Goal: Task Accomplishment & Management: Complete application form

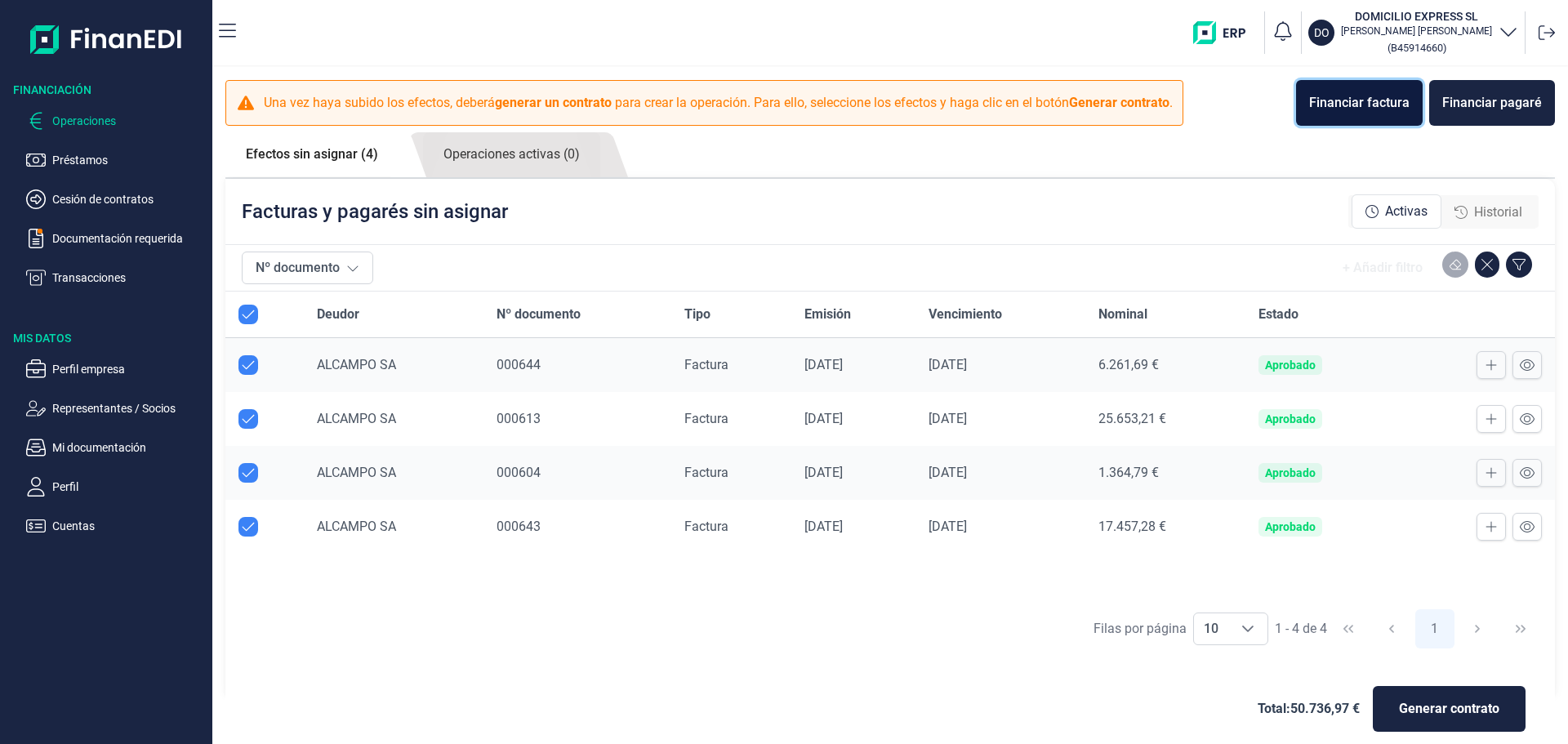
click at [1376, 112] on div "Financiar factura" at bounding box center [1359, 102] width 101 height 20
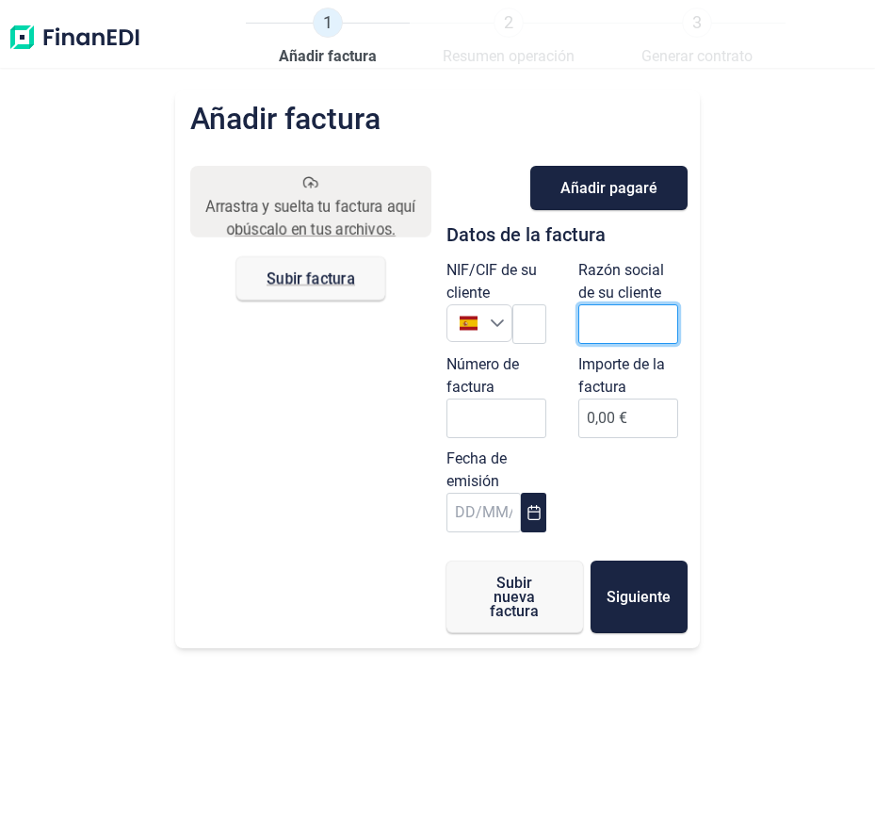
click at [660, 326] on input "text" at bounding box center [628, 324] width 100 height 40
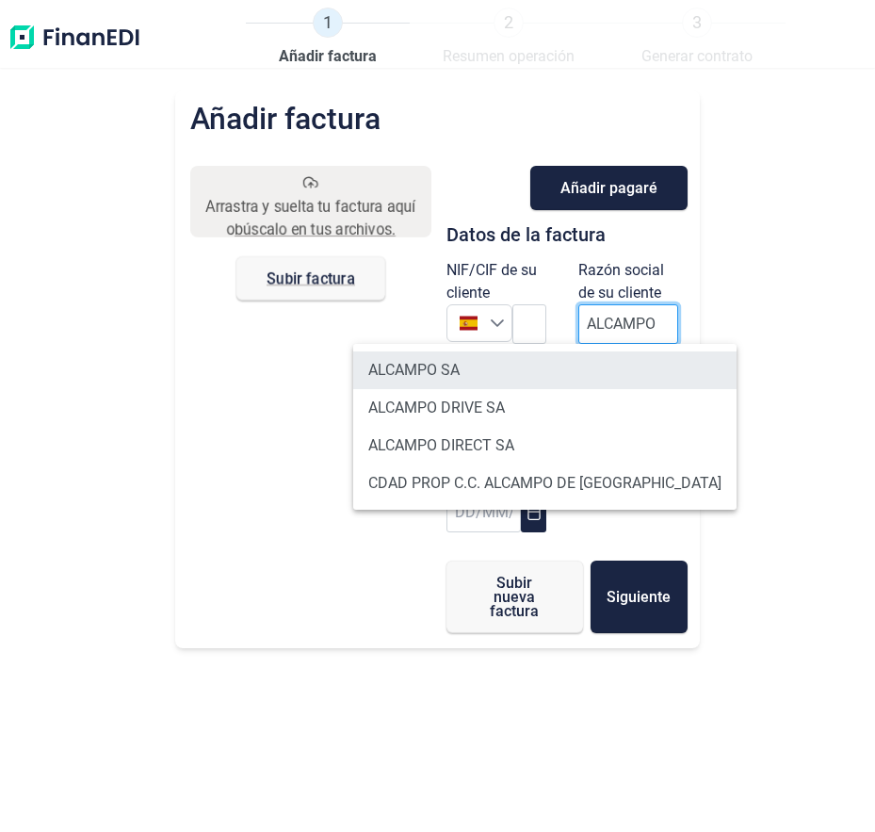
type input "ALCAMPO"
click at [561, 383] on li "ALCAMPO SA" at bounding box center [544, 370] width 383 height 38
type input "A28581882"
type input "ALCAMPO SA"
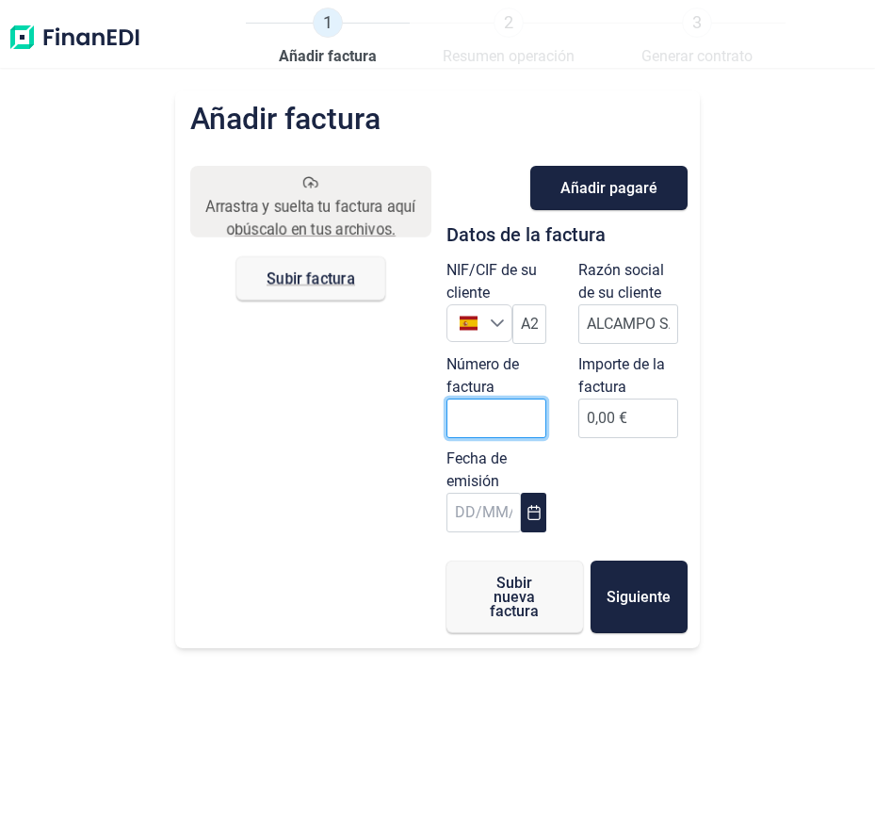
click at [466, 418] on input "Número de factura" at bounding box center [497, 418] width 100 height 40
type input "000645"
click at [522, 510] on button "Choose Date" at bounding box center [533, 513] width 24 height 40
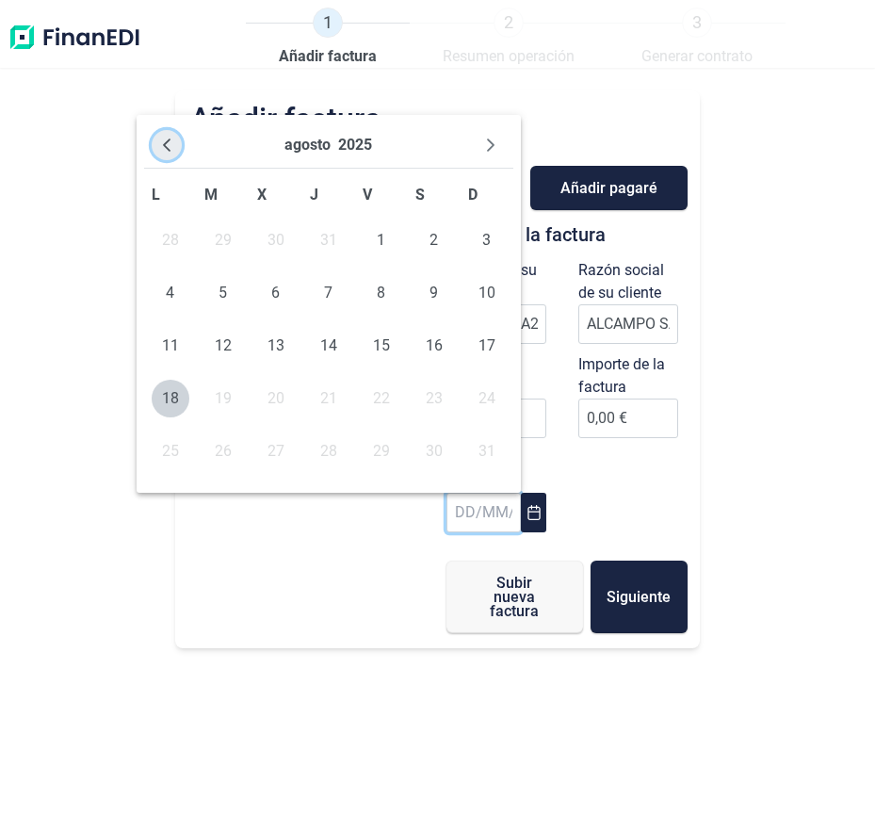
click at [172, 147] on icon "Previous Month" at bounding box center [166, 145] width 15 height 15
click at [171, 154] on button "Previous Month" at bounding box center [167, 145] width 30 height 30
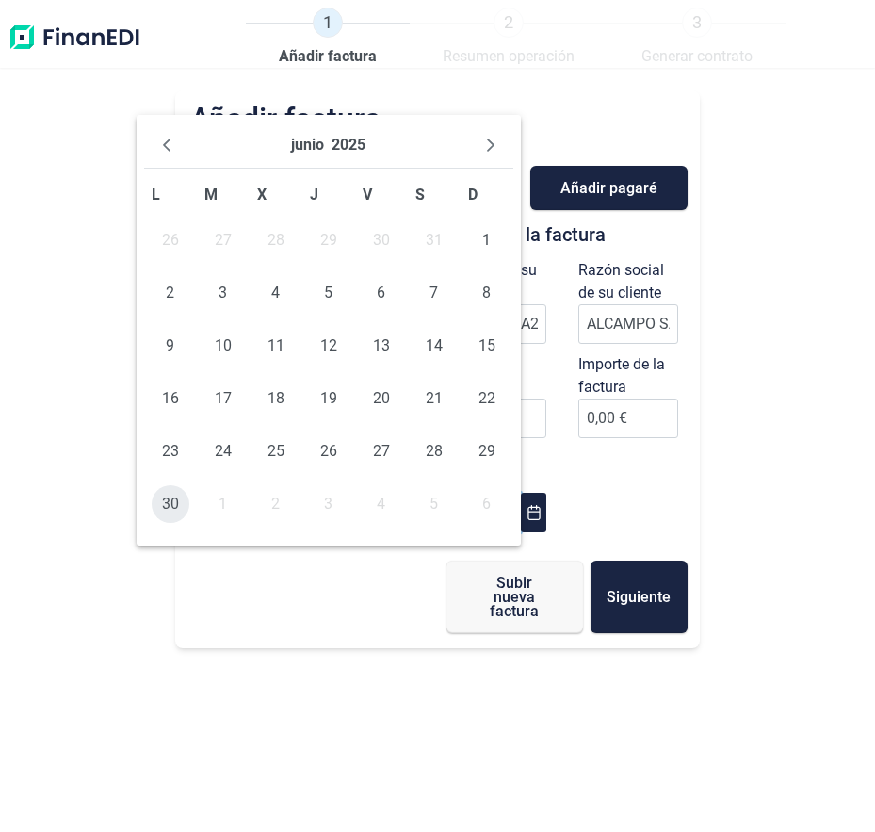
click at [171, 506] on span "30" at bounding box center [171, 504] width 38 height 38
type input "[DATE]"
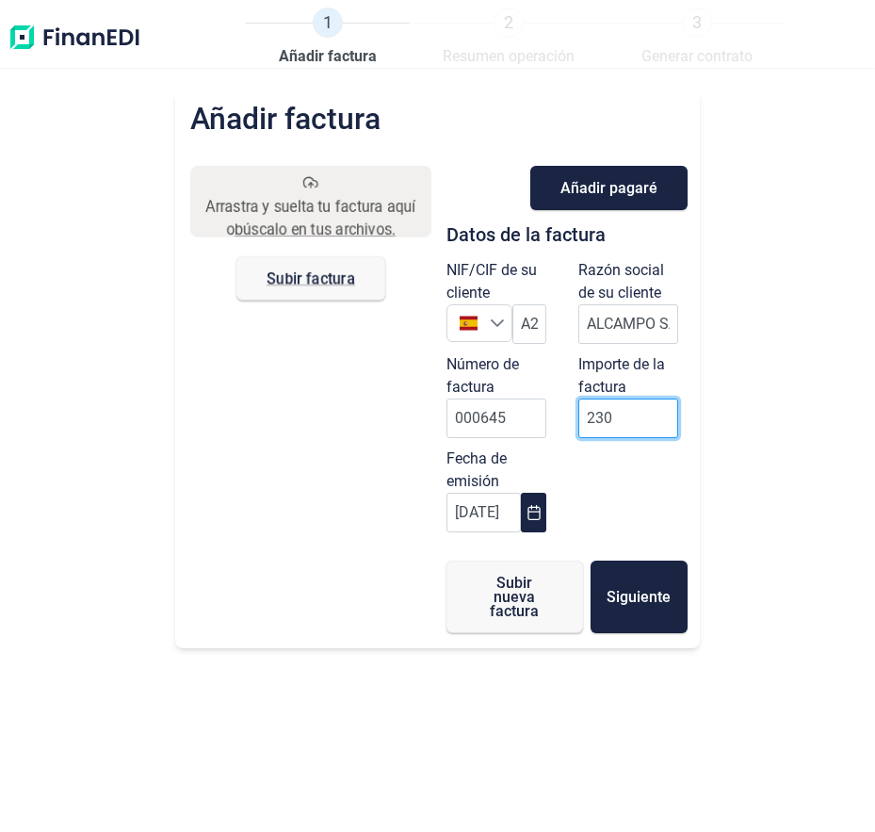
type input "2308"
type input "2.308,08 €"
click at [610, 464] on div "NIF/CIF de su cliente España A28581882 Razón social de su cliente ALCAMPO SA Nú…" at bounding box center [567, 400] width 264 height 283
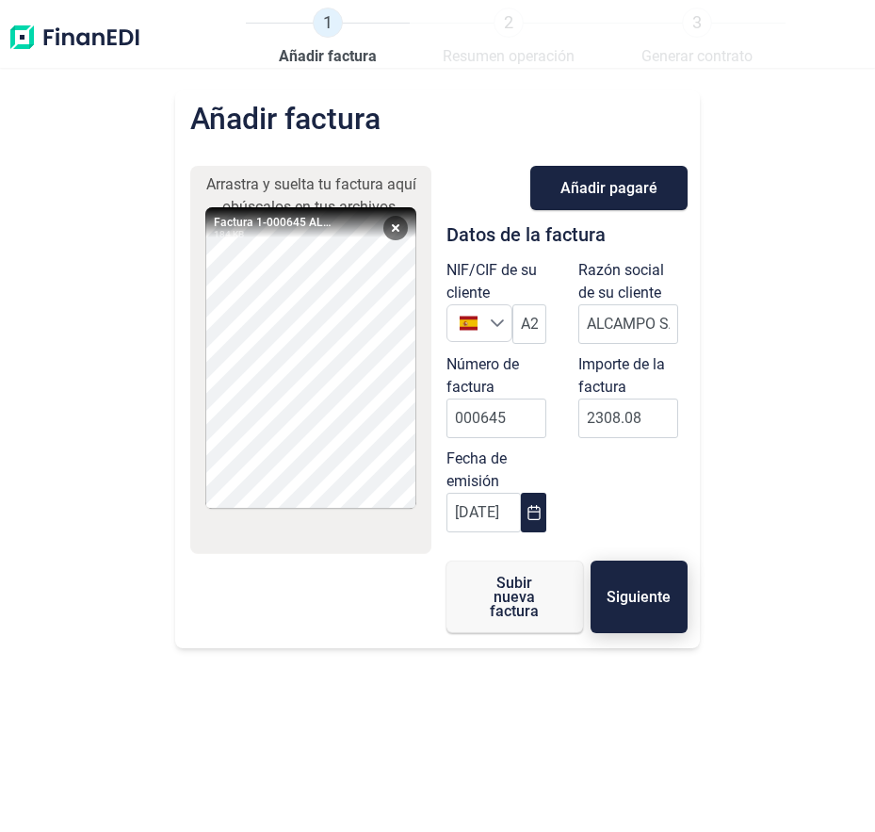
click at [660, 615] on button "Siguiente" at bounding box center [639, 597] width 97 height 73
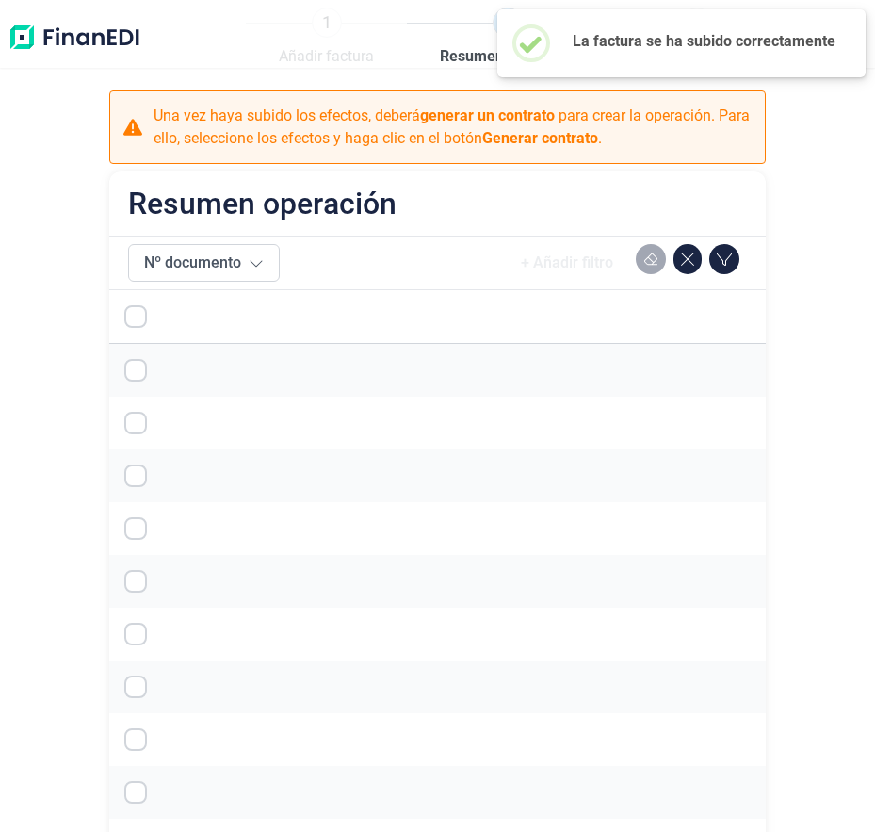
checkbox input "true"
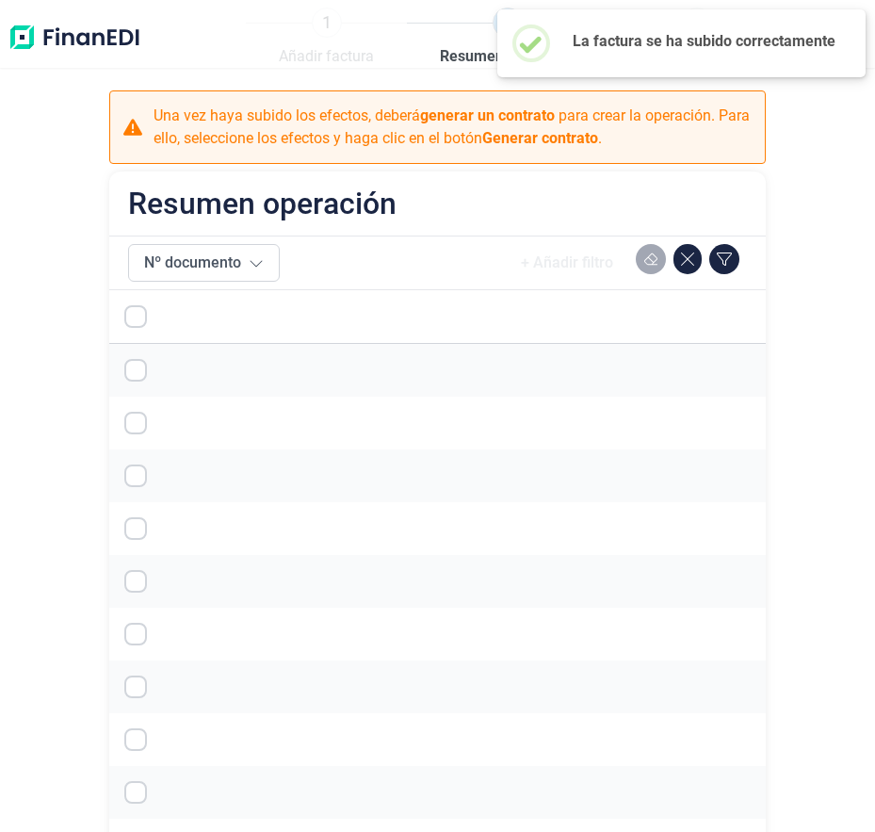
checkbox input "true"
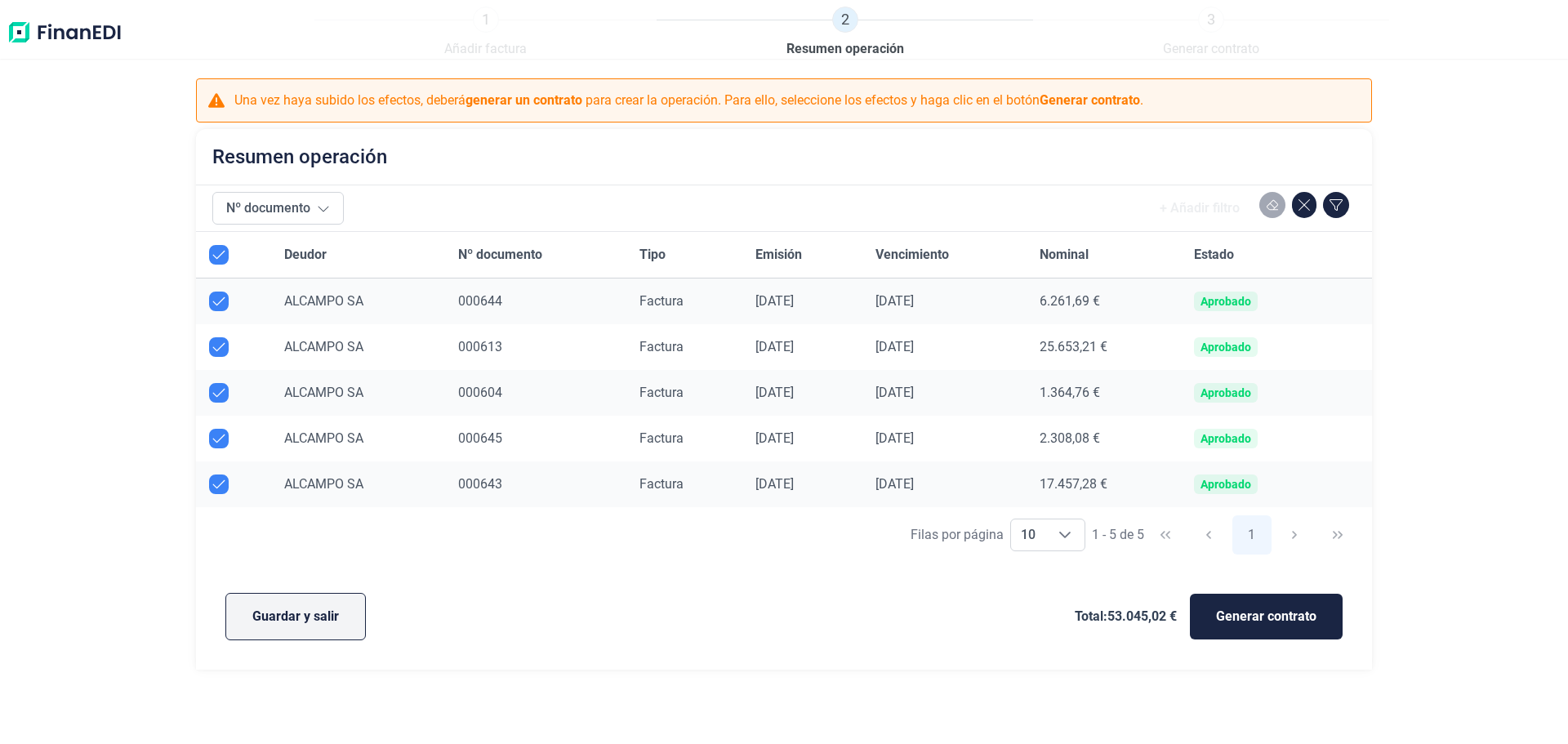
click at [313, 622] on span "Guardar y salir" at bounding box center [296, 617] width 87 height 20
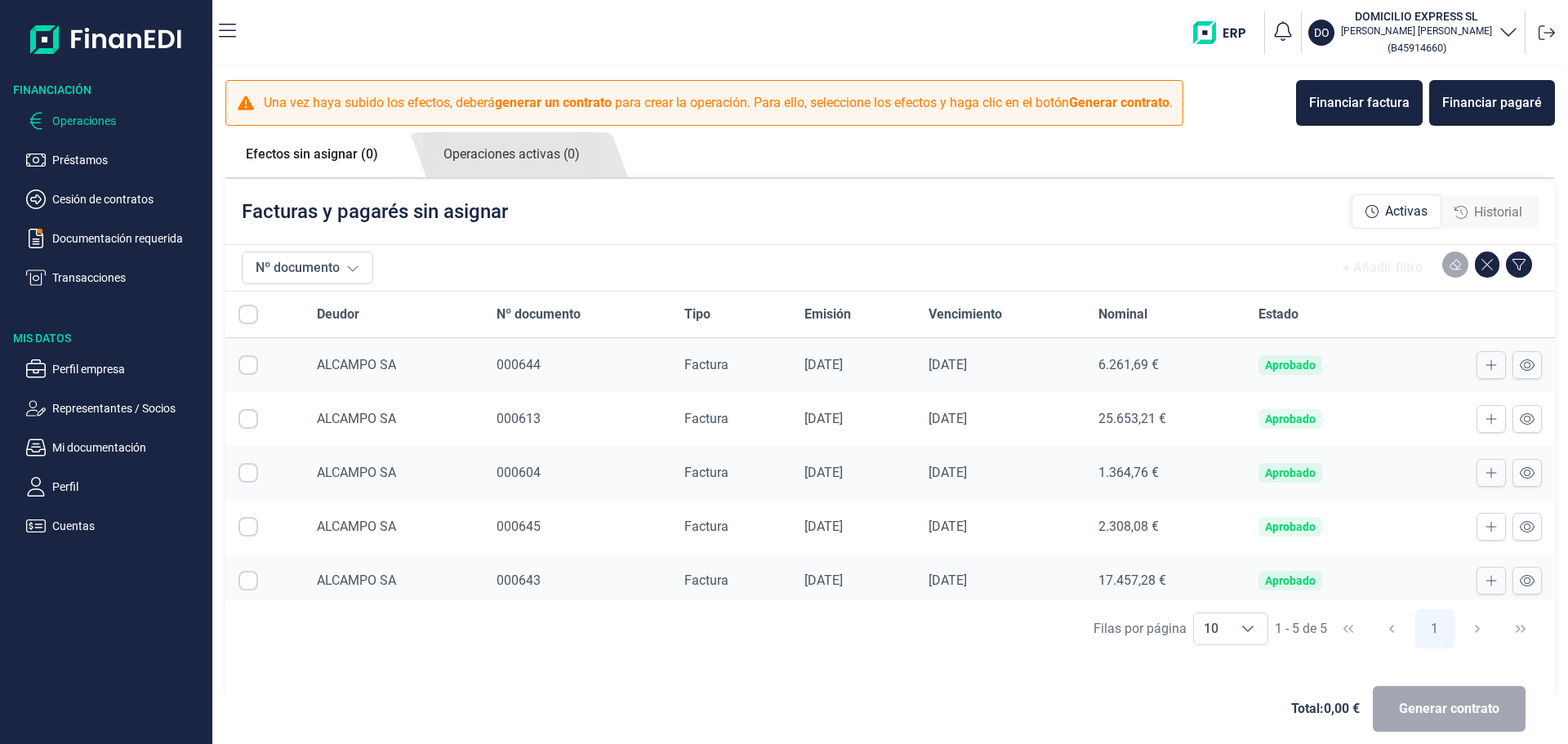
checkbox input "true"
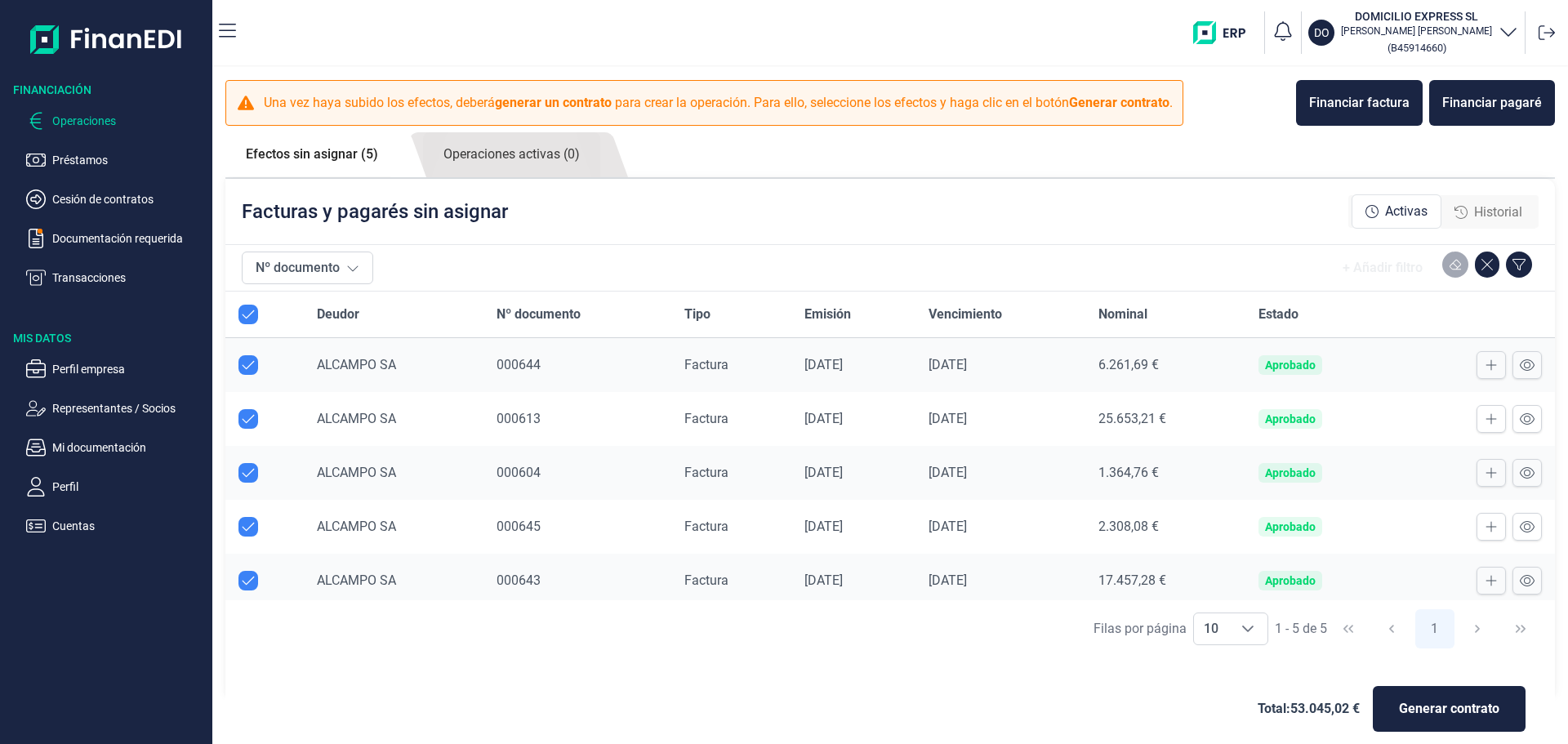
checkbox input "true"
click at [1361, 112] on div "Financiar factura" at bounding box center [1359, 102] width 101 height 20
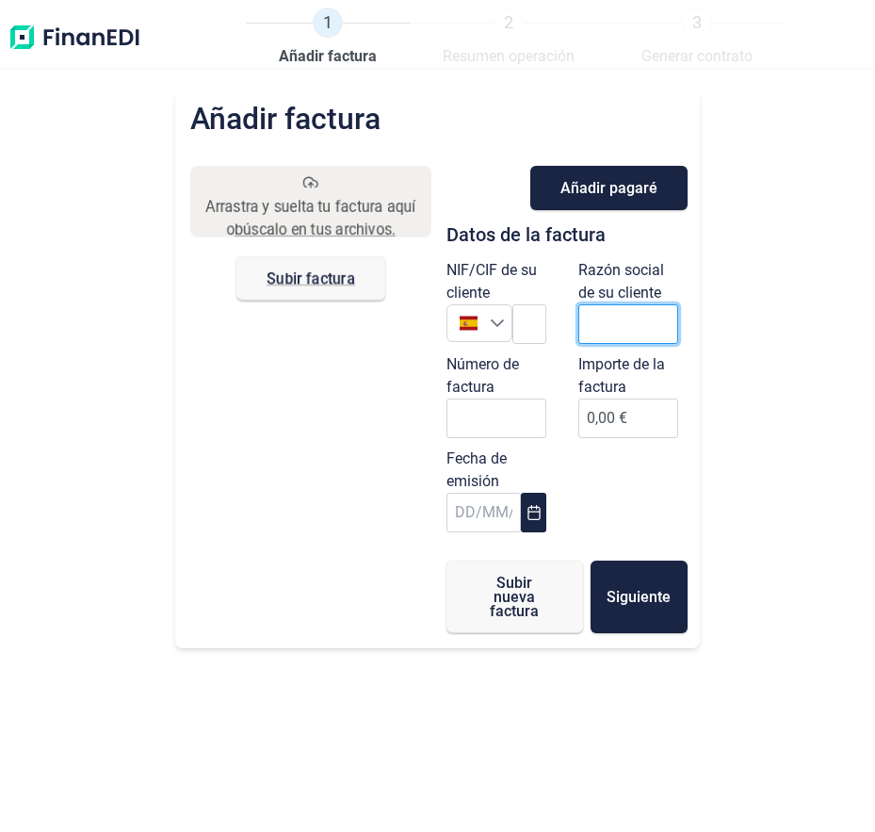
click at [592, 334] on input "text" at bounding box center [628, 324] width 100 height 40
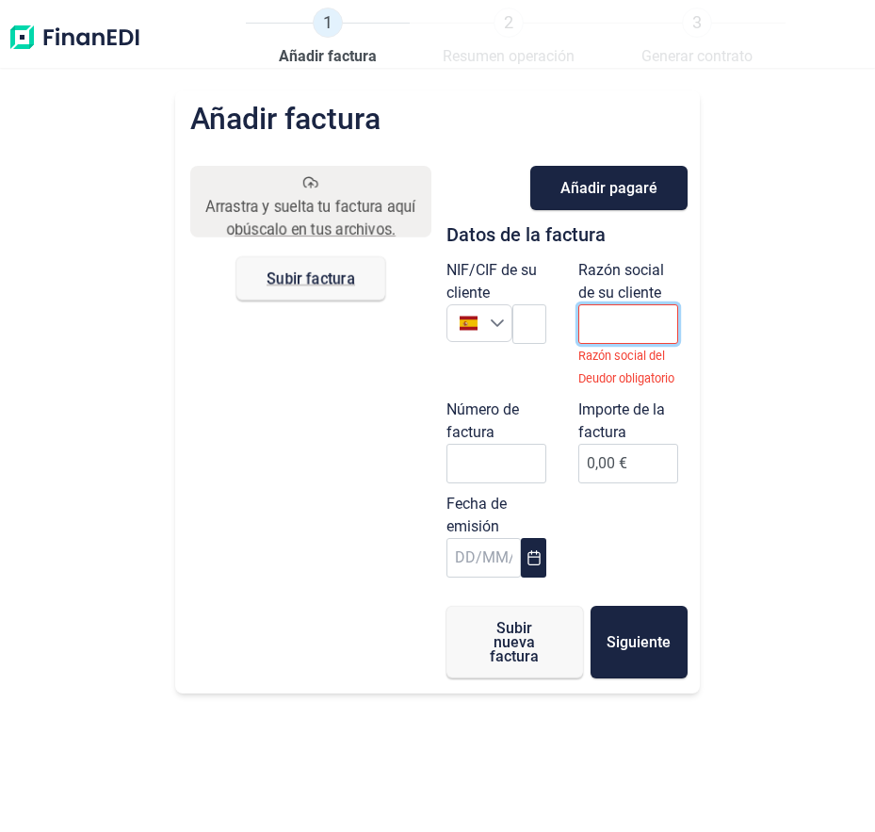
click at [627, 312] on input "text" at bounding box center [628, 324] width 100 height 40
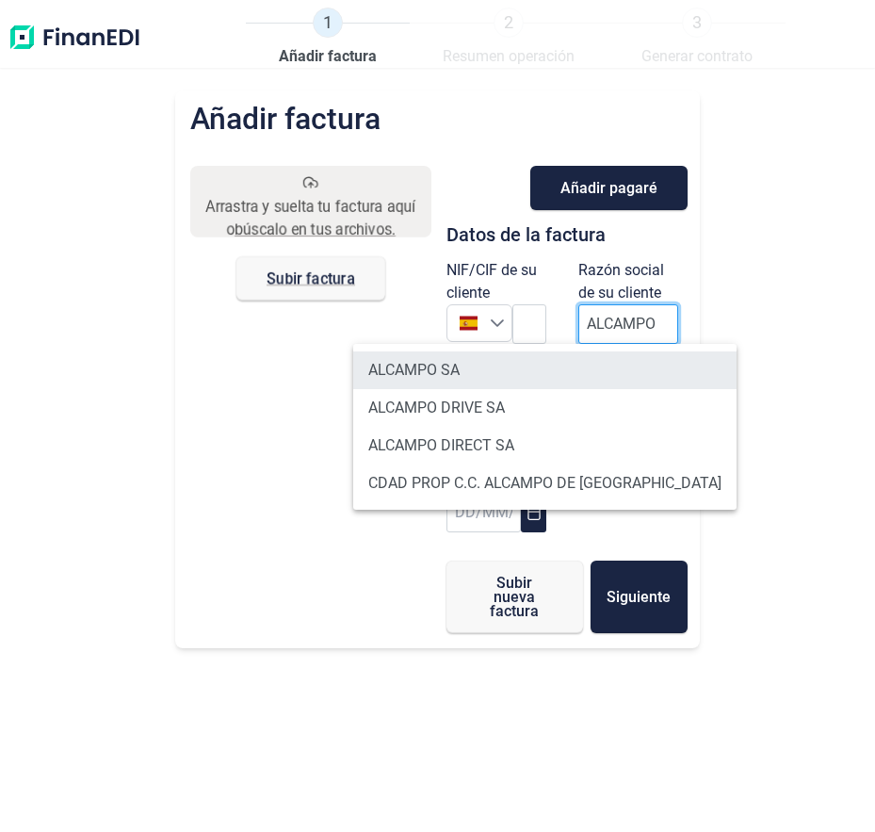
type input "ALCAMPO"
click at [406, 369] on li "ALCAMPO SA" at bounding box center [544, 370] width 383 height 38
type input "A28581882"
type input "ALCAMPO SA"
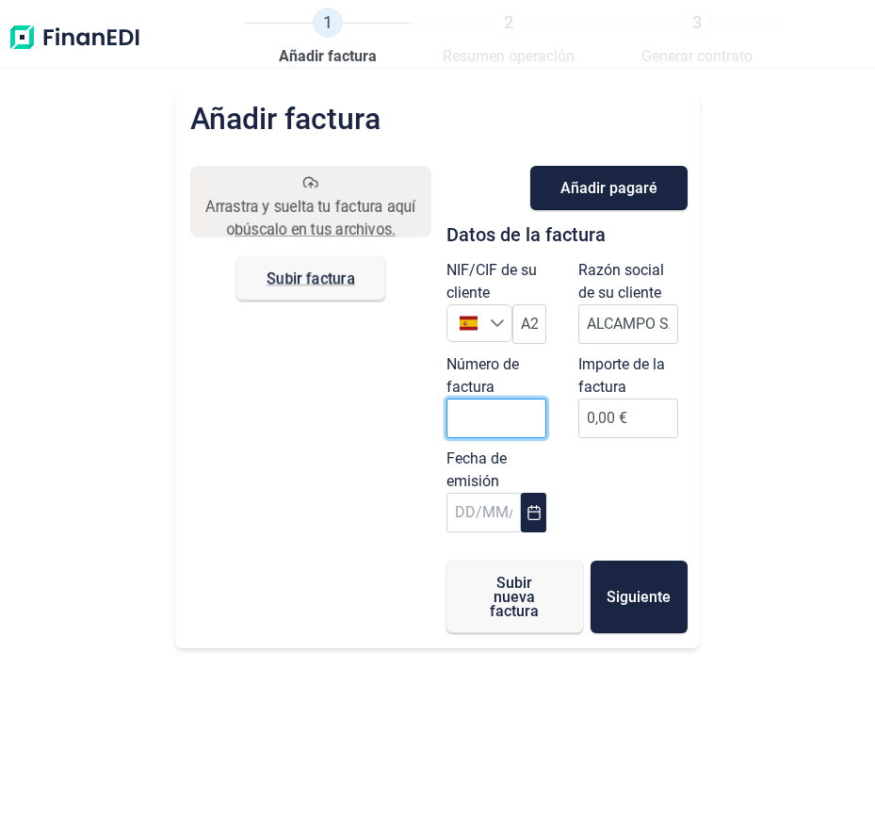
click at [481, 415] on input "Número de factura" at bounding box center [497, 418] width 100 height 40
type input "000646"
click at [539, 519] on icon "Choose Date" at bounding box center [534, 512] width 15 height 15
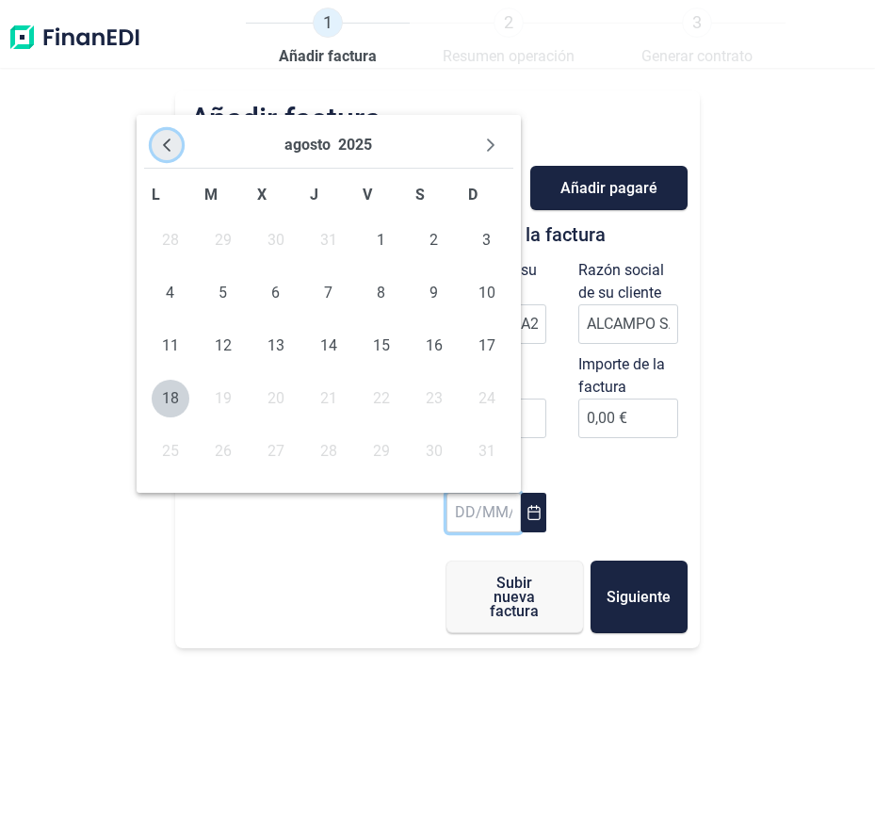
click at [157, 148] on button "Previous Month" at bounding box center [167, 145] width 30 height 30
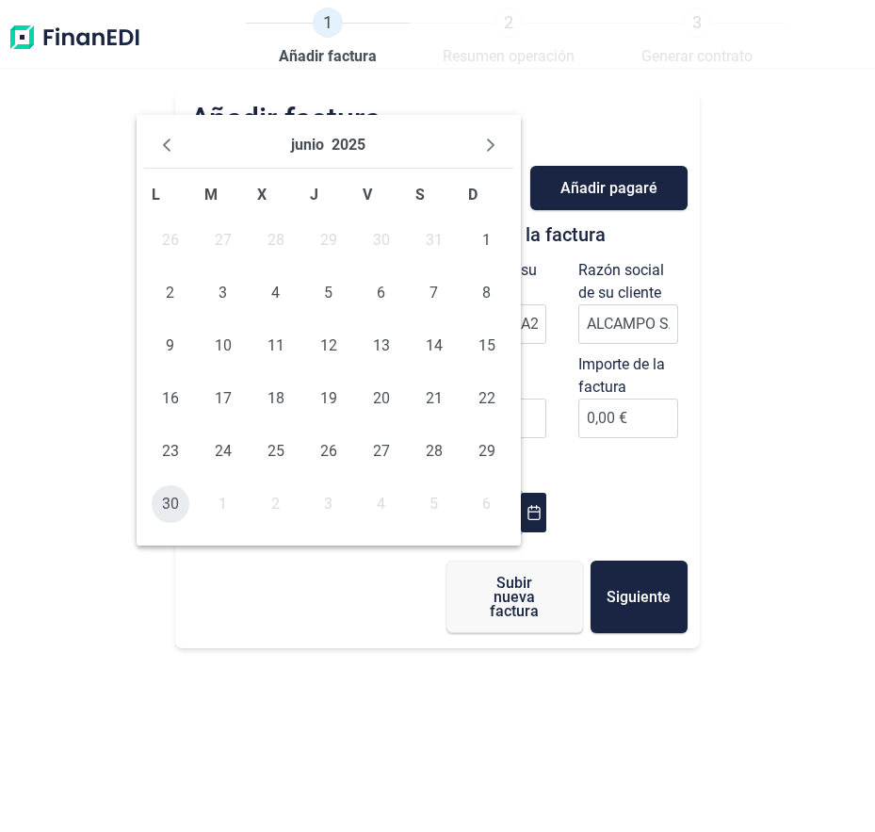
click at [175, 507] on span "30" at bounding box center [171, 504] width 38 height 38
type input "[DATE]"
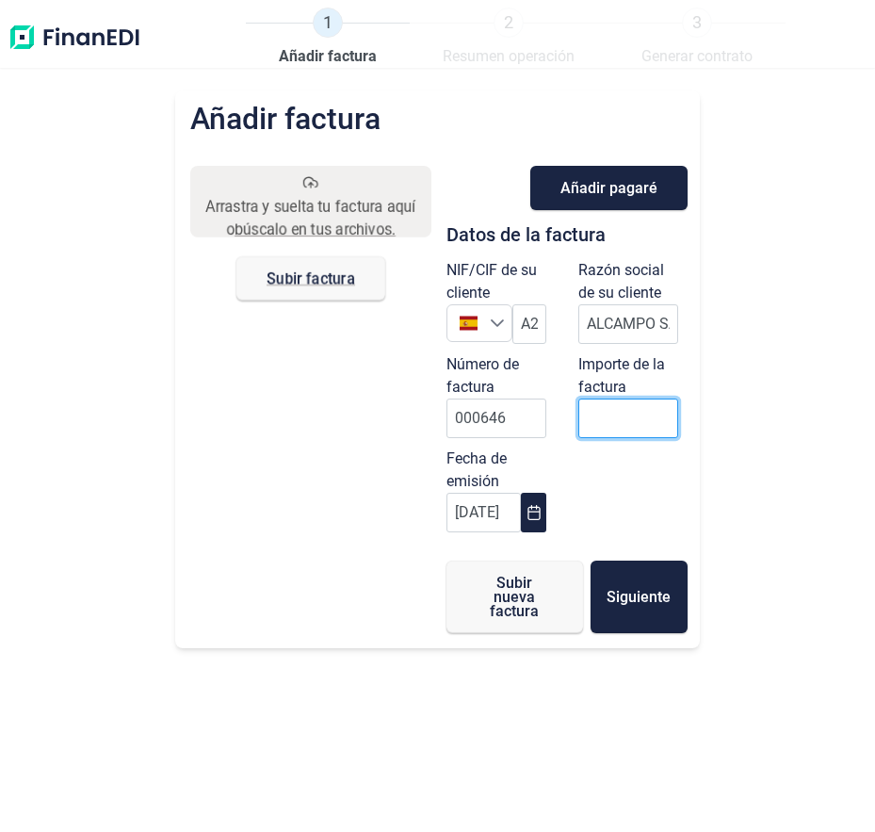
click at [589, 421] on input "0,00 €" at bounding box center [628, 418] width 100 height 40
type input "560"
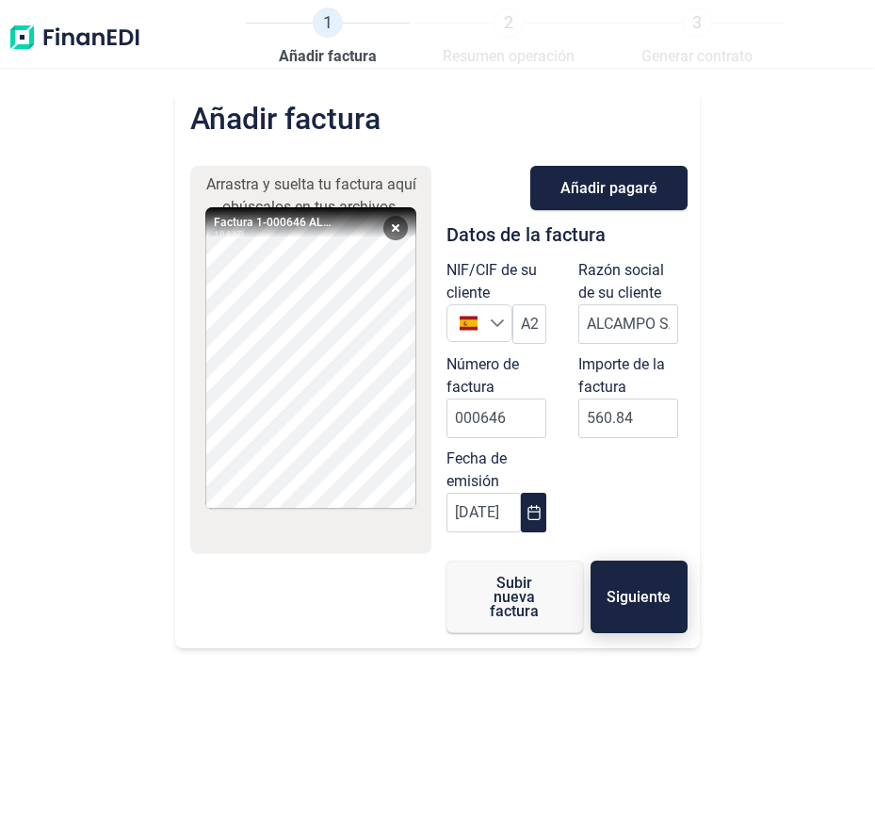
type input "560,84 €"
click at [662, 590] on span "Siguiente" at bounding box center [639, 597] width 64 height 14
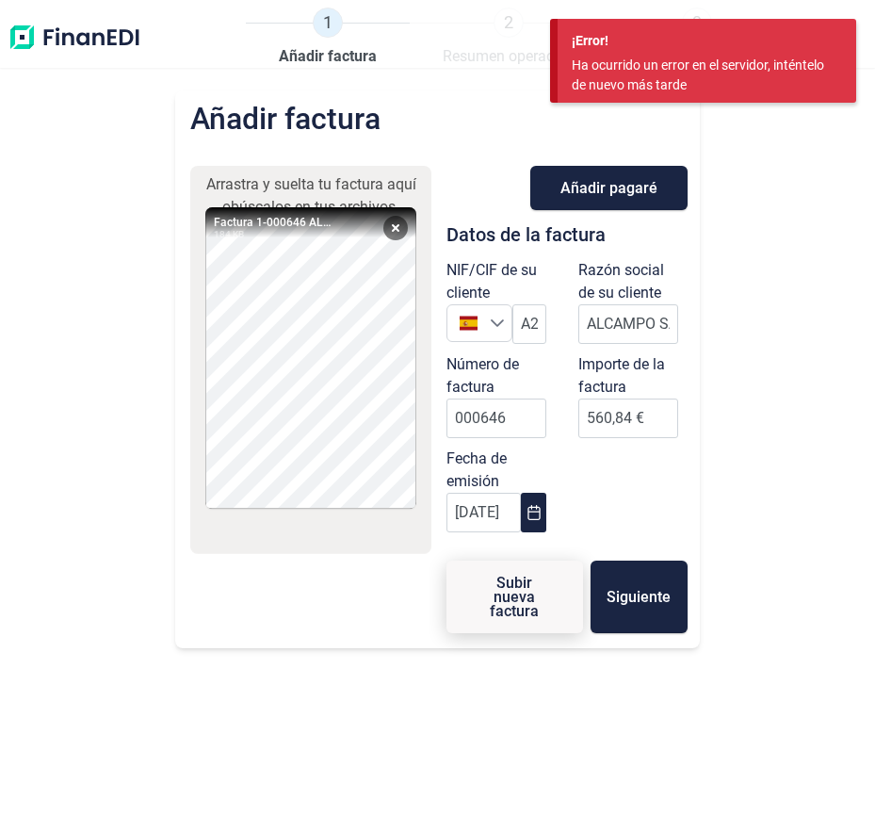
click at [533, 608] on span "Subir nueva factura" at bounding box center [515, 597] width 76 height 42
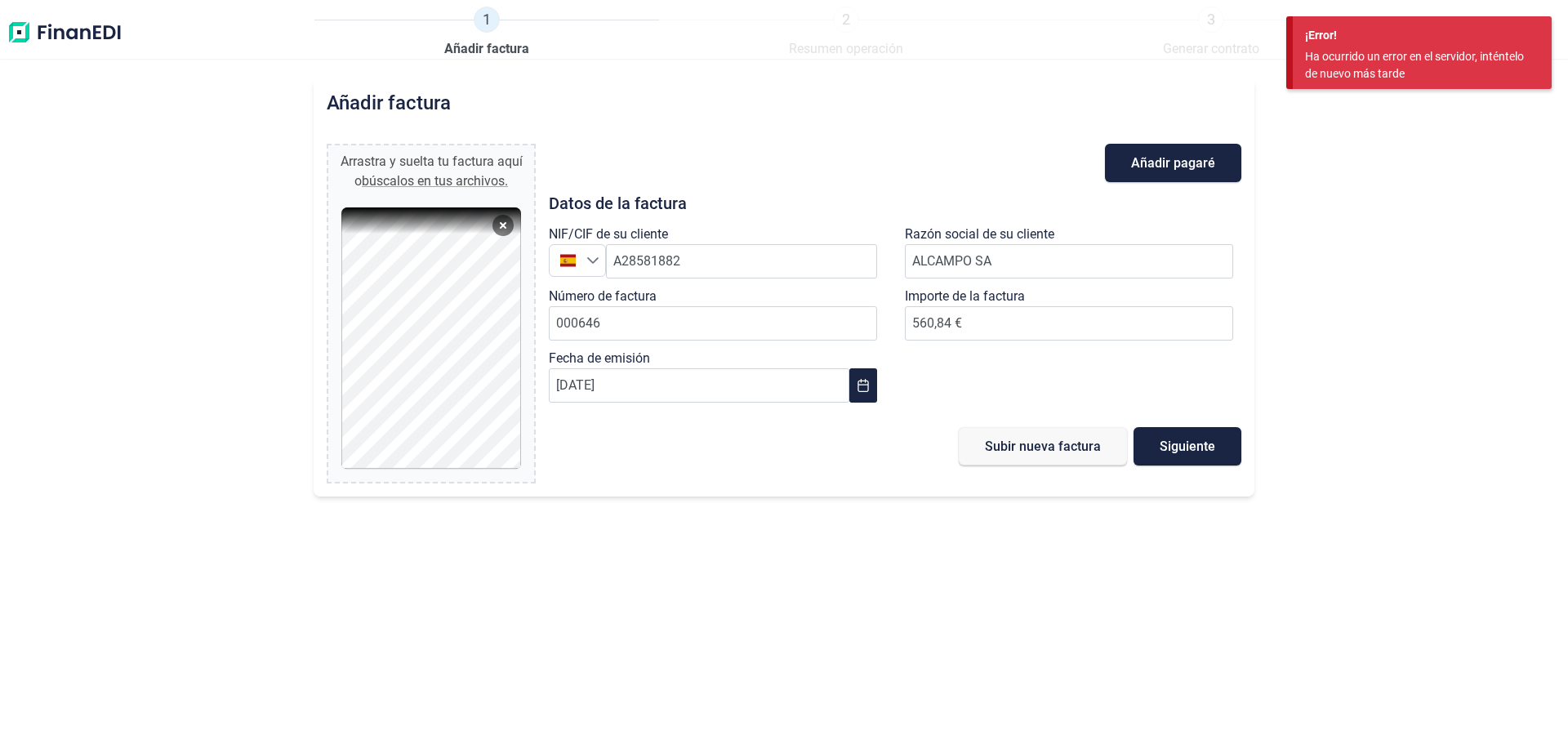
drag, startPoint x: 1567, startPoint y: 3, endPoint x: 923, endPoint y: 122, distance: 654.9
click at [923, 122] on div "Añadir factura" at bounding box center [784, 109] width 914 height 36
click at [1072, 453] on span "Subir nueva factura" at bounding box center [1043, 447] width 116 height 12
click at [1219, 441] on button "Siguiente" at bounding box center [1187, 447] width 107 height 38
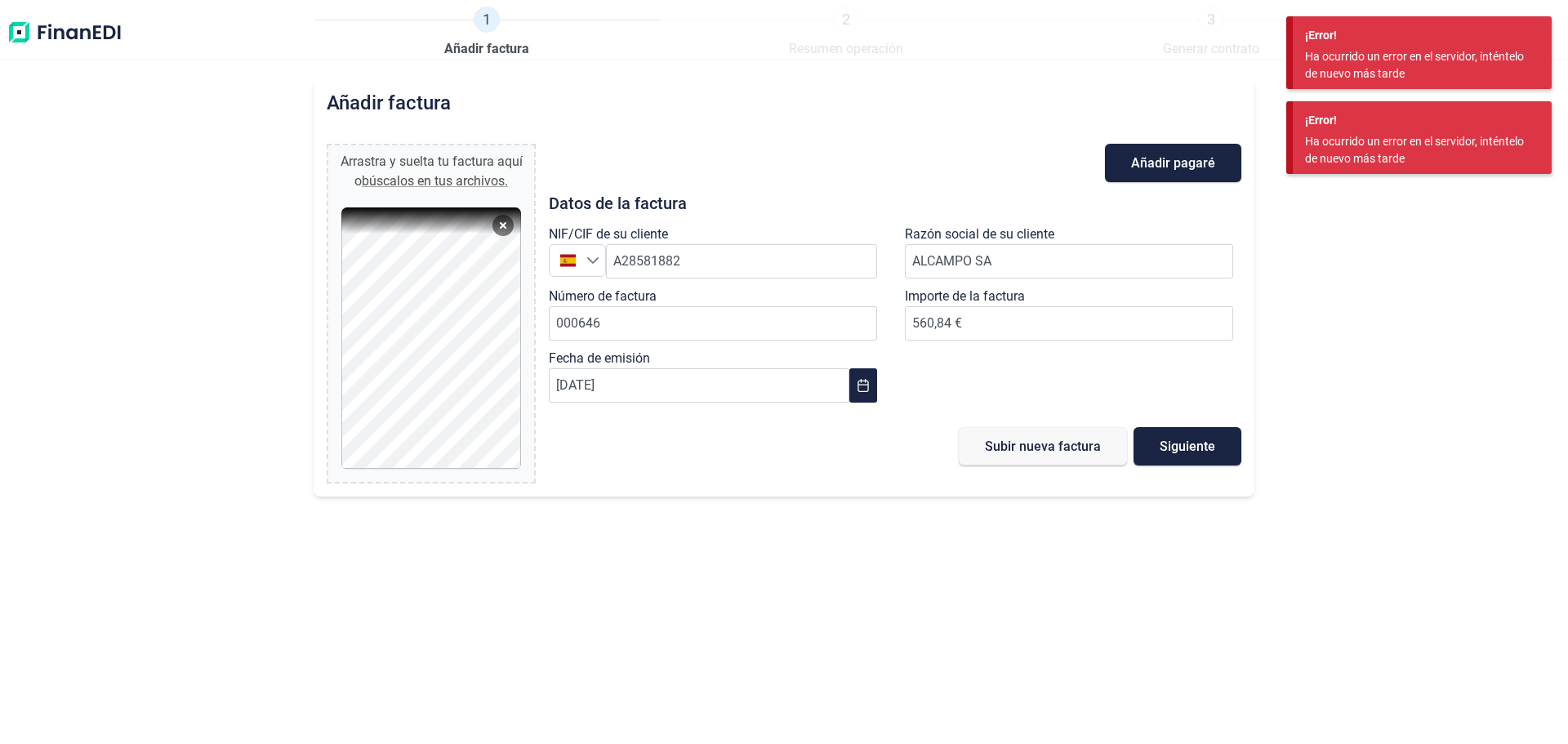
click at [73, 23] on img at bounding box center [65, 33] width 116 height 52
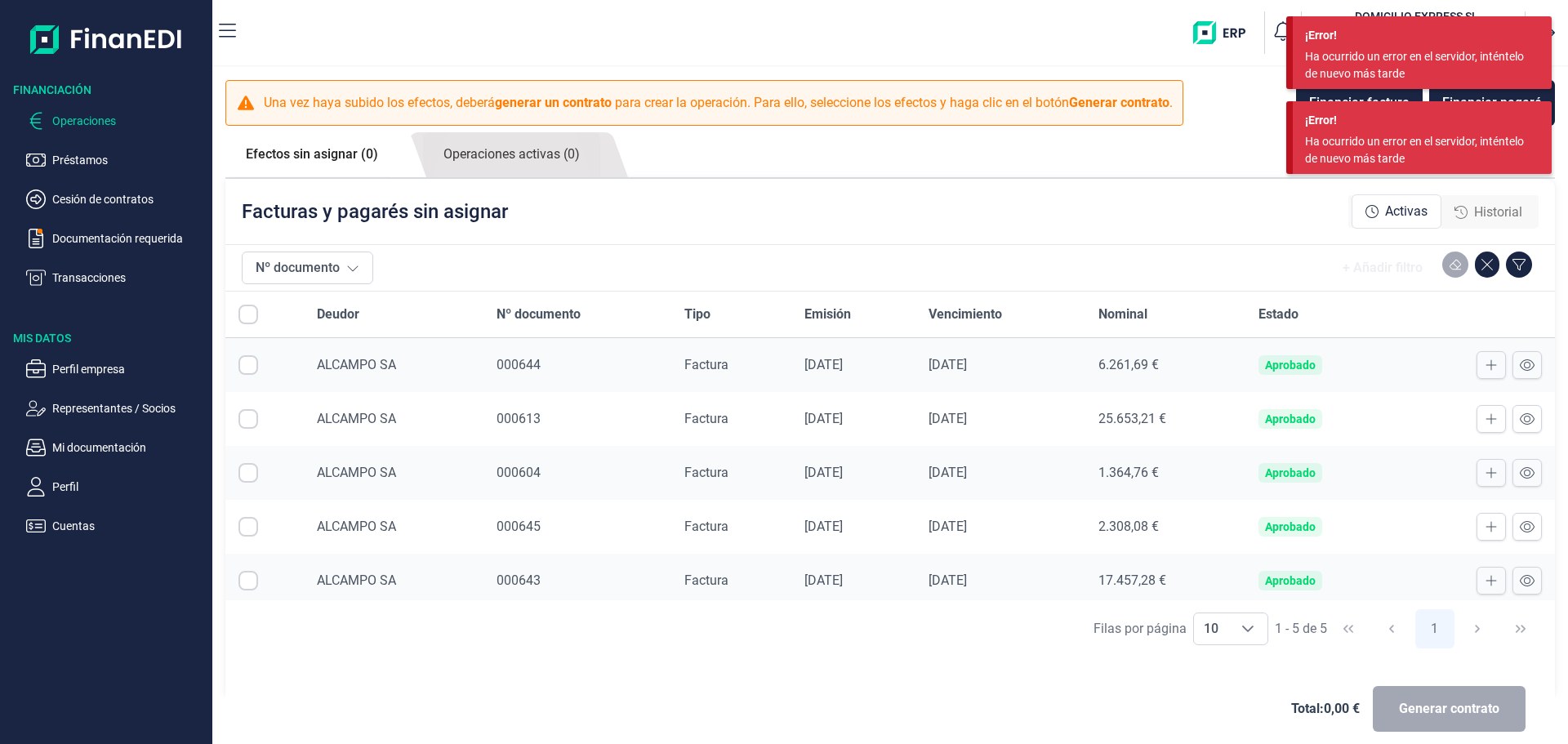
checkbox input "true"
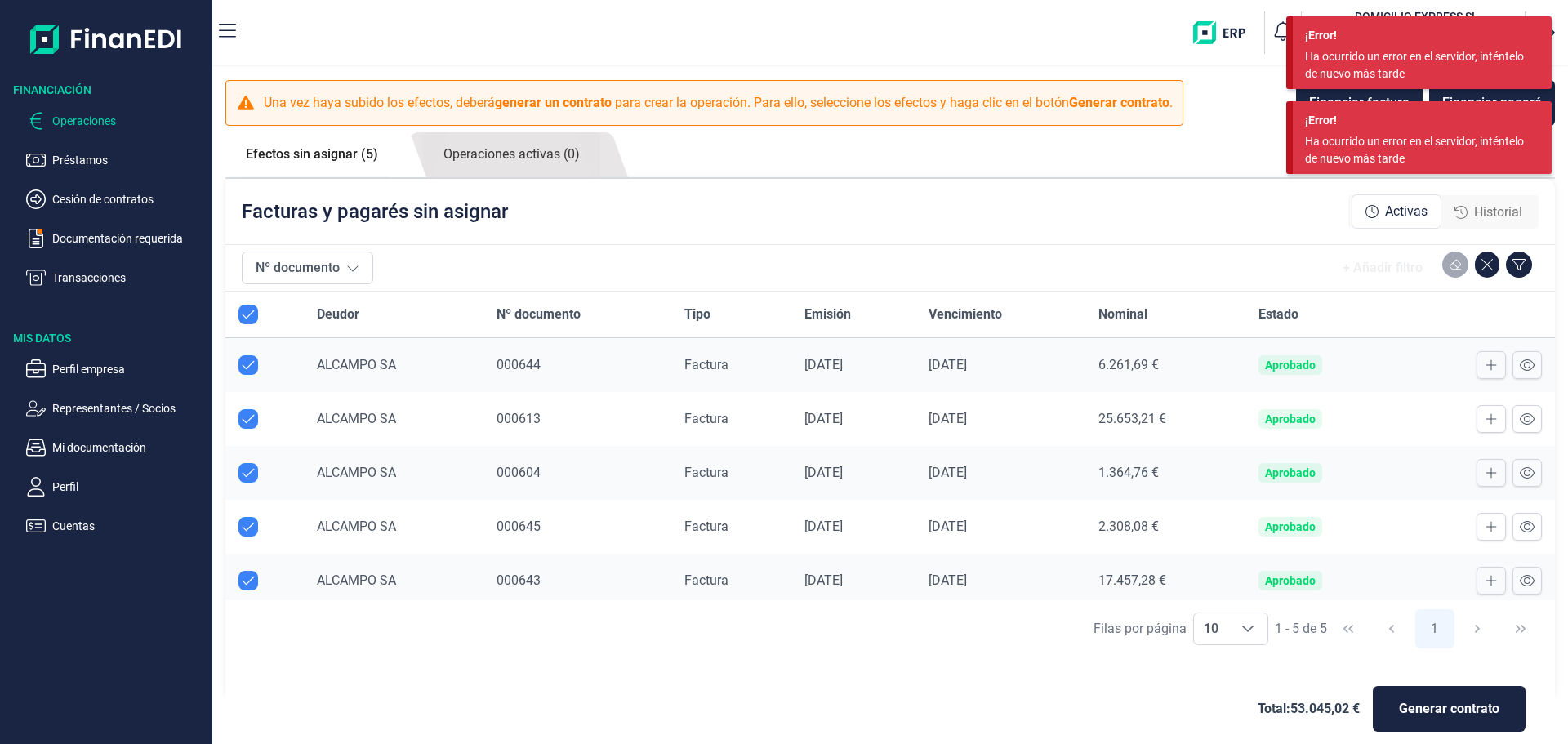
checkbox input "true"
click at [1334, 94] on div "¡Error! Ha ocurrido un error en el servidor, inténtelo de nuevo más tarde" at bounding box center [1419, 59] width 265 height 85
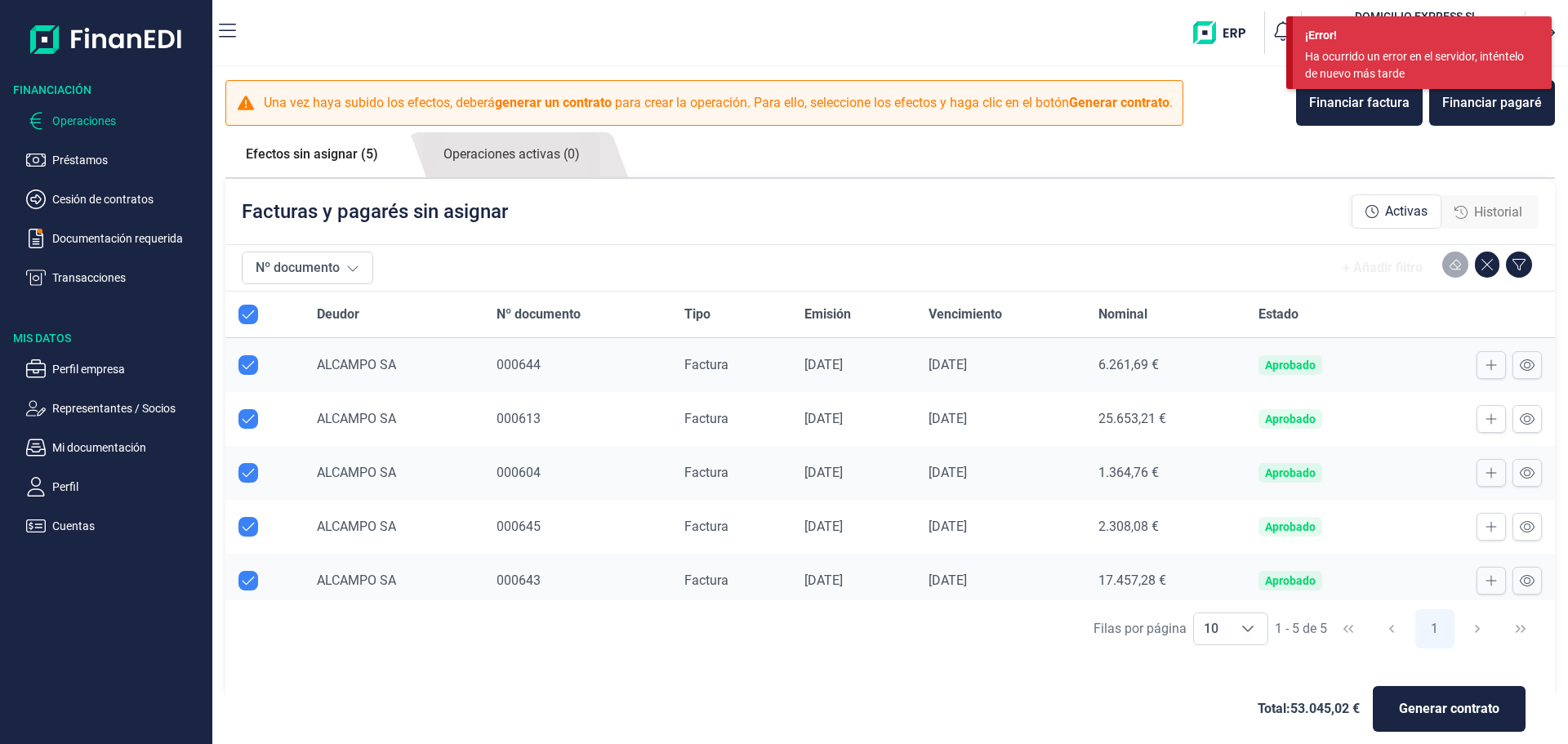
click at [1346, 93] on div "¡Error! Ha ocurrido un error en el servidor, inténtelo de nuevo más tarde" at bounding box center [1419, 59] width 265 height 85
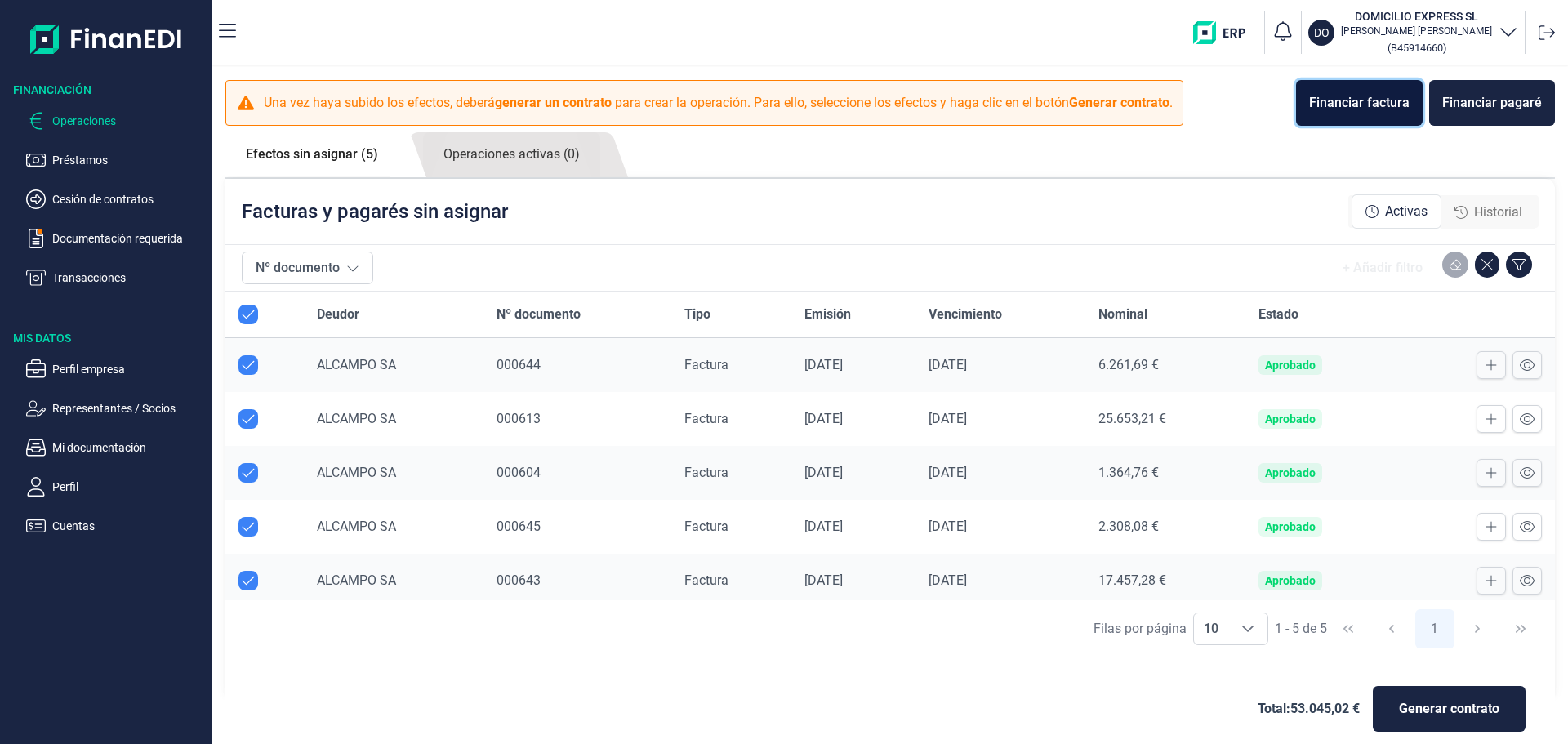
click at [1346, 99] on div "Financiar factura" at bounding box center [1359, 102] width 101 height 20
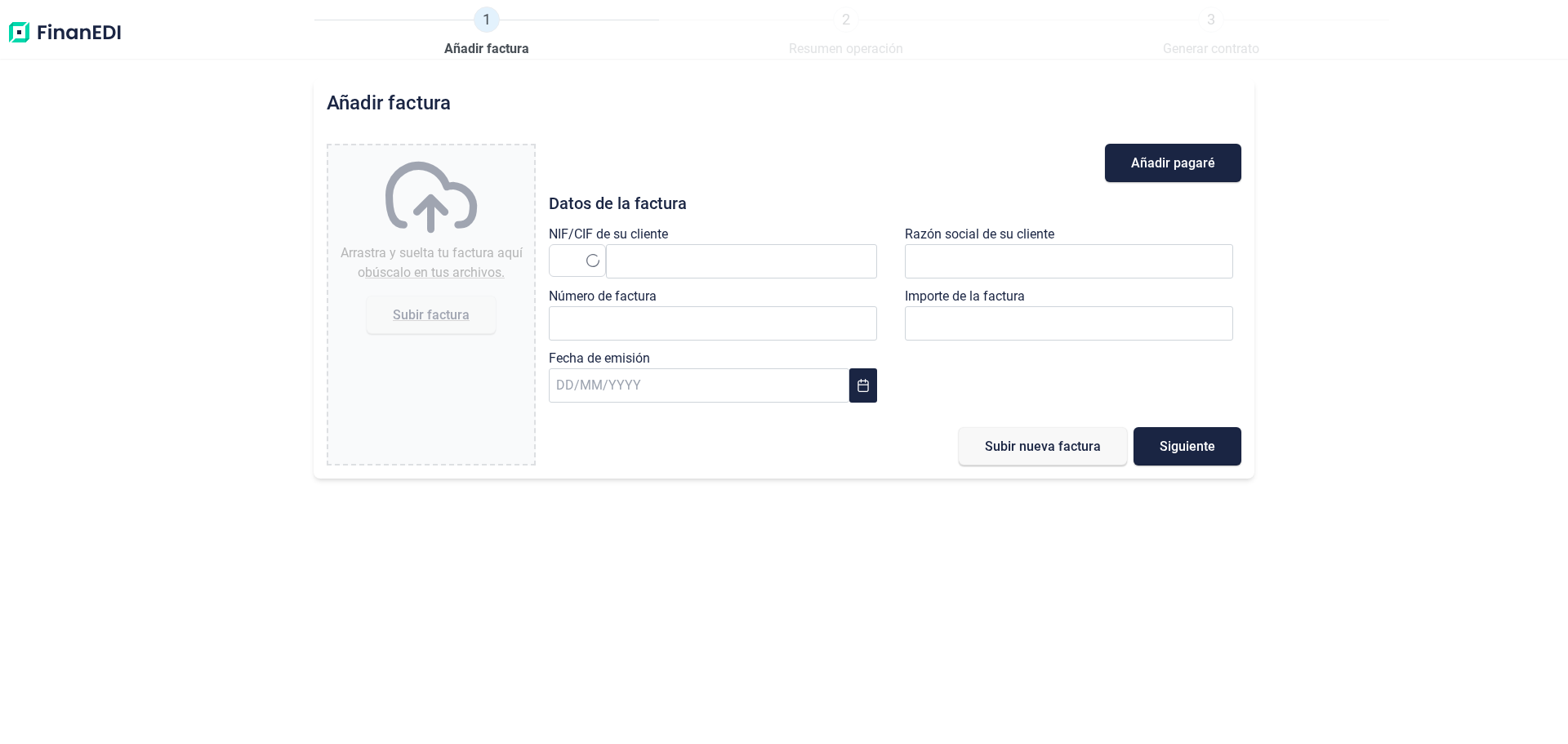
type input "0,00 €"
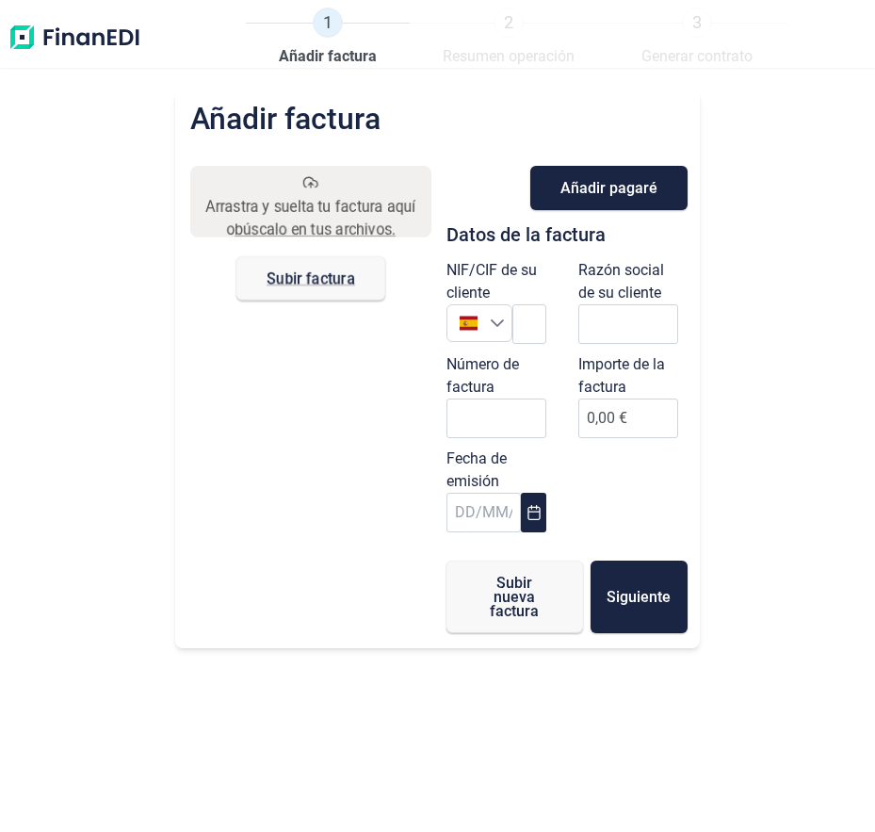
click at [72, 35] on img at bounding box center [75, 38] width 134 height 60
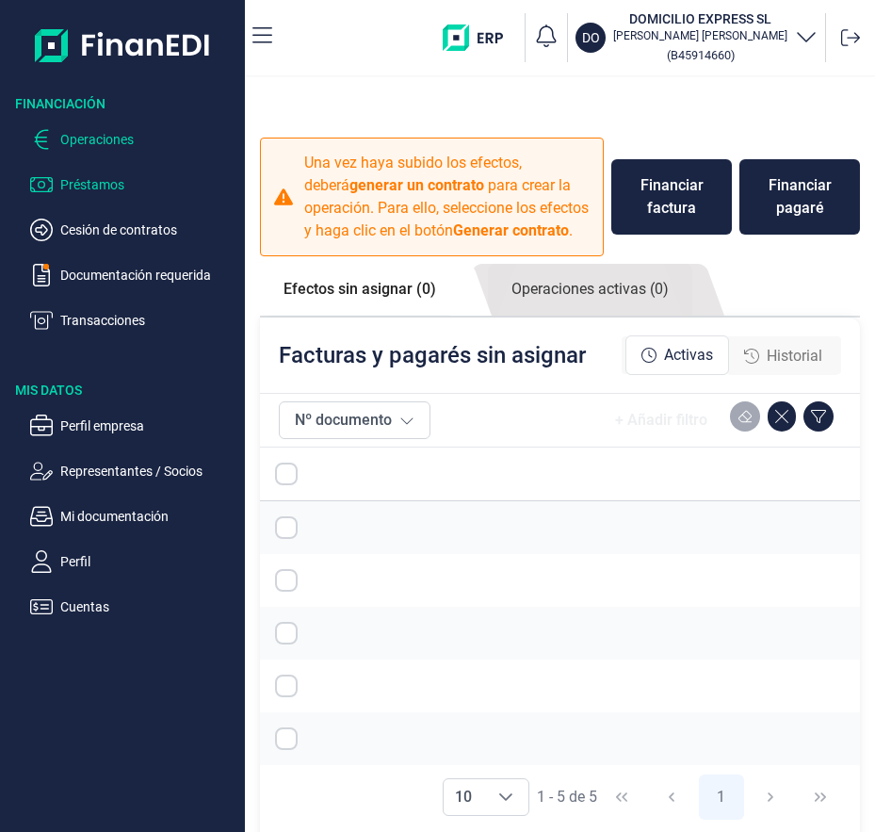
checkbox input "true"
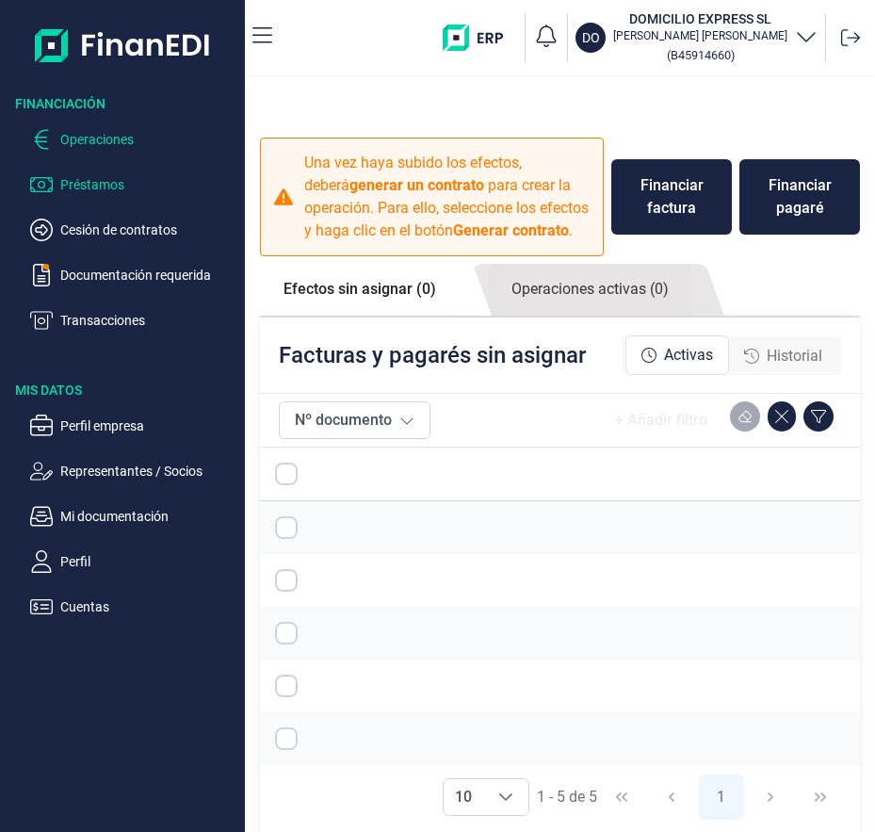
checkbox input "true"
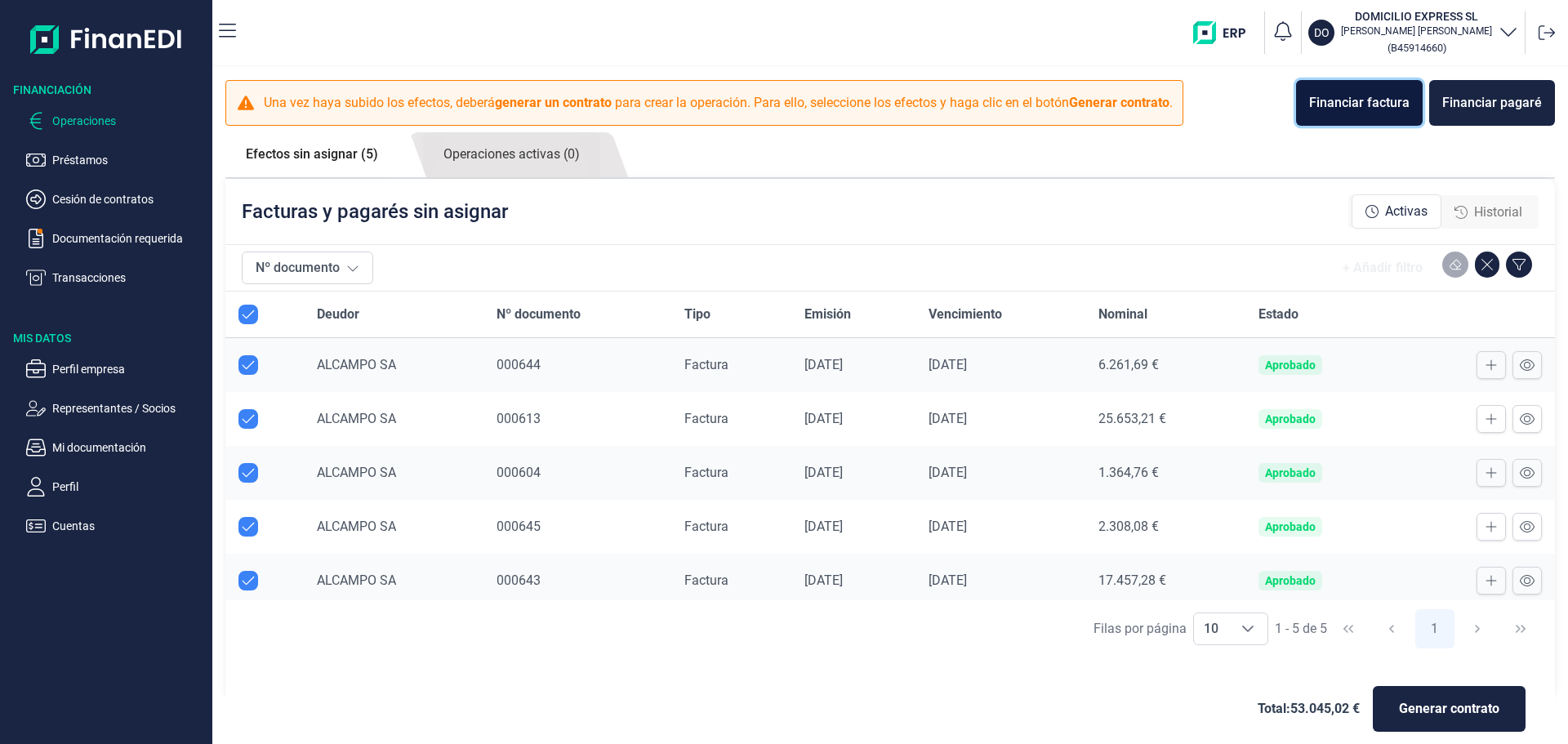
click at [1393, 89] on button "Financiar factura" at bounding box center [1359, 102] width 127 height 46
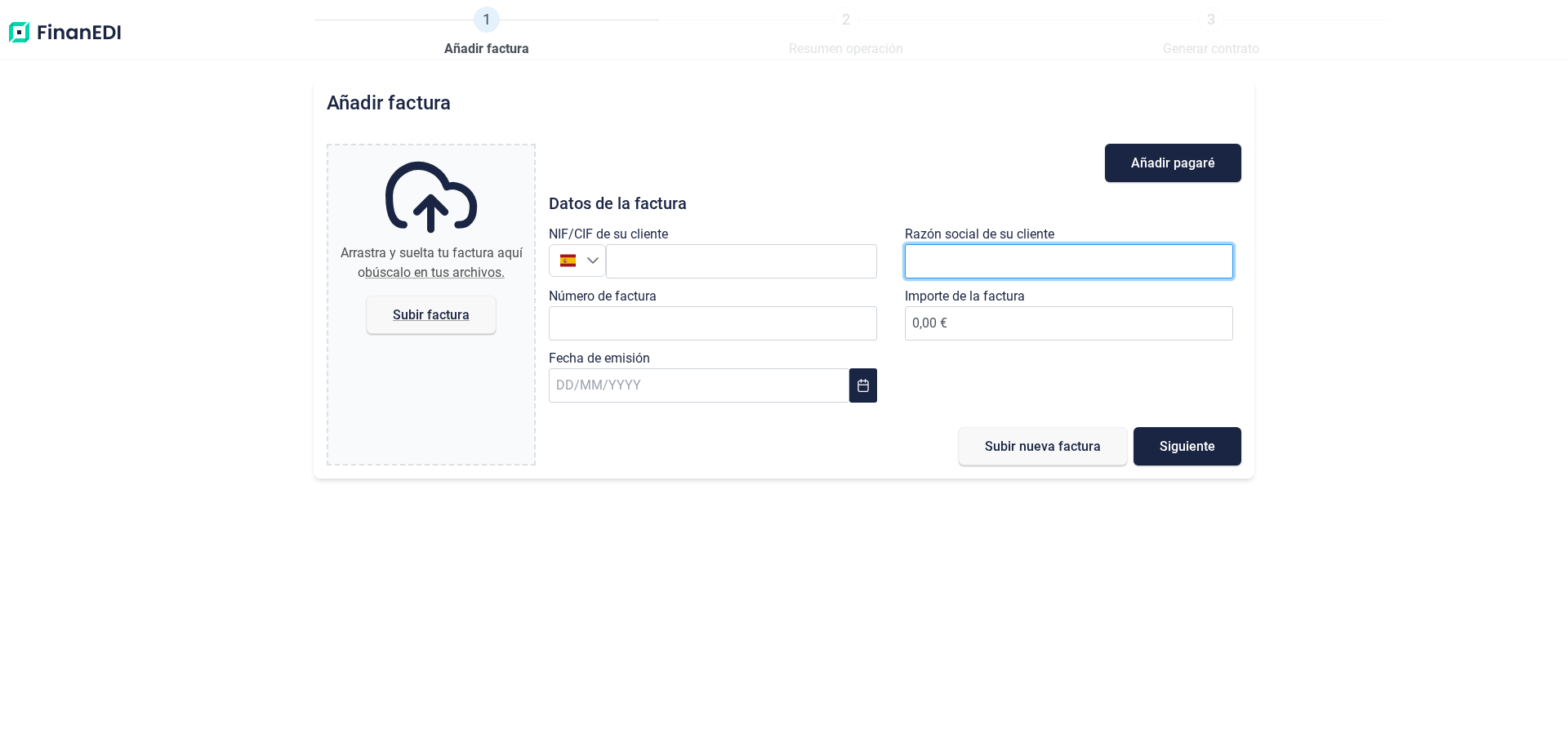
click at [1101, 267] on input "text" at bounding box center [1069, 262] width 329 height 35
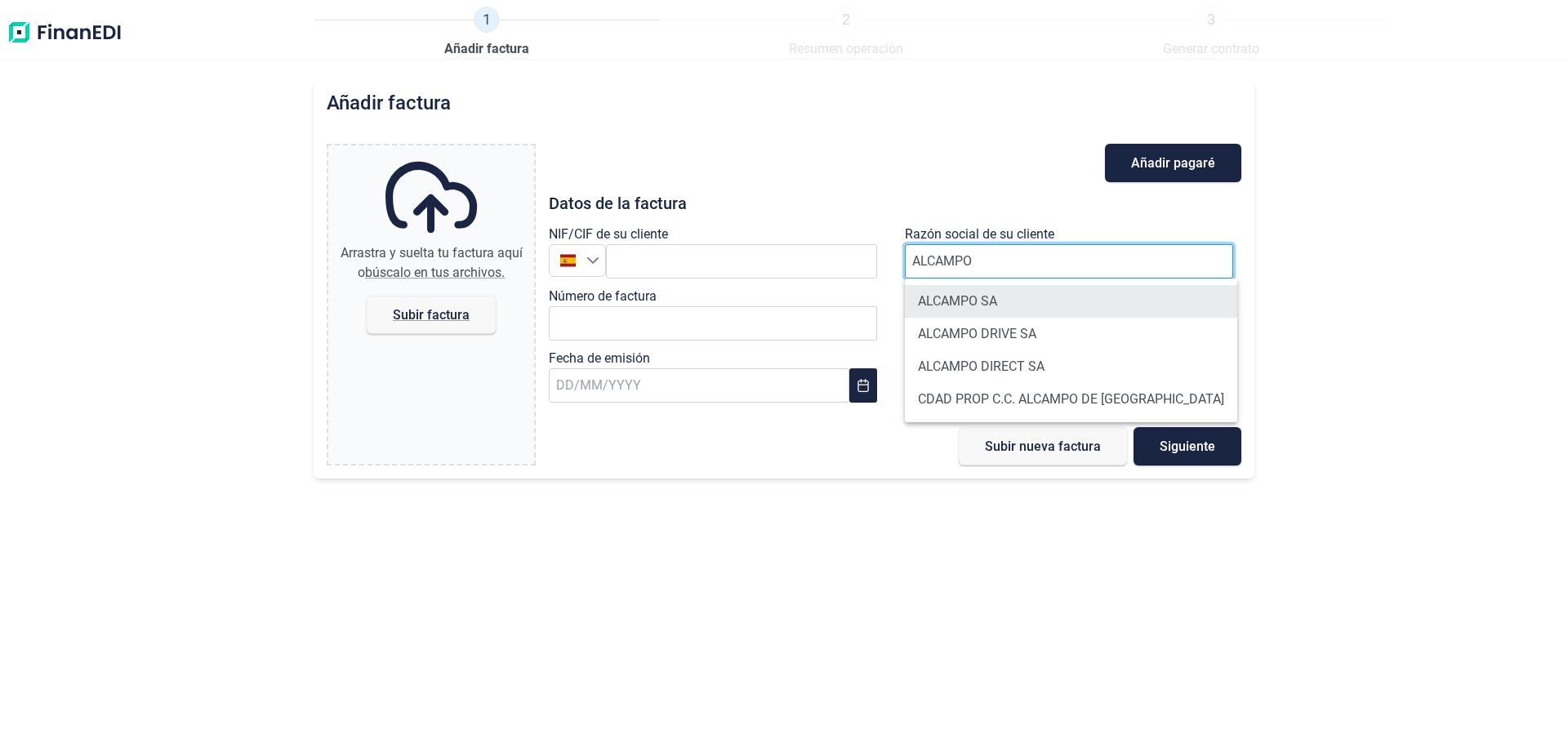
type input "ALCAMPO"
click at [972, 303] on li "ALCAMPO SA" at bounding box center [1070, 302] width 332 height 33
type input "A28581882"
type input "ALCAMPO SA"
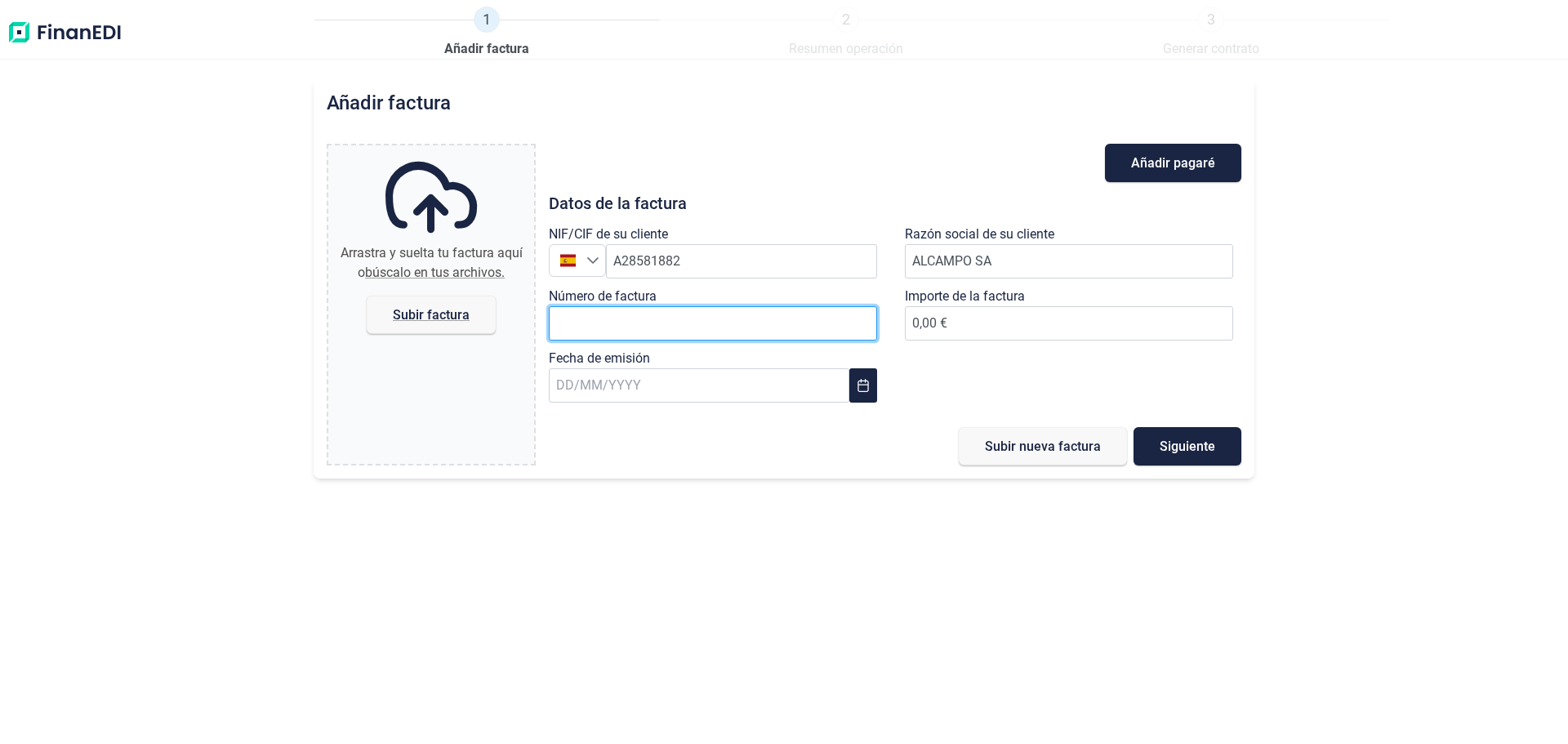
click at [661, 323] on input "Número de factura" at bounding box center [712, 323] width 329 height 35
type input "000646"
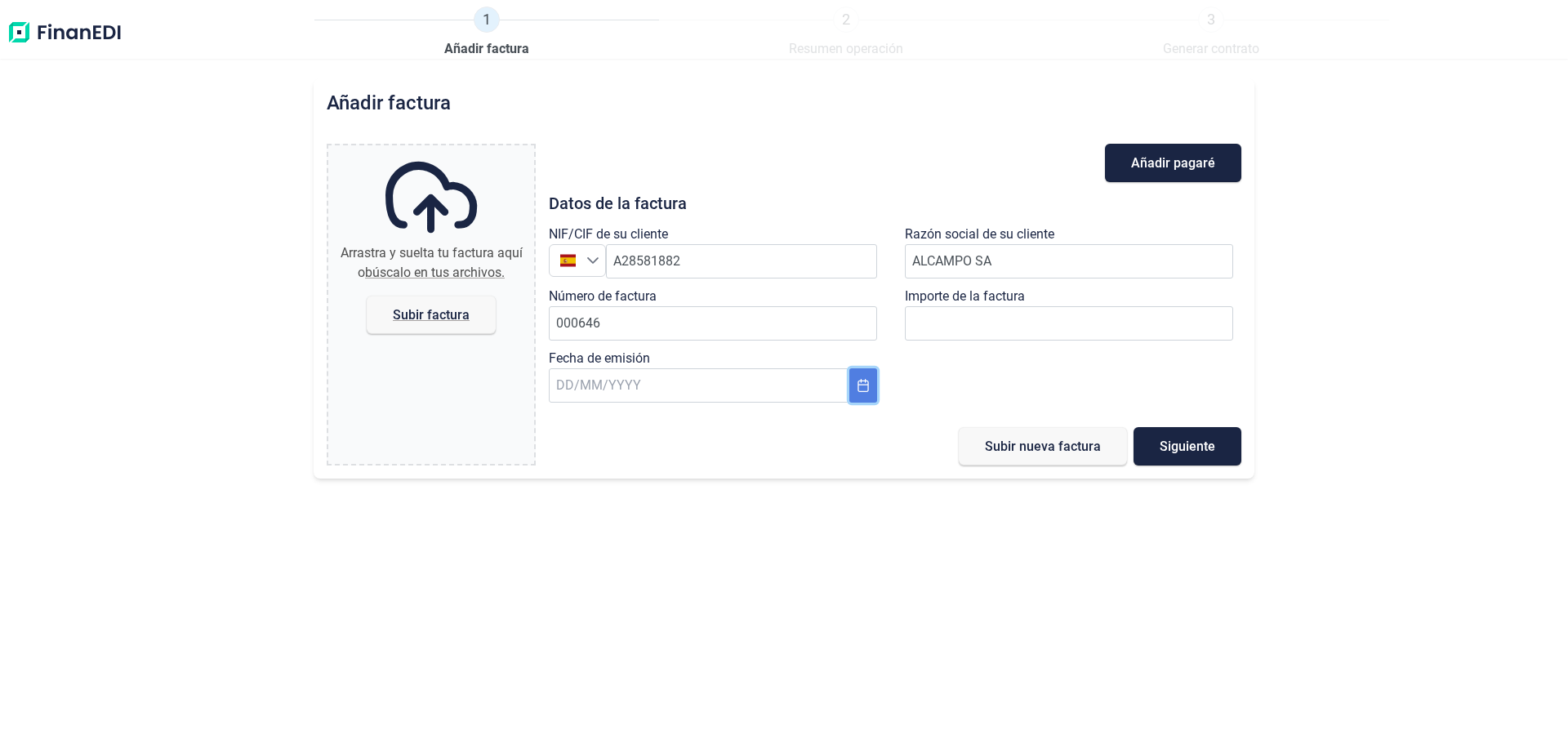
click at [860, 384] on icon "Choose Date" at bounding box center [862, 385] width 13 height 13
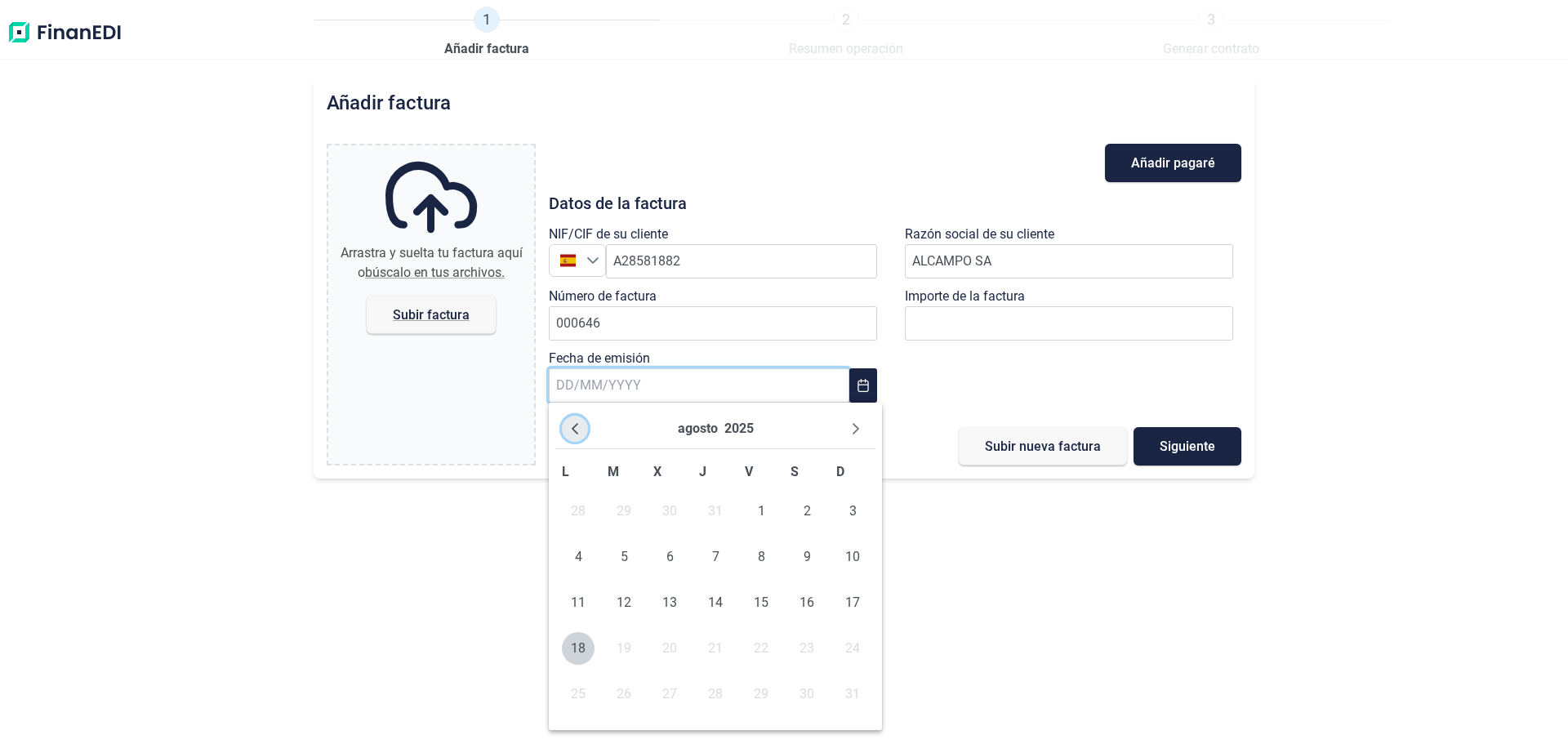
click at [574, 430] on icon "Previous Month" at bounding box center [575, 428] width 7 height 11
click at [577, 436] on button "Previous Month" at bounding box center [575, 429] width 26 height 26
click at [570, 733] on span "30" at bounding box center [578, 741] width 33 height 33
type input "[DATE]"
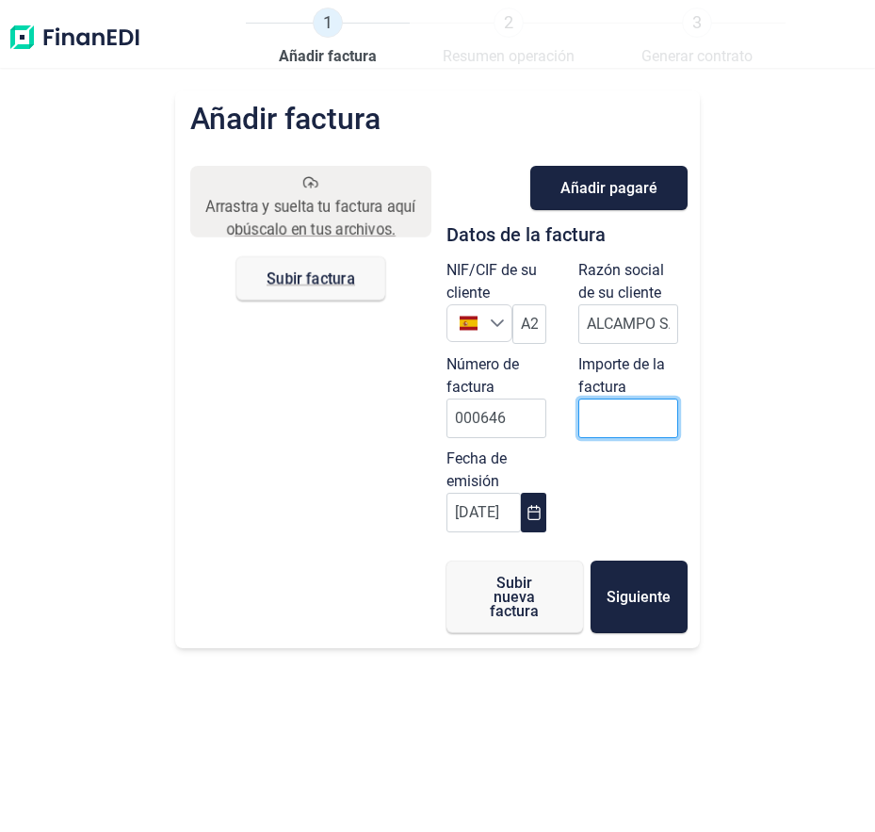
click at [590, 417] on input "0,00 €" at bounding box center [628, 418] width 100 height 40
type input "560"
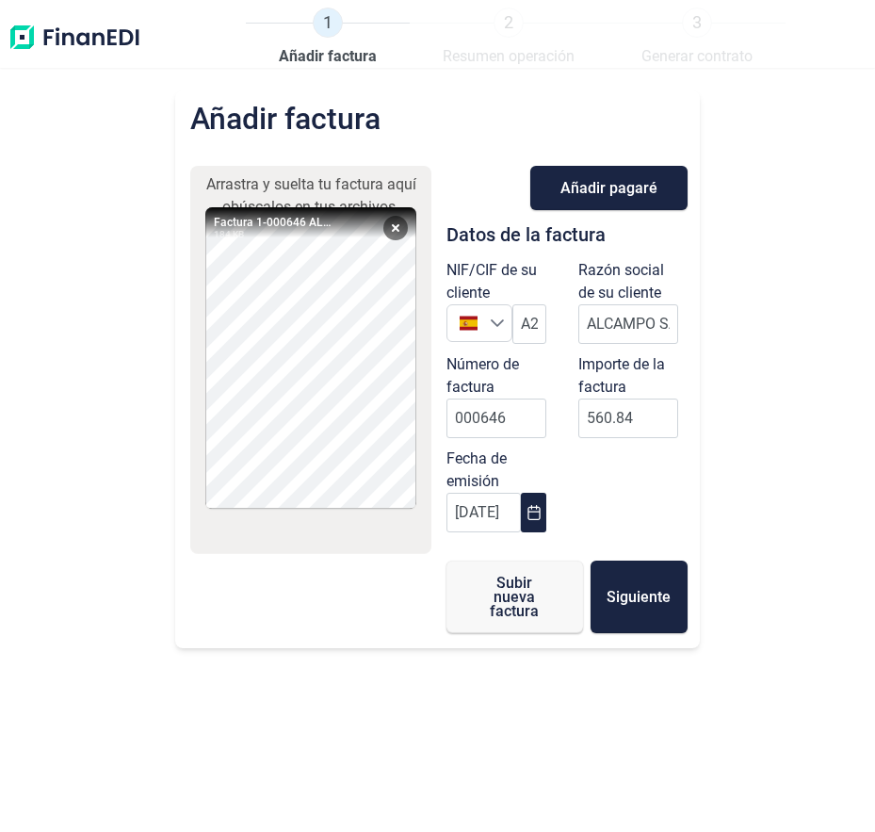
type input "560,84 €"
click at [658, 517] on div "NIF/CIF de su cliente España A28581882 Razón social de su cliente ALCAMPO SA Nú…" at bounding box center [567, 400] width 264 height 283
click at [632, 600] on span "Siguiente" at bounding box center [639, 597] width 64 height 14
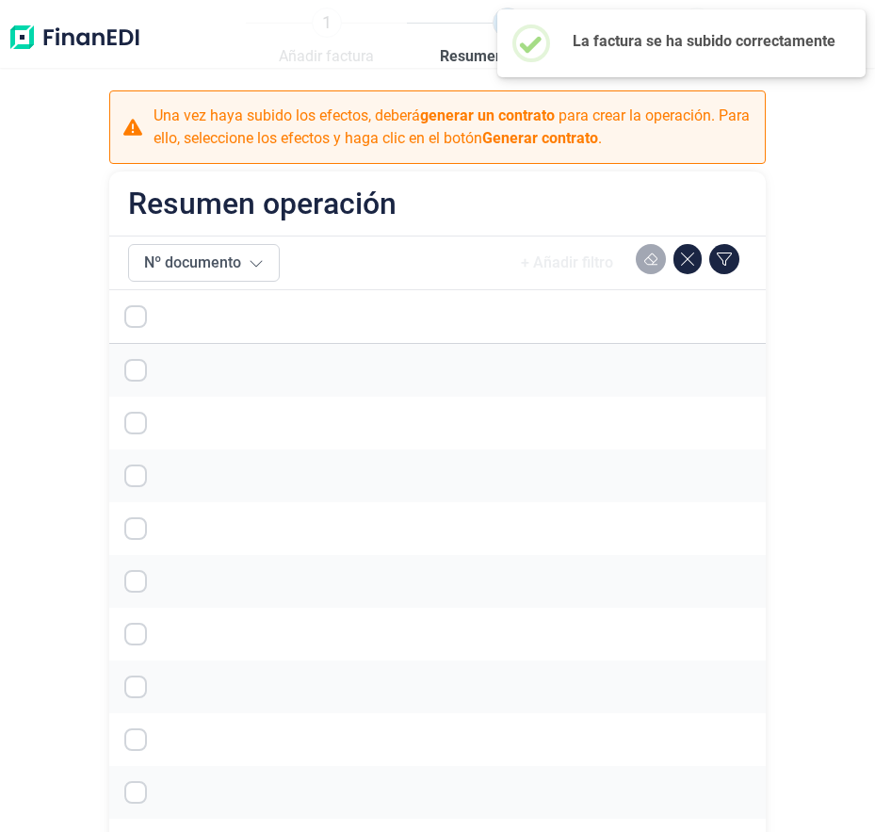
checkbox input "true"
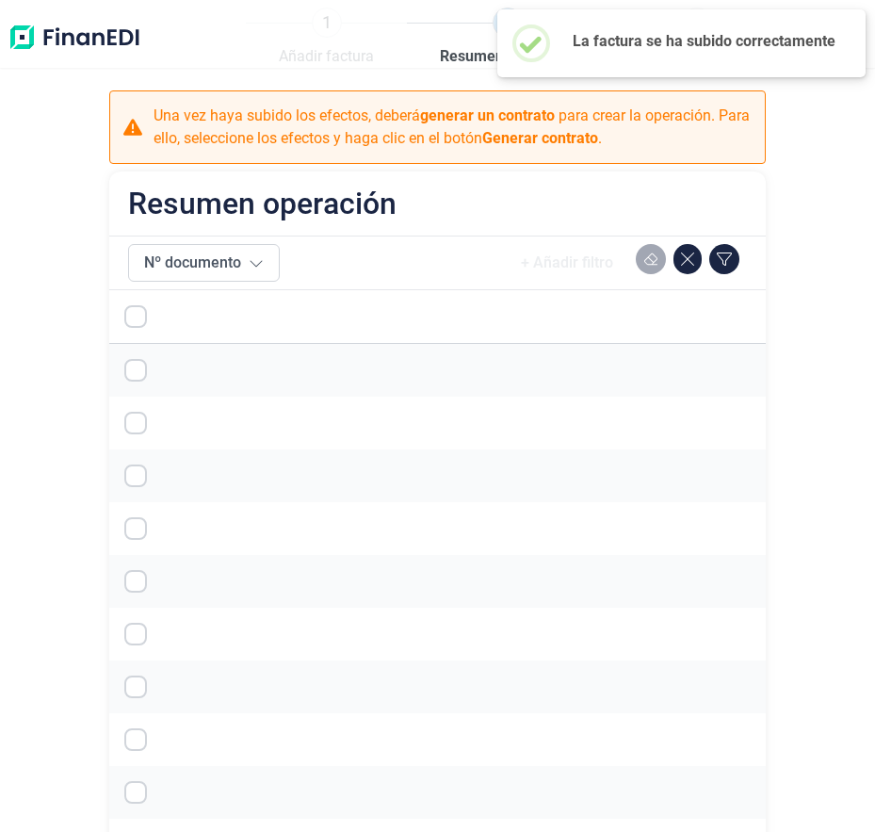
checkbox input "true"
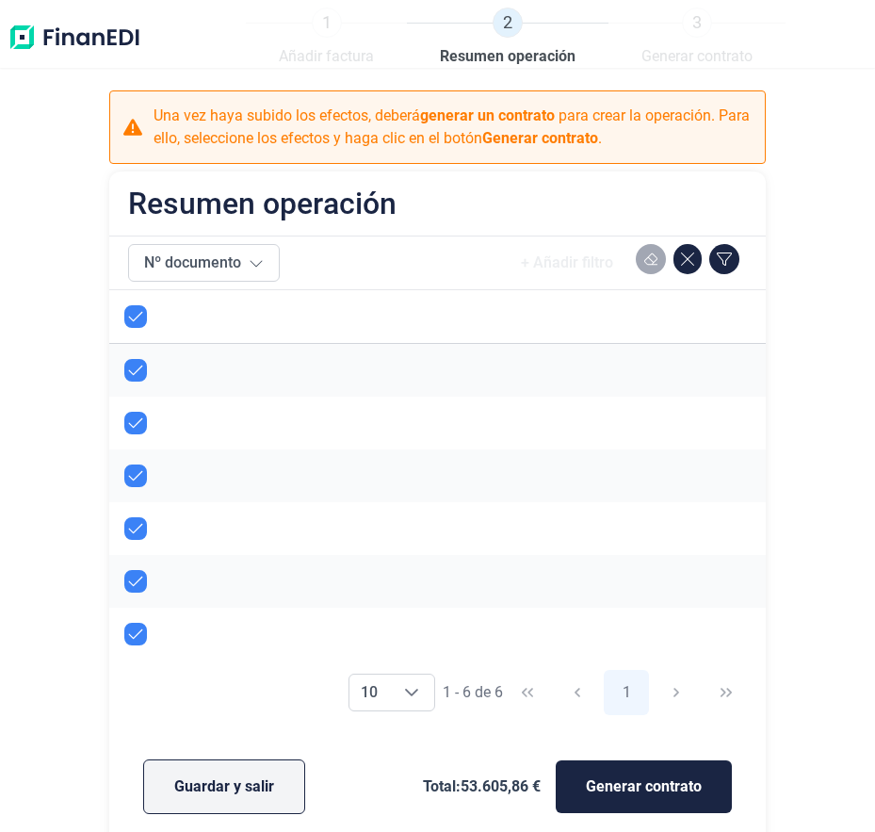
click at [236, 781] on span "Guardar y salir" at bounding box center [224, 786] width 100 height 23
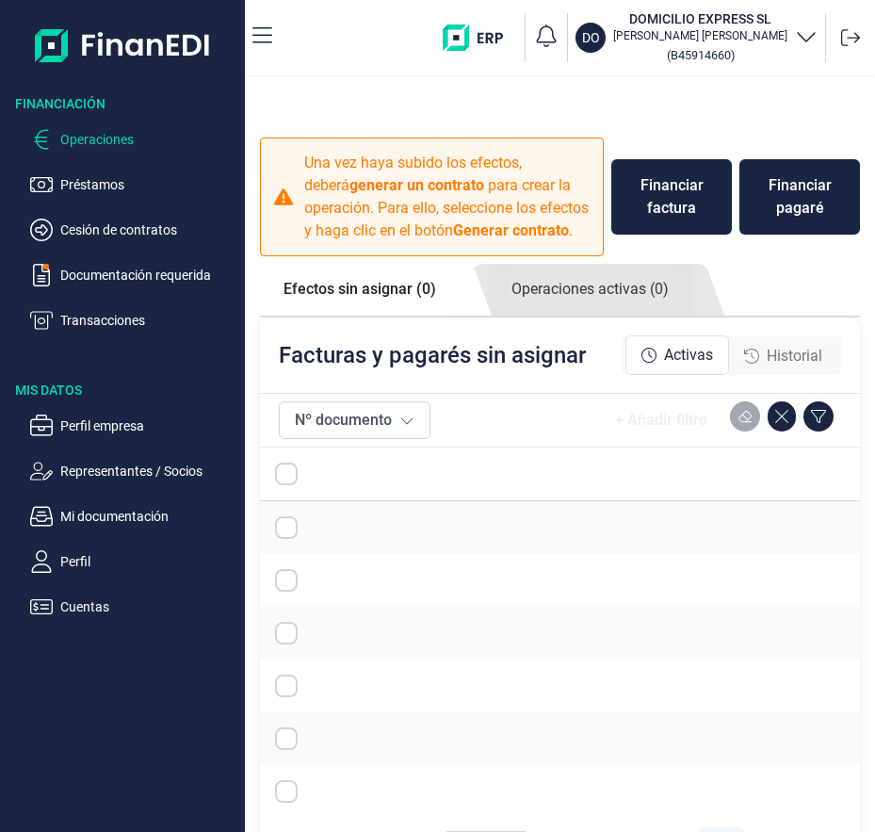
checkbox input "true"
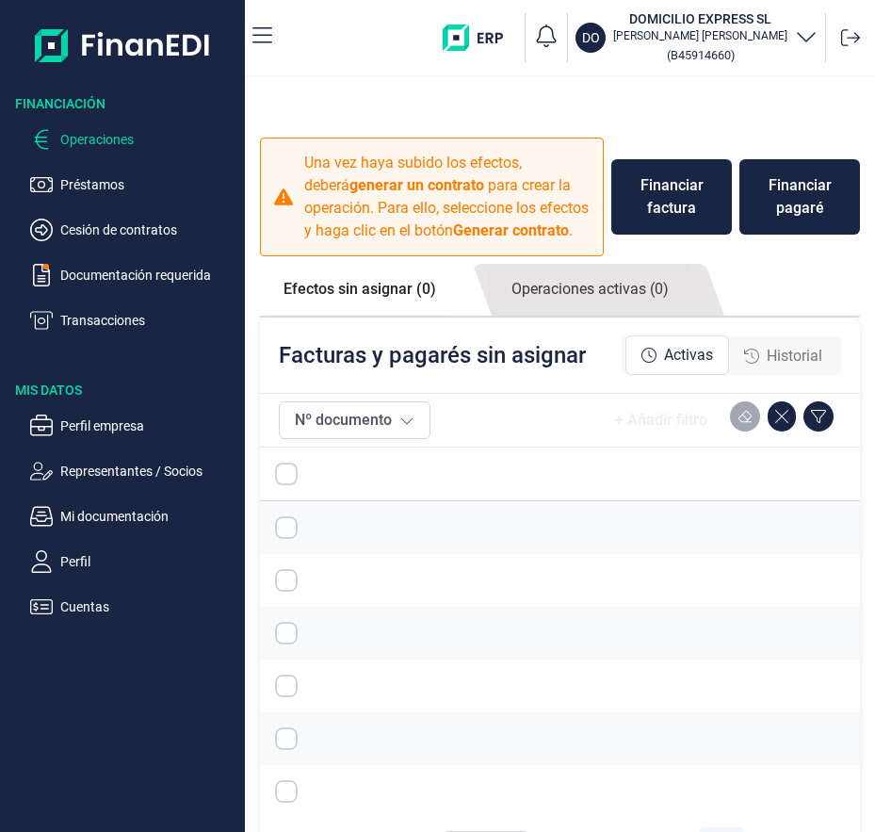
checkbox input "true"
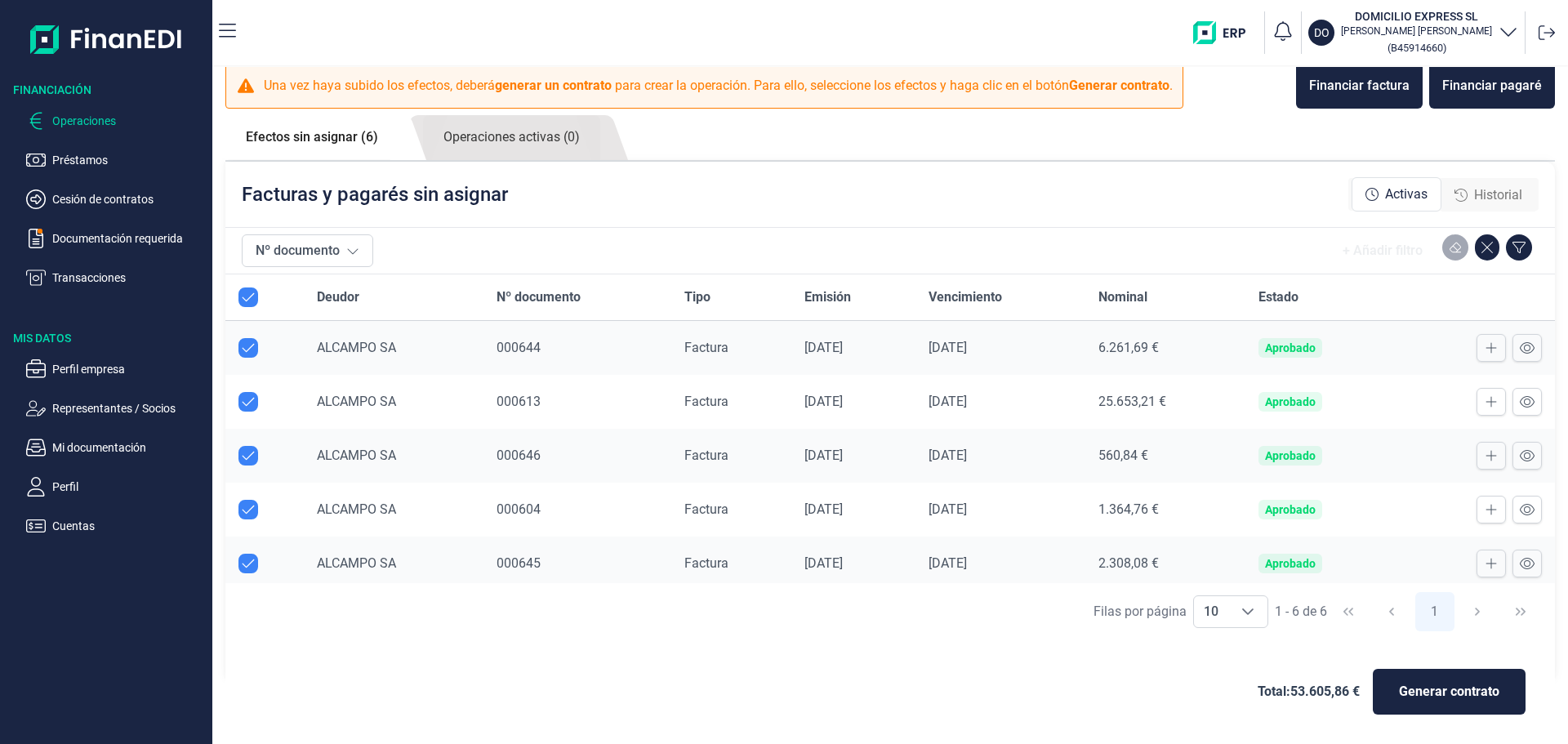
scroll to position [17, 0]
click at [1347, 81] on div "Financiar factura" at bounding box center [1359, 86] width 101 height 20
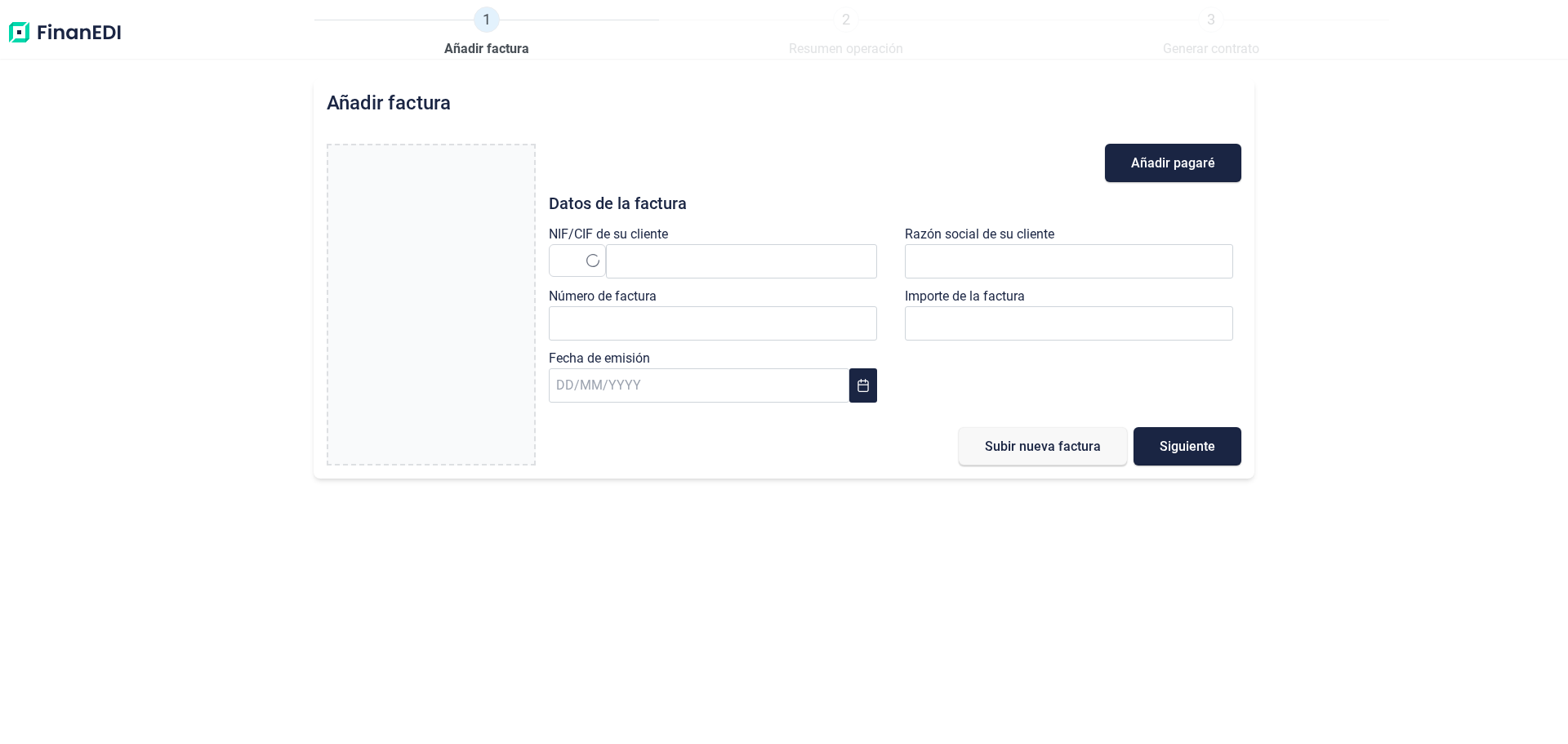
type input "0,00 €"
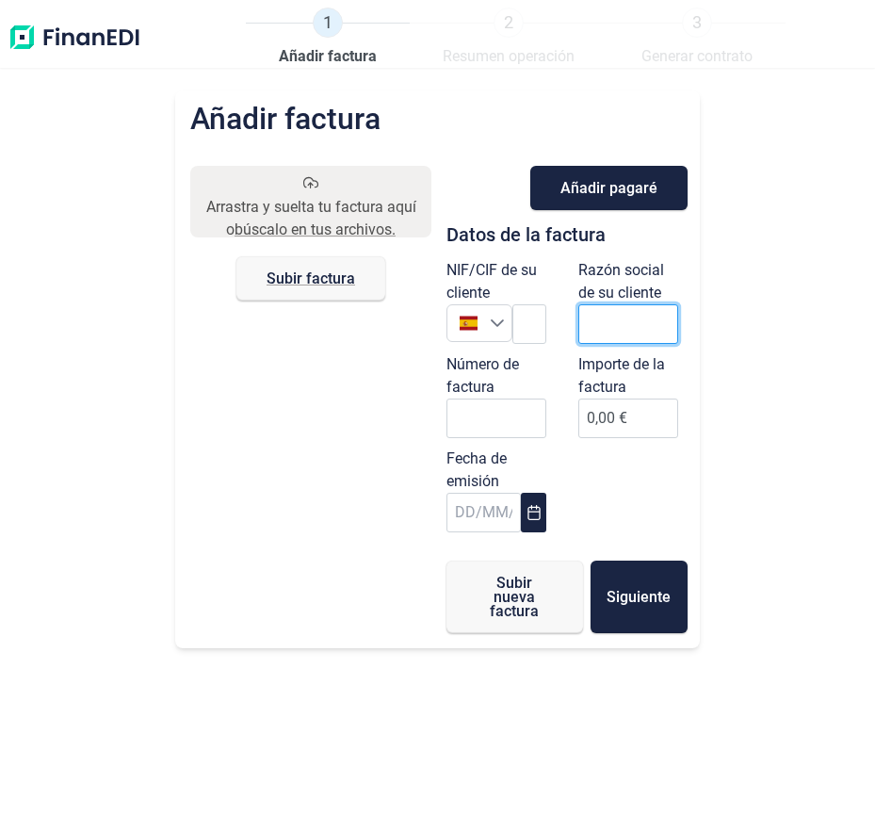
click at [645, 316] on input "text" at bounding box center [628, 324] width 100 height 40
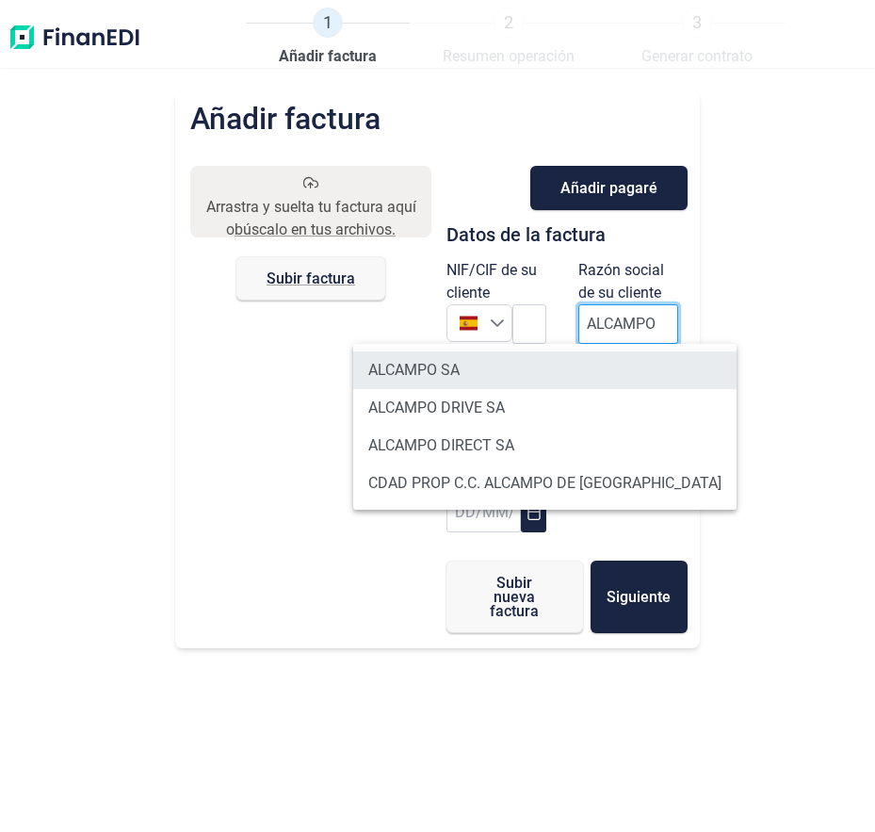
type input "ALCAMPO"
click at [430, 369] on li "ALCAMPO SA" at bounding box center [544, 370] width 383 height 38
type input "A28581882"
type input "ALCAMPO SA"
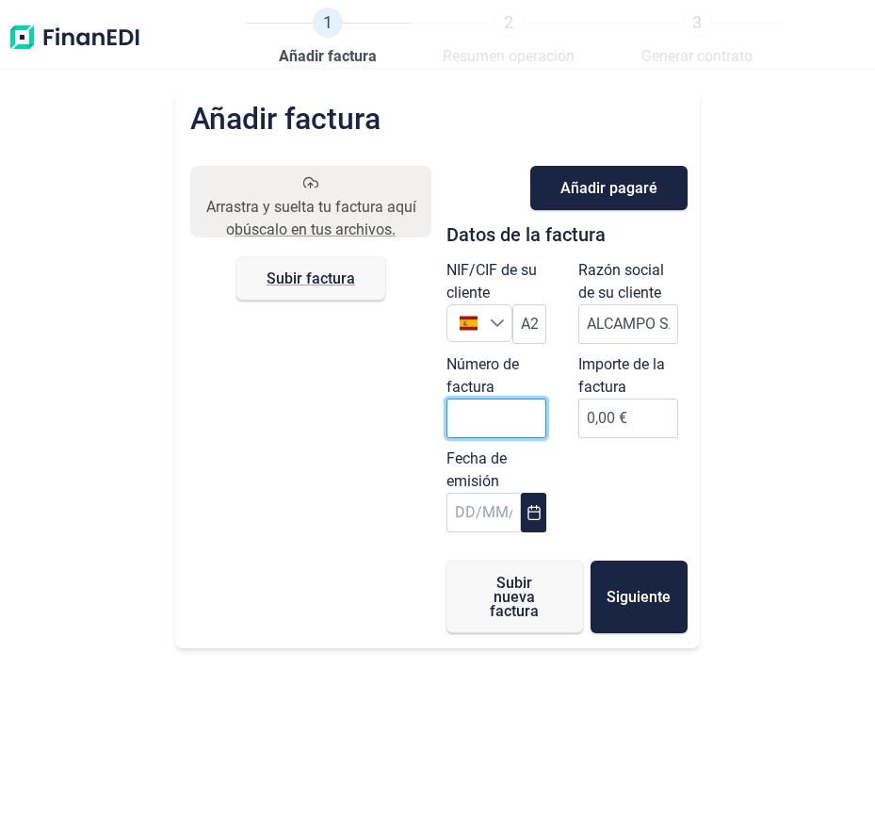
click at [494, 418] on input "Número de factura" at bounding box center [497, 418] width 100 height 40
type input "000647"
click at [528, 501] on button "Choose Date" at bounding box center [533, 513] width 24 height 40
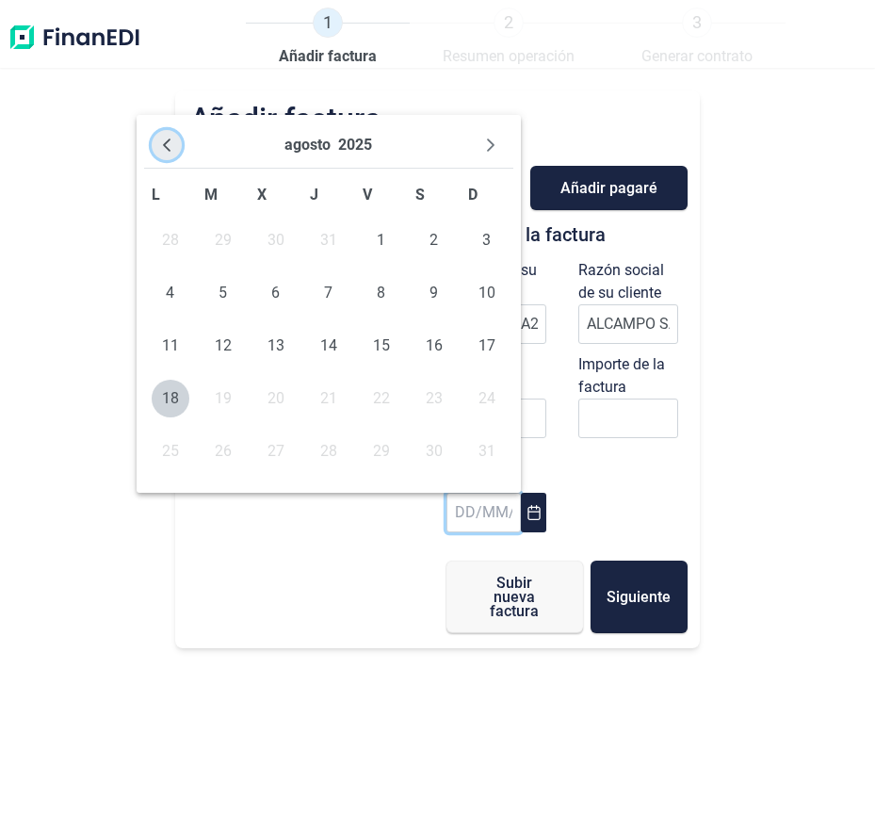
click at [160, 142] on icon "Previous Month" at bounding box center [166, 145] width 15 height 15
click at [167, 145] on icon "Previous Month" at bounding box center [166, 145] width 15 height 15
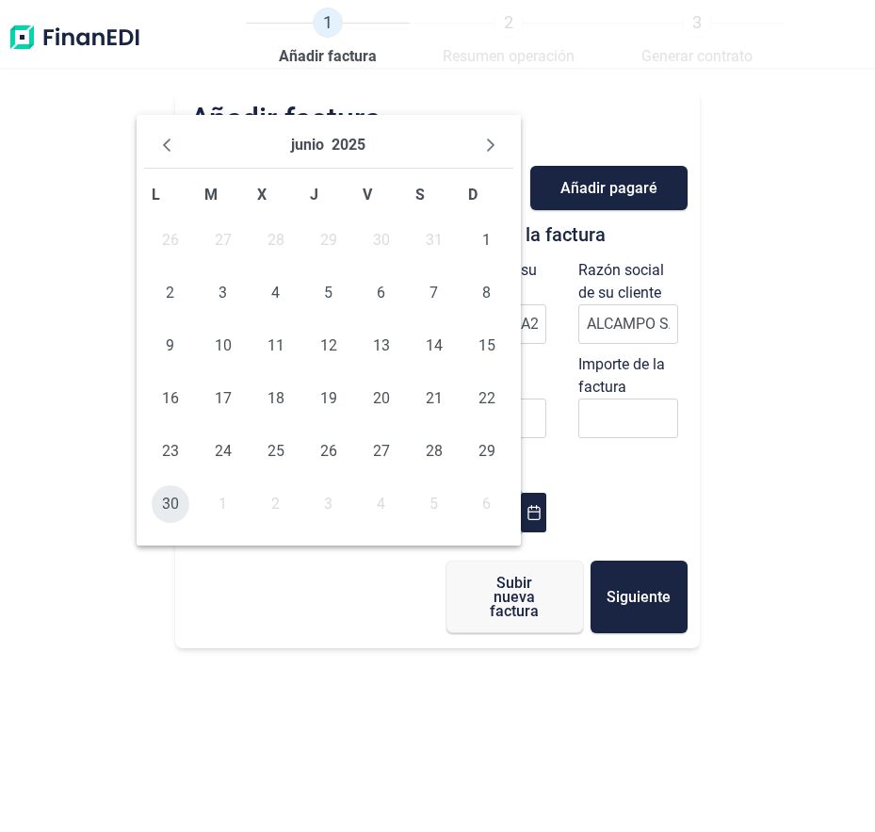
click at [167, 504] on span "30" at bounding box center [171, 504] width 38 height 38
type input "[DATE]"
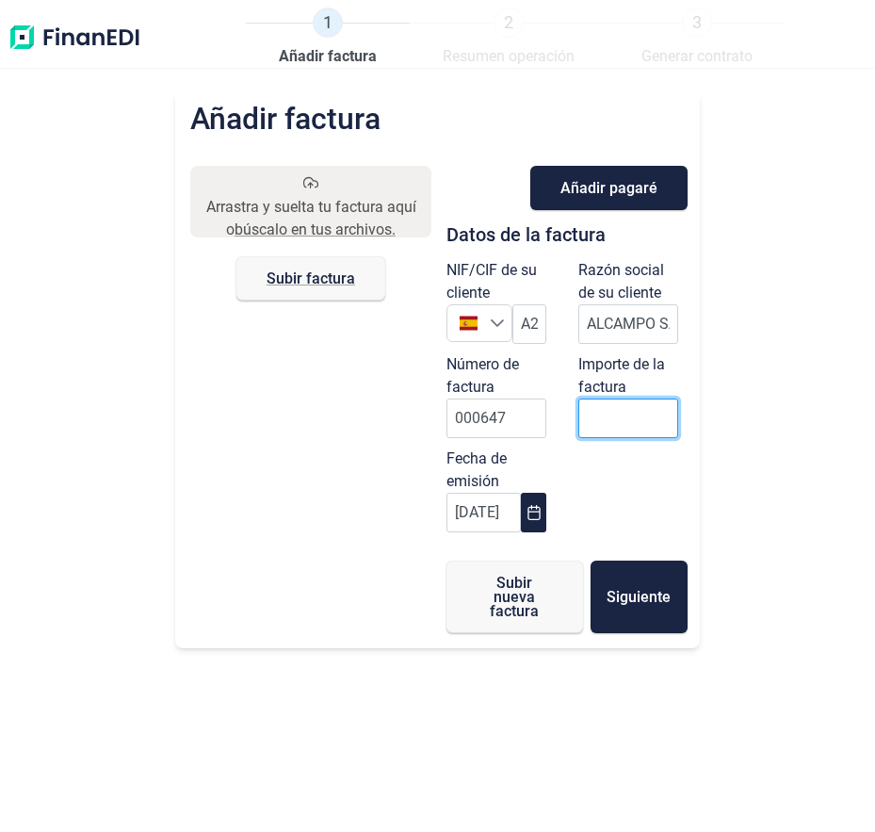
click at [629, 424] on input "0,00 €" at bounding box center [628, 418] width 100 height 40
type input "22"
type input "22,39 €"
click at [414, 519] on div "Arrastra y suelta tu factura aquí o búscalo en tus archivos. Subir factura Files" at bounding box center [310, 399] width 241 height 467
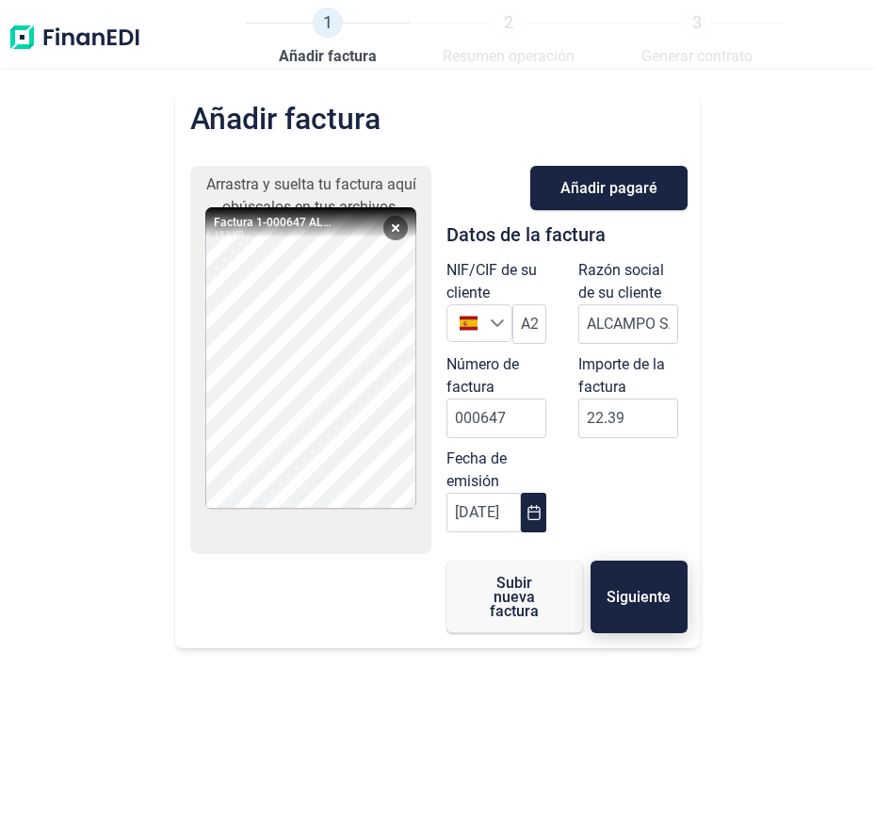
click at [642, 619] on button "Siguiente" at bounding box center [639, 597] width 97 height 73
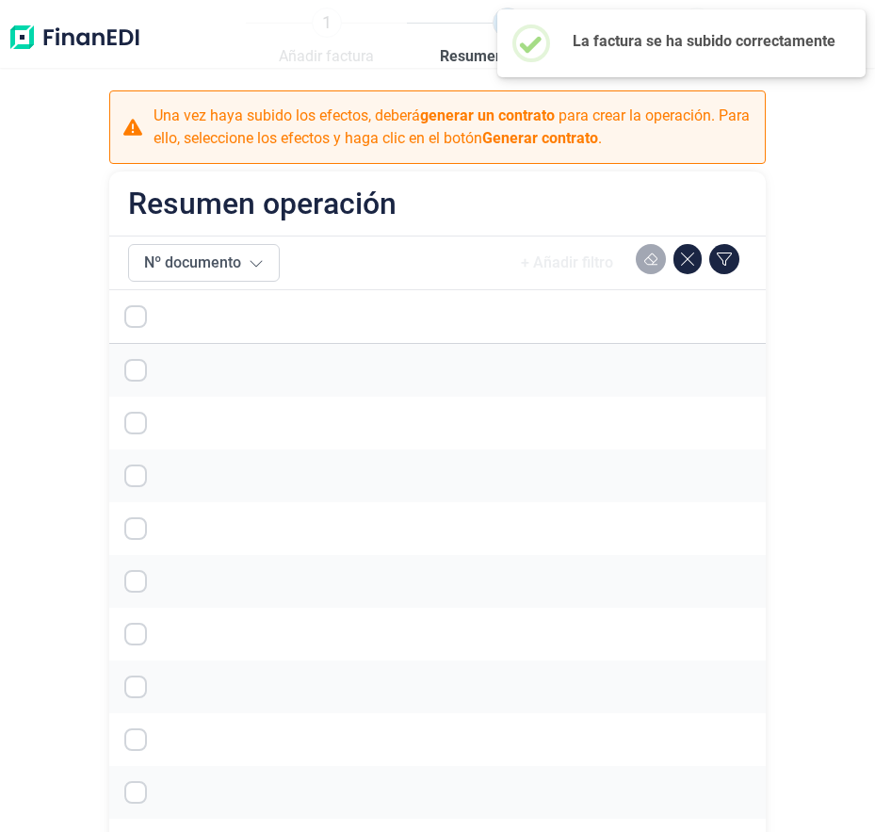
checkbox input "true"
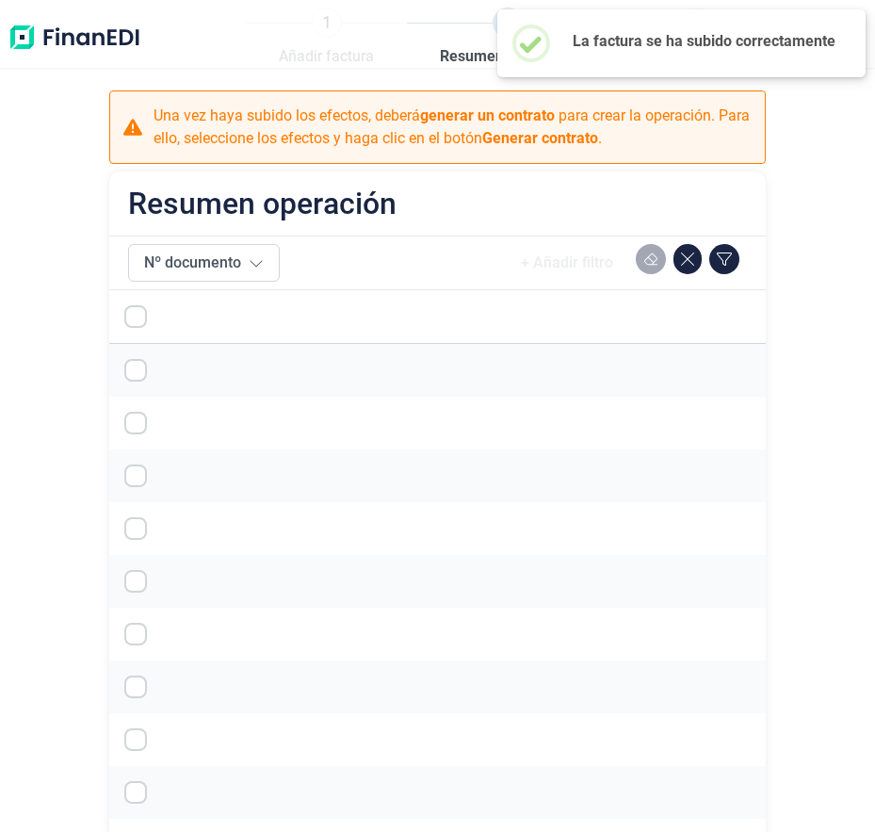
checkbox input "true"
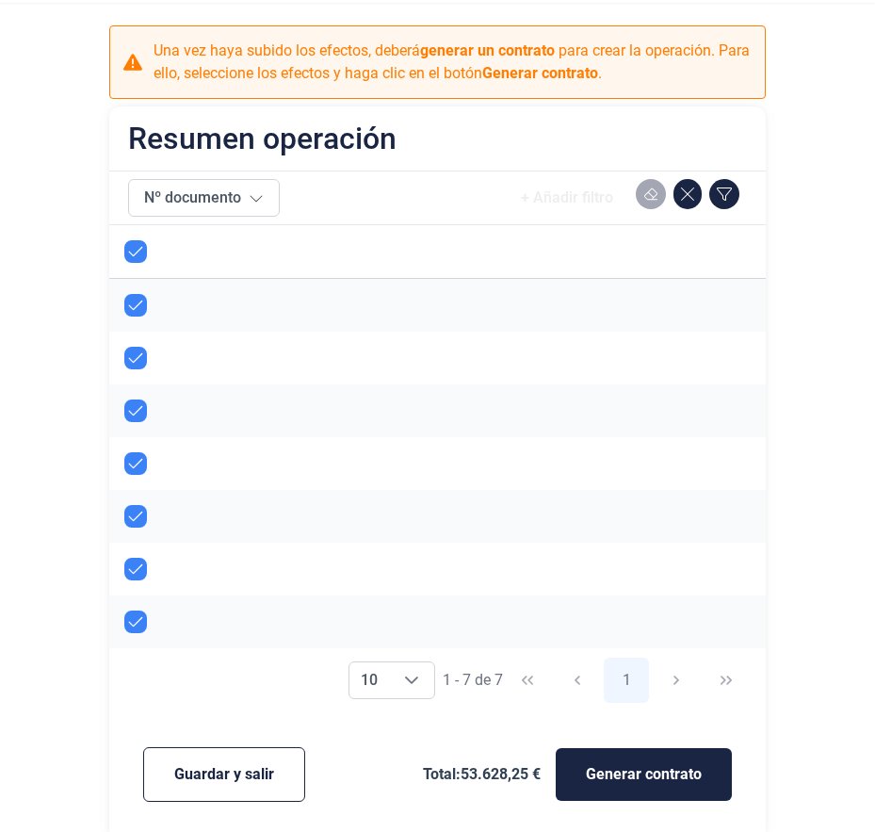
scroll to position [69, 0]
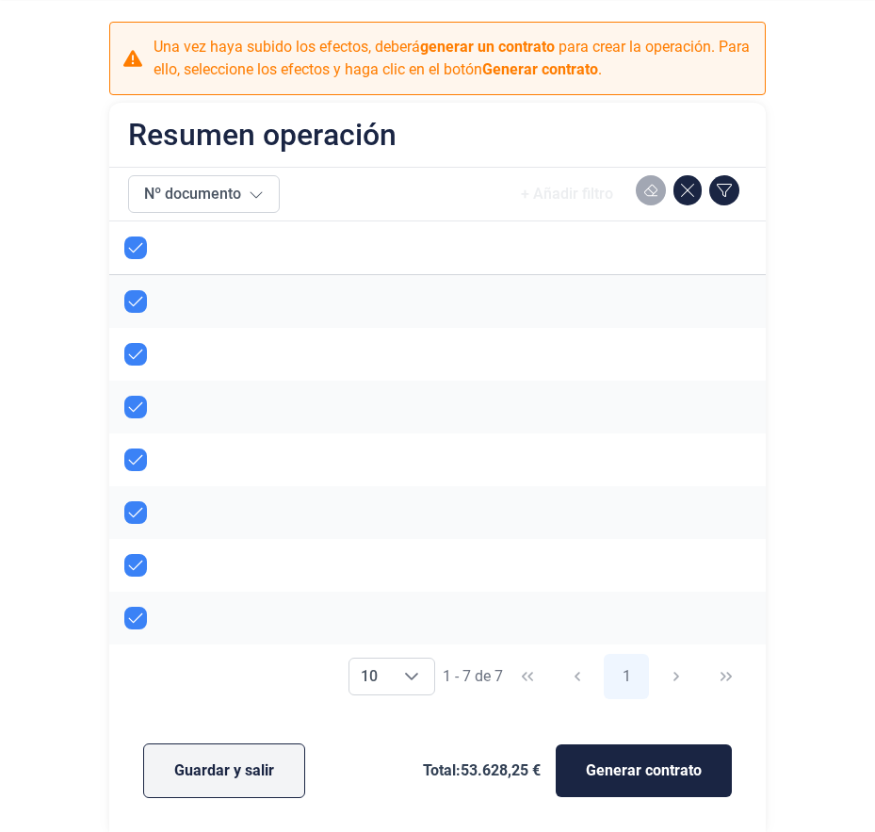
click at [184, 776] on span "Guardar y salir" at bounding box center [224, 770] width 100 height 23
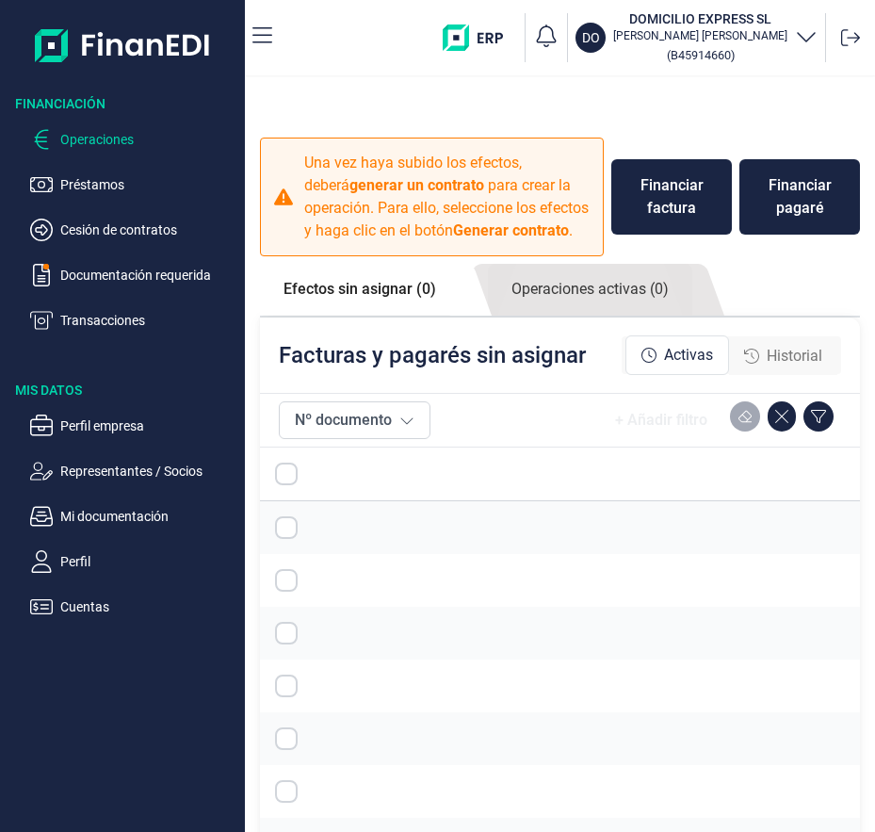
checkbox input "true"
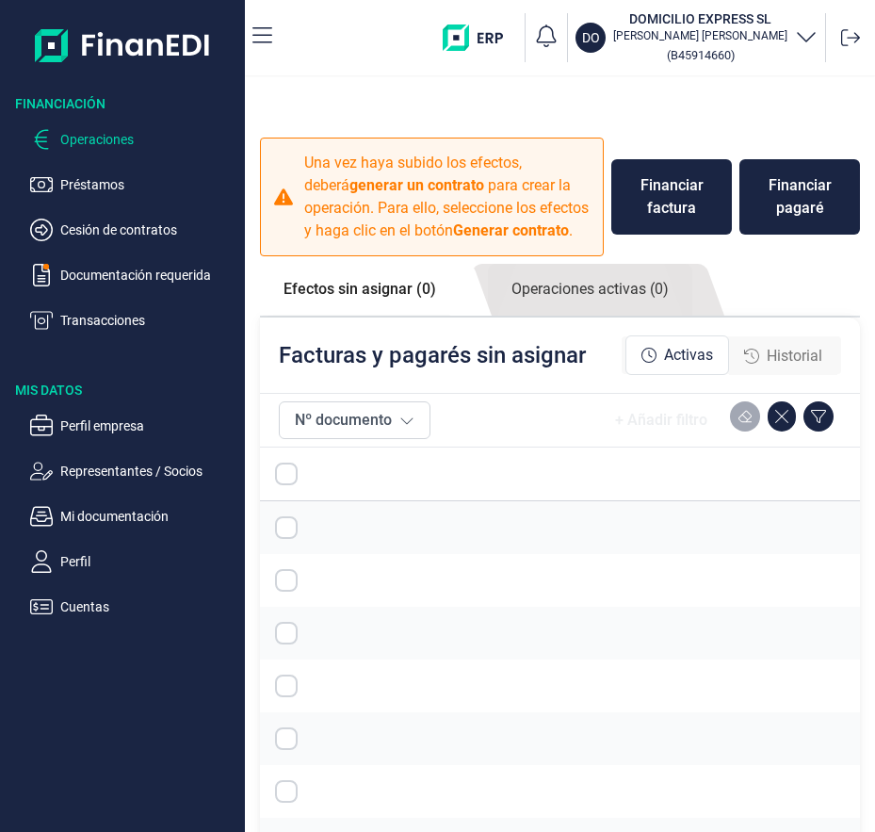
checkbox input "true"
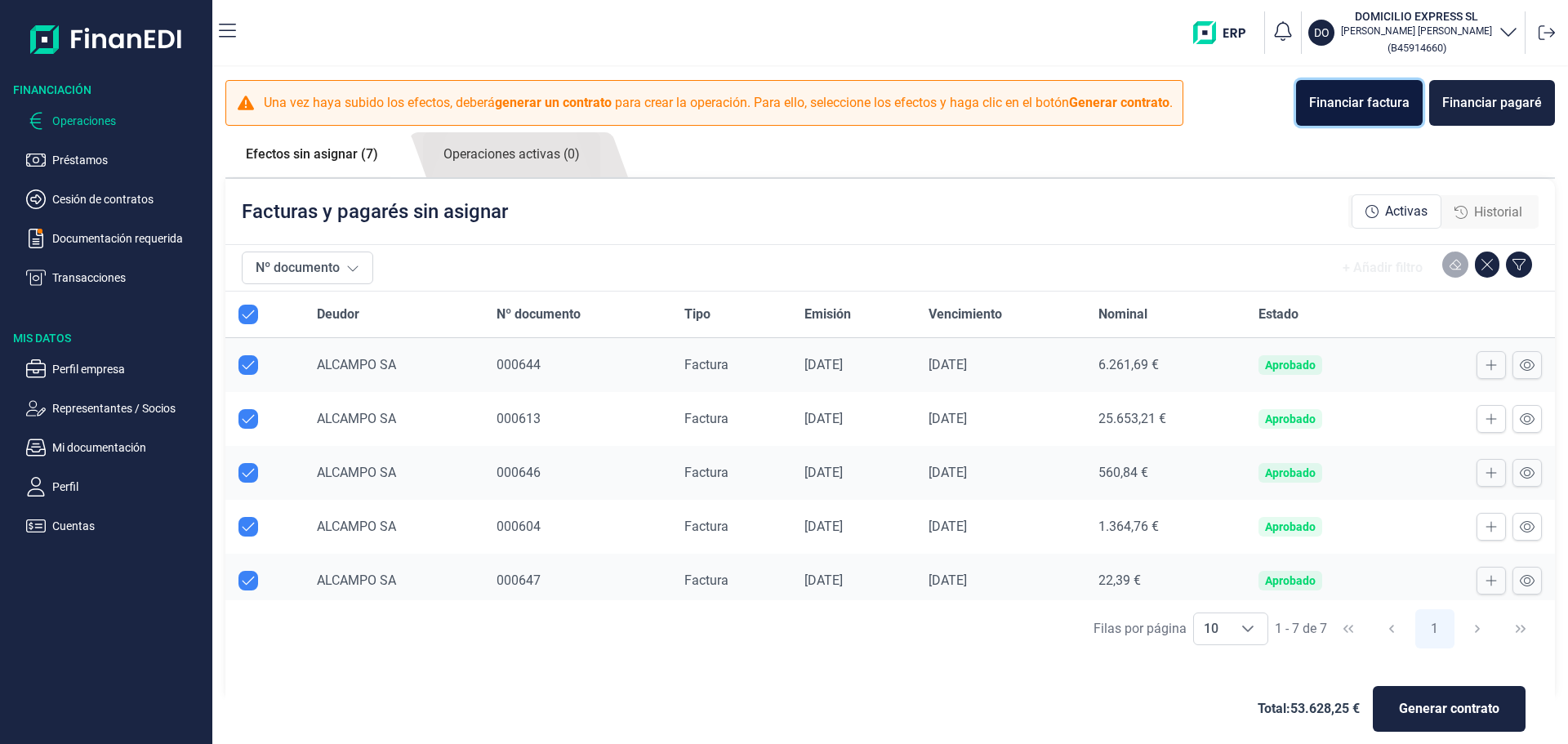
click at [1362, 95] on div "Financiar factura" at bounding box center [1359, 102] width 101 height 20
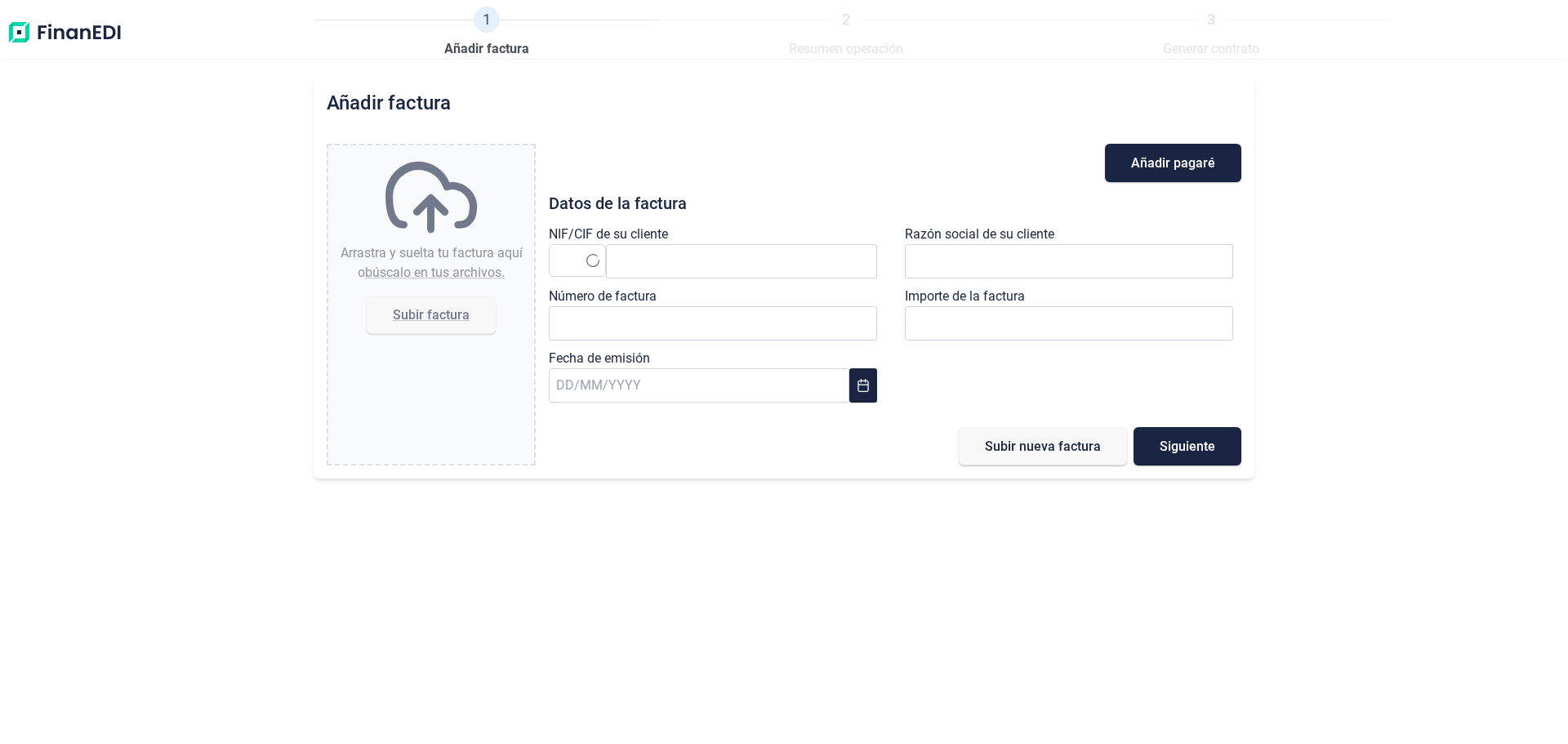
type input "0,00 €"
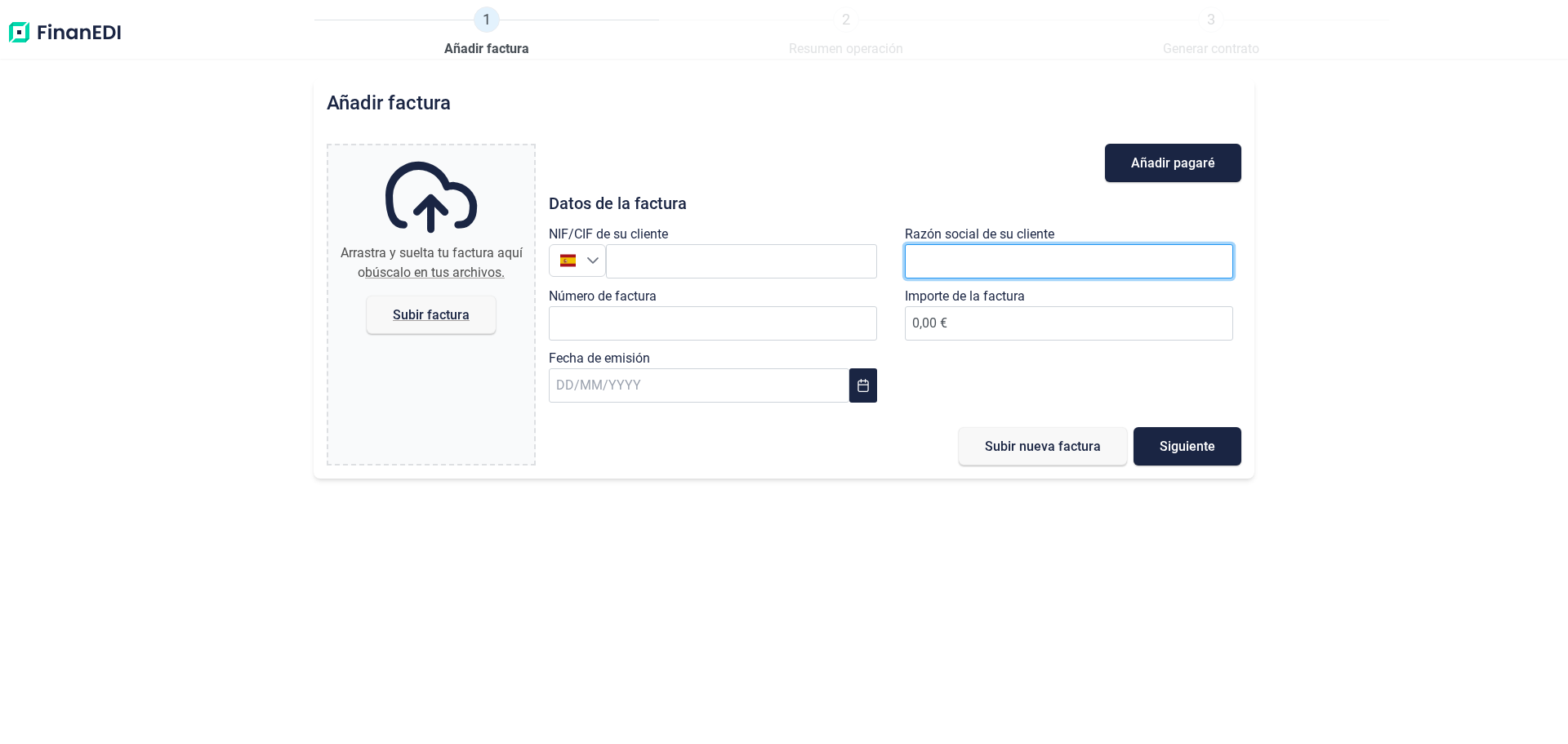
click at [980, 271] on input "text" at bounding box center [1069, 262] width 329 height 35
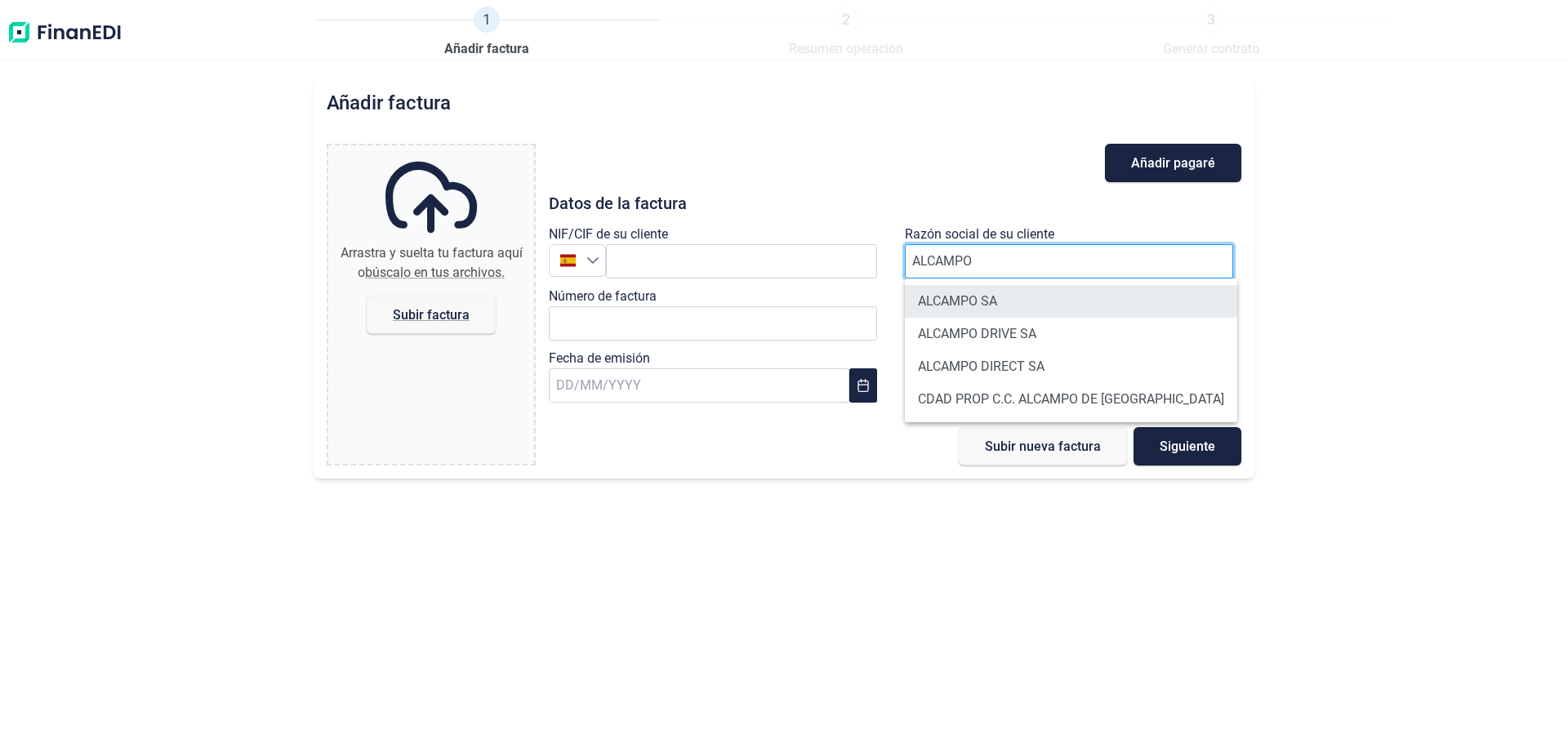
type input "ALCAMPO"
click at [1015, 307] on li "ALCAMPO SA" at bounding box center [1070, 302] width 332 height 33
type input "A28581882"
type input "ALCAMPO SA"
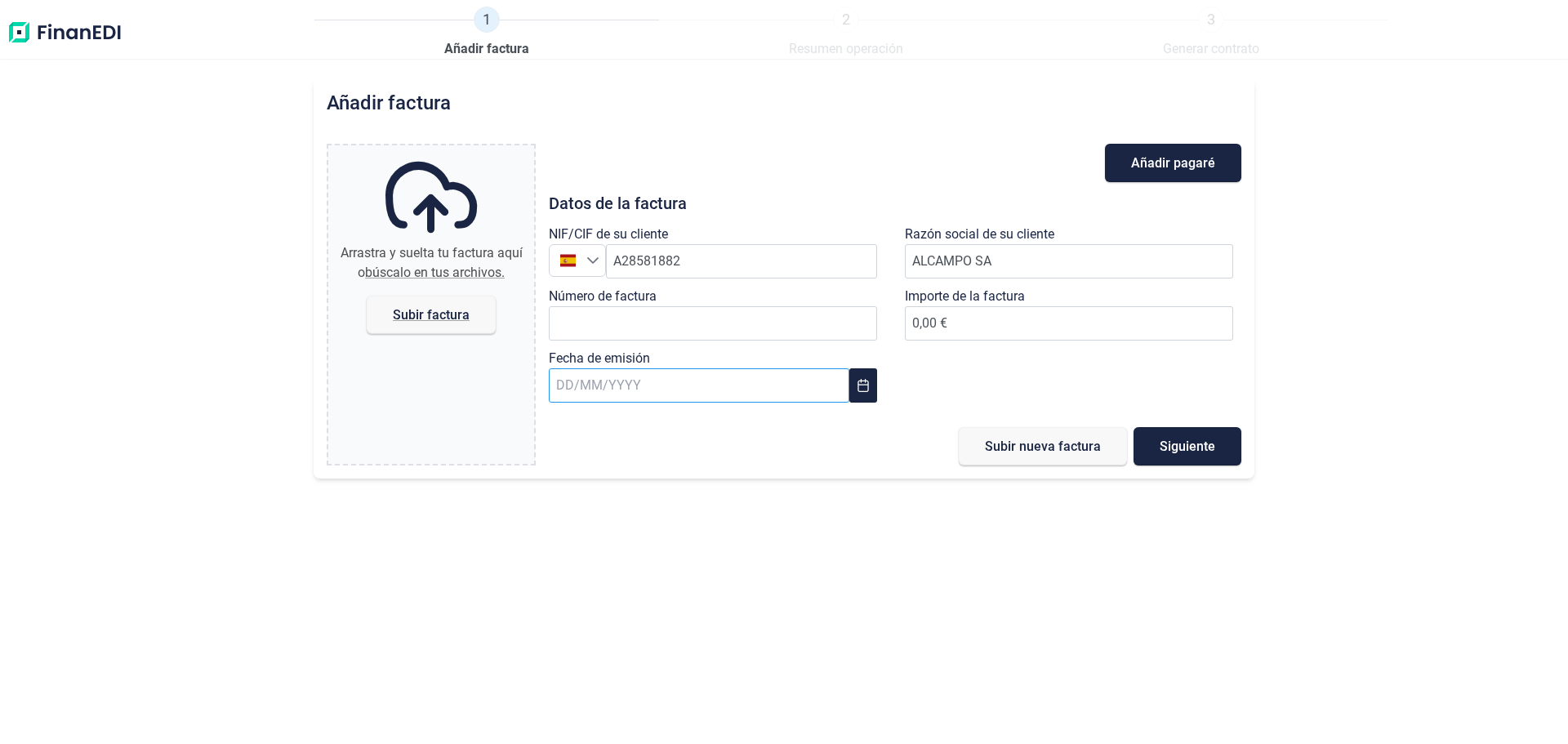
click at [598, 378] on input "text" at bounding box center [699, 386] width 301 height 35
click at [575, 435] on button "Previous Month" at bounding box center [575, 429] width 26 height 26
click at [572, 727] on span "30" at bounding box center [578, 741] width 33 height 33
type input "[DATE]"
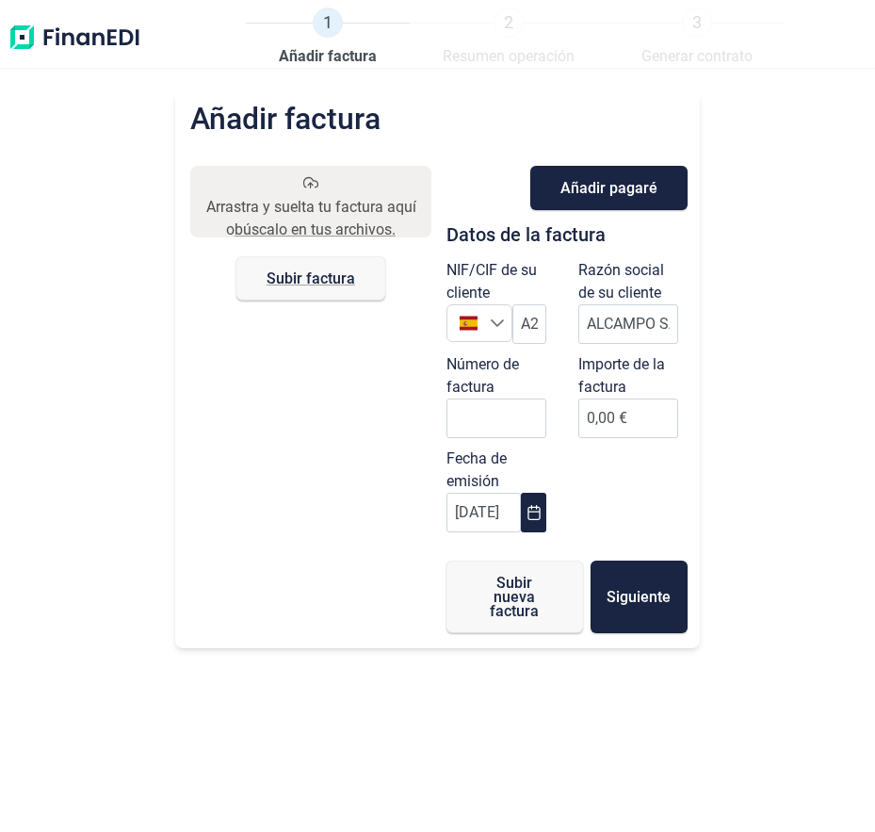
click at [77, 424] on div "Añadir factura Arrastra y suelta tu factura aquí o búscalo en tus archivos. Sub…" at bounding box center [437, 460] width 875 height 741
click at [503, 416] on input "Número de factura" at bounding box center [497, 418] width 100 height 40
type input "000648"
type input "17112"
type input "17.112,97 €"
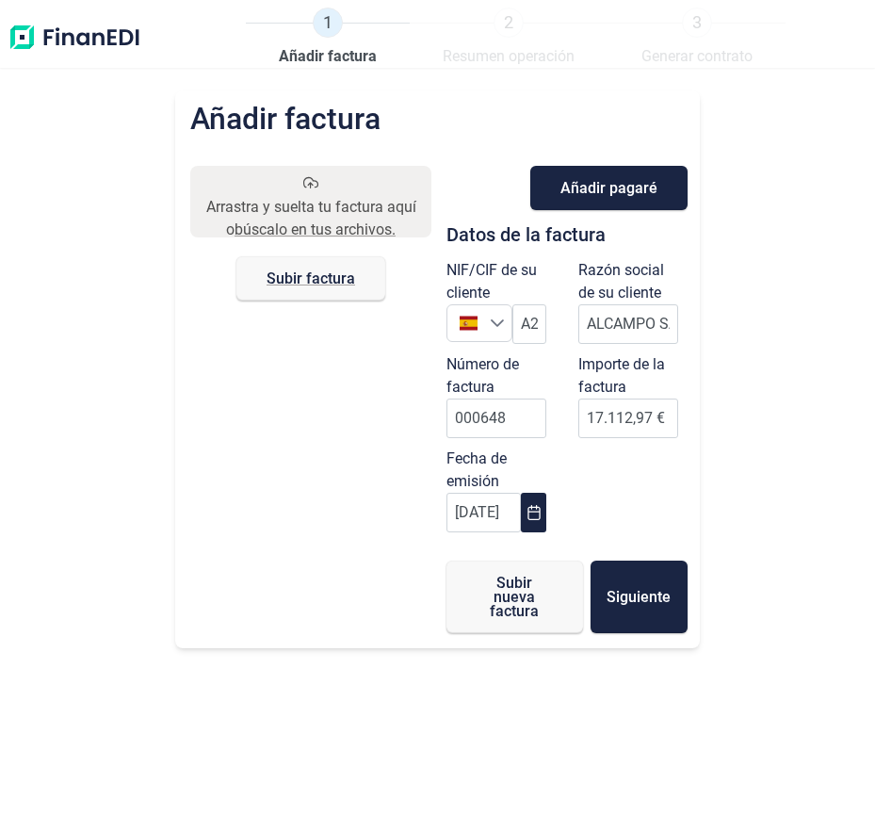
click at [628, 495] on div "NIF/CIF de su cliente España A28581882 Razón social de su cliente ALCAMPO SA Nú…" at bounding box center [567, 400] width 264 height 283
click at [227, 496] on div "Arrastra y suelta tu factura aquí o búscalo en tus archivos. Subir factura Files" at bounding box center [310, 399] width 241 height 467
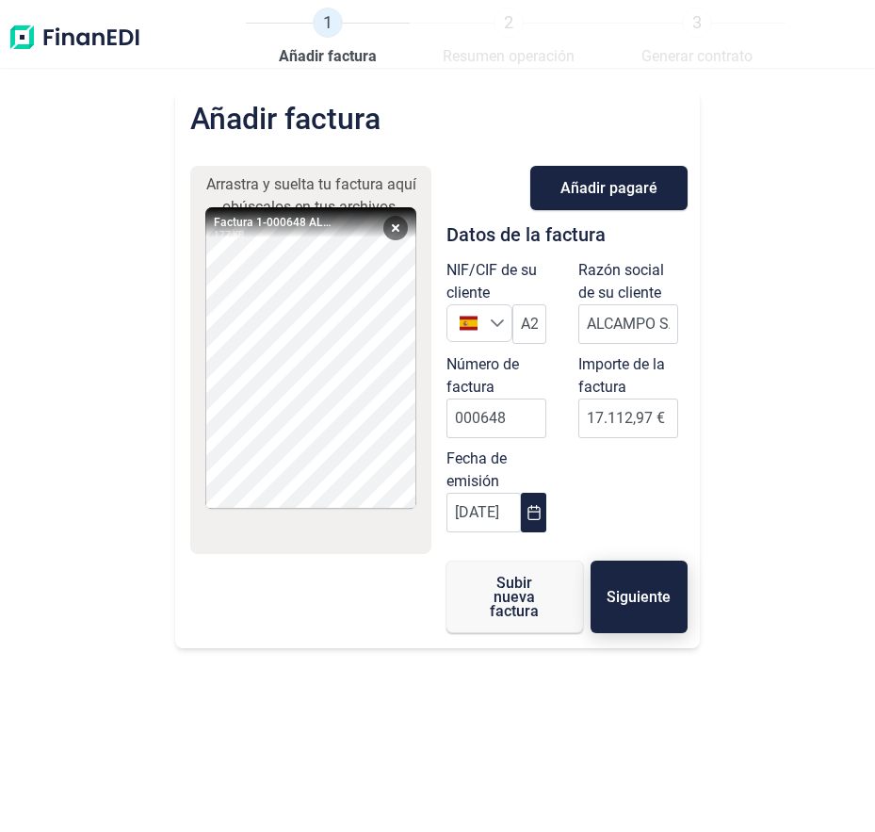
click at [645, 610] on button "Siguiente" at bounding box center [639, 597] width 97 height 73
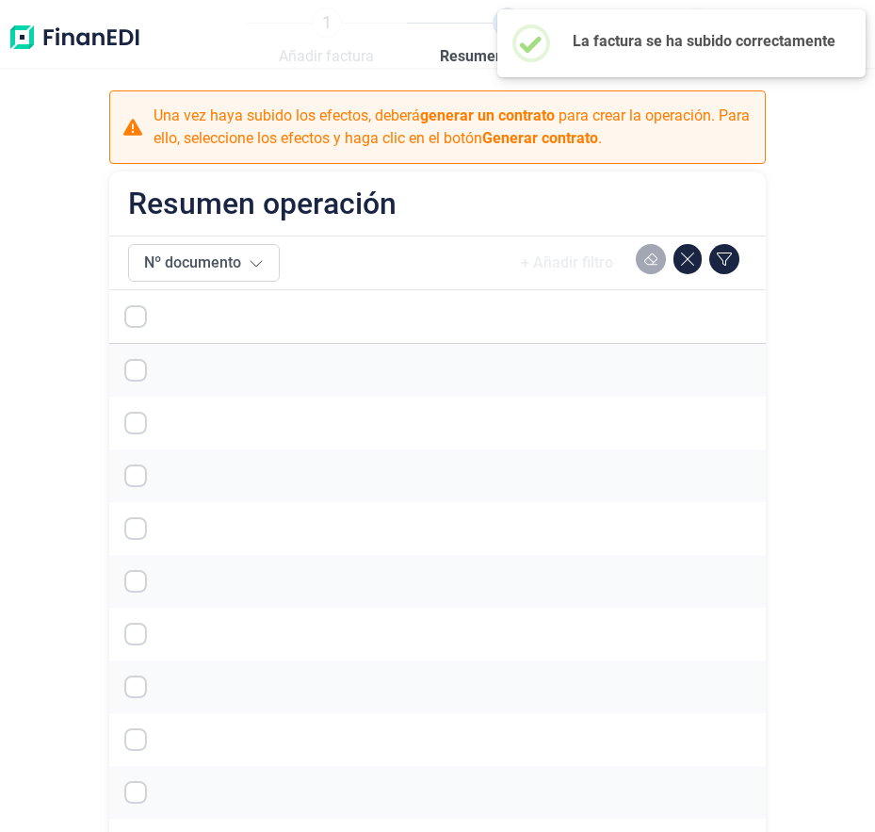
checkbox input "true"
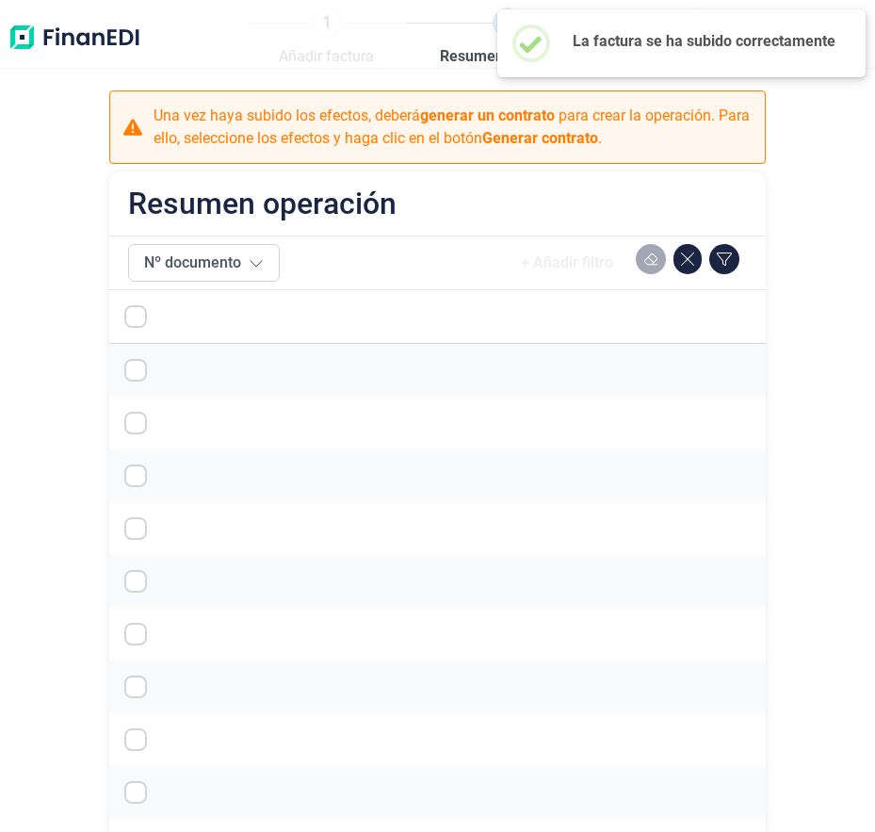
checkbox input "true"
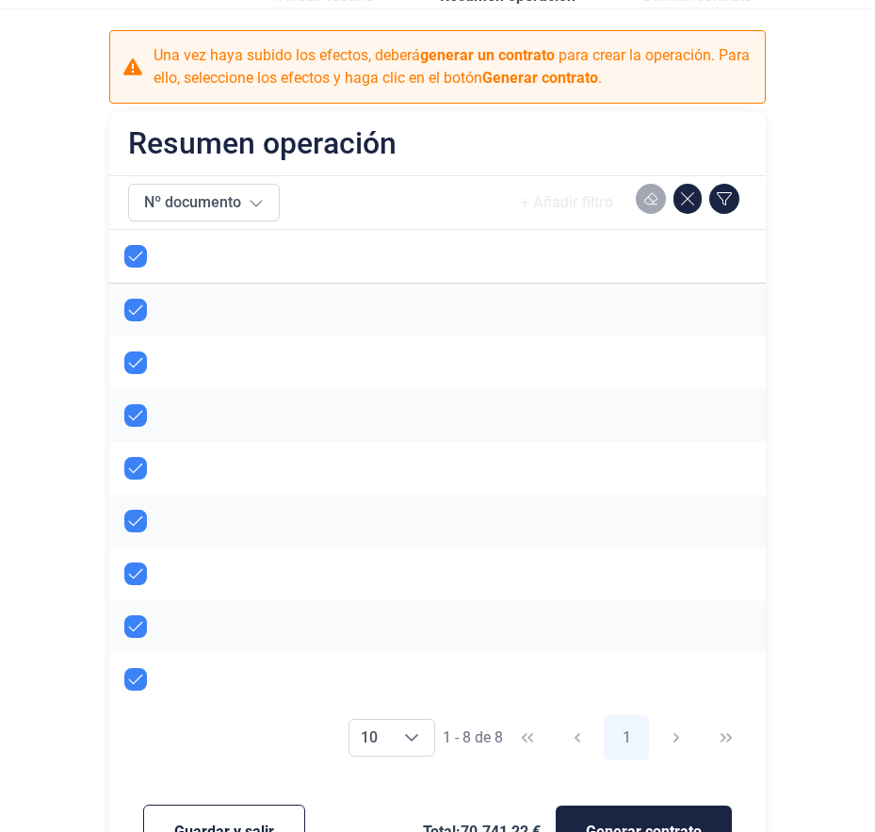
scroll to position [122, 0]
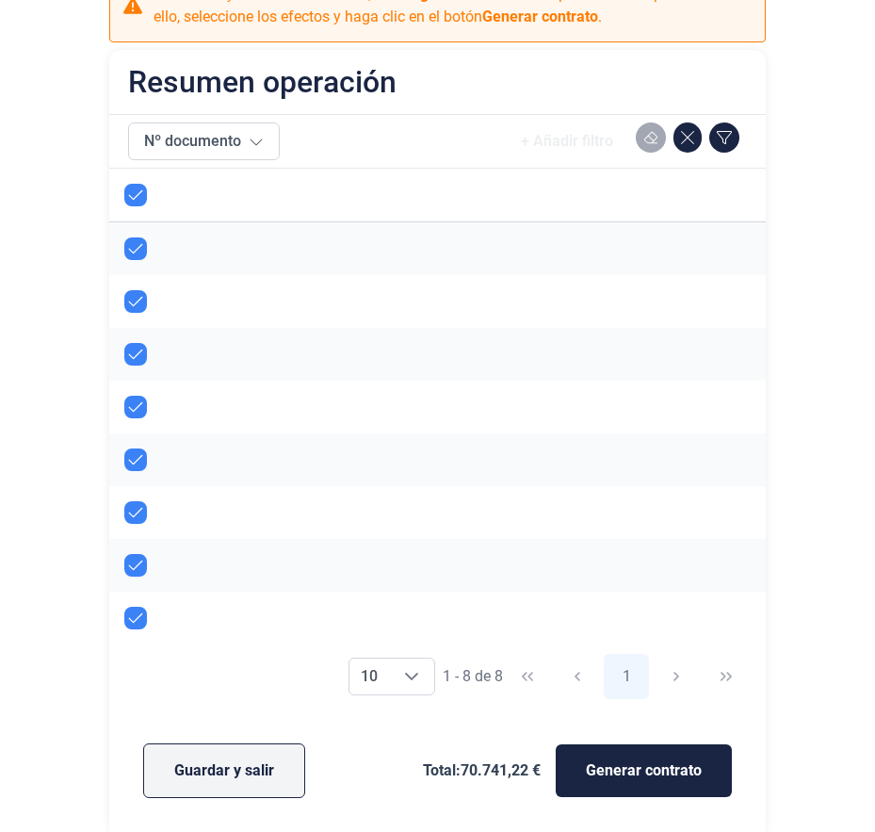
click at [240, 777] on span "Guardar y salir" at bounding box center [224, 770] width 100 height 23
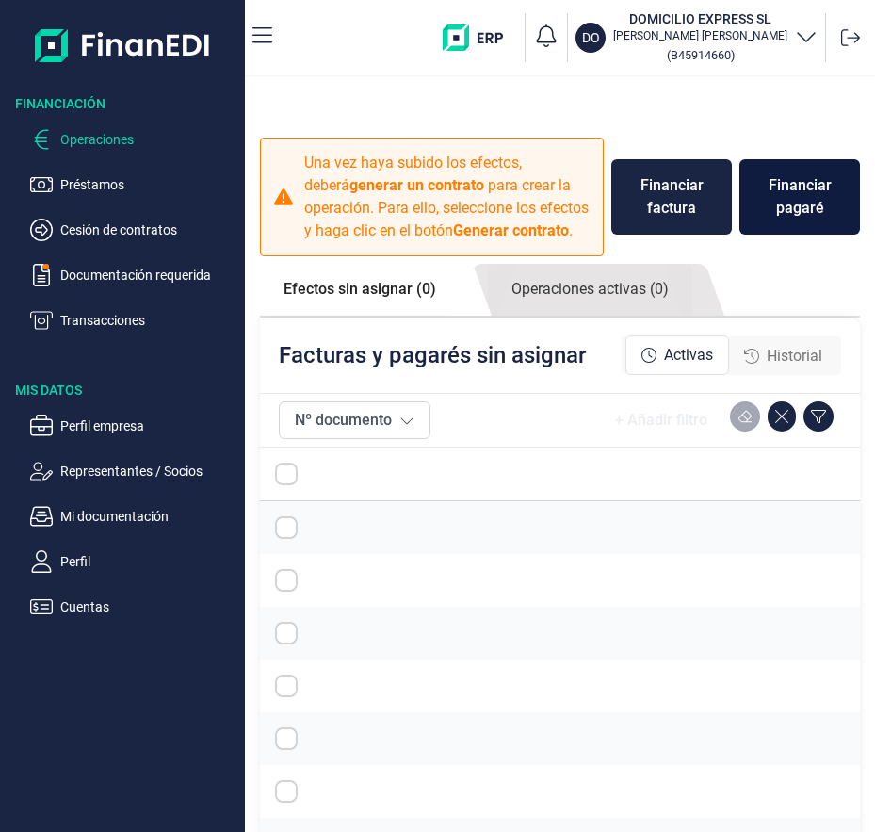
checkbox input "true"
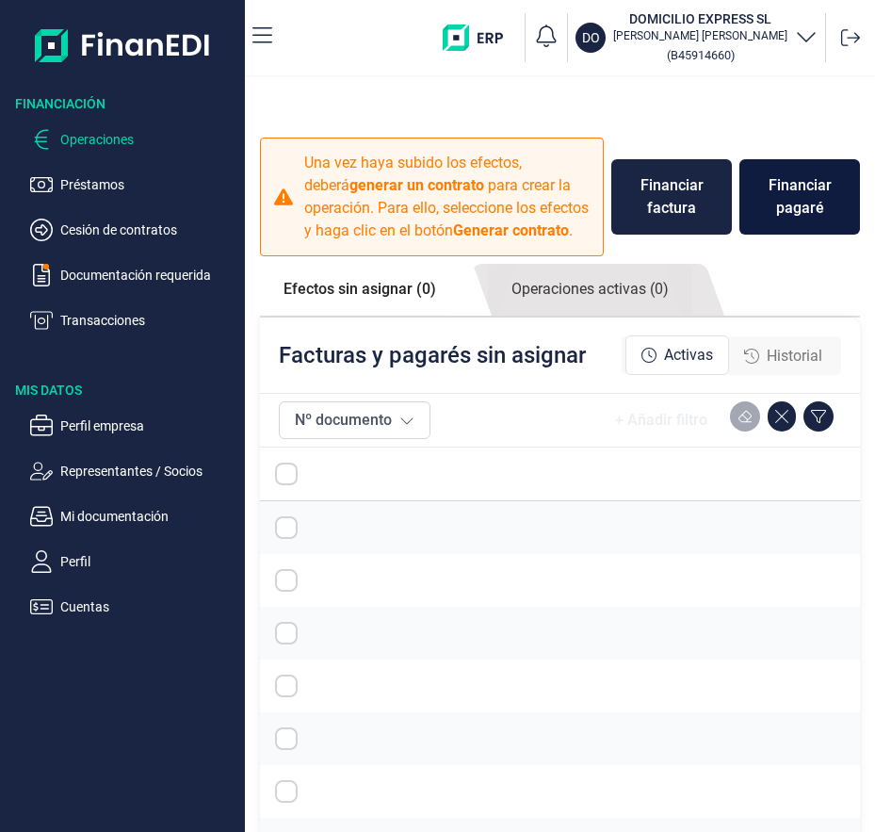
checkbox input "true"
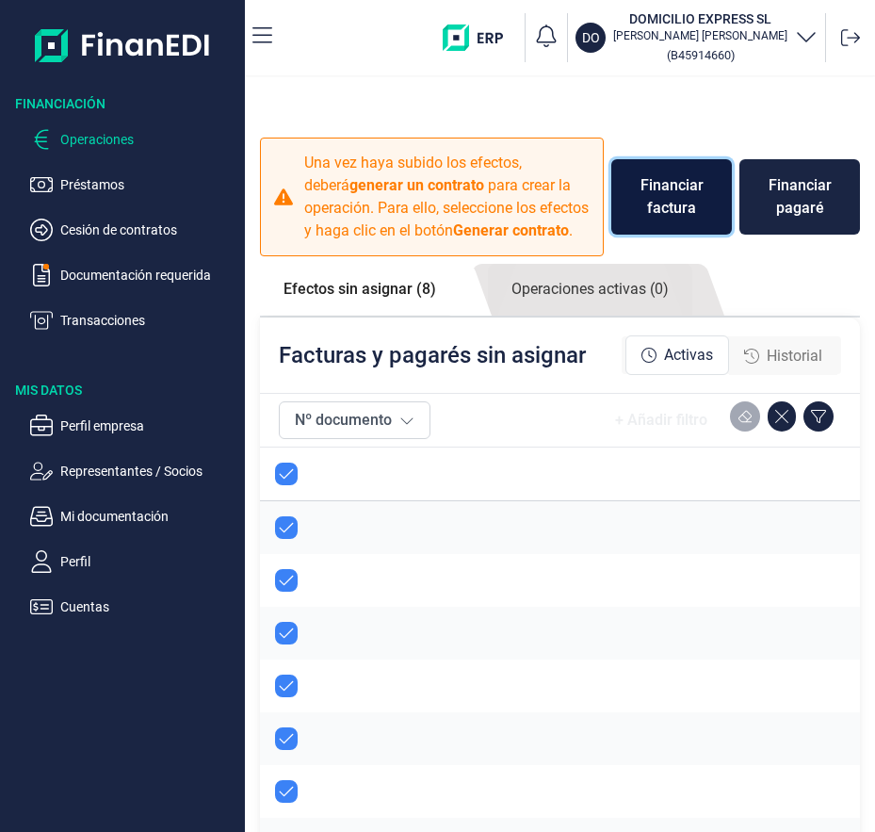
click at [689, 220] on div "Financiar factura" at bounding box center [671, 196] width 90 height 45
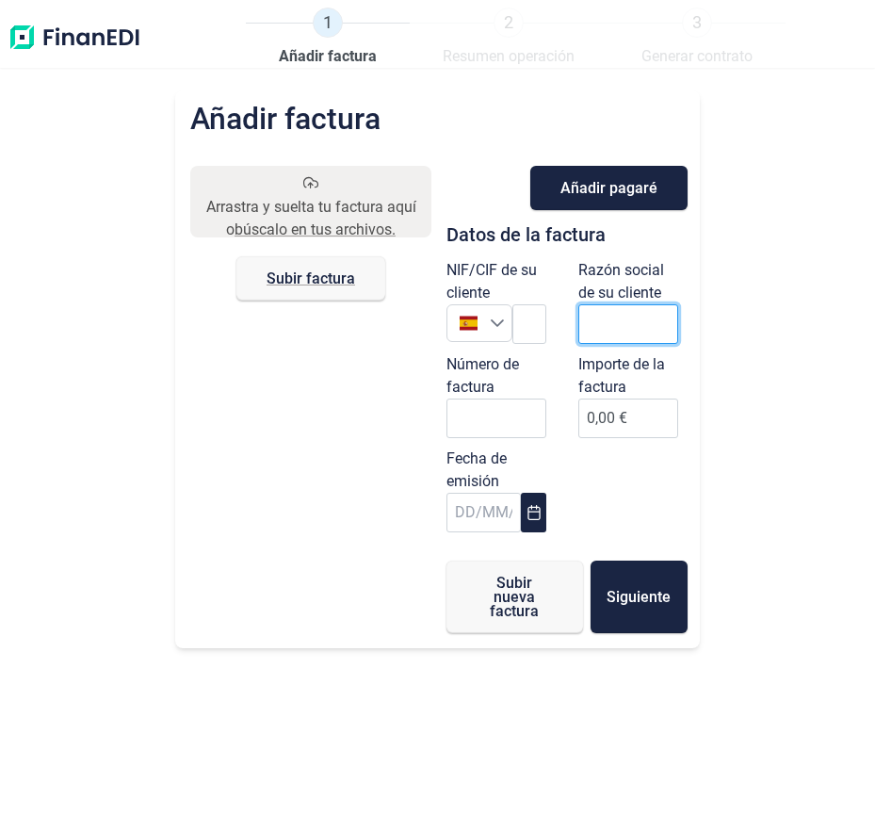
click at [649, 328] on input "text" at bounding box center [628, 324] width 100 height 40
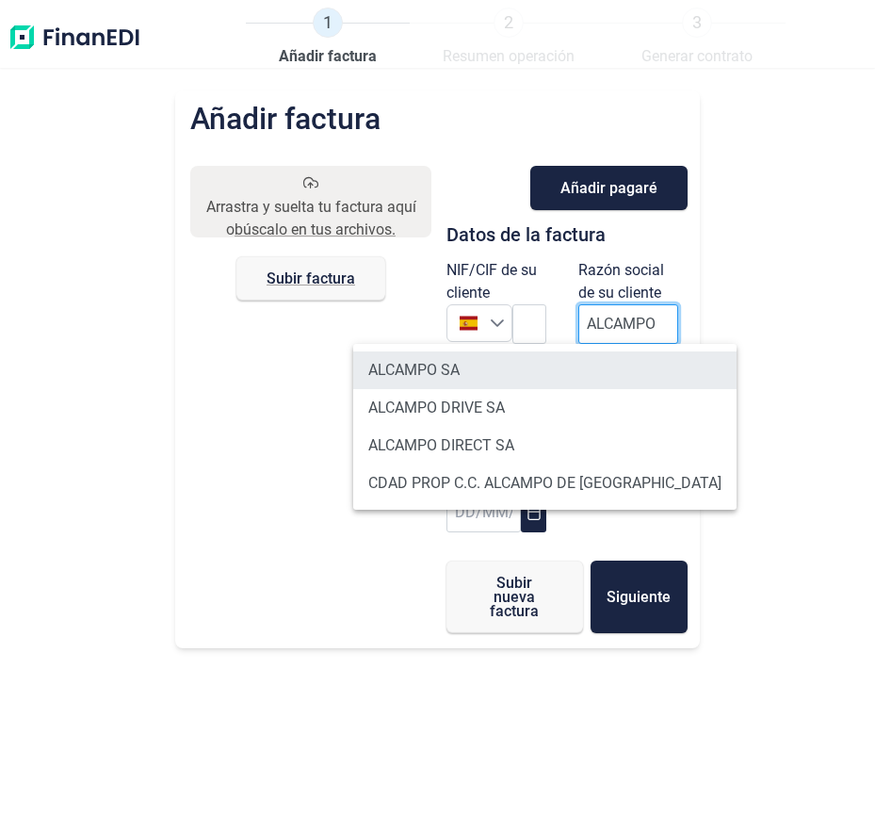
type input "ALCAMPO"
click at [479, 365] on li "ALCAMPO SA" at bounding box center [544, 370] width 383 height 38
type input "A28581882"
type input "ALCAMPO SA"
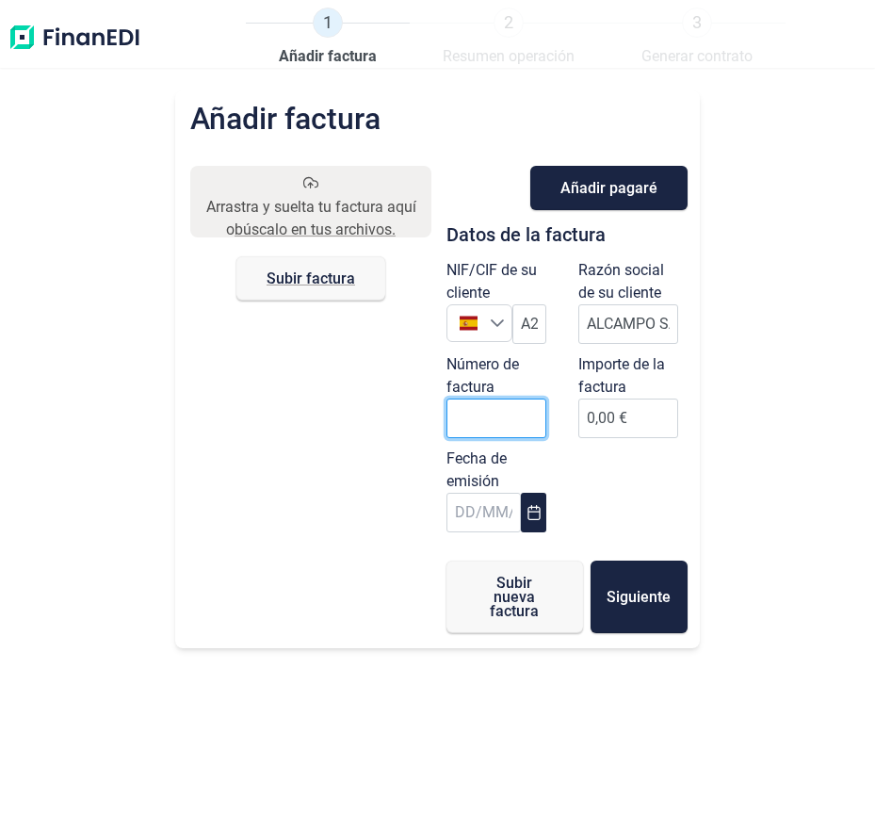
click at [507, 413] on input "Número de factura" at bounding box center [497, 418] width 100 height 40
type input "000649"
click at [536, 523] on button "Choose Date" at bounding box center [533, 513] width 24 height 40
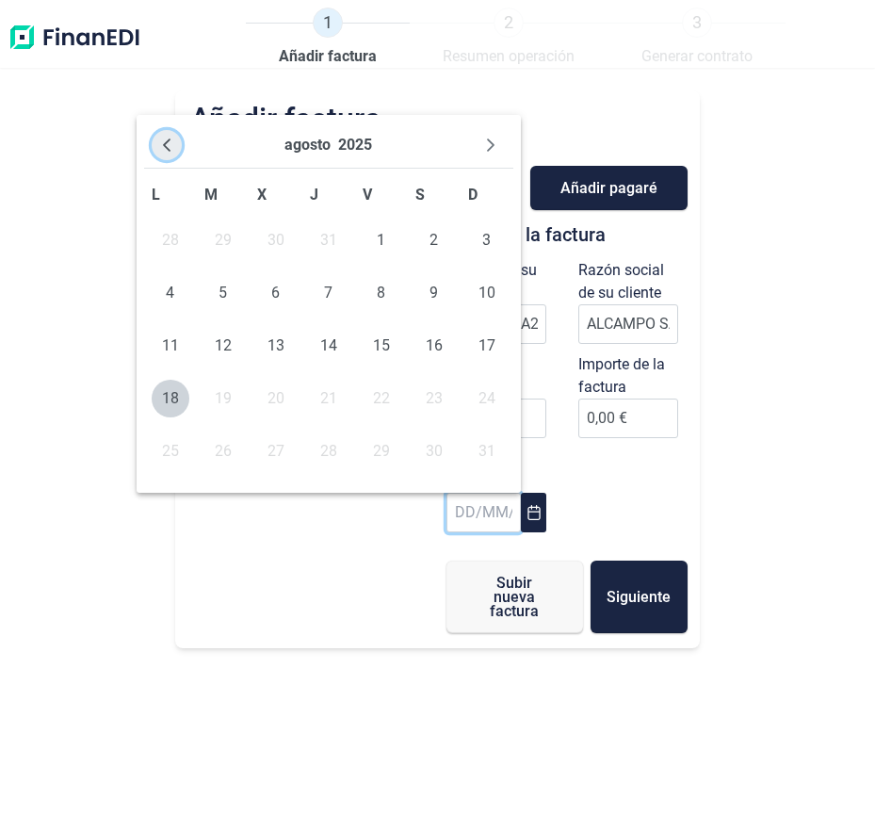
click at [165, 151] on icon "Previous Month" at bounding box center [166, 145] width 15 height 15
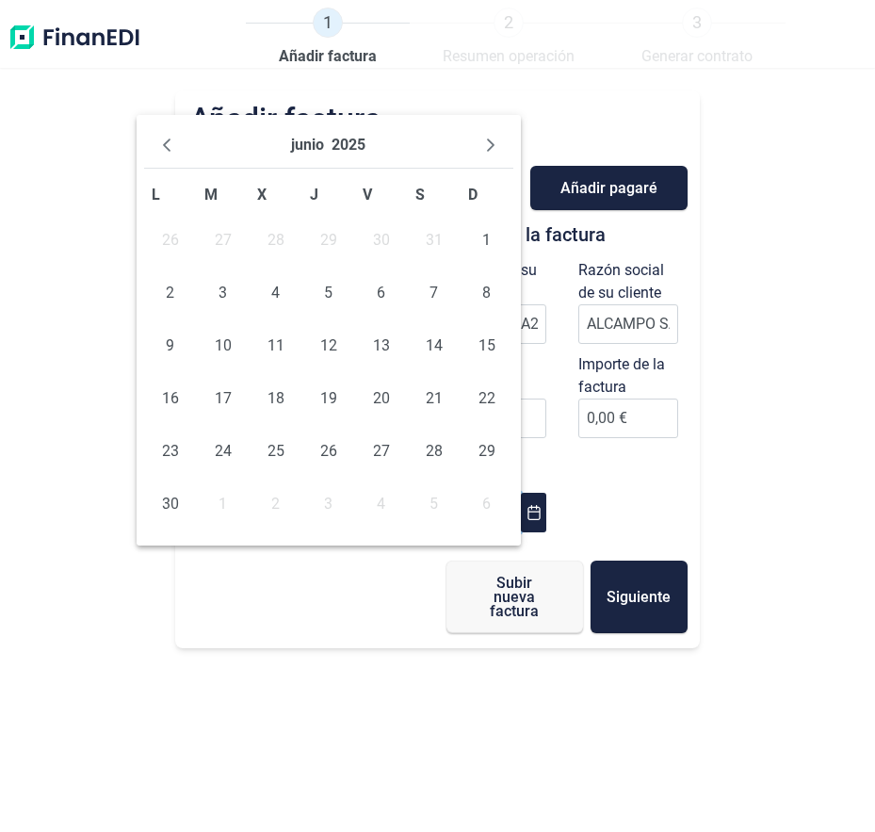
drag, startPoint x: 172, startPoint y: 496, endPoint x: 19, endPoint y: 431, distance: 167.1
click at [172, 497] on span "30" at bounding box center [171, 504] width 38 height 38
type input "[DATE]"
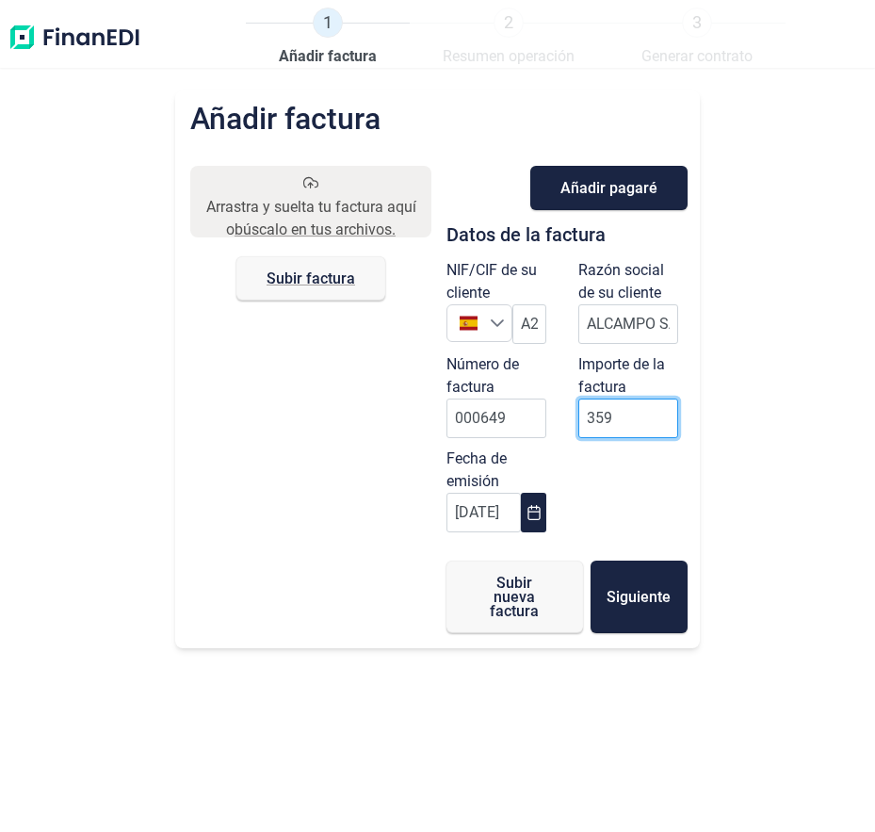
type input "3596"
type input "3.596,66 €"
click at [697, 468] on div "Añadir factura Arrastra y suelta tu factura aquí o búscalo en tus archivos. Sub…" at bounding box center [437, 369] width 525 height 558
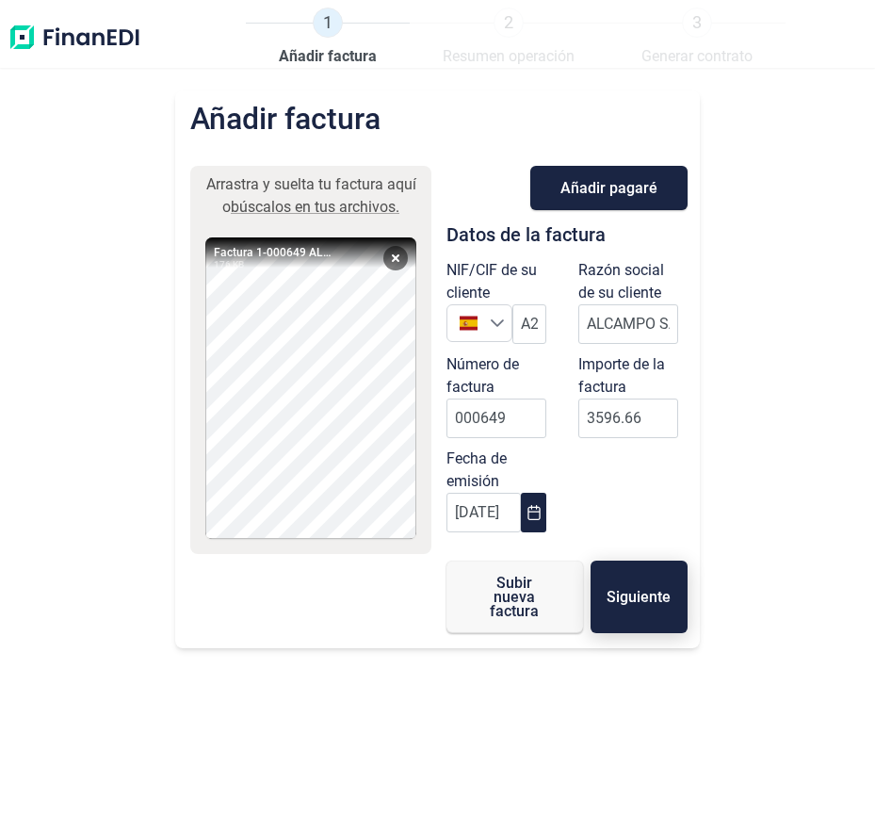
click at [637, 614] on button "Siguiente" at bounding box center [639, 597] width 97 height 73
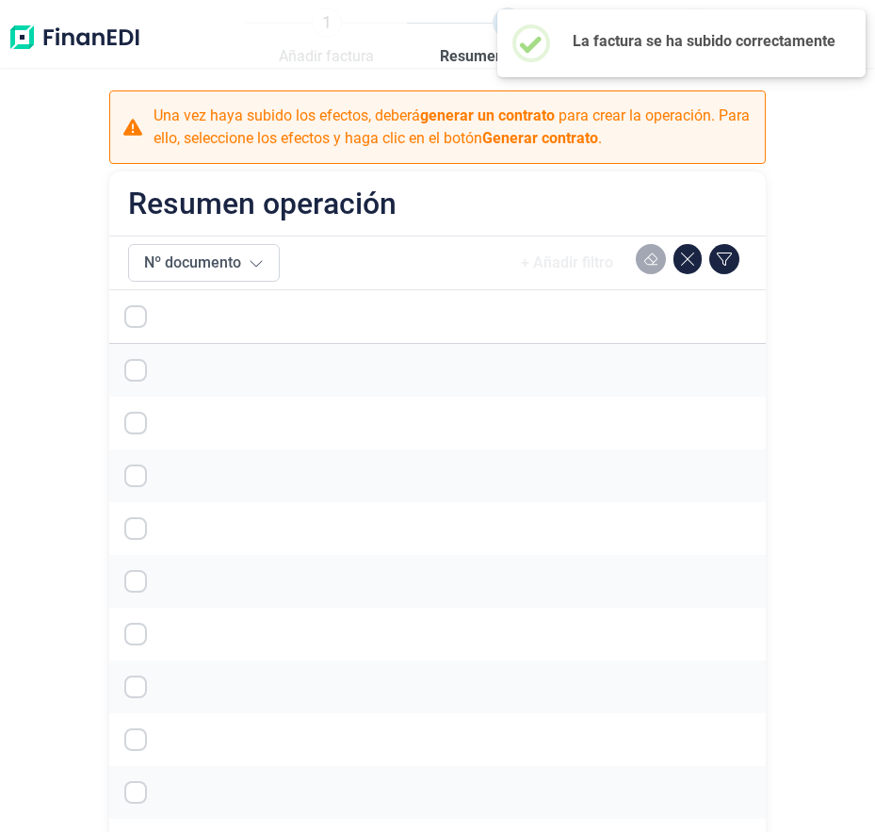
checkbox input "true"
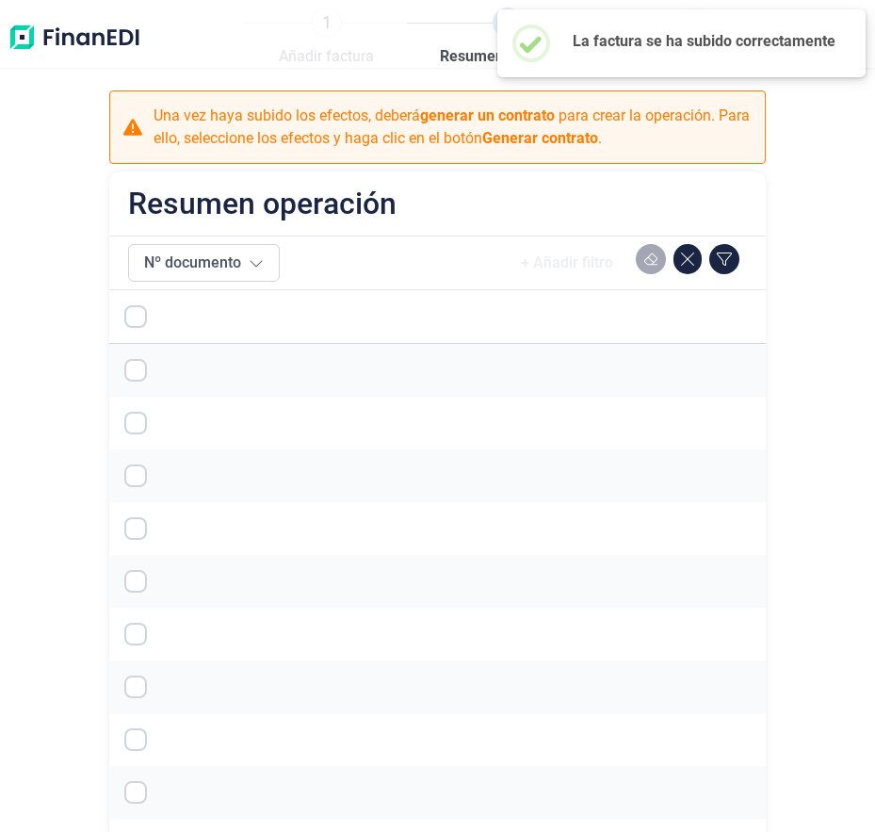
checkbox input "true"
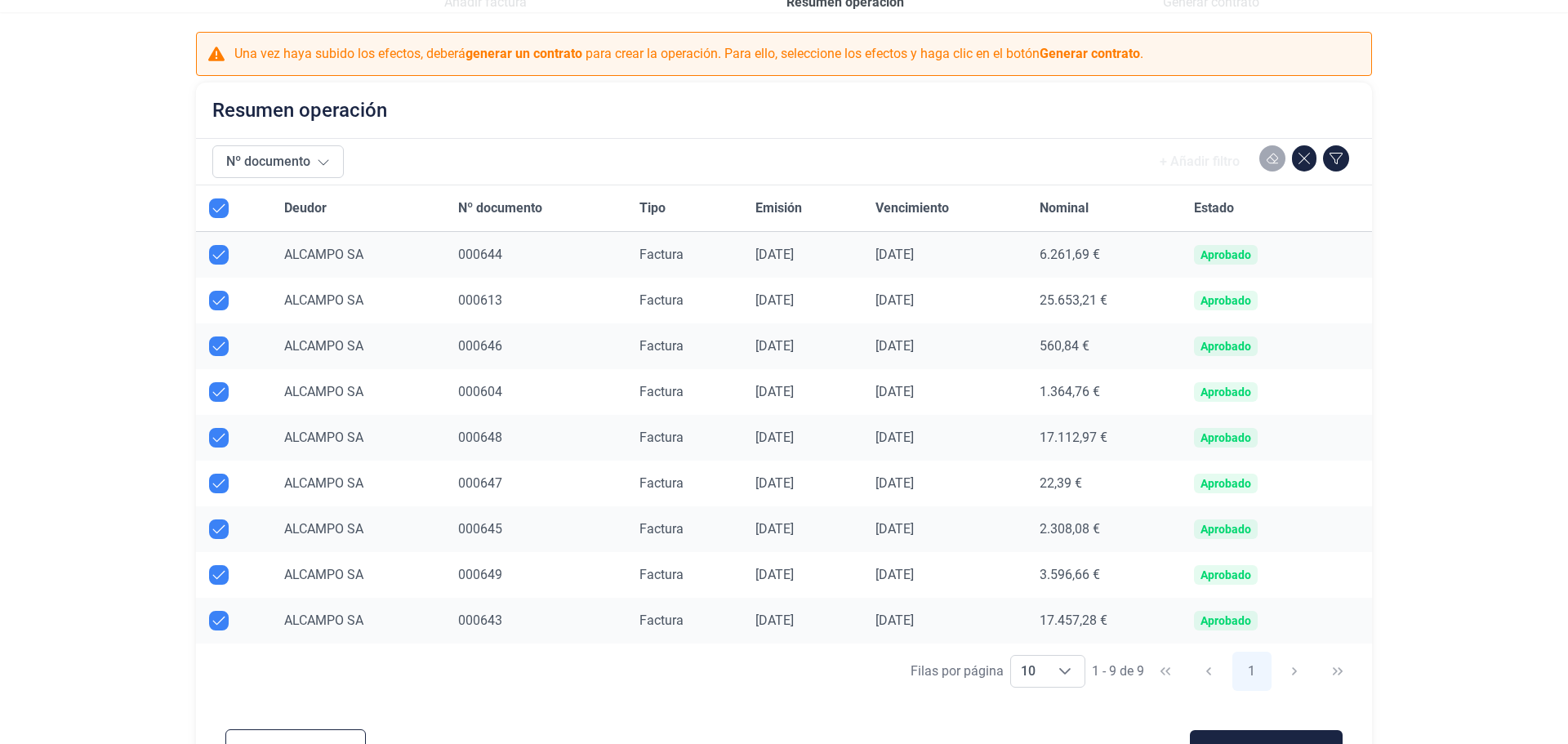
scroll to position [108, 0]
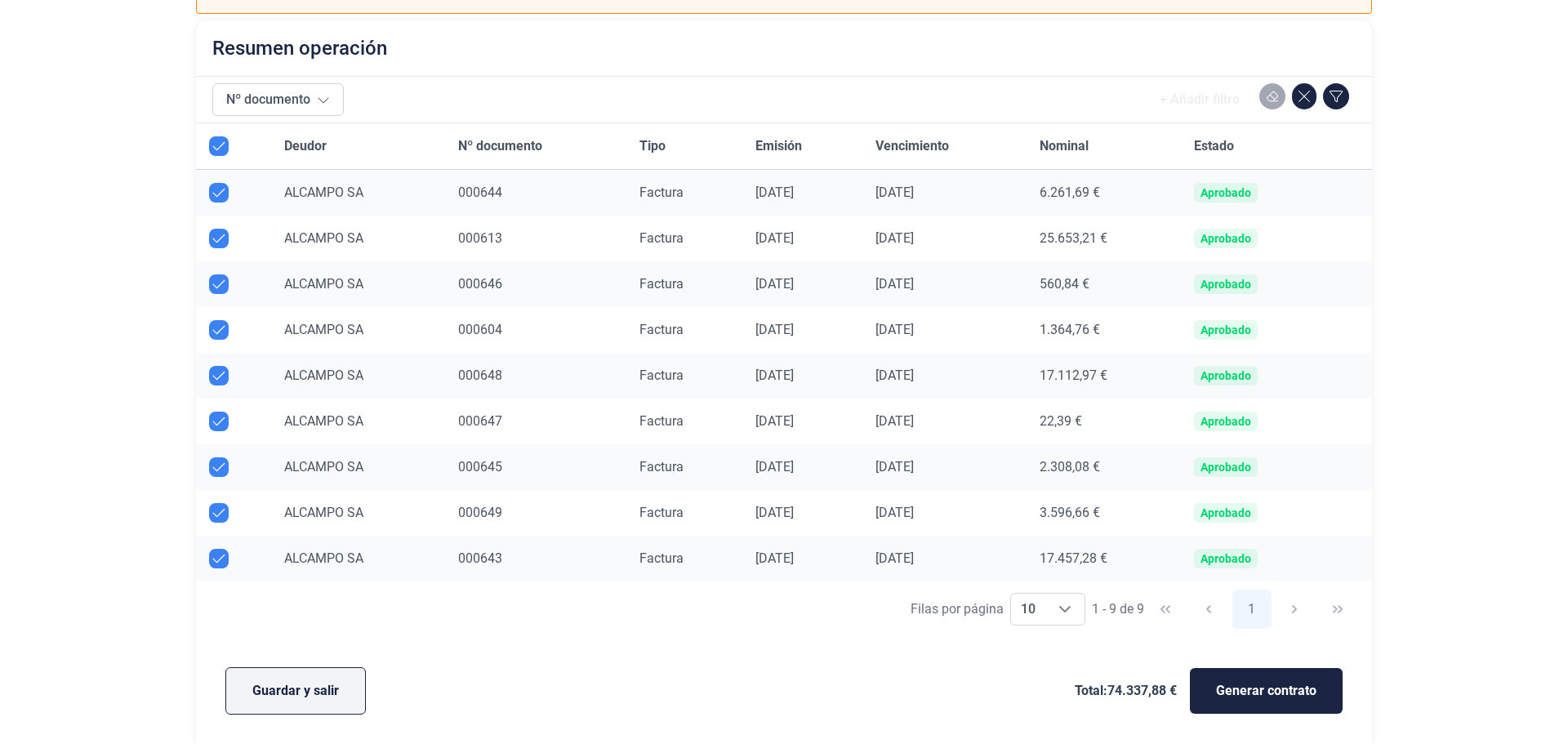
click at [303, 690] on span "Guardar y salir" at bounding box center [296, 691] width 87 height 20
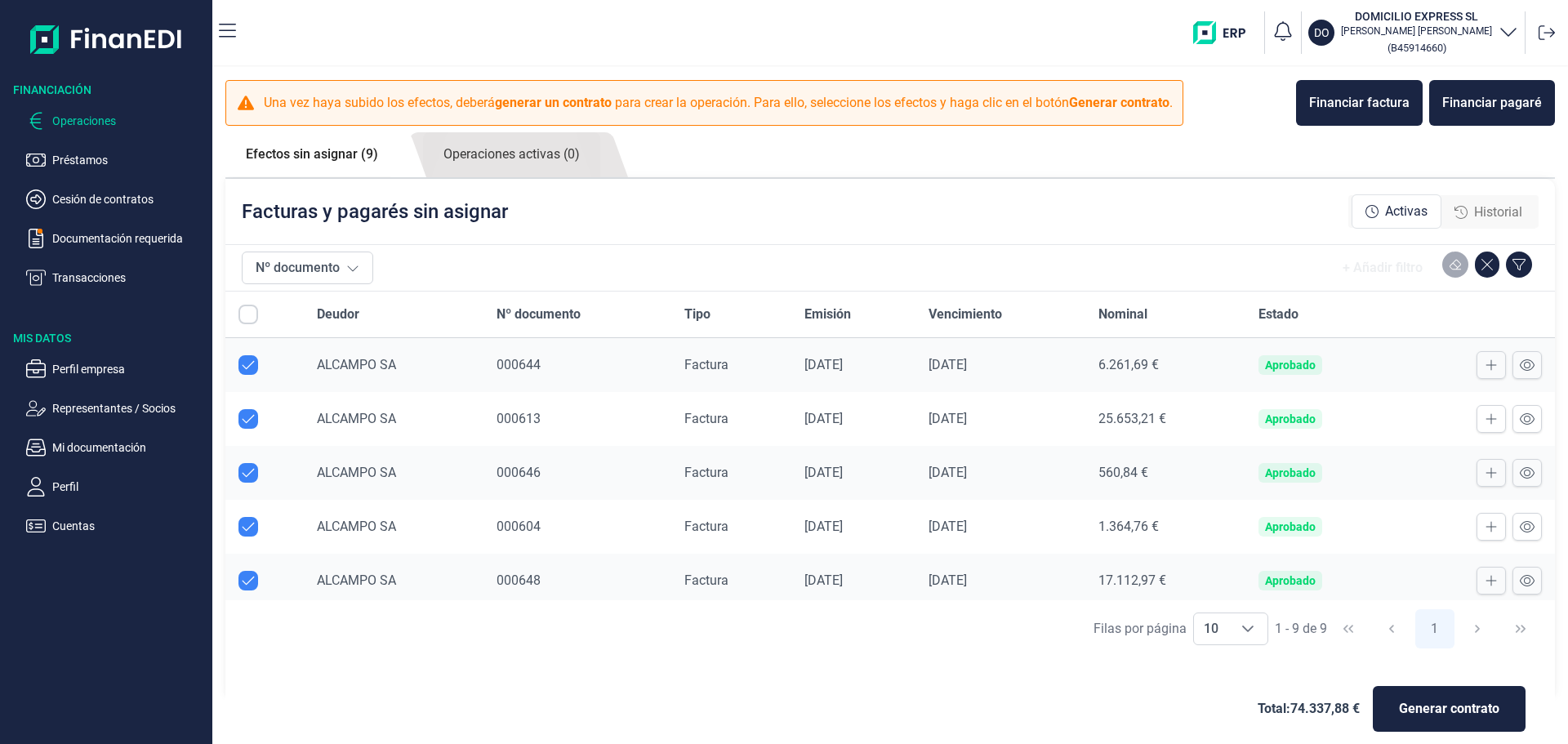
checkbox input "true"
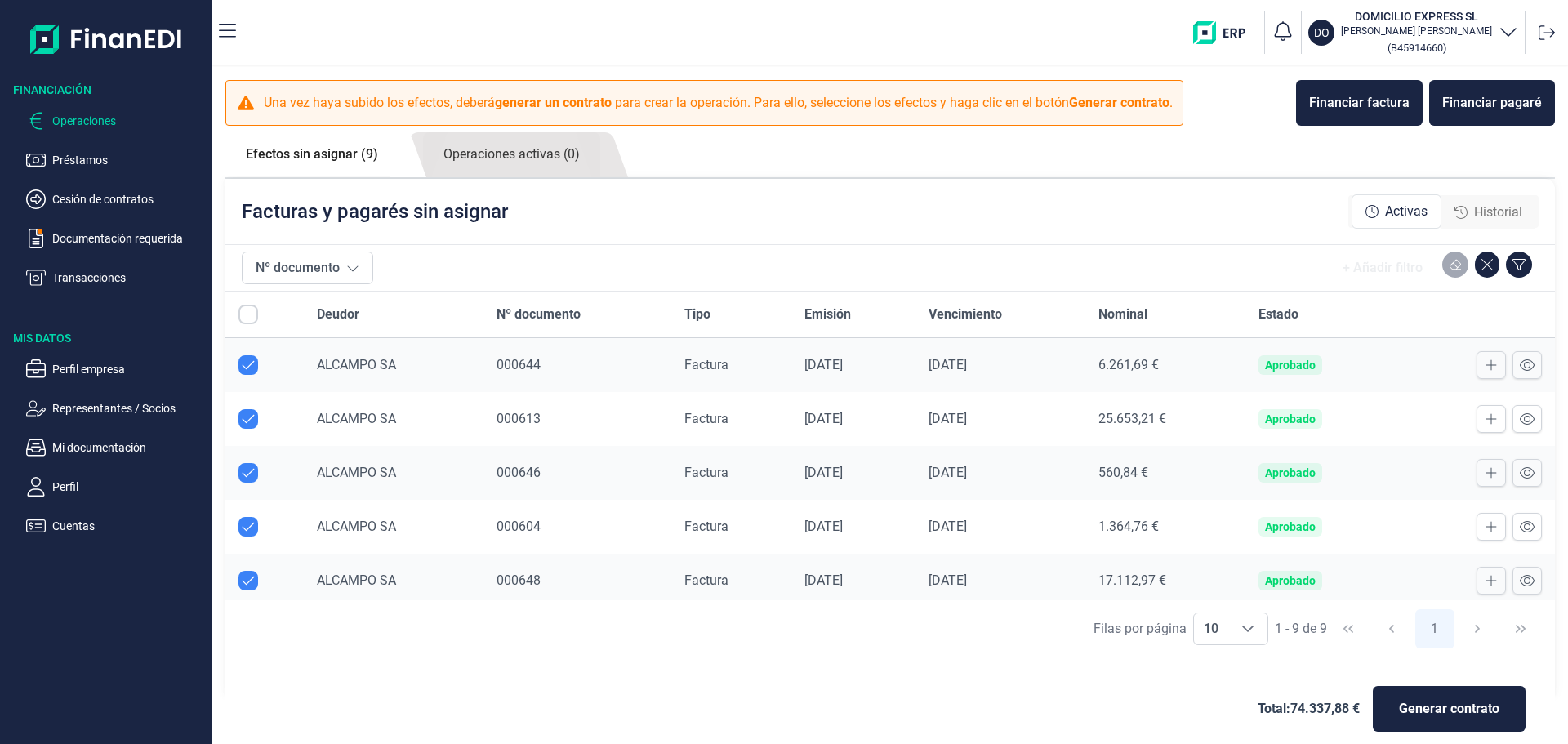
checkbox input "true"
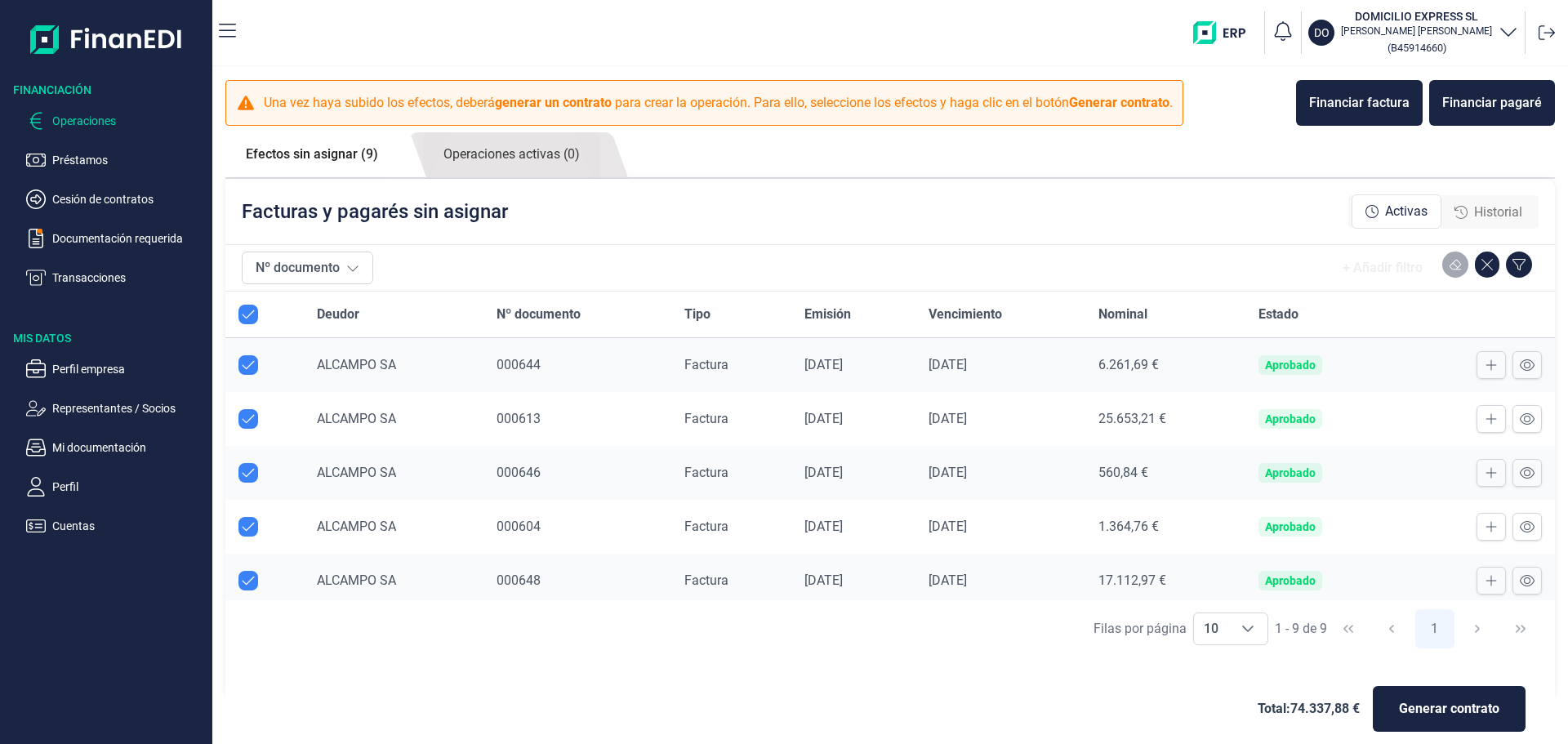
scroll to position [223, 0]
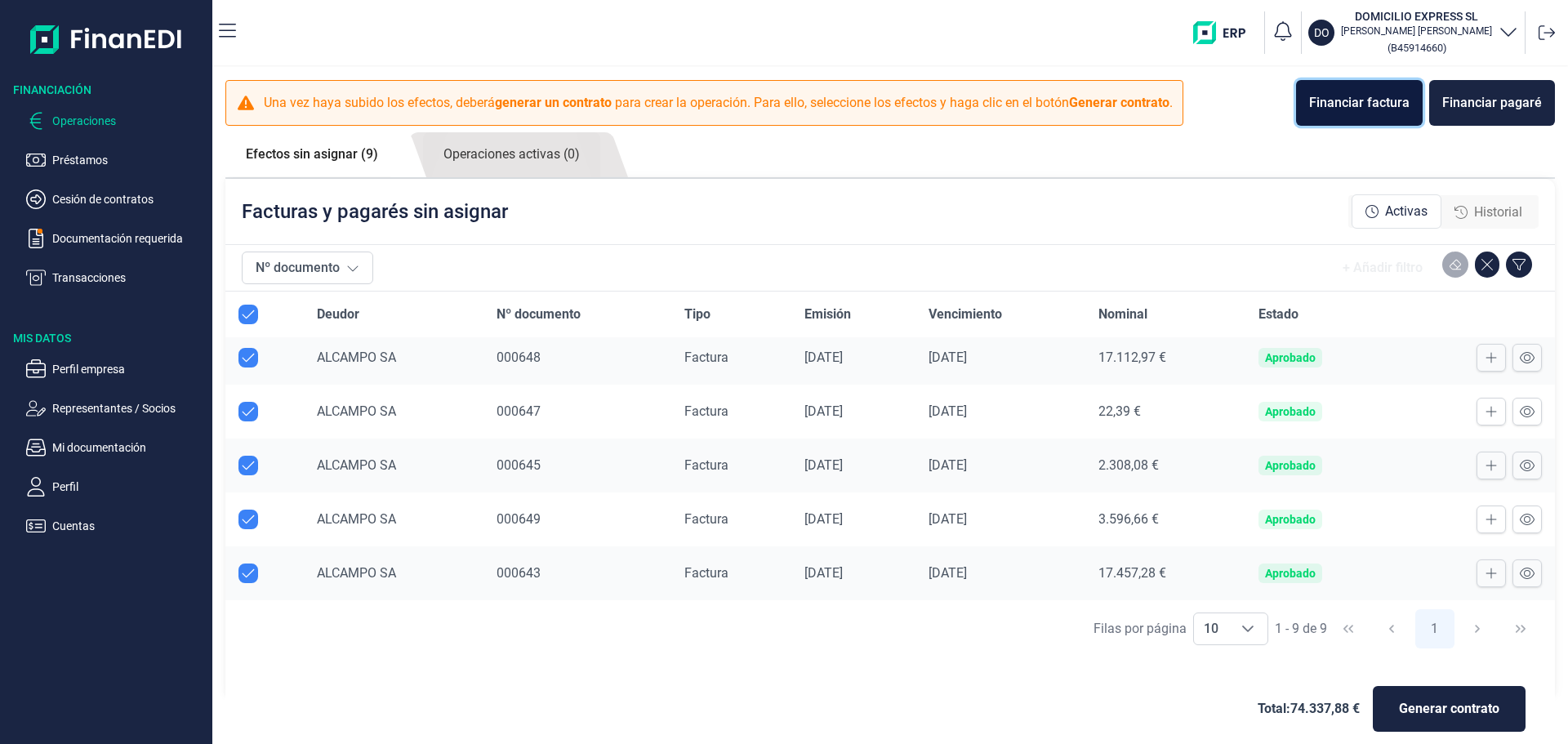
click at [1346, 95] on div "Financiar factura" at bounding box center [1359, 102] width 101 height 20
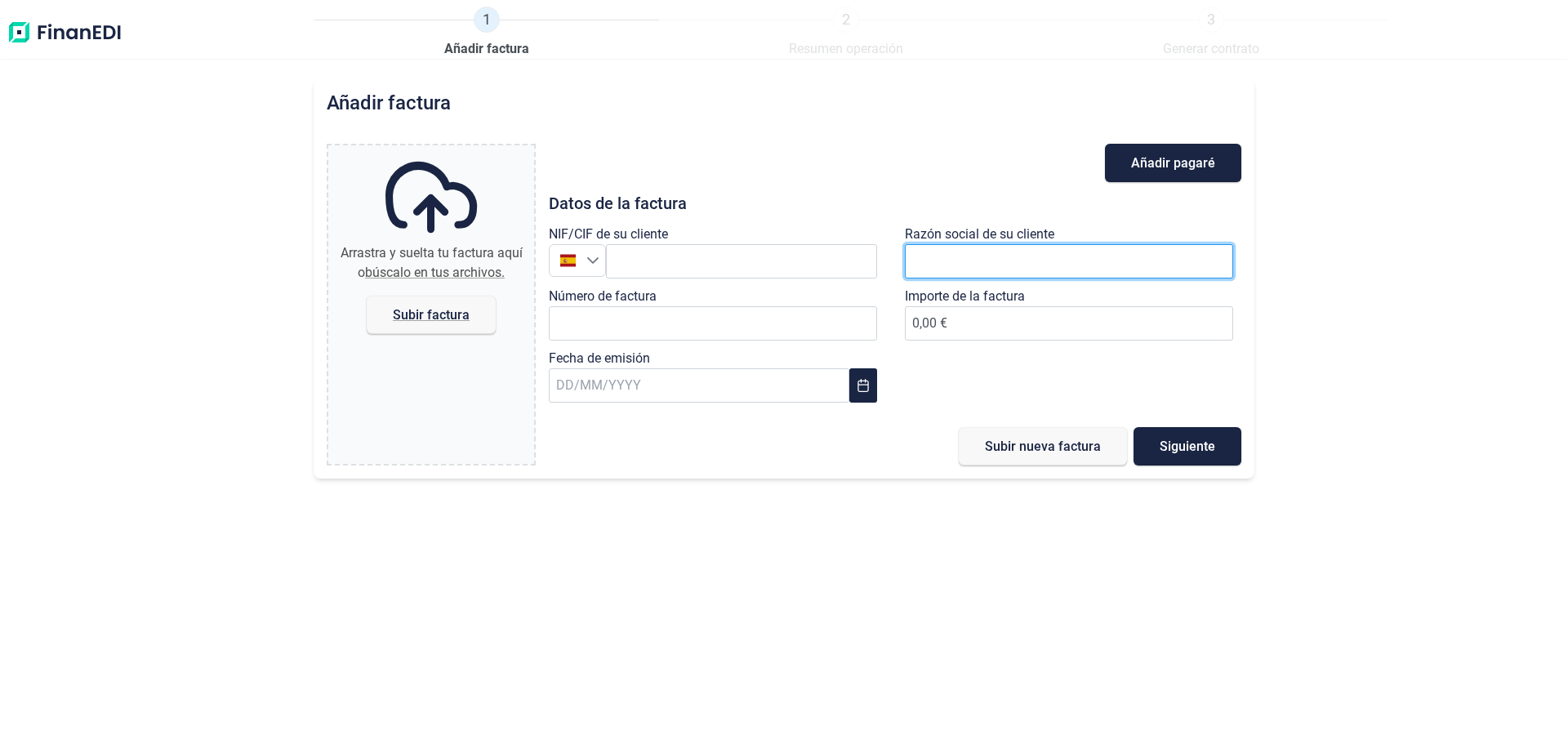
click at [981, 277] on input "text" at bounding box center [1069, 262] width 329 height 35
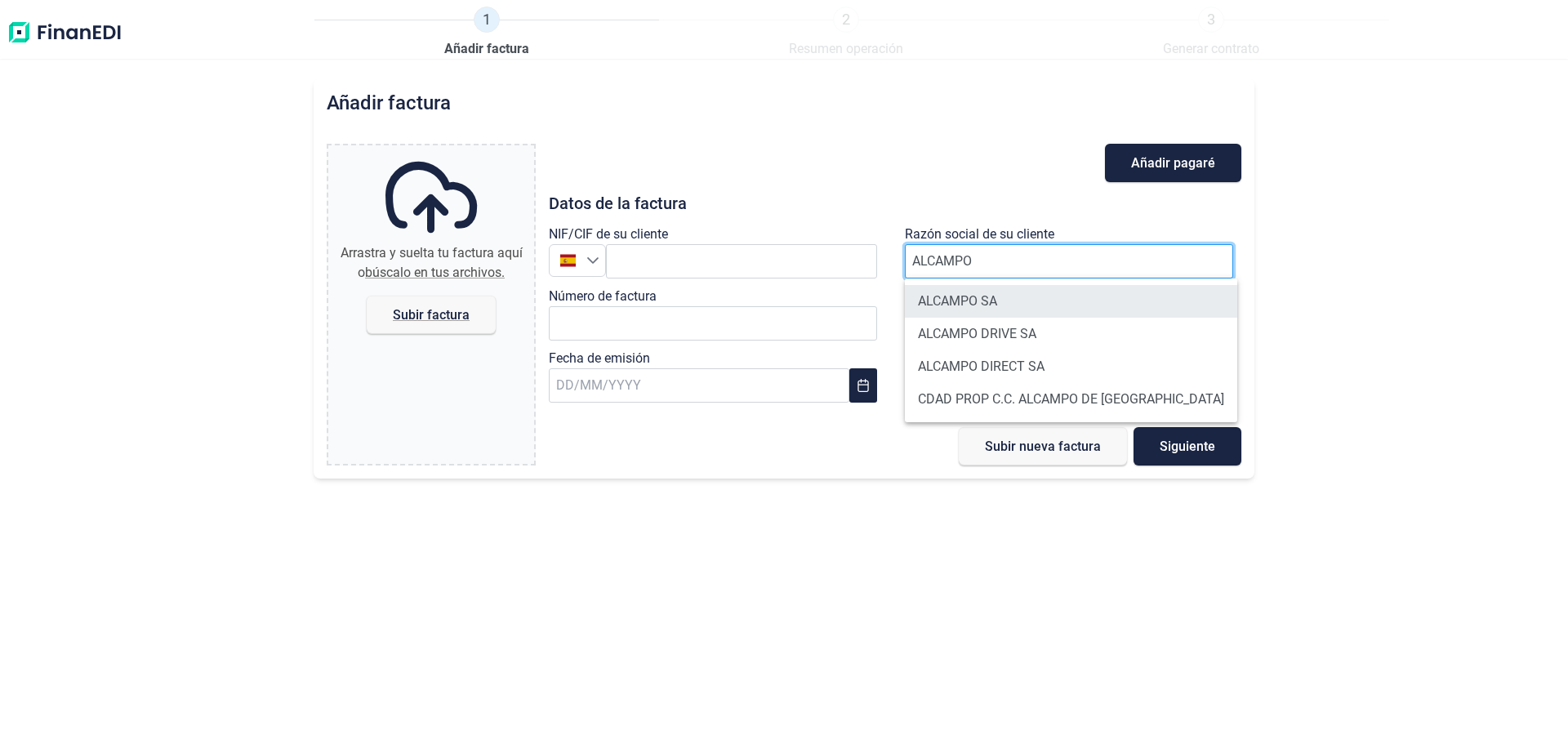
type input "ALCAMPO"
click at [999, 305] on li "ALCAMPO SA" at bounding box center [1070, 302] width 332 height 33
type input "A28581882"
type input "ALCAMPO SA"
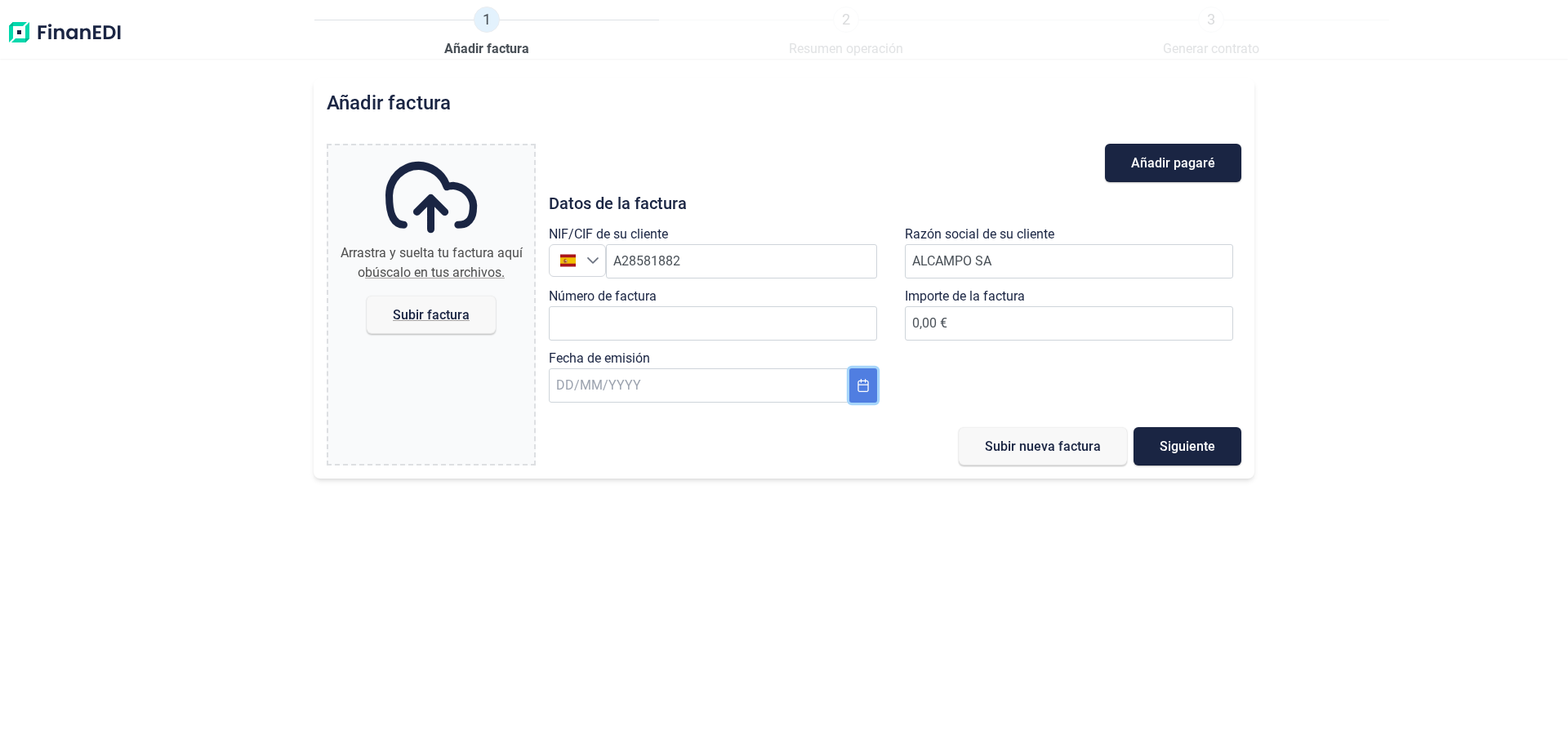
click at [870, 395] on button "Choose Date" at bounding box center [863, 386] width 28 height 35
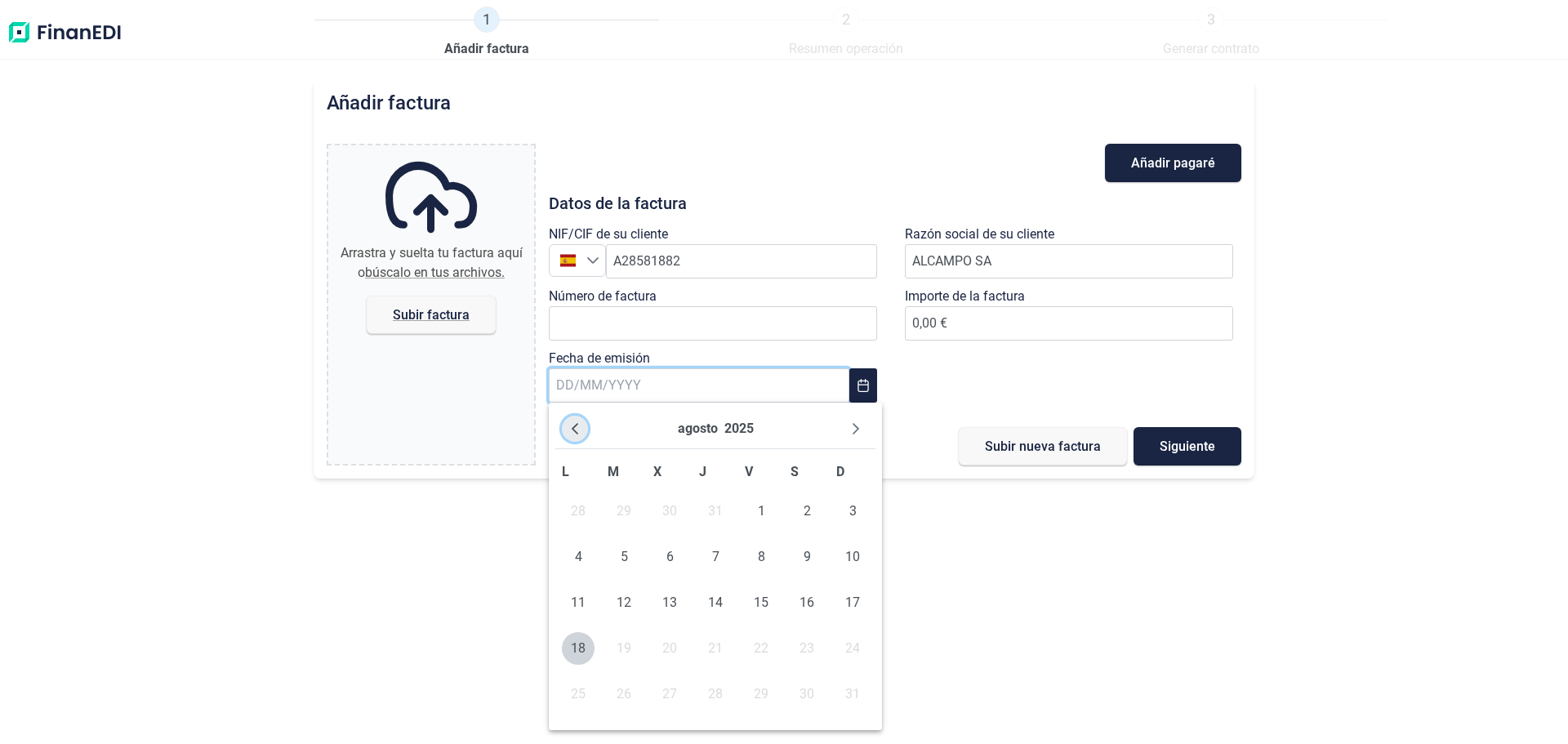
click at [567, 424] on button "Previous Month" at bounding box center [575, 429] width 26 height 26
click at [585, 434] on button "Previous Month" at bounding box center [575, 429] width 26 height 26
click at [578, 734] on span "30" at bounding box center [578, 741] width 33 height 33
type input "[DATE]"
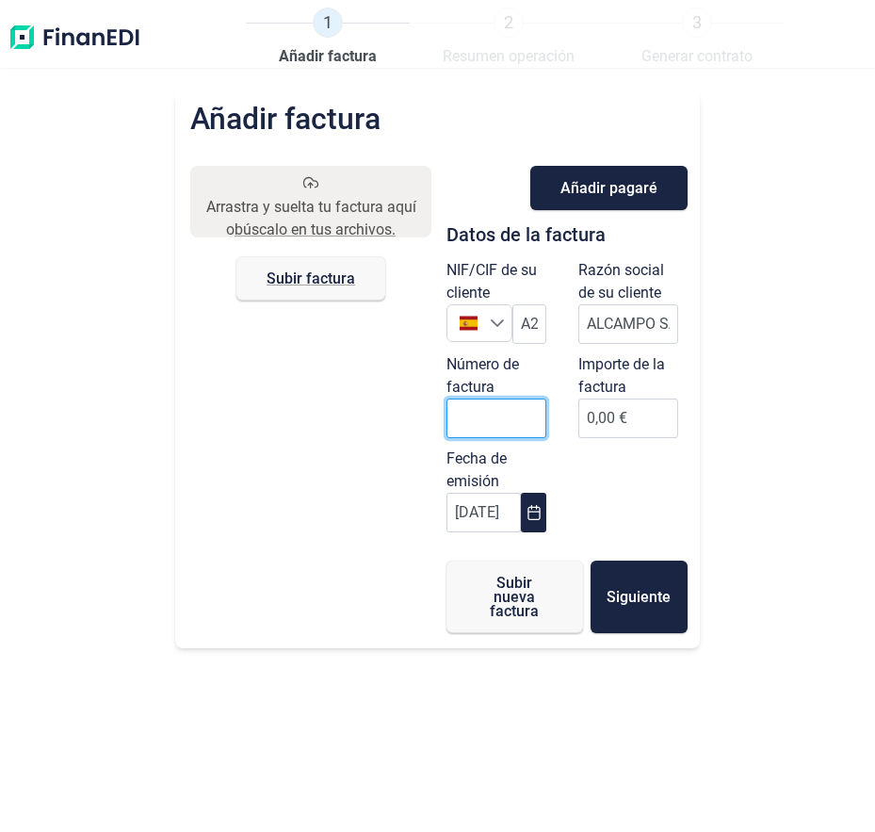
click at [513, 420] on input "Número de factura" at bounding box center [497, 418] width 100 height 40
type input "000650"
type input "2231"
type input "2231.0"
type input "2.231,85 €"
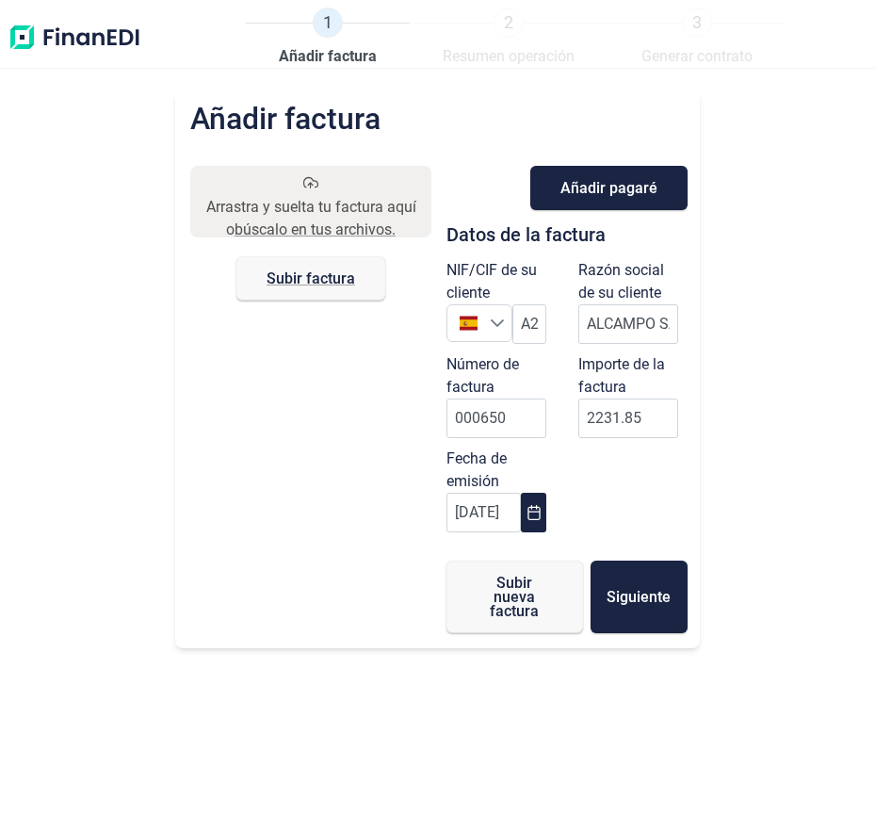
click at [588, 492] on div "NIF/CIF de su cliente España España A28581882 Razón social de su cliente ALCAMP…" at bounding box center [567, 400] width 264 height 283
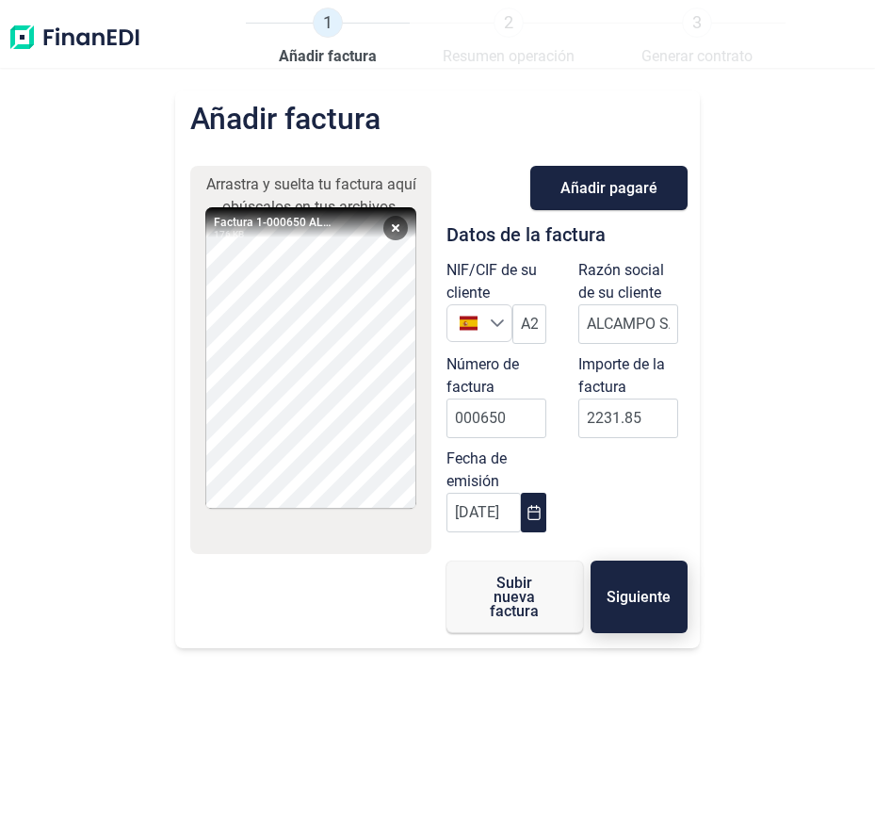
click at [623, 603] on span "Siguiente" at bounding box center [639, 597] width 64 height 14
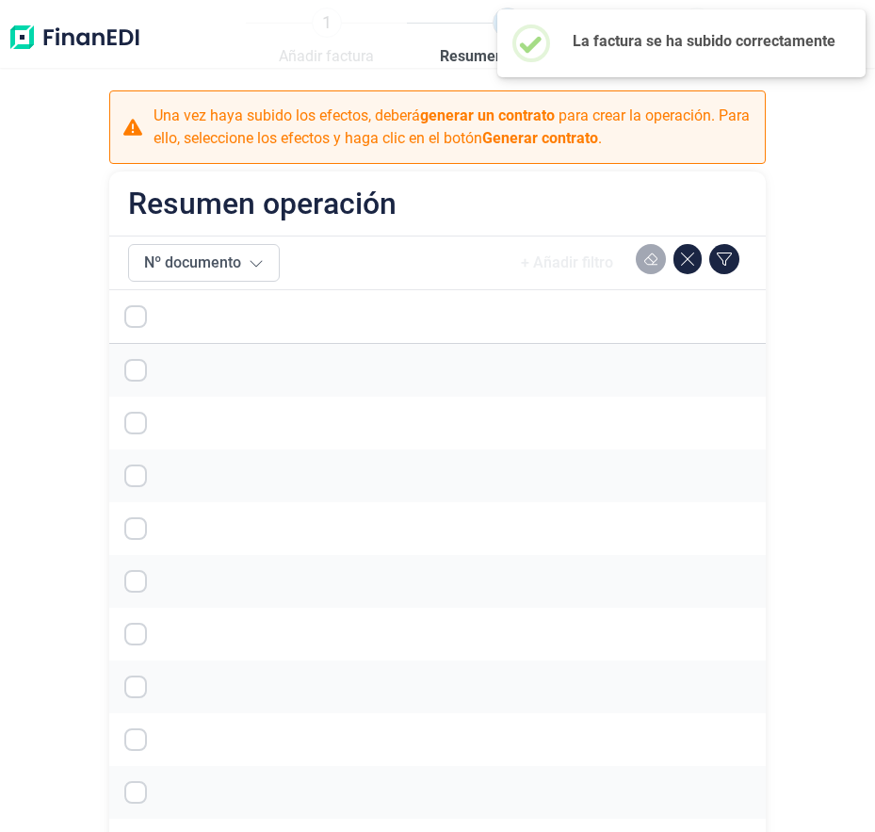
checkbox input "true"
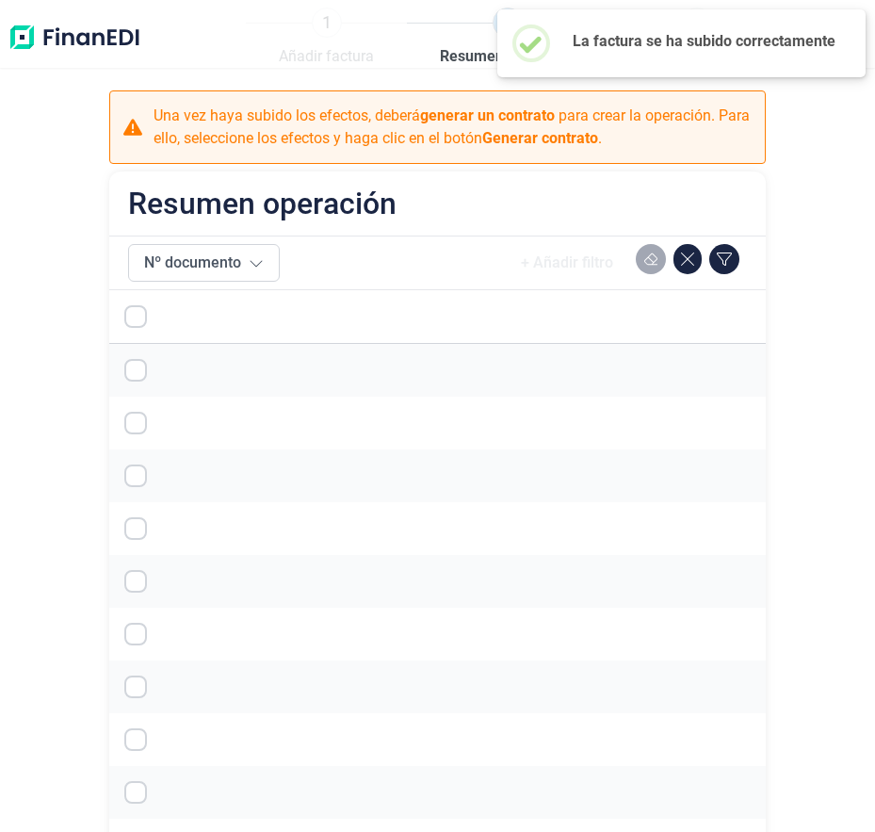
checkbox input "true"
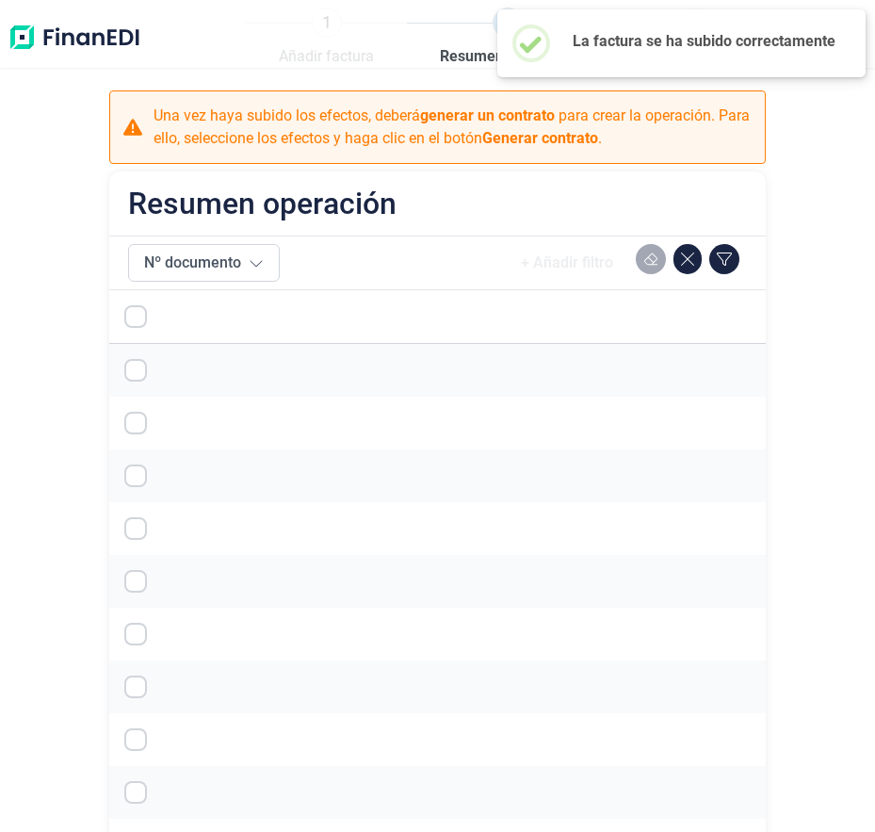
checkbox input "true"
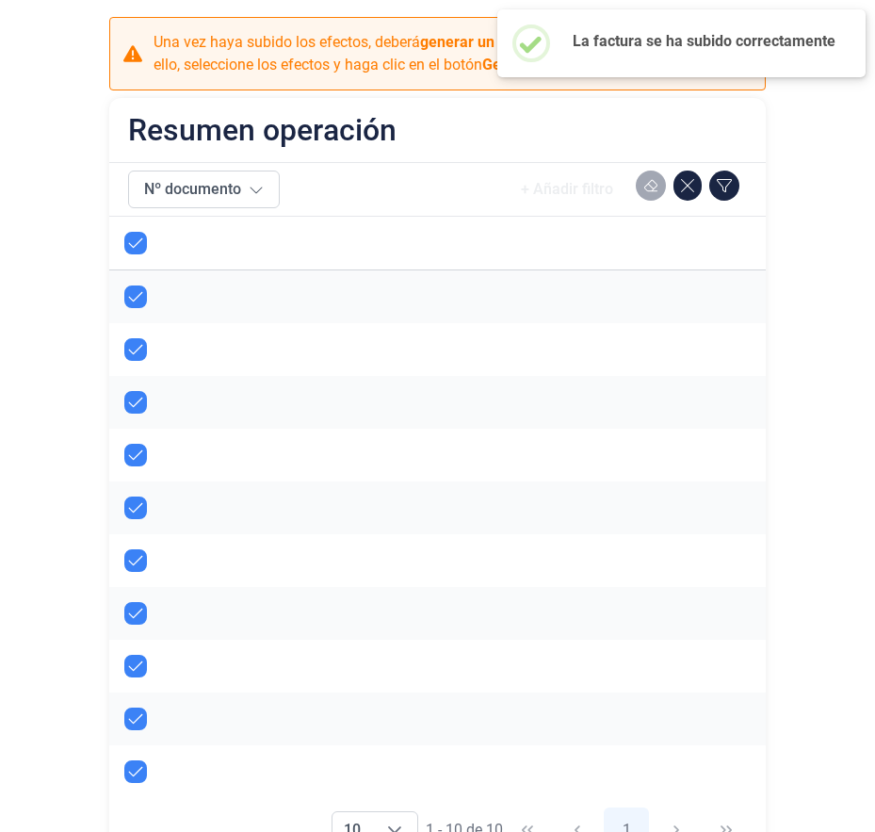
scroll to position [227, 0]
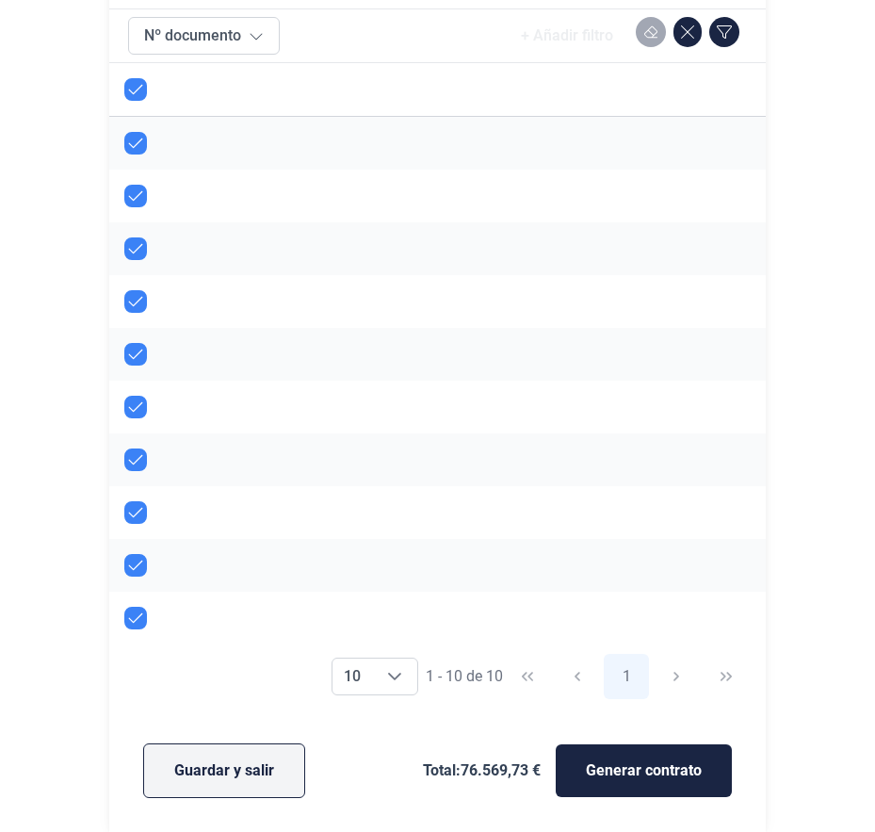
click at [245, 764] on span "Guardar y salir" at bounding box center [224, 770] width 100 height 23
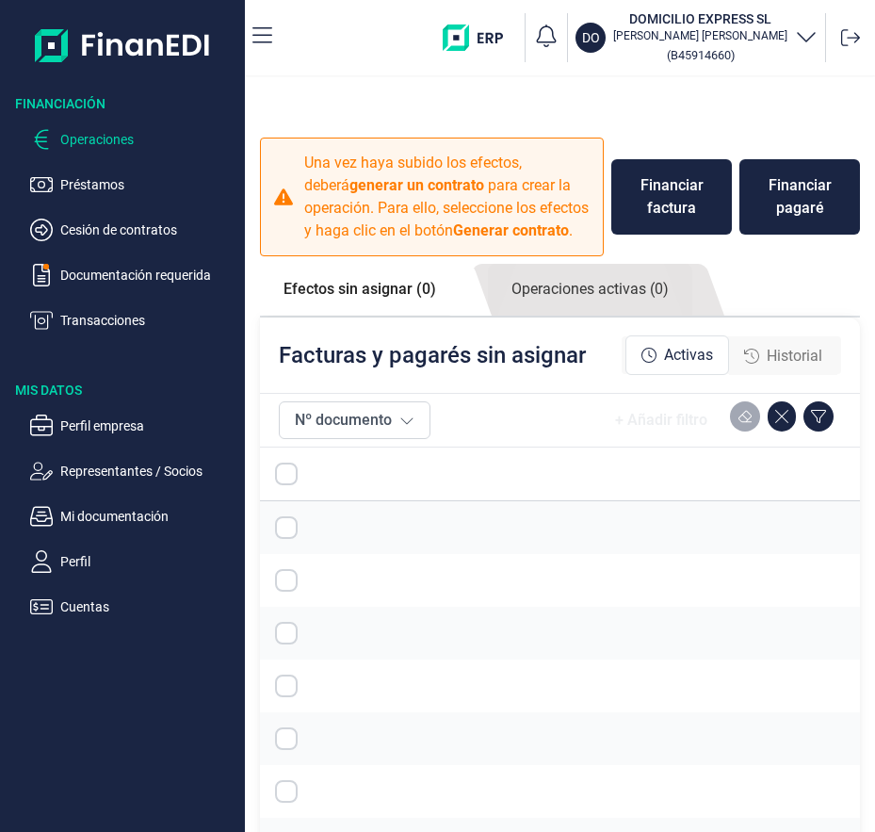
checkbox input "true"
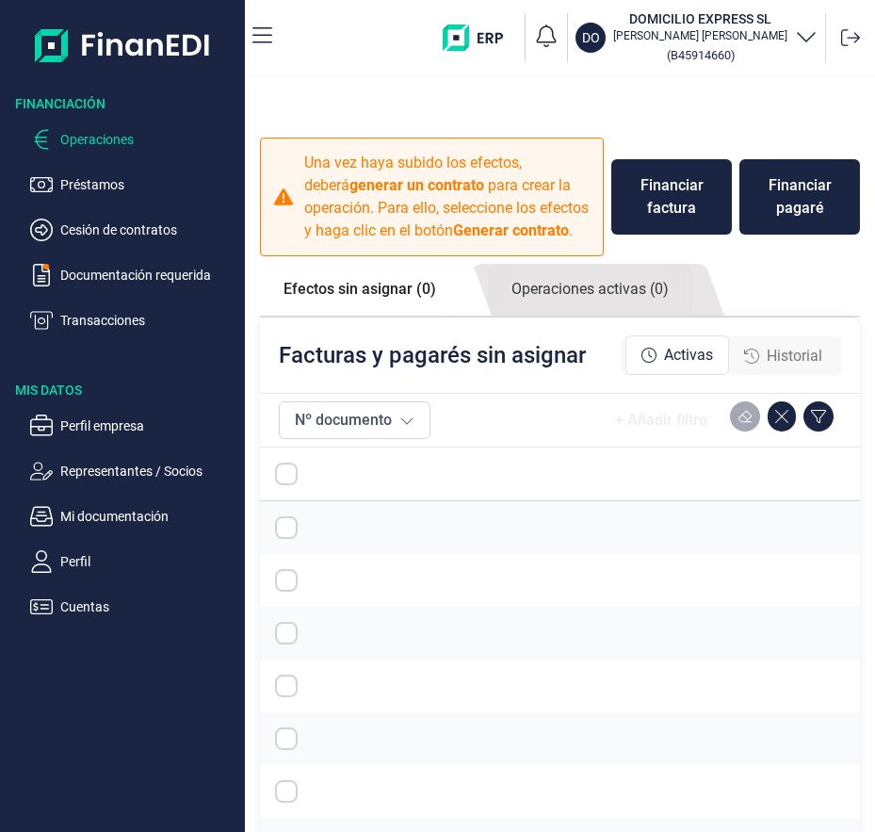
checkbox input "true"
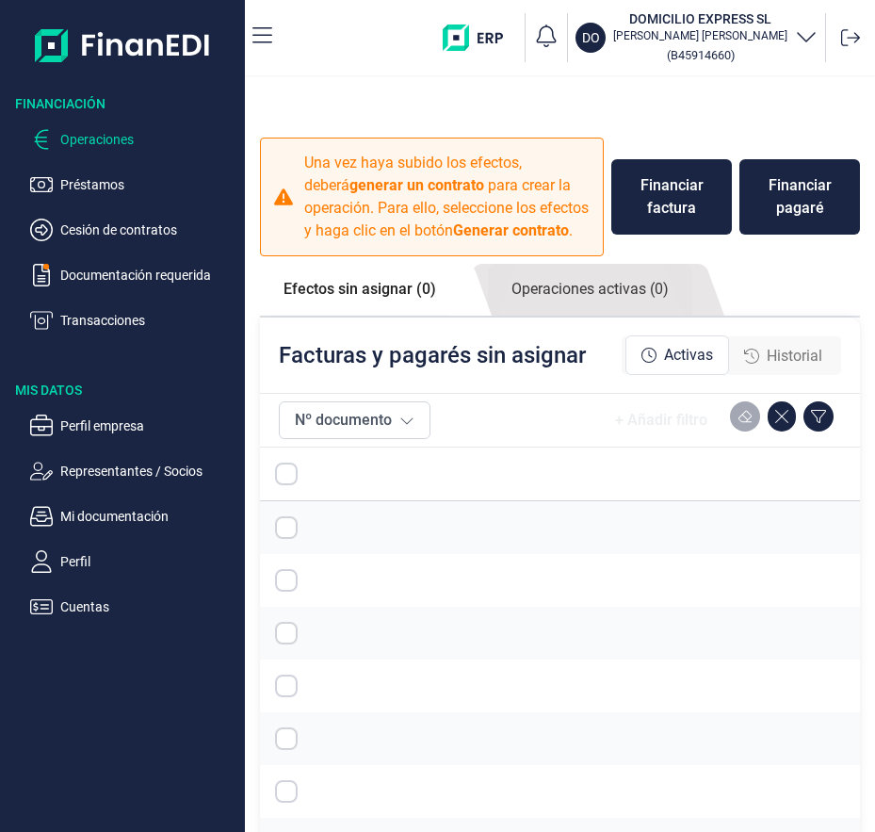
checkbox input "true"
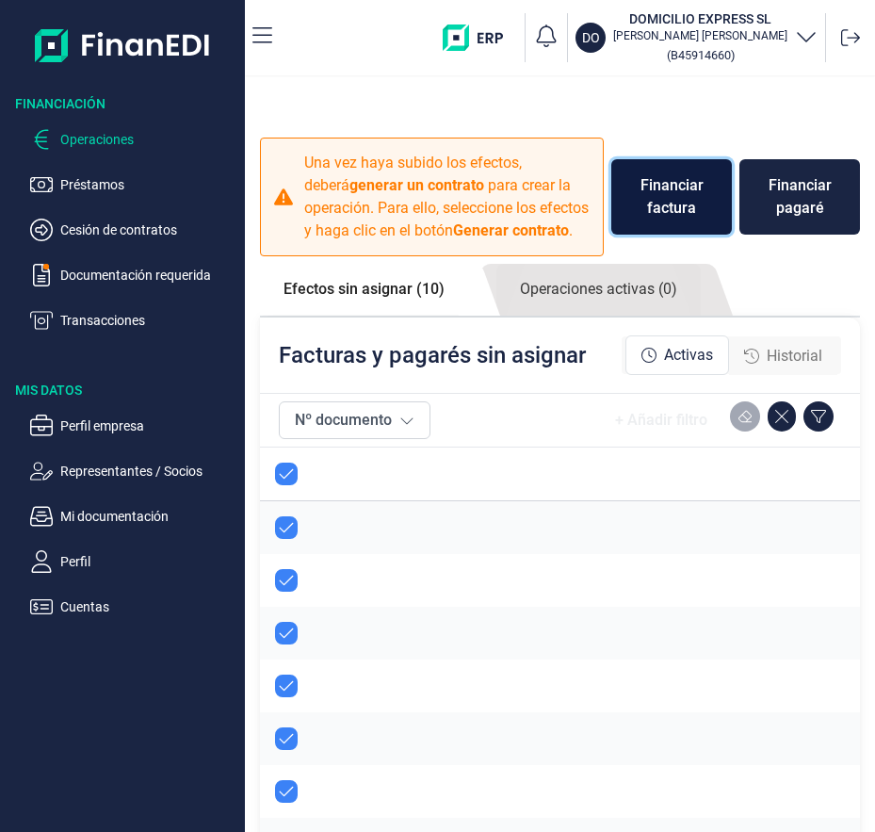
click at [688, 188] on div "Financiar factura" at bounding box center [671, 196] width 90 height 45
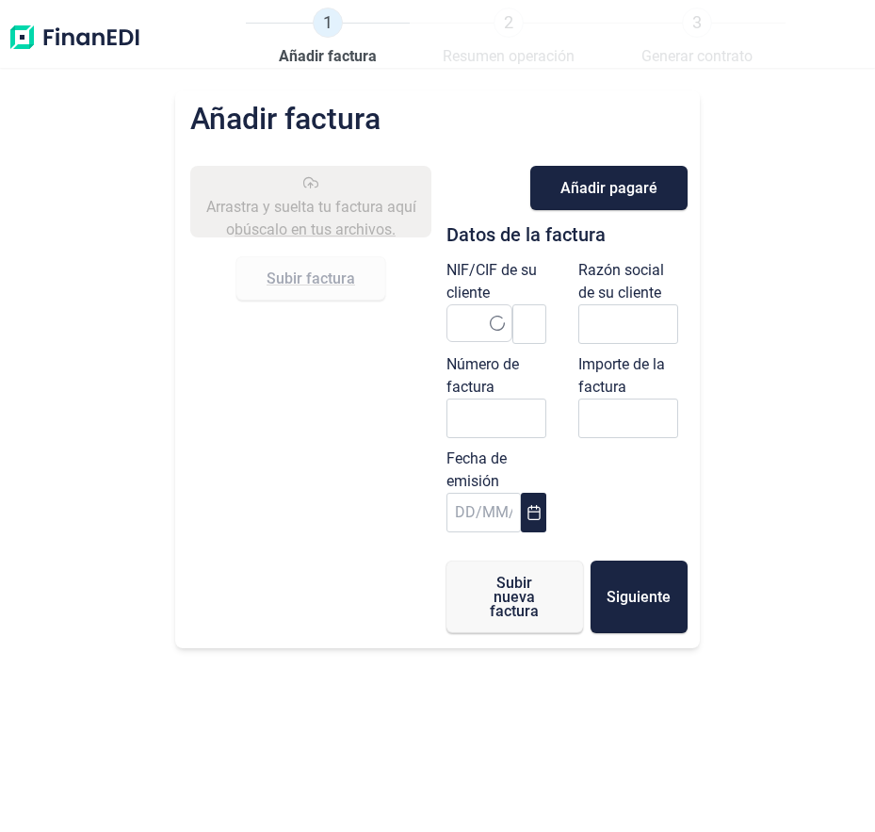
type input "0,00 €"
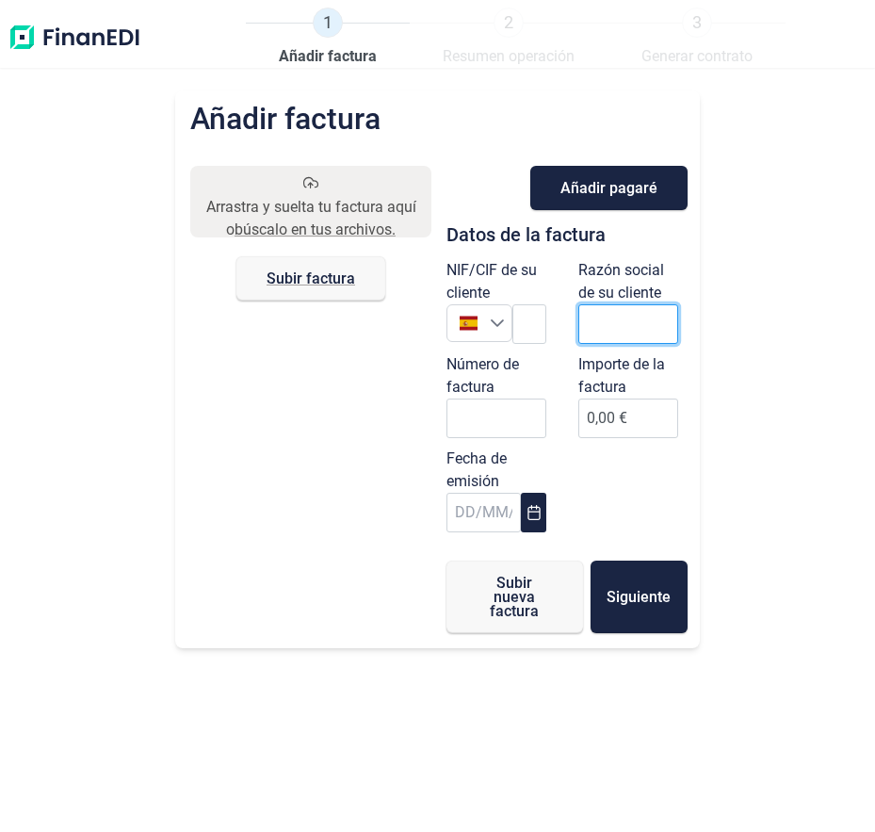
click at [661, 316] on input "text" at bounding box center [628, 324] width 100 height 40
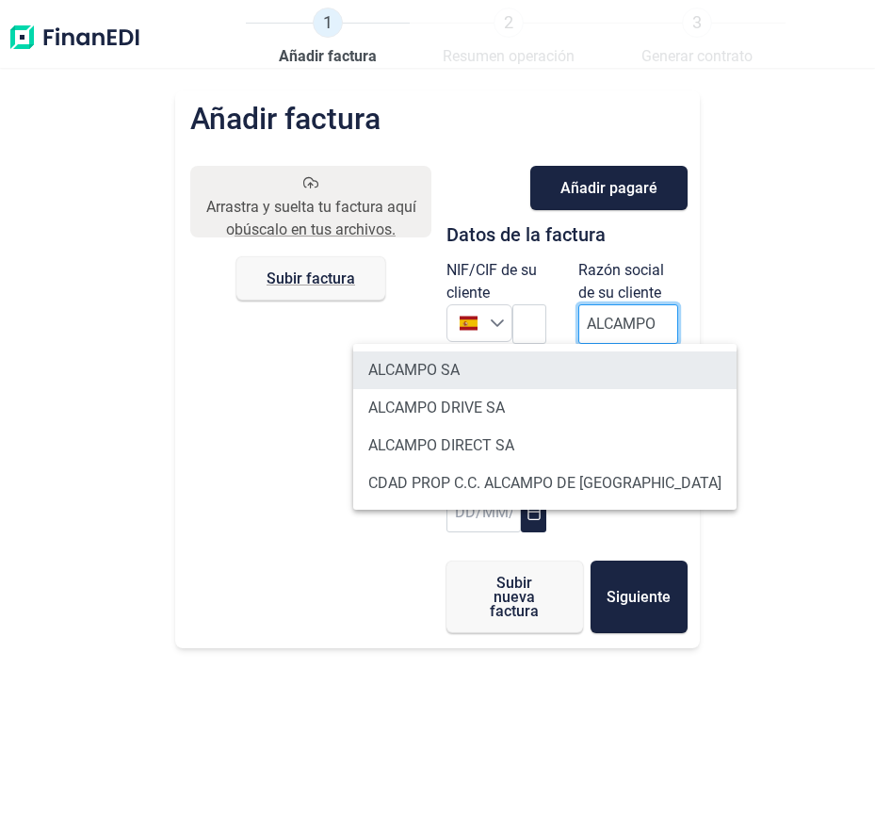
type input "ALCAMPO"
click at [516, 354] on li "ALCAMPO SA" at bounding box center [544, 370] width 383 height 38
type input "A28581882"
type input "ALCAMPO SA"
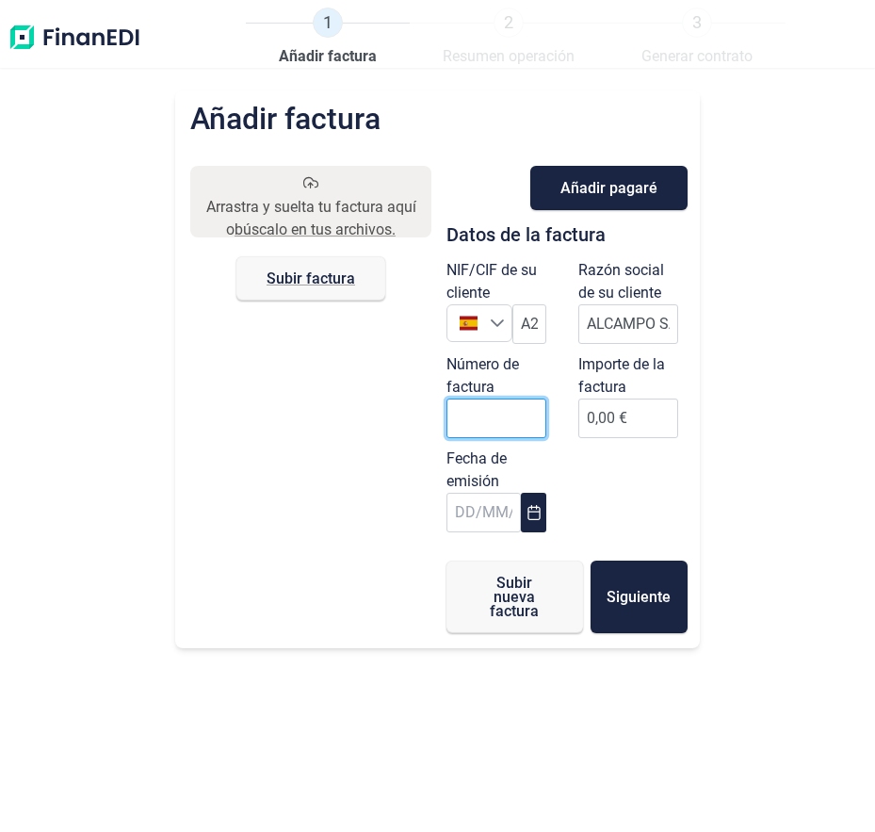
click at [496, 424] on input "Número de factura" at bounding box center [497, 418] width 100 height 40
type input "000651"
click at [535, 516] on icon "Choose Date" at bounding box center [534, 512] width 15 height 15
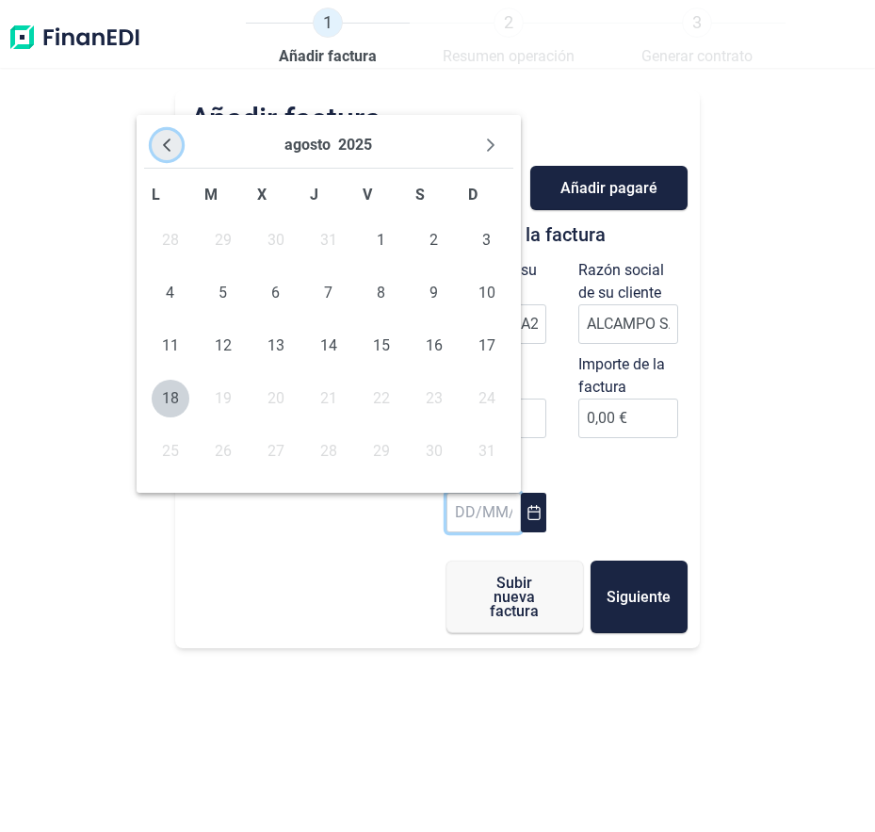
click at [174, 148] on button "Previous Month" at bounding box center [167, 145] width 30 height 30
click at [152, 142] on button "Previous Month" at bounding box center [167, 145] width 30 height 30
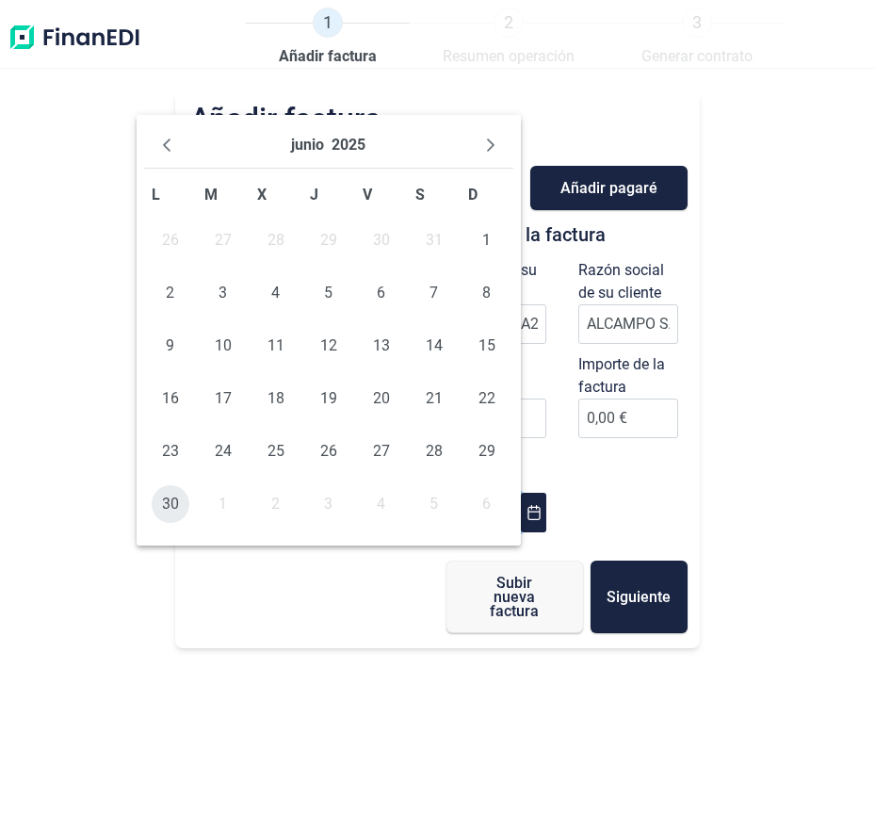
click at [187, 495] on span "30" at bounding box center [171, 504] width 38 height 38
type input "[DATE]"
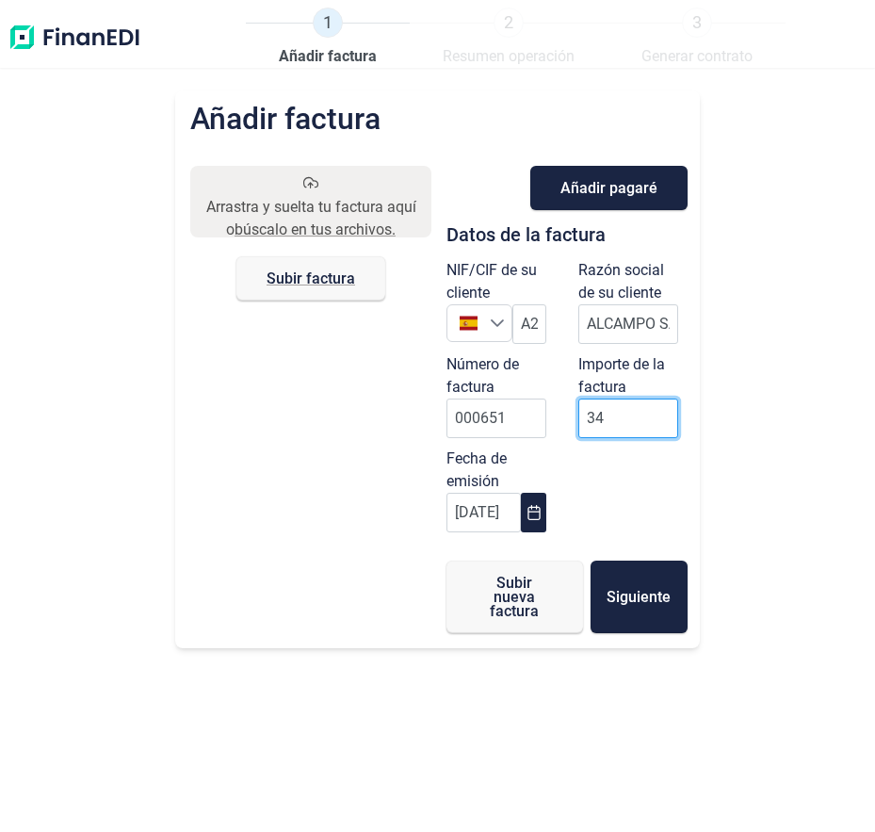
type input "341"
type input "341,22 €"
click at [625, 497] on div "NIF/CIF de su cliente España A28581882 Razón social de su cliente ALCAMPO SA Nú…" at bounding box center [567, 400] width 264 height 283
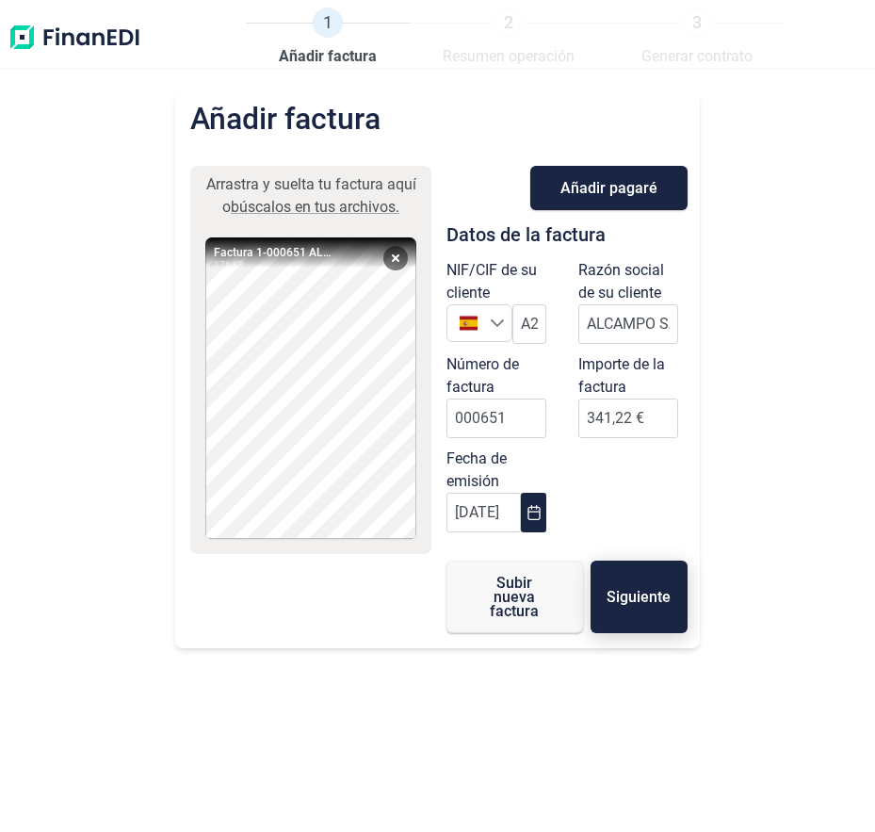
click at [640, 600] on span "Siguiente" at bounding box center [639, 597] width 64 height 14
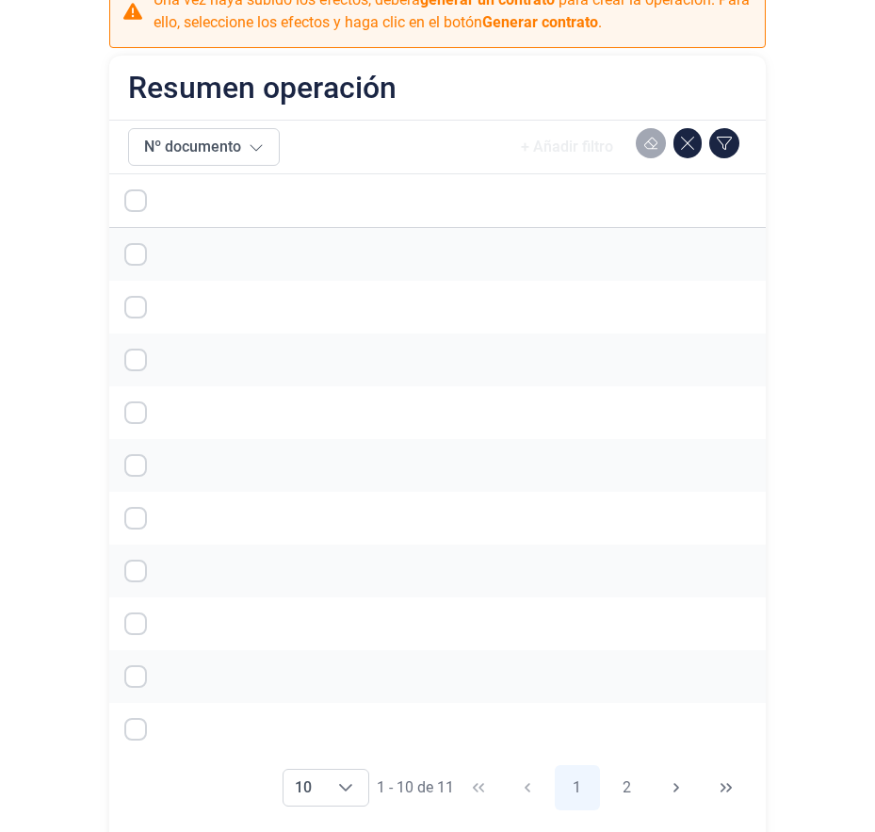
scroll to position [227, 0]
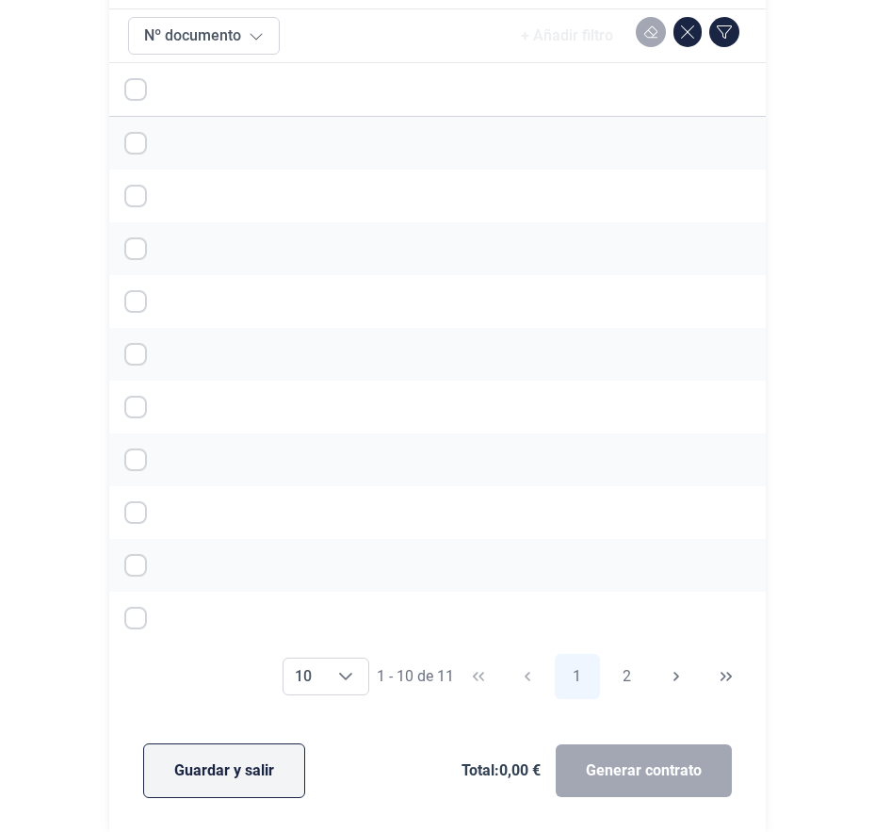
click at [198, 775] on span "Guardar y salir" at bounding box center [224, 770] width 100 height 23
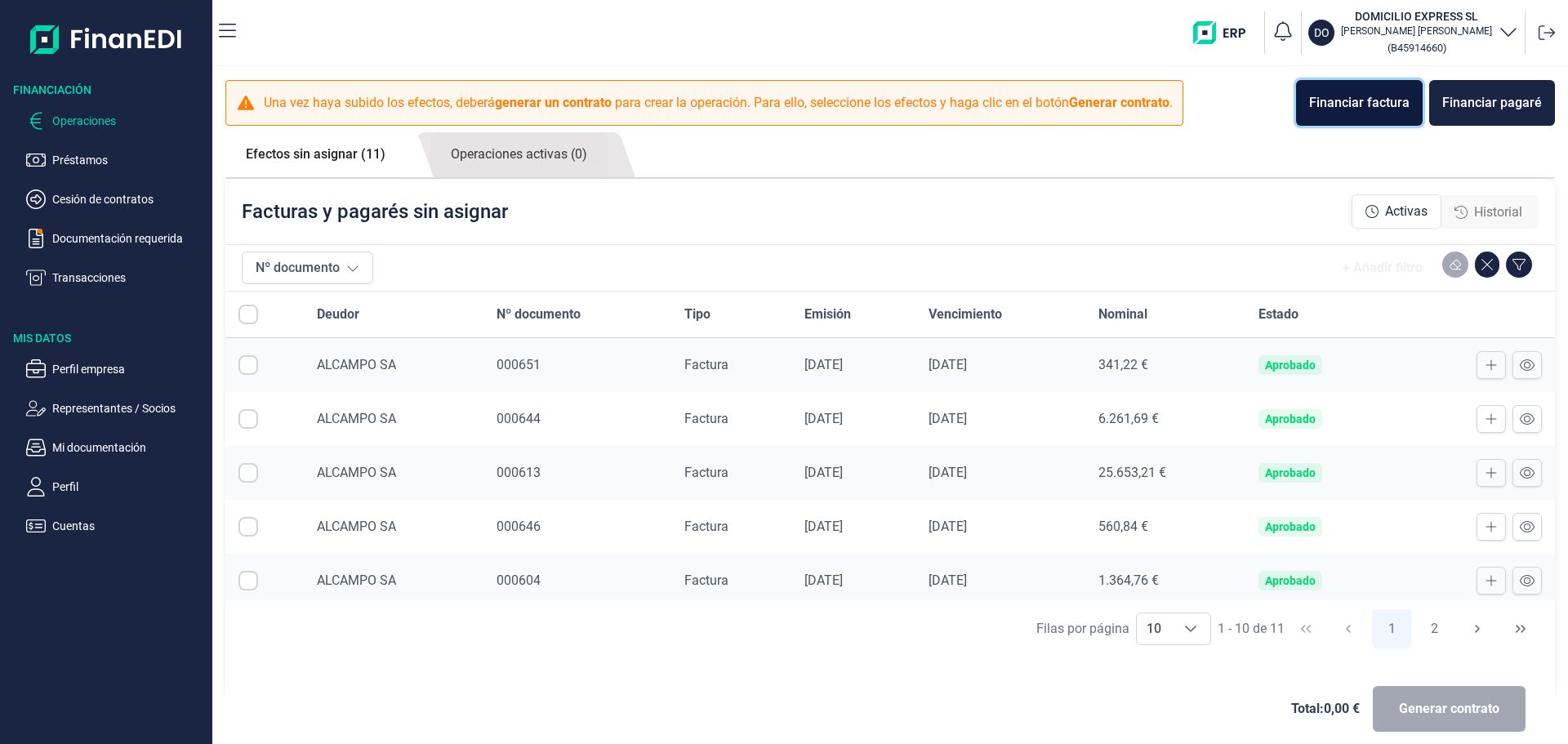
click at [1379, 91] on button "Financiar factura" at bounding box center [1359, 102] width 127 height 46
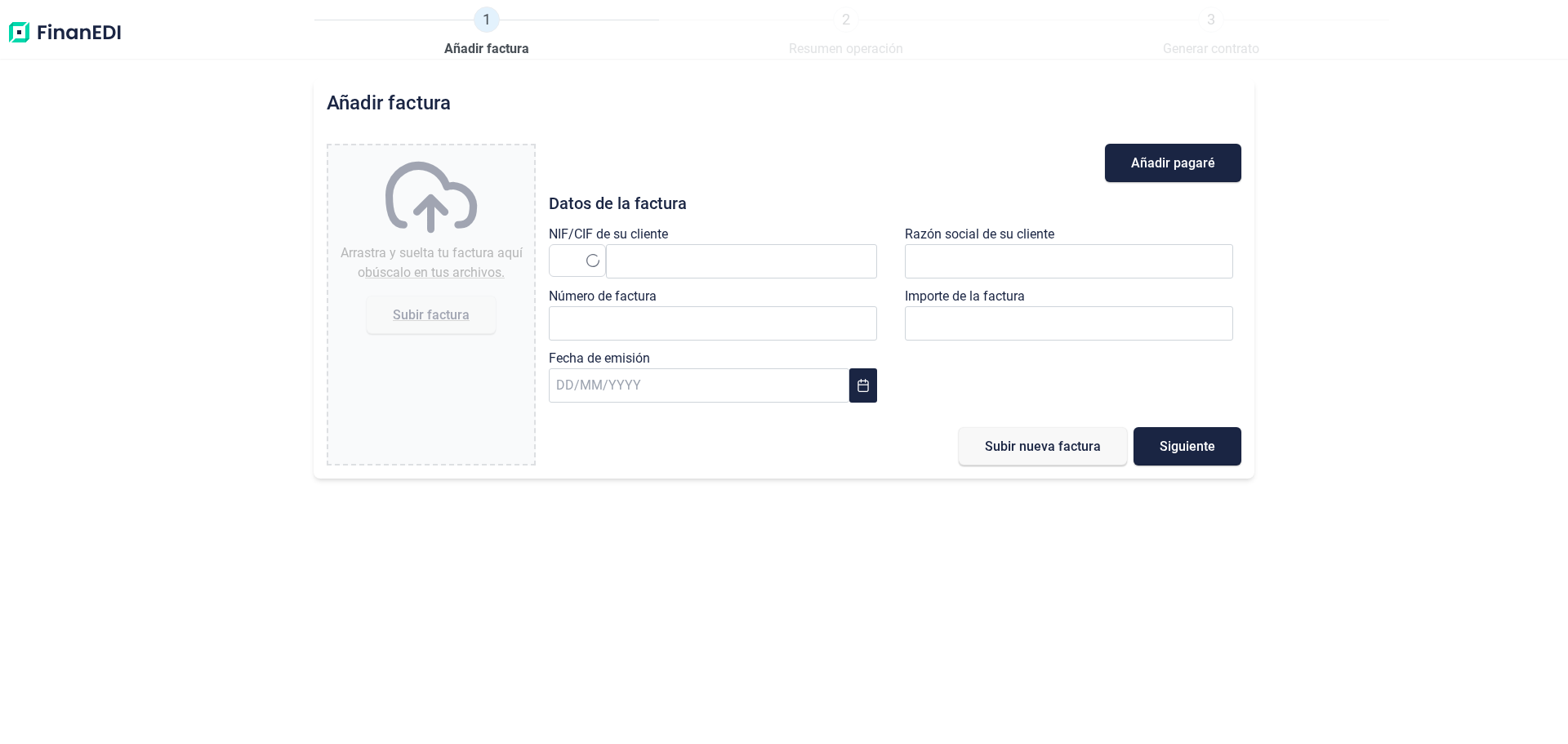
type input "0,00 €"
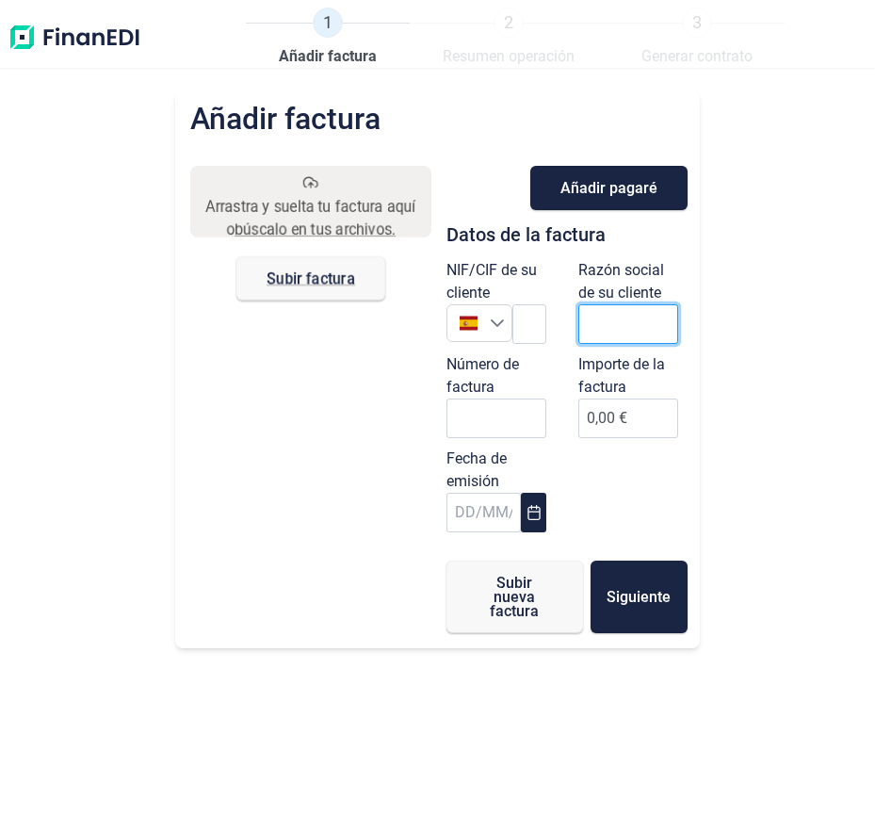
click at [618, 329] on input "text" at bounding box center [628, 324] width 100 height 40
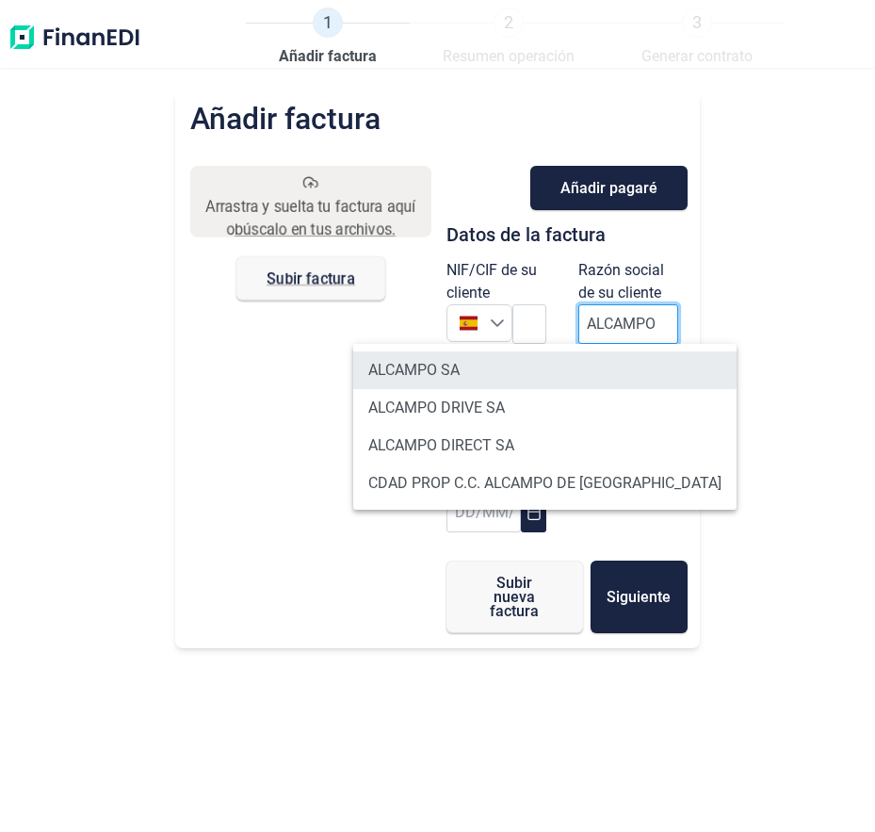
type input "ALCAMPO"
click at [554, 371] on li "ALCAMPO SA" at bounding box center [544, 370] width 383 height 38
type input "A28581882"
type input "ALCAMPO SA"
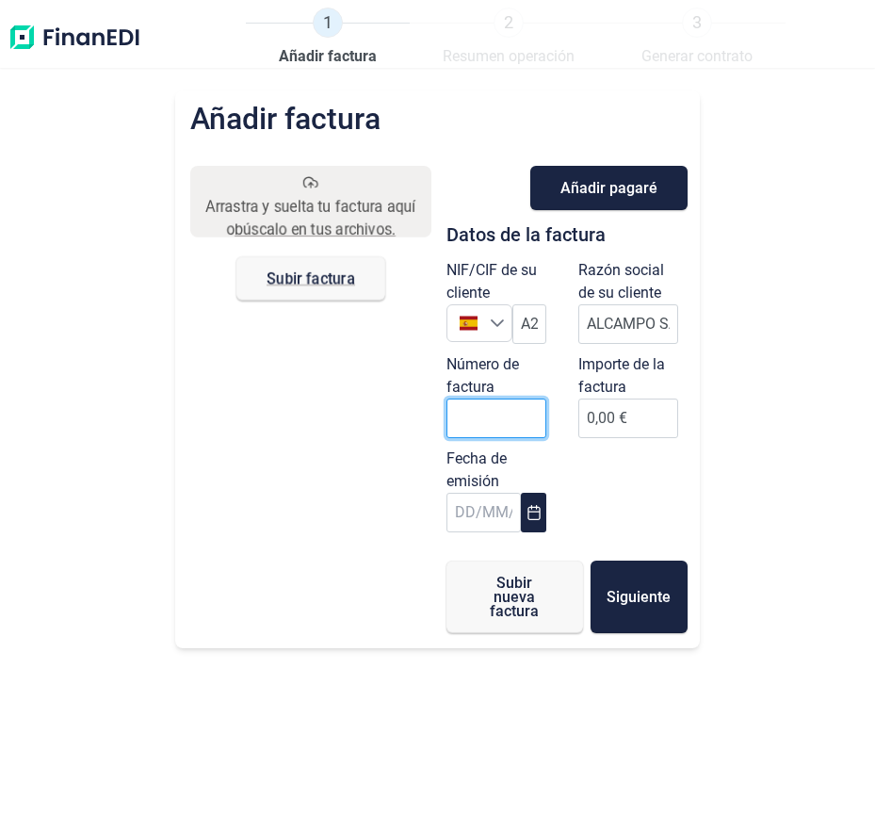
click at [535, 417] on input "Número de factura" at bounding box center [497, 418] width 100 height 40
type input "000652"
click at [542, 510] on button "Choose Date" at bounding box center [533, 513] width 24 height 40
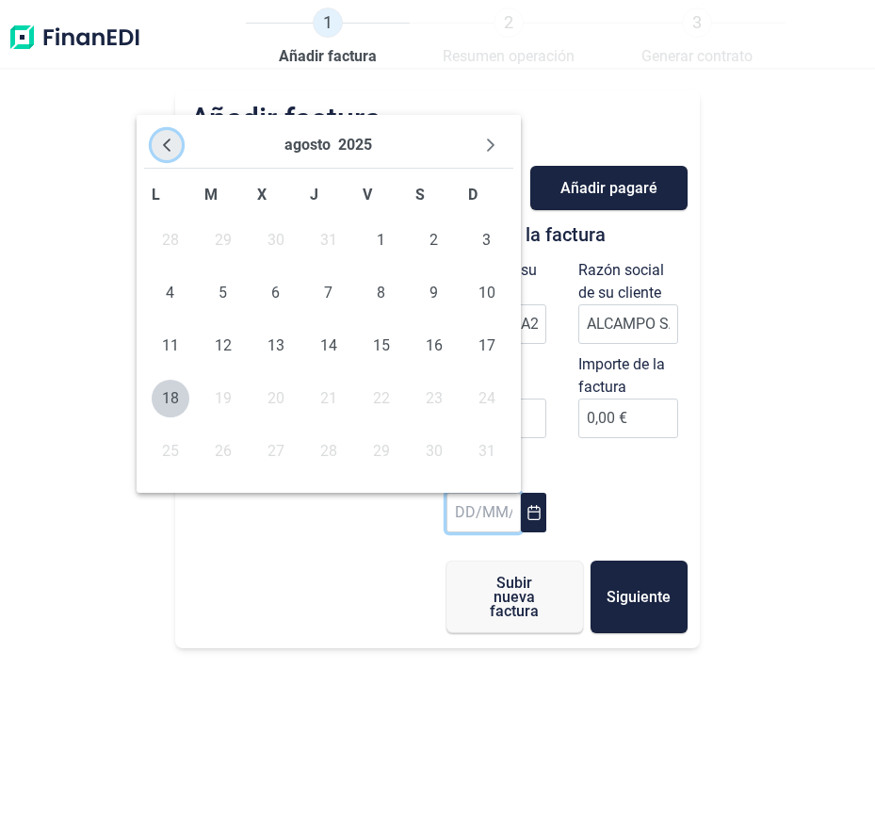
click at [162, 150] on icon "Previous Month" at bounding box center [166, 145] width 15 height 15
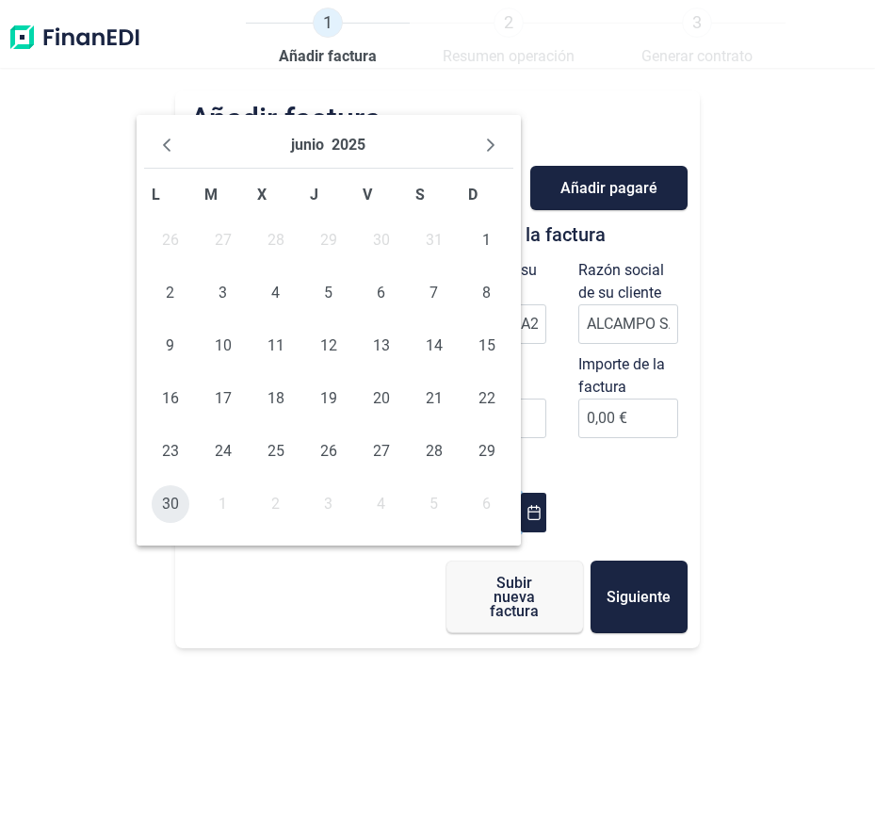
click at [174, 513] on span "30" at bounding box center [171, 504] width 38 height 38
type input "[DATE]"
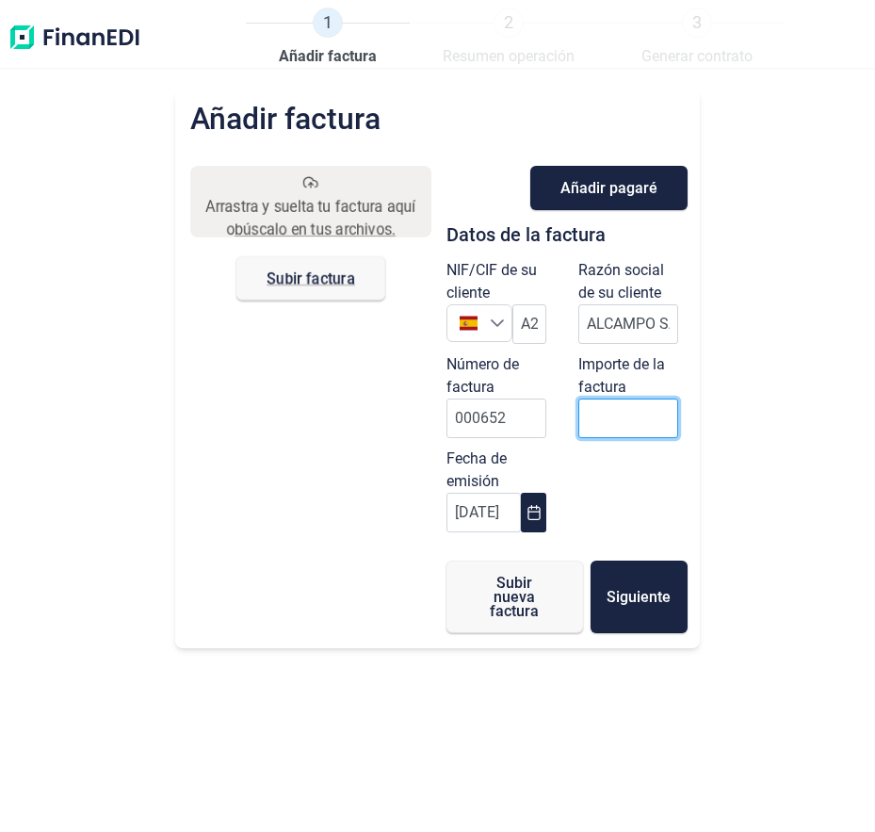
click at [598, 418] on input "0,00 €" at bounding box center [628, 418] width 100 height 40
type input "150"
type input "150,65 €"
click at [602, 461] on div "NIF/CIF de su cliente España A28581882 Razón social de su cliente ALCAMPO SA Nú…" at bounding box center [567, 400] width 264 height 283
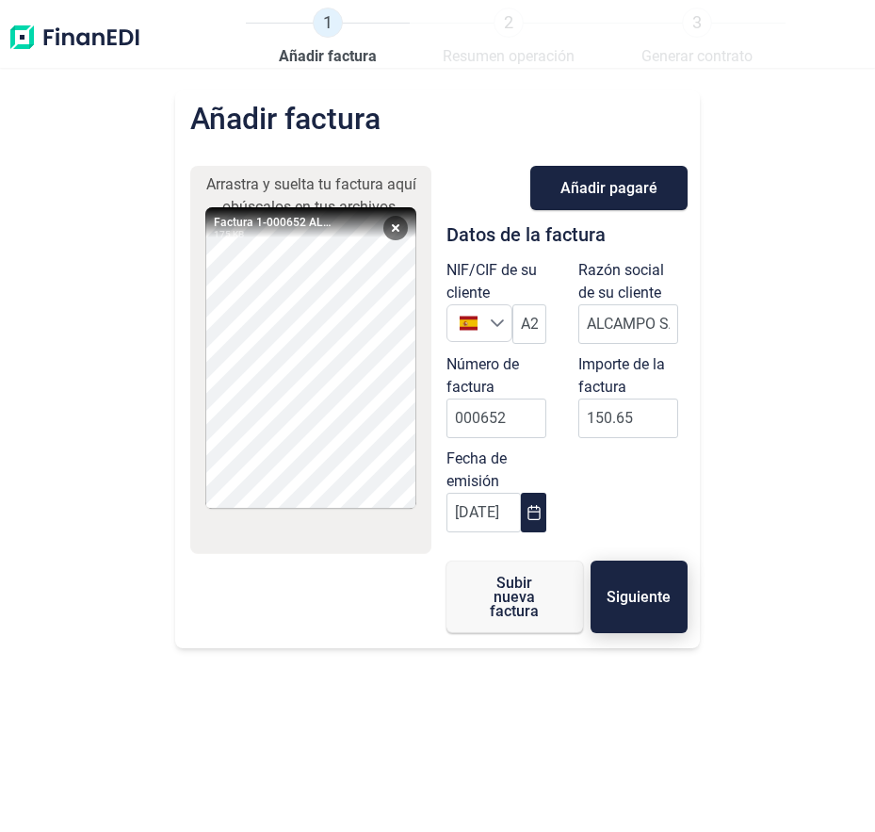
click at [635, 610] on button "Siguiente" at bounding box center [639, 597] width 97 height 73
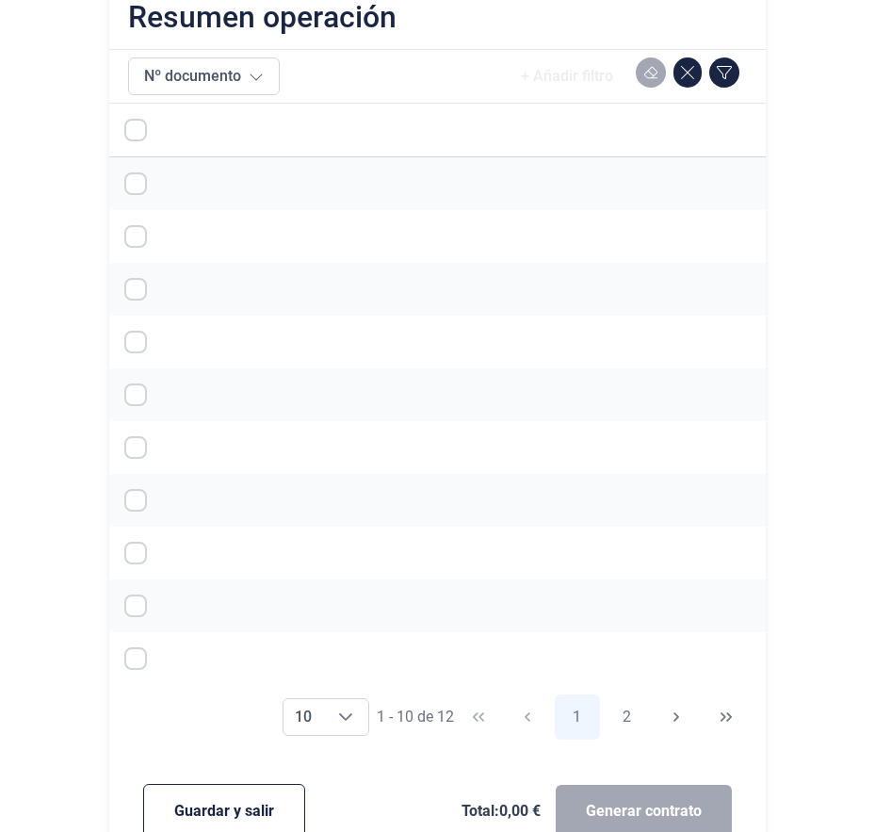
scroll to position [227, 0]
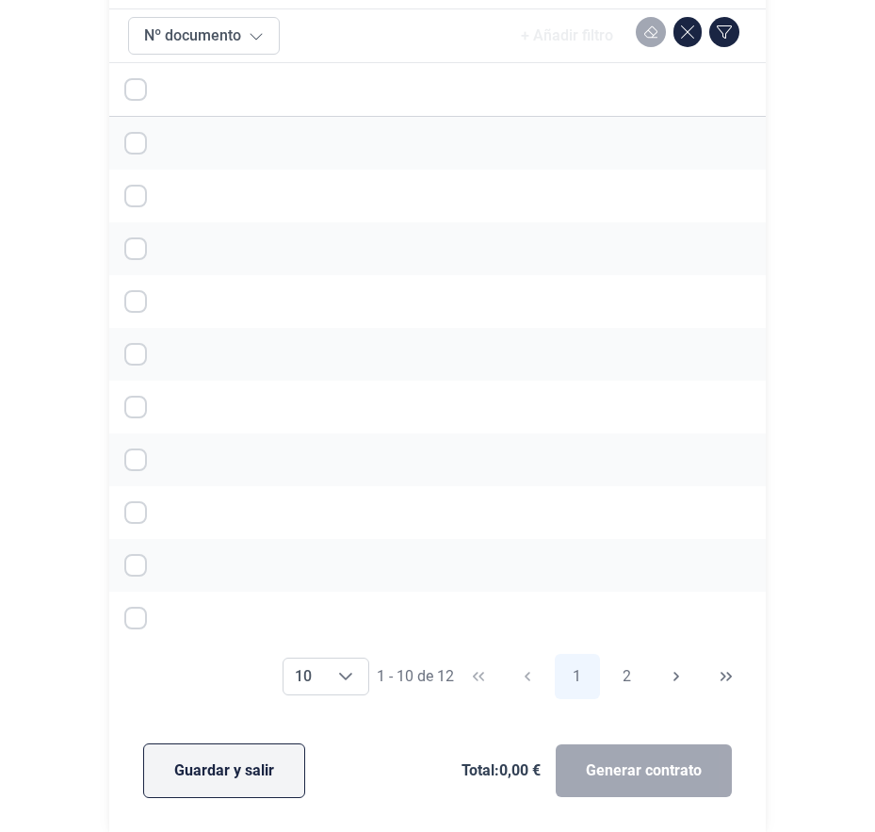
click at [219, 765] on span "Guardar y salir" at bounding box center [224, 770] width 100 height 23
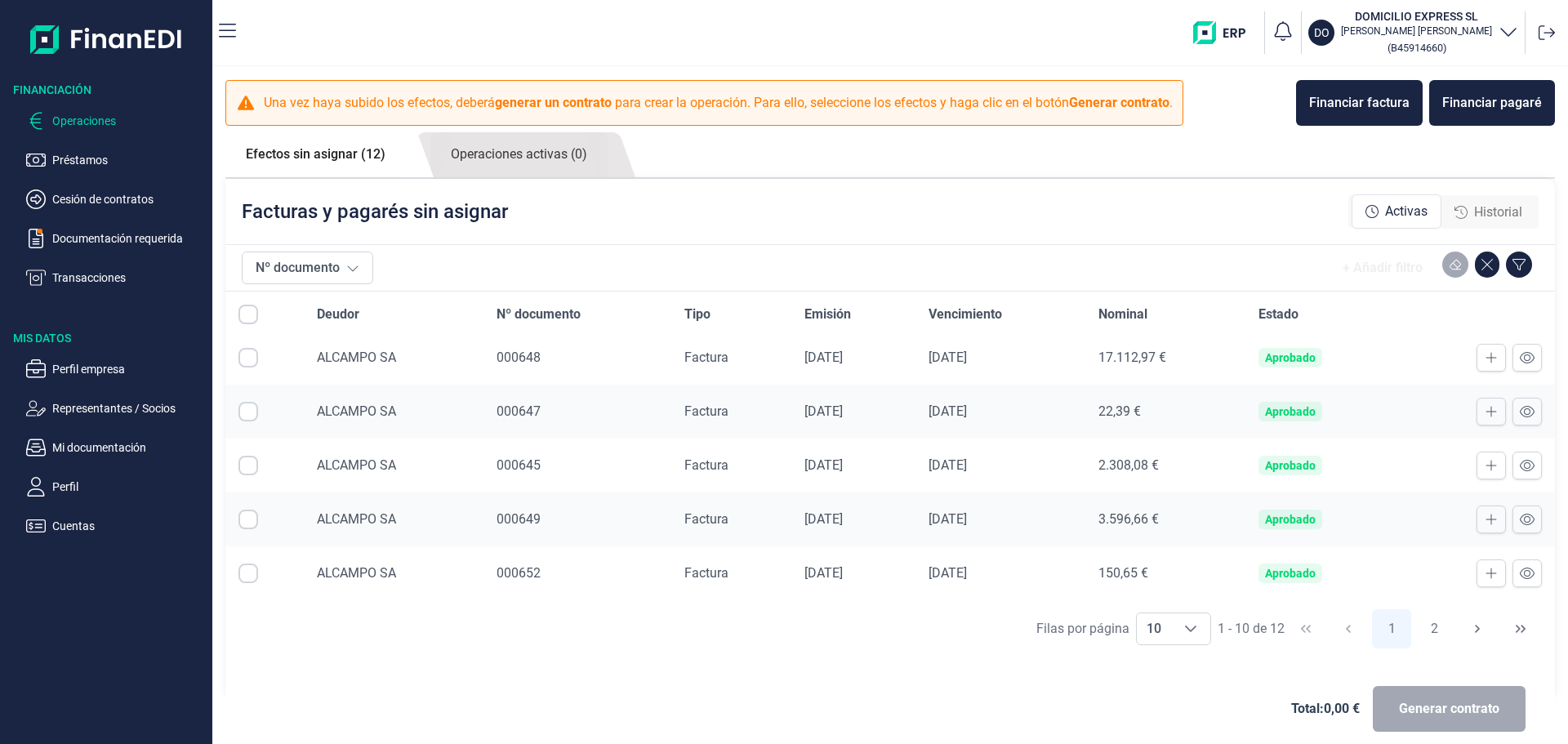
scroll to position [17, 0]
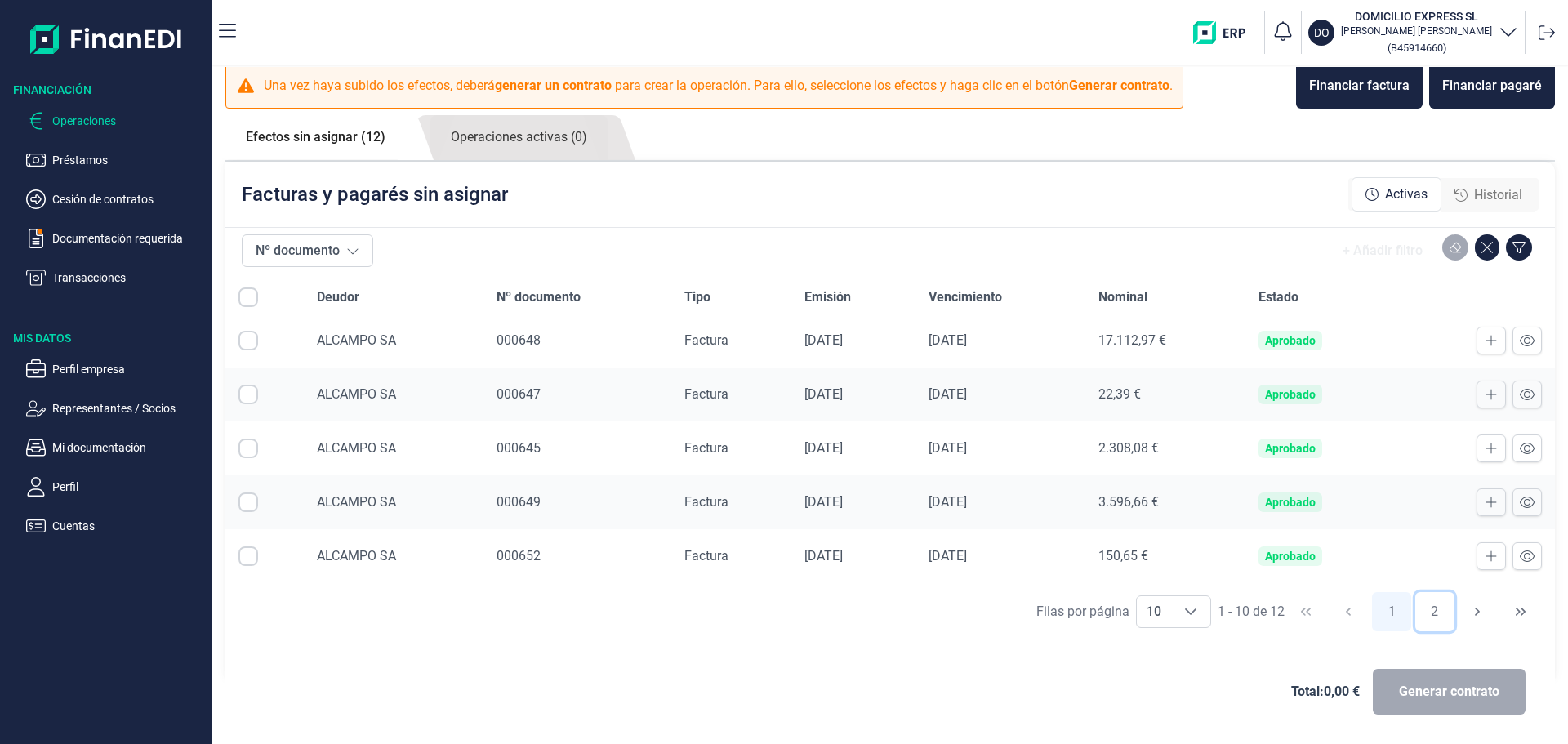
click at [1428, 615] on button "2" at bounding box center [1435, 611] width 39 height 39
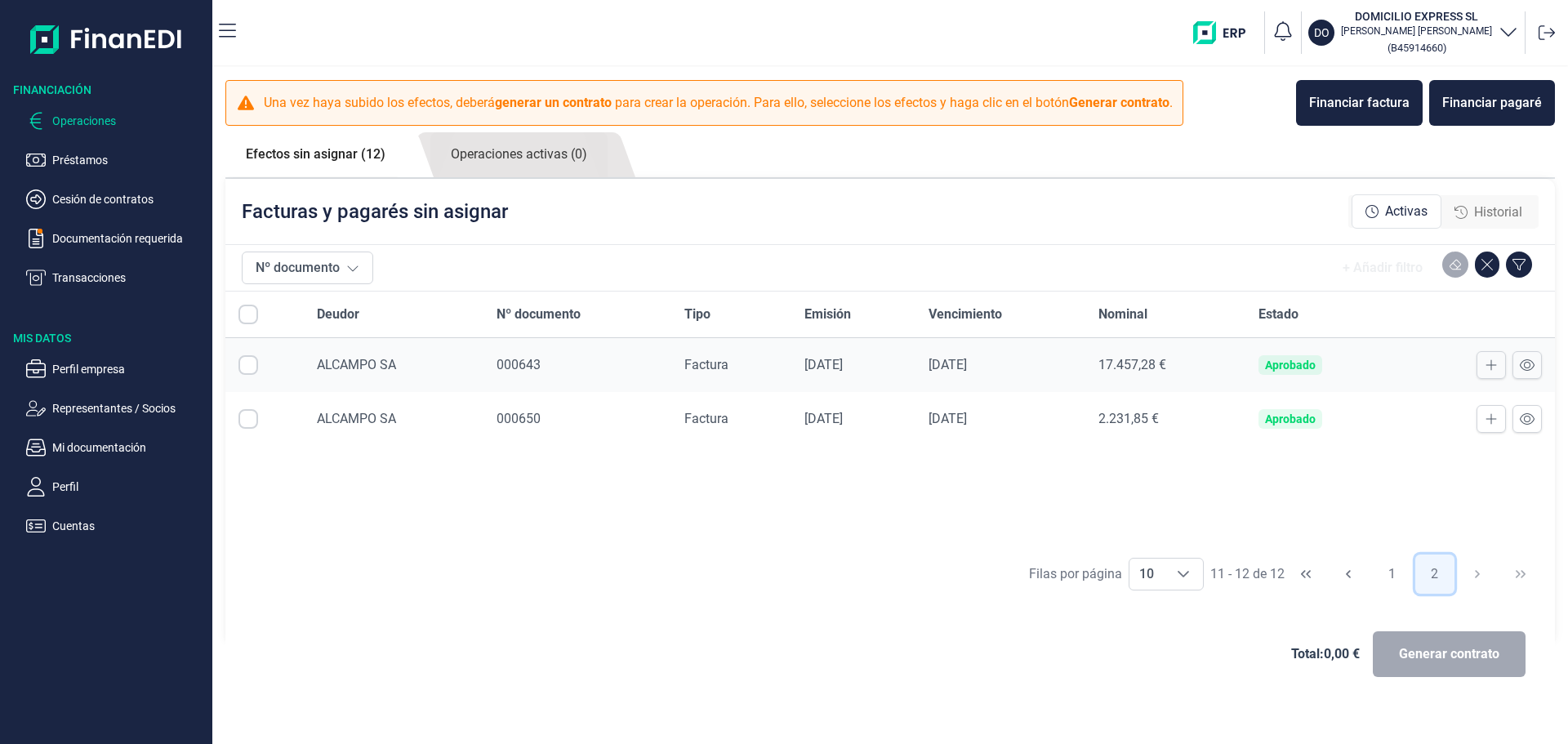
scroll to position [0, 0]
click at [1386, 566] on button "1" at bounding box center [1391, 574] width 39 height 39
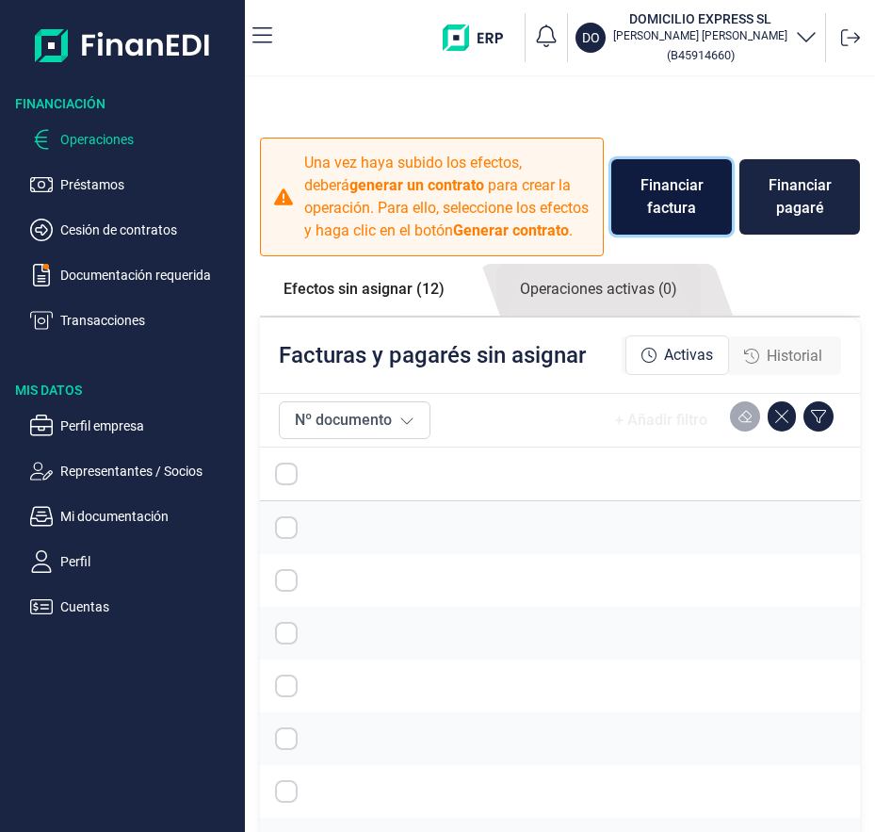
click at [652, 220] on div "Financiar factura" at bounding box center [671, 196] width 90 height 45
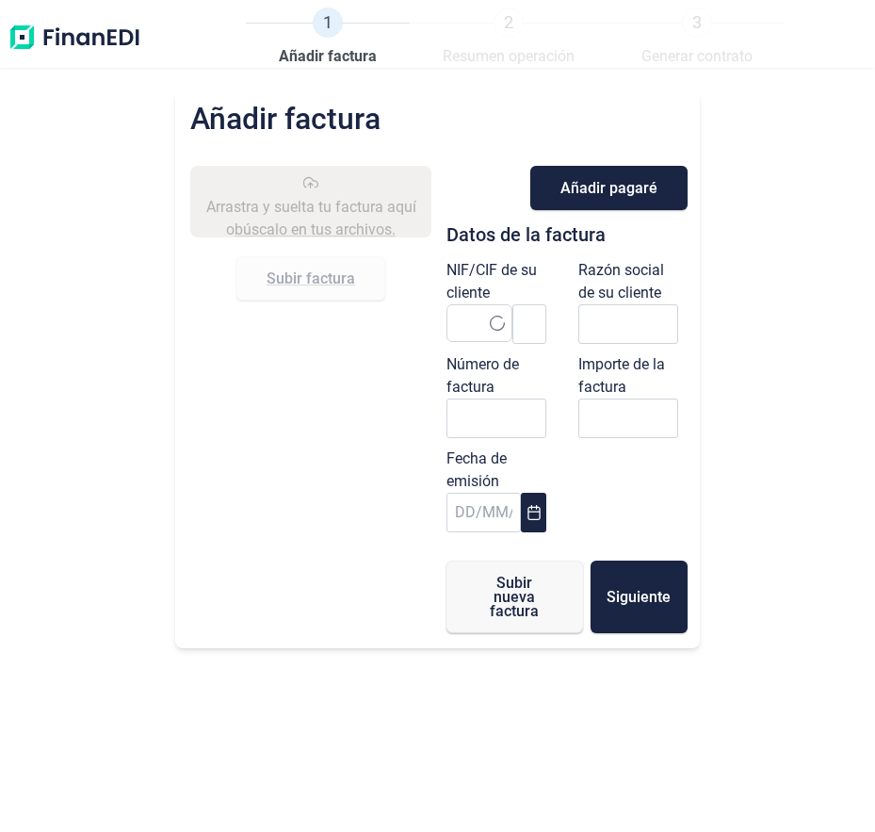
type input "0,00 €"
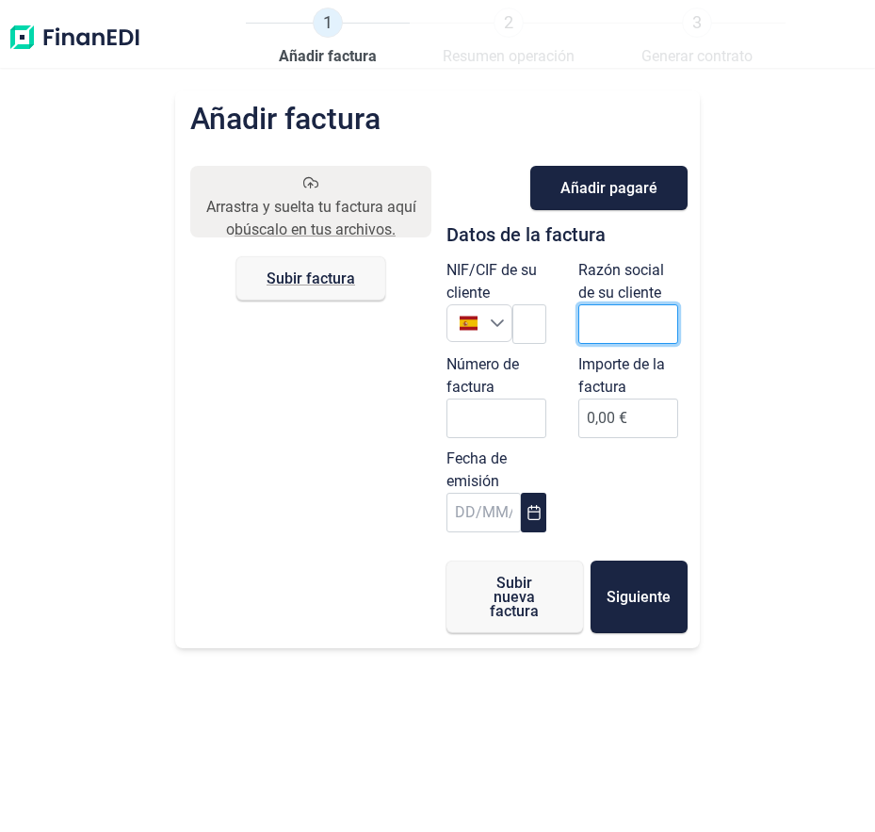
click at [582, 332] on input "text" at bounding box center [628, 324] width 100 height 40
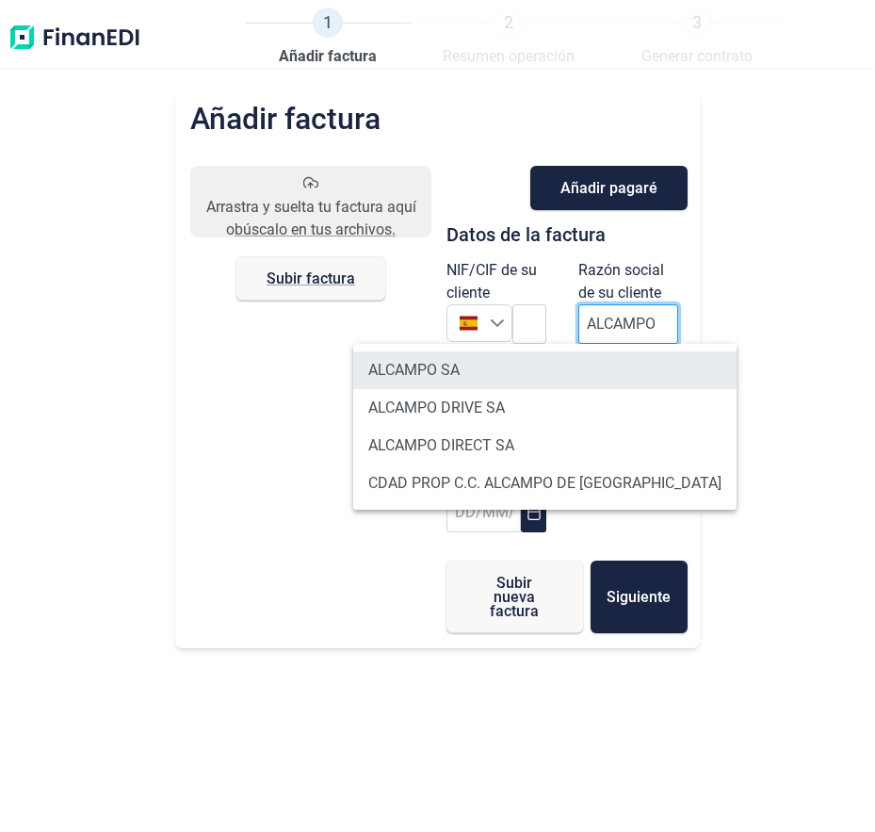
type input "ALCAMPO"
click at [531, 376] on li "ALCAMPO SA" at bounding box center [544, 370] width 383 height 38
type input "A28581882"
type input "ALCAMPO SA"
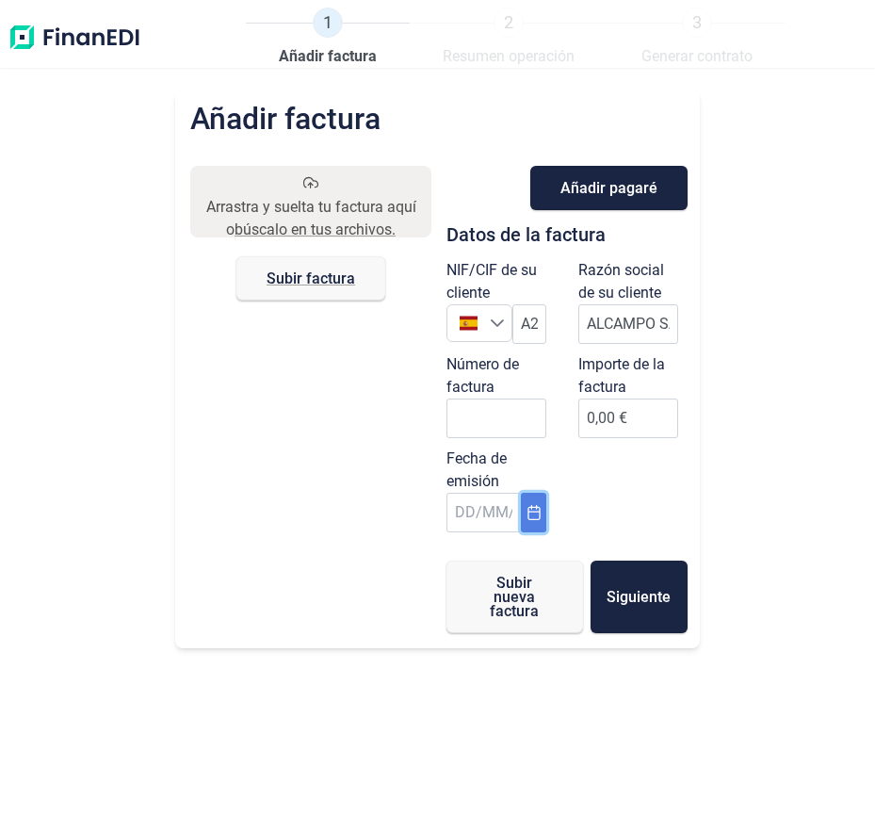
click at [539, 502] on button "Choose Date" at bounding box center [533, 513] width 24 height 40
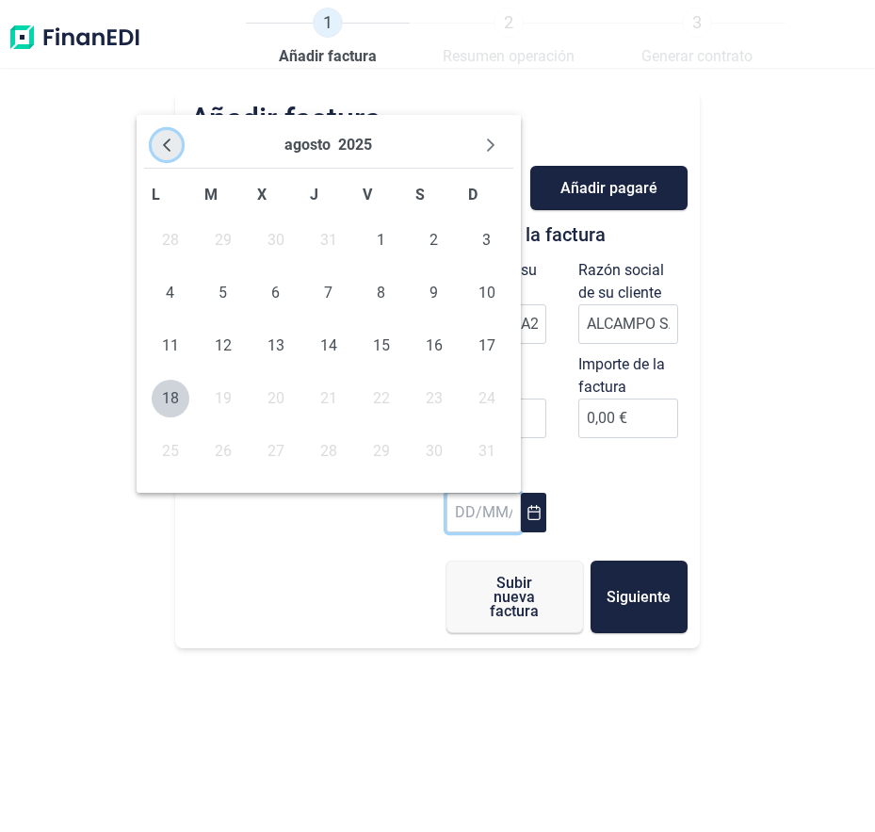
click at [174, 137] on button "Previous Month" at bounding box center [167, 145] width 30 height 30
click at [173, 138] on icon "Previous Month" at bounding box center [166, 145] width 15 height 15
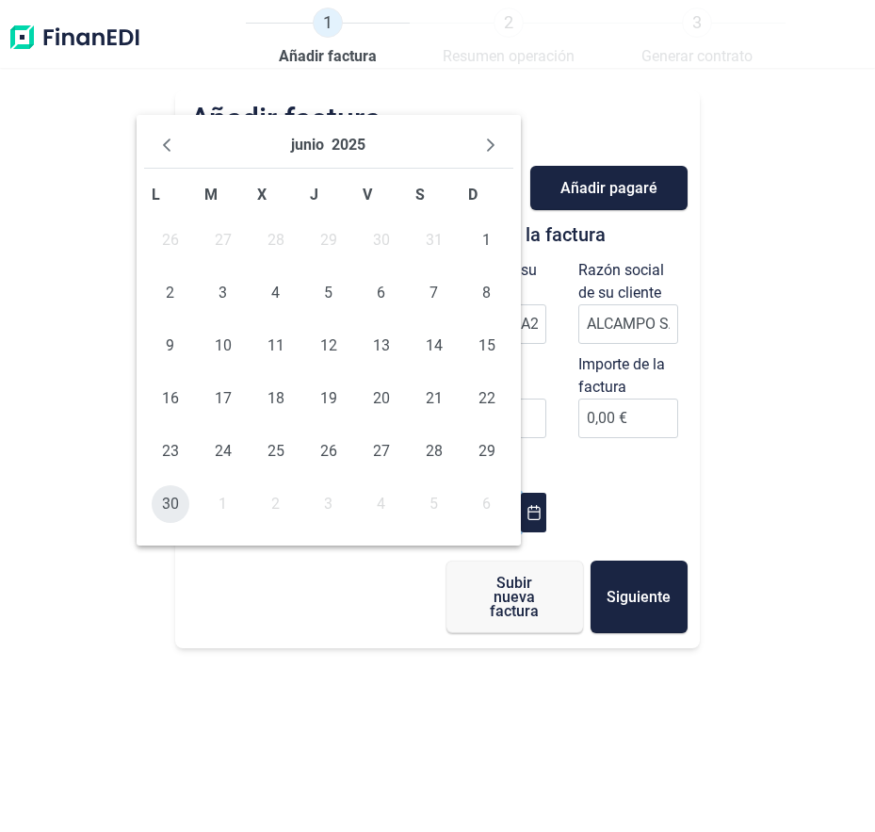
click at [168, 504] on span "30" at bounding box center [171, 504] width 38 height 38
type input "[DATE]"
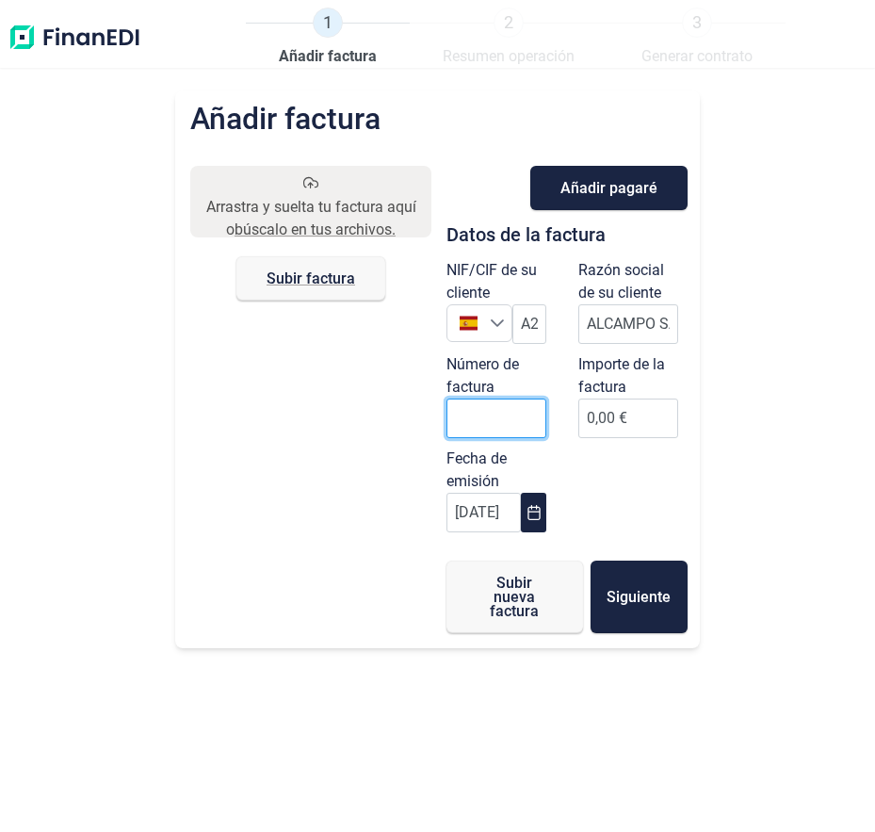
click at [511, 418] on input "Número de factura" at bounding box center [497, 418] width 100 height 40
type input "000653"
drag, startPoint x: 657, startPoint y: 428, endPoint x: 634, endPoint y: 435, distance: 23.8
type input "-438"
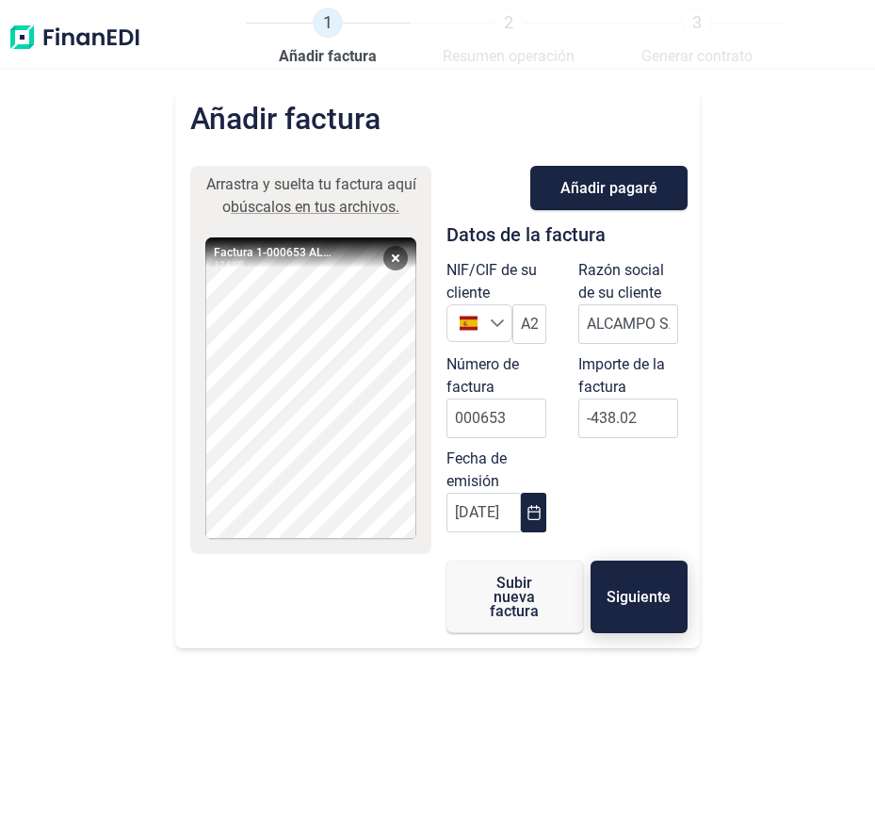
type input "-438,02 €"
click at [646, 578] on button "Siguiente" at bounding box center [639, 597] width 97 height 73
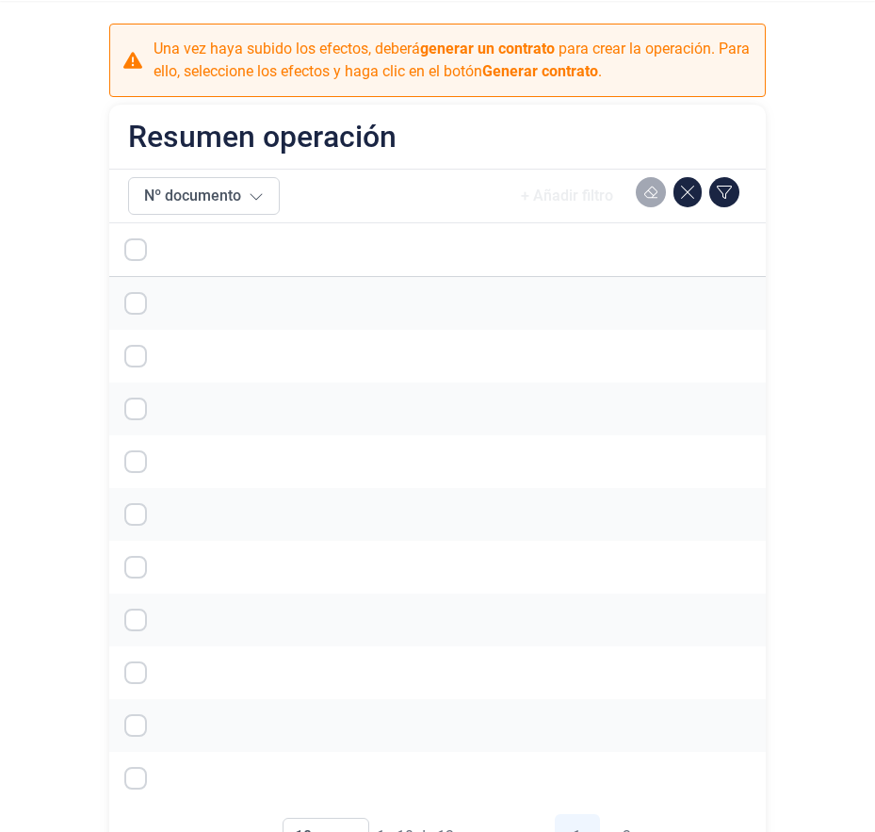
scroll to position [227, 0]
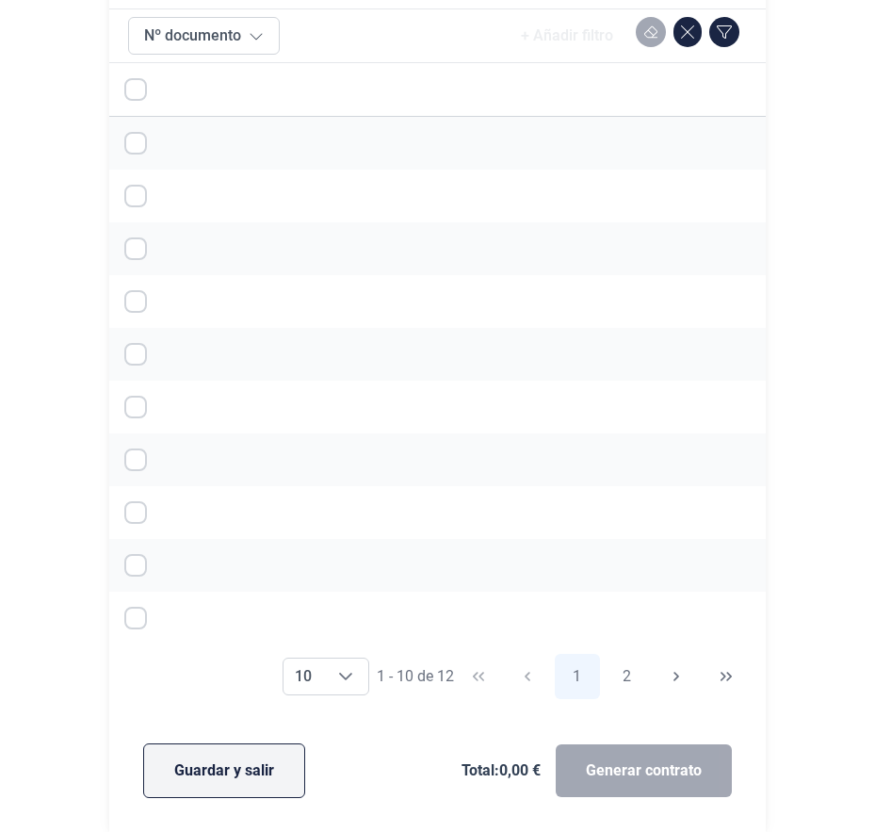
click at [217, 762] on span "Guardar y salir" at bounding box center [224, 770] width 100 height 23
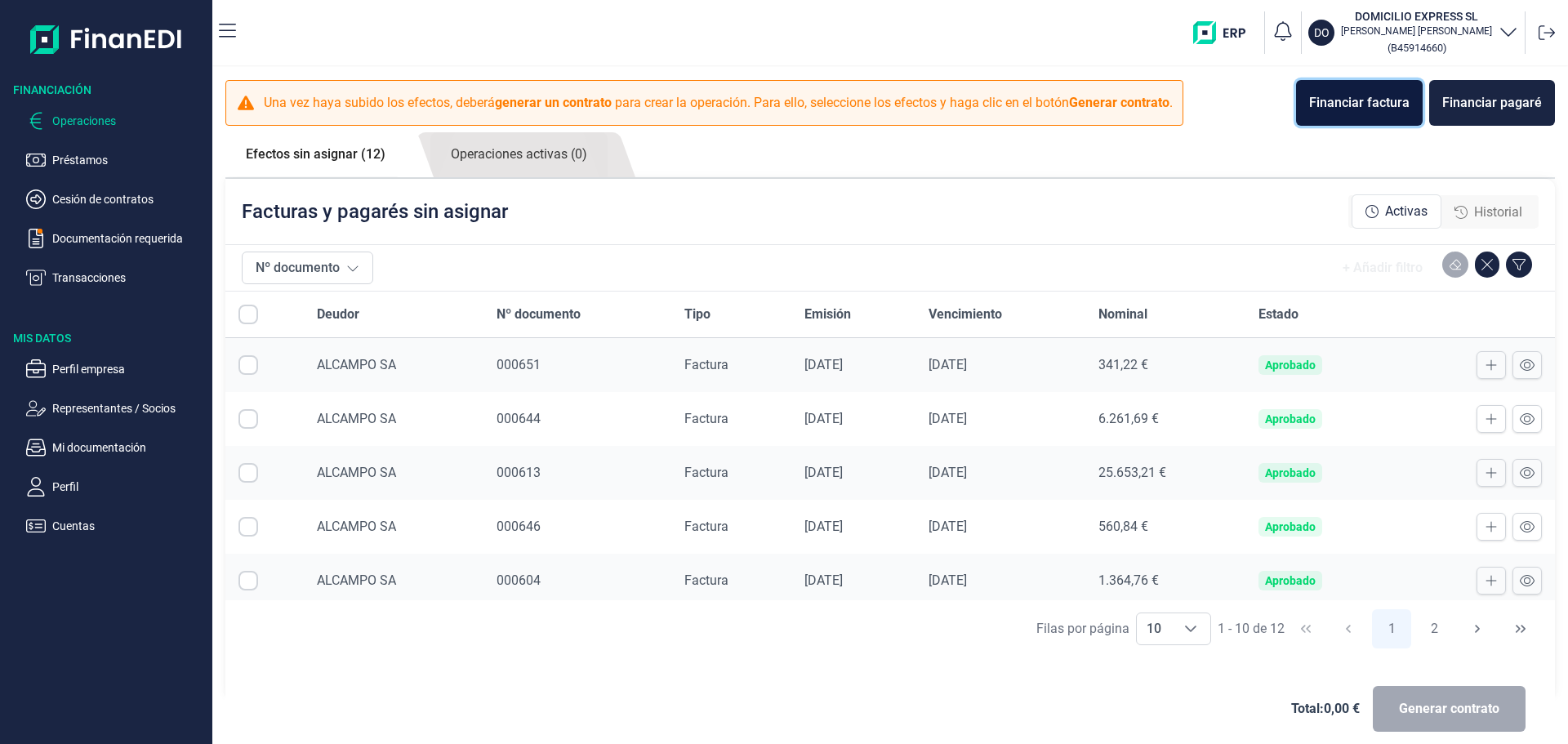
click at [1351, 109] on div "Financiar factura" at bounding box center [1359, 102] width 101 height 20
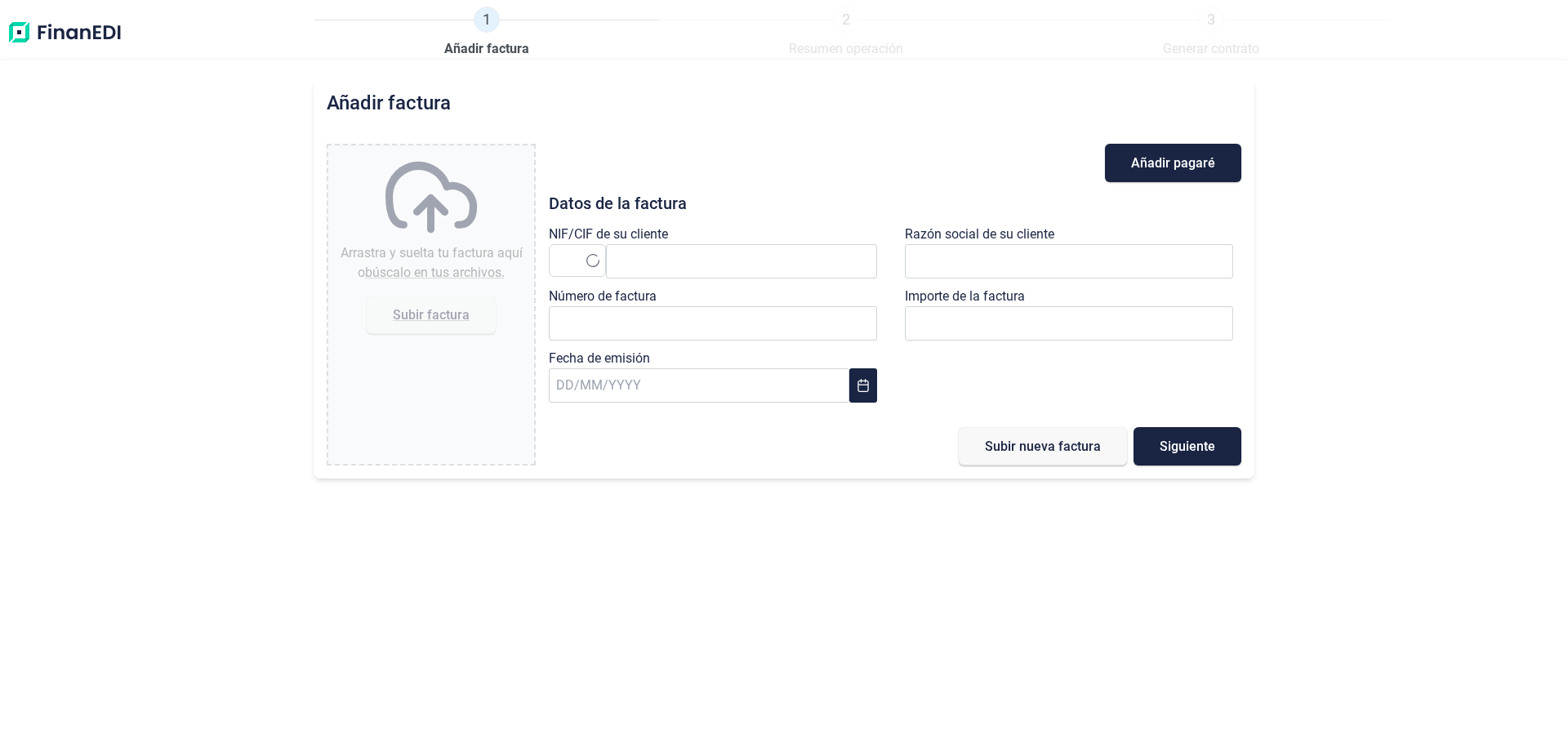
type input "0,00 €"
click at [113, 37] on img at bounding box center [65, 33] width 116 height 52
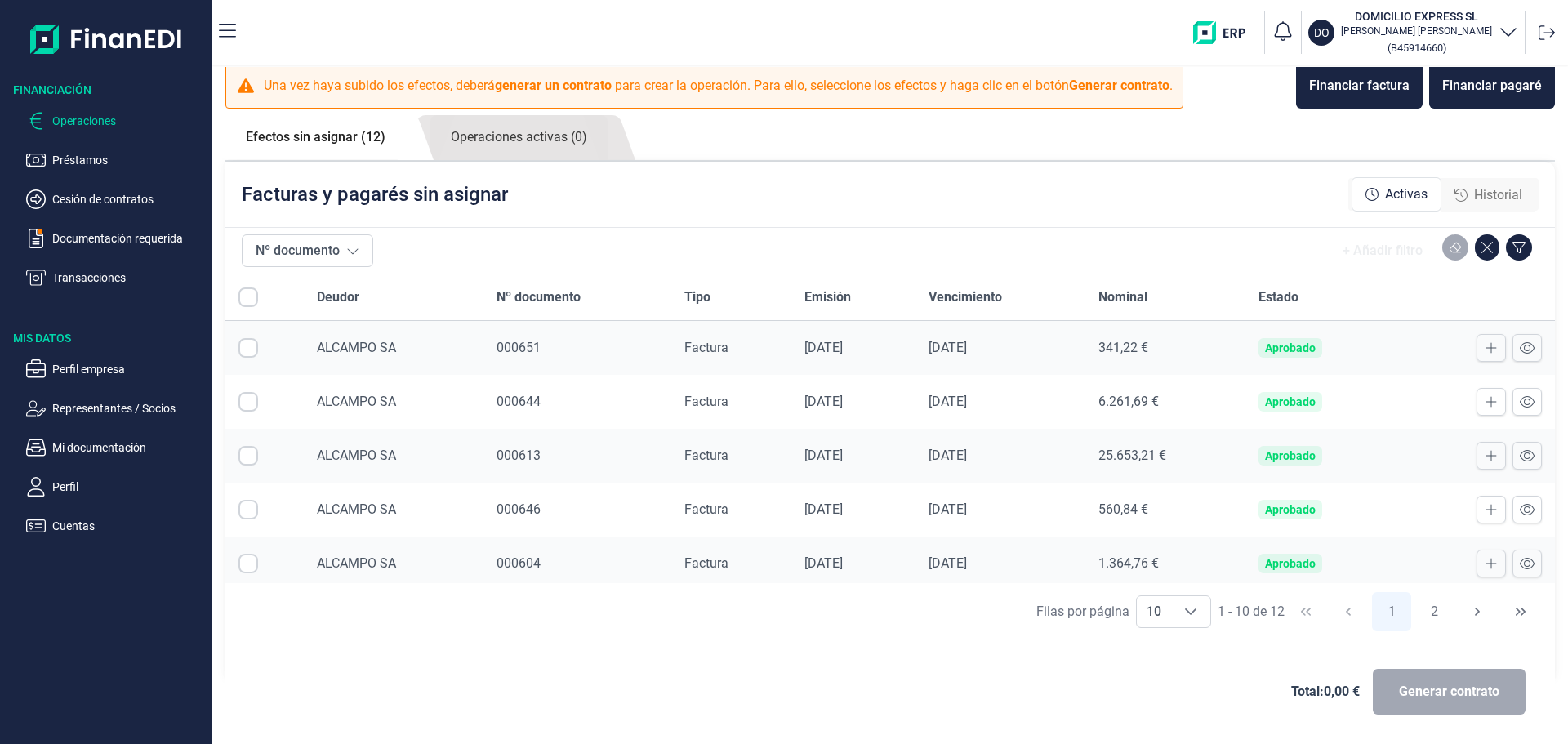
click at [359, 141] on link "Efectos sin asignar (12)" at bounding box center [316, 137] width 180 height 44
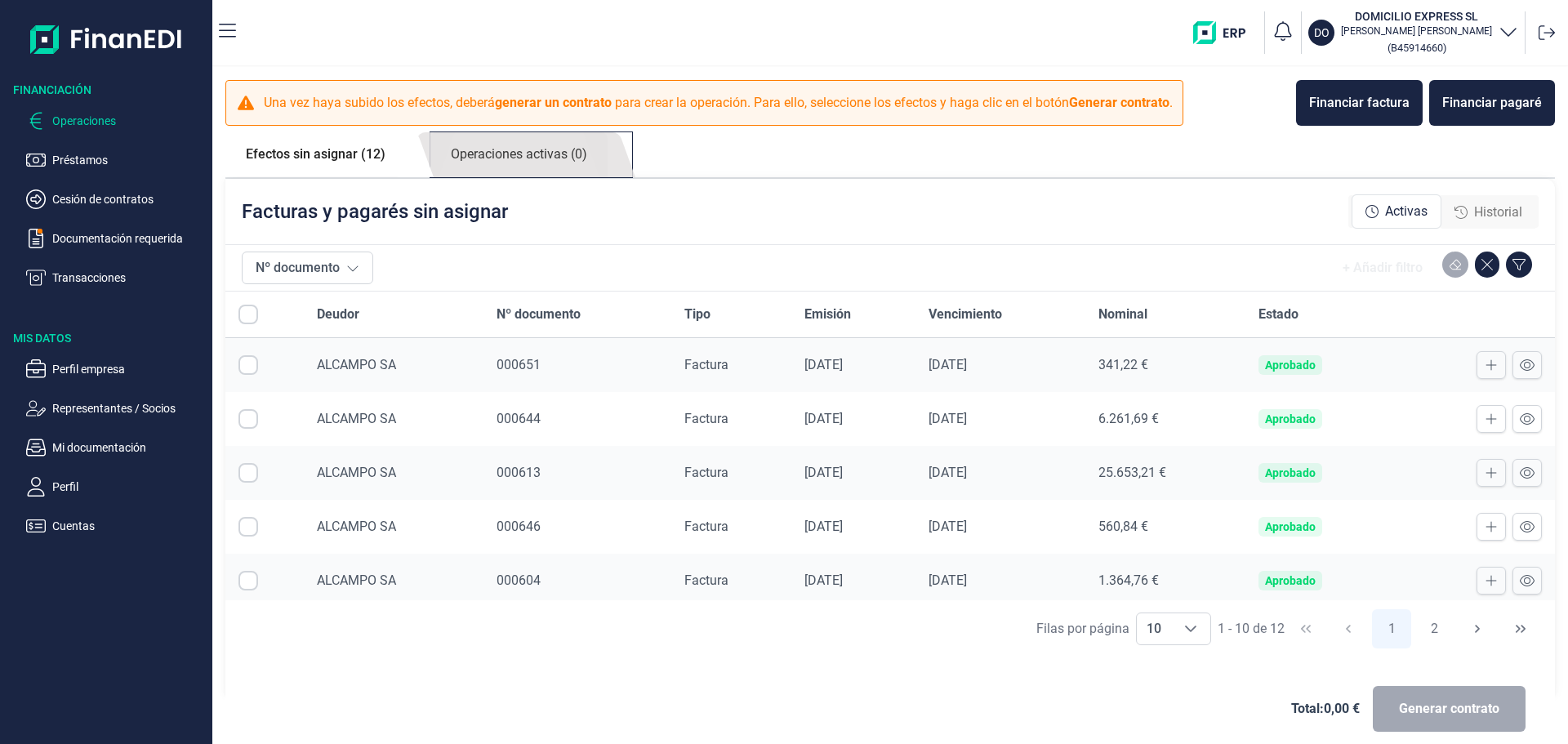
click at [472, 140] on link "Operaciones activas (0)" at bounding box center [518, 155] width 177 height 45
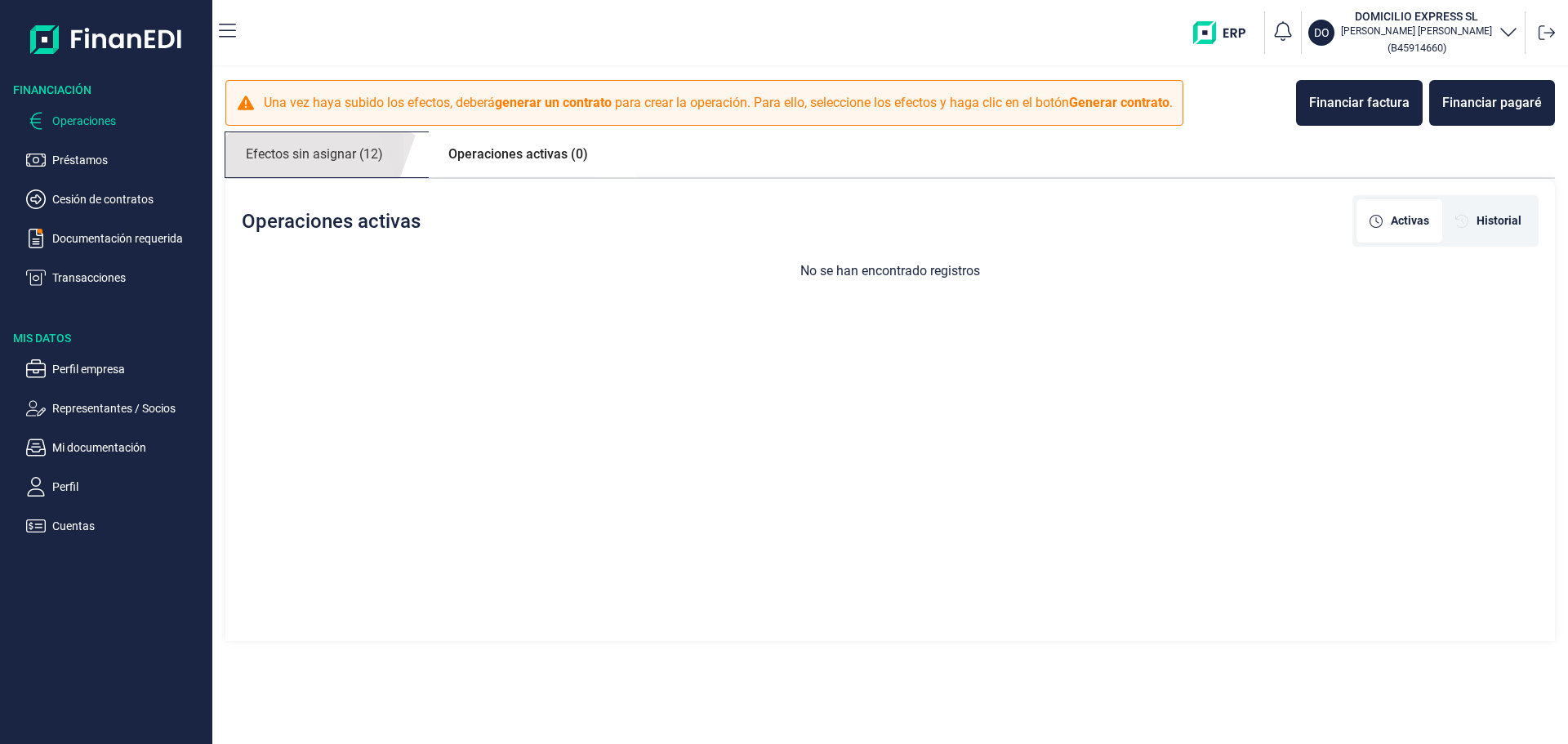
click at [285, 162] on link "Efectos sin asignar (12)" at bounding box center [314, 155] width 178 height 45
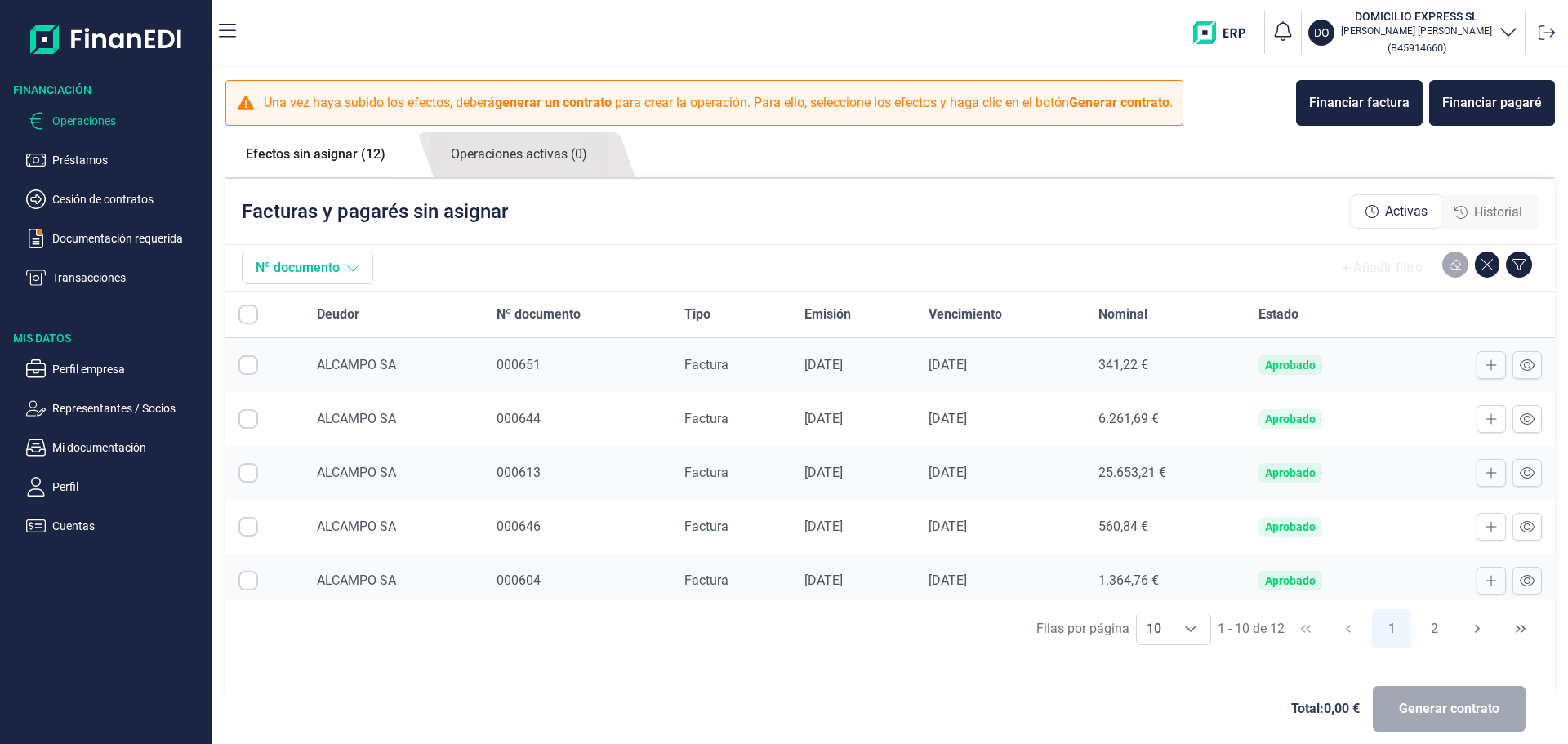
click at [363, 272] on button "Nº documento" at bounding box center [308, 268] width 132 height 33
click at [434, 261] on div "+ Añadir filtro" at bounding box center [959, 268] width 1159 height 33
click at [213, 37] on nav "DO DOMICILIO EXPRESS SL [PERSON_NAME] ( B45914660 )" at bounding box center [890, 32] width 1356 height 65
click at [217, 36] on nav "DO DOMICILIO EXPRESS SL [PERSON_NAME] ( B45914660 )" at bounding box center [890, 32] width 1356 height 65
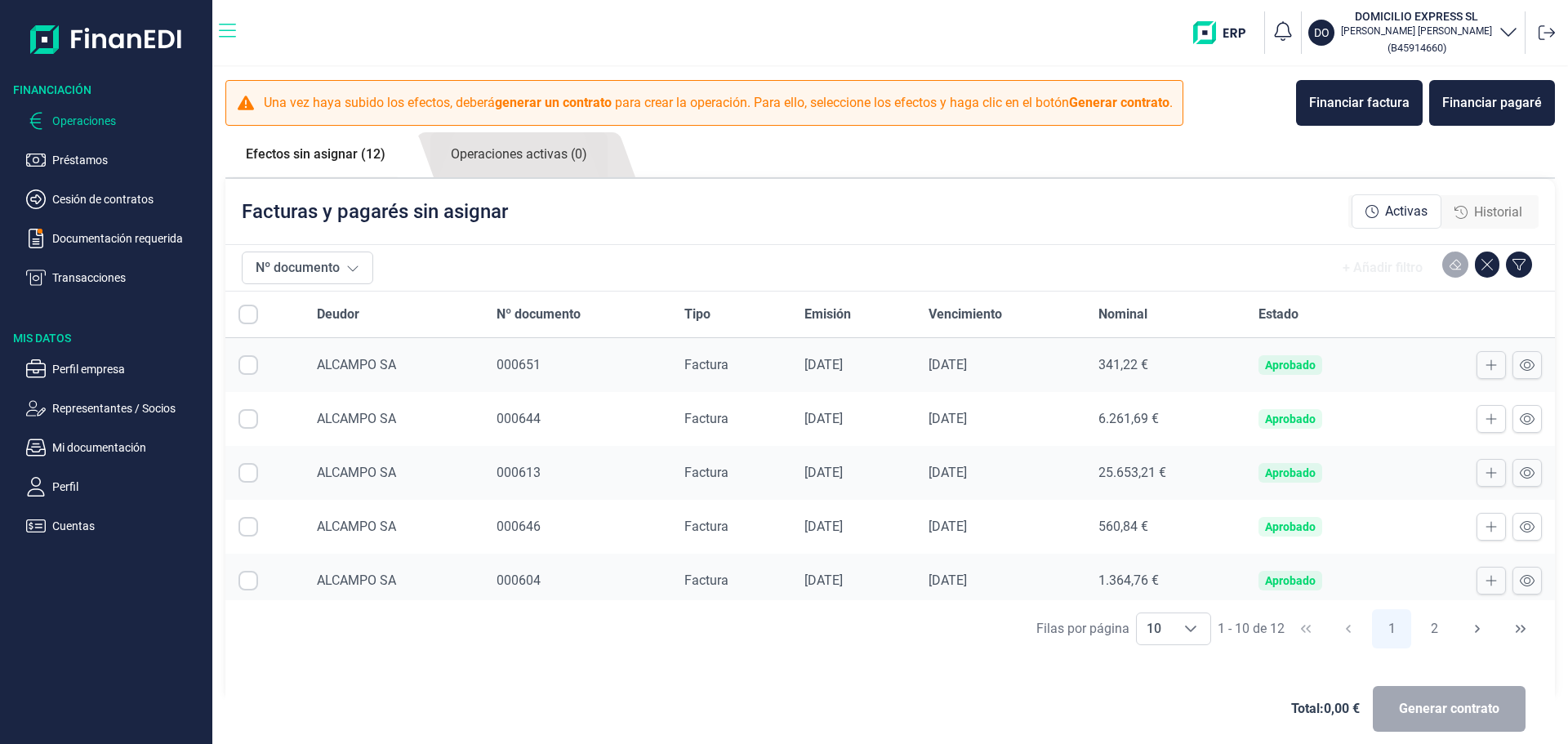
click at [226, 31] on icon "button" at bounding box center [227, 30] width 17 height 14
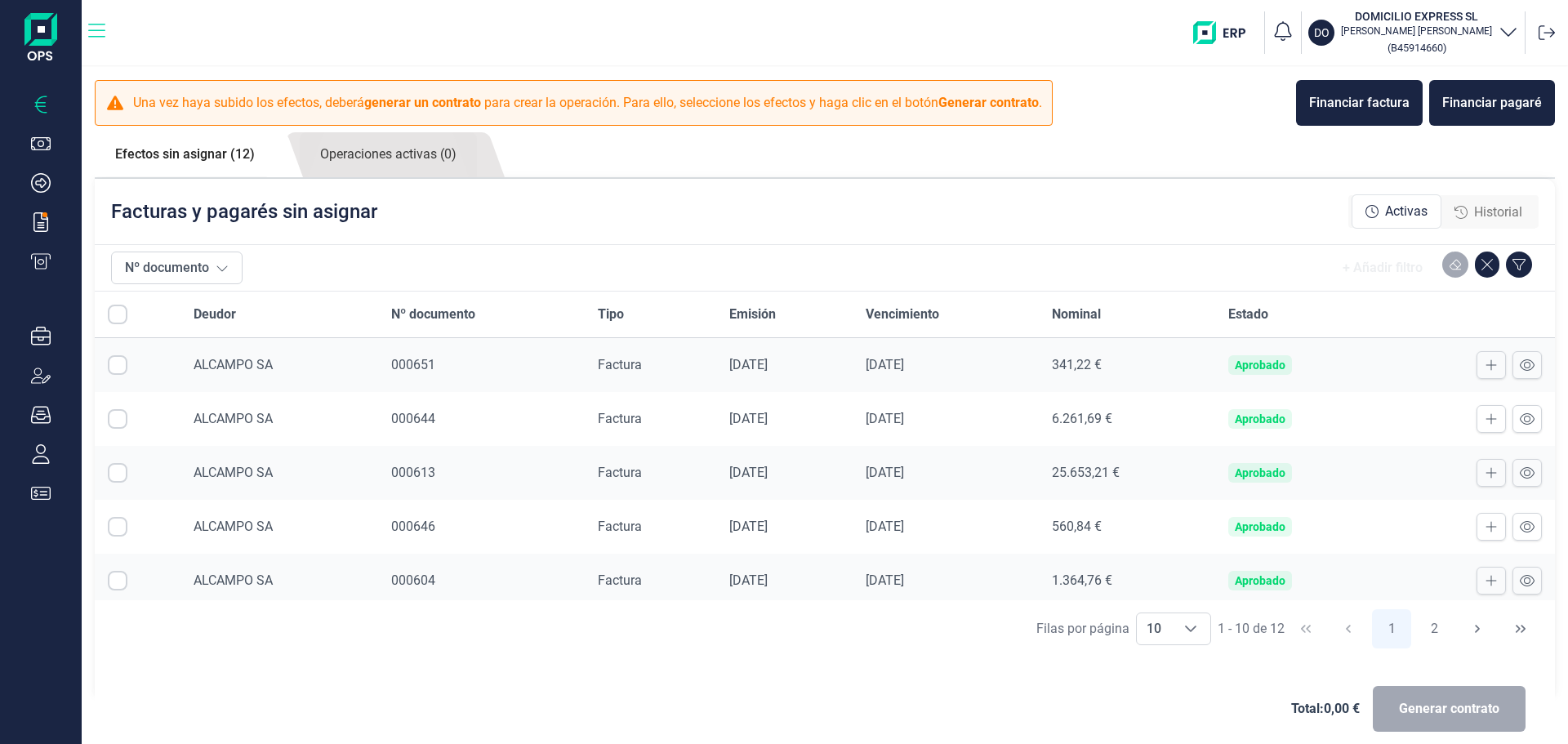
click at [94, 30] on icon "button" at bounding box center [97, 30] width 17 height 14
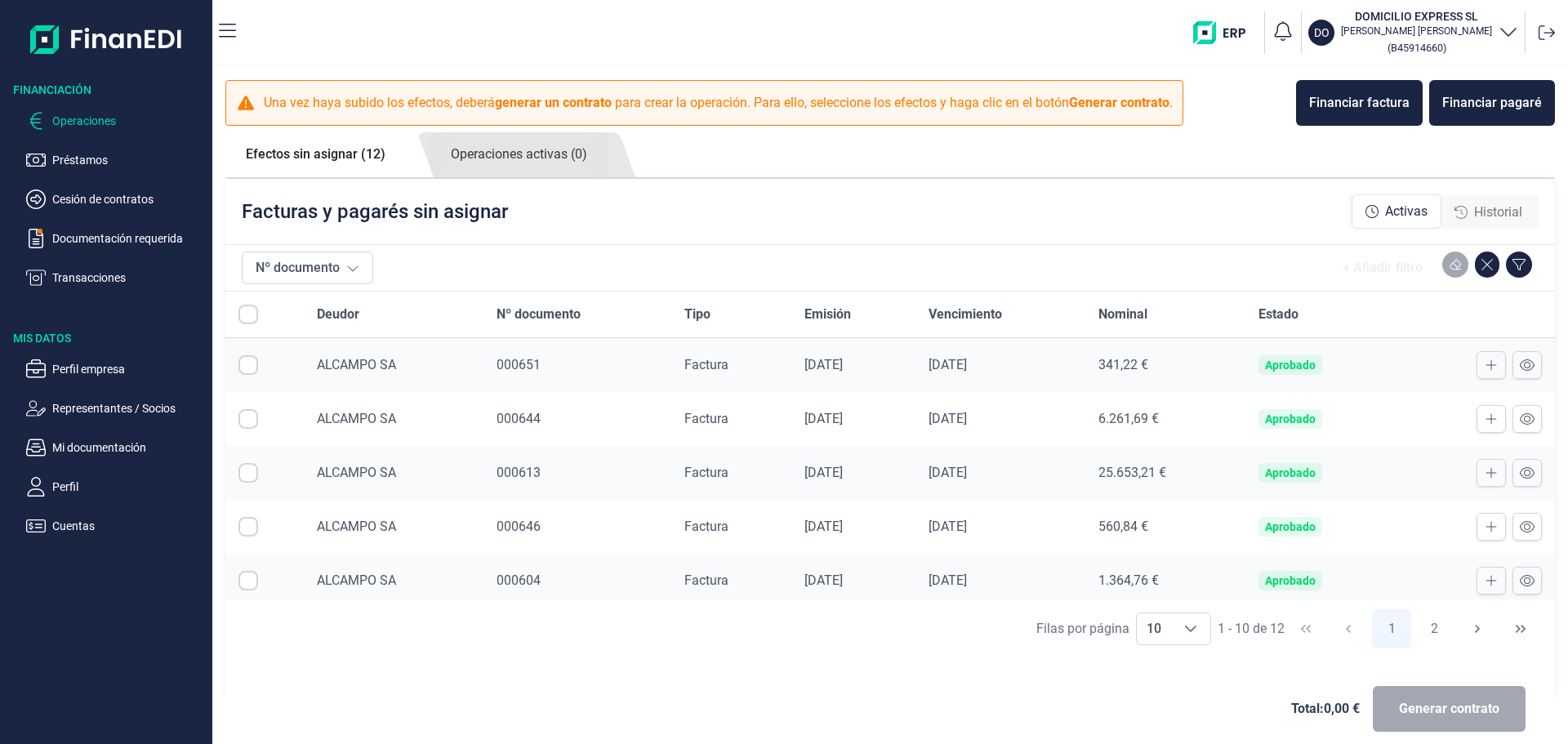
click at [522, 246] on div "Nº documento + Añadir filtro" at bounding box center [890, 268] width 1297 height 46
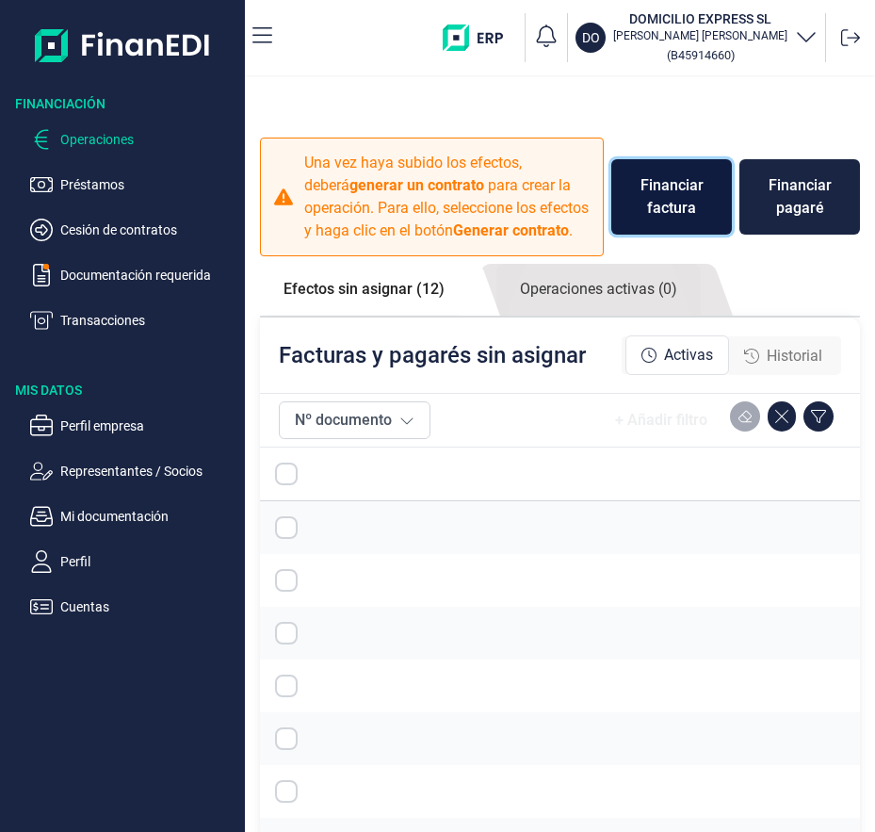
click at [687, 220] on div "Financiar factura" at bounding box center [671, 196] width 90 height 45
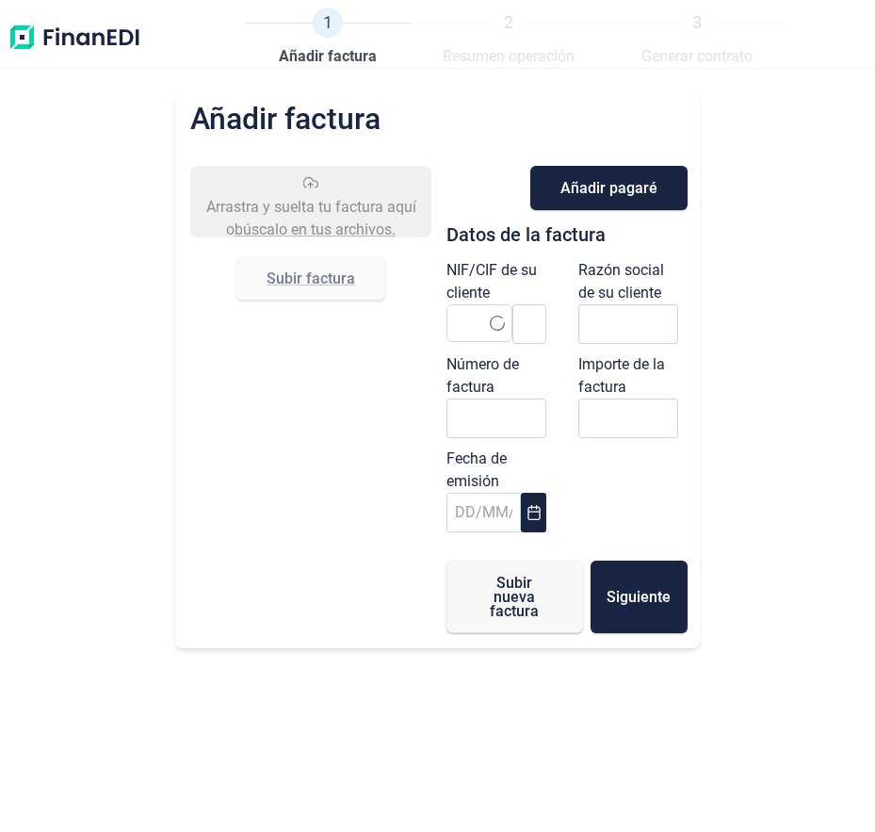
type input "0,00 €"
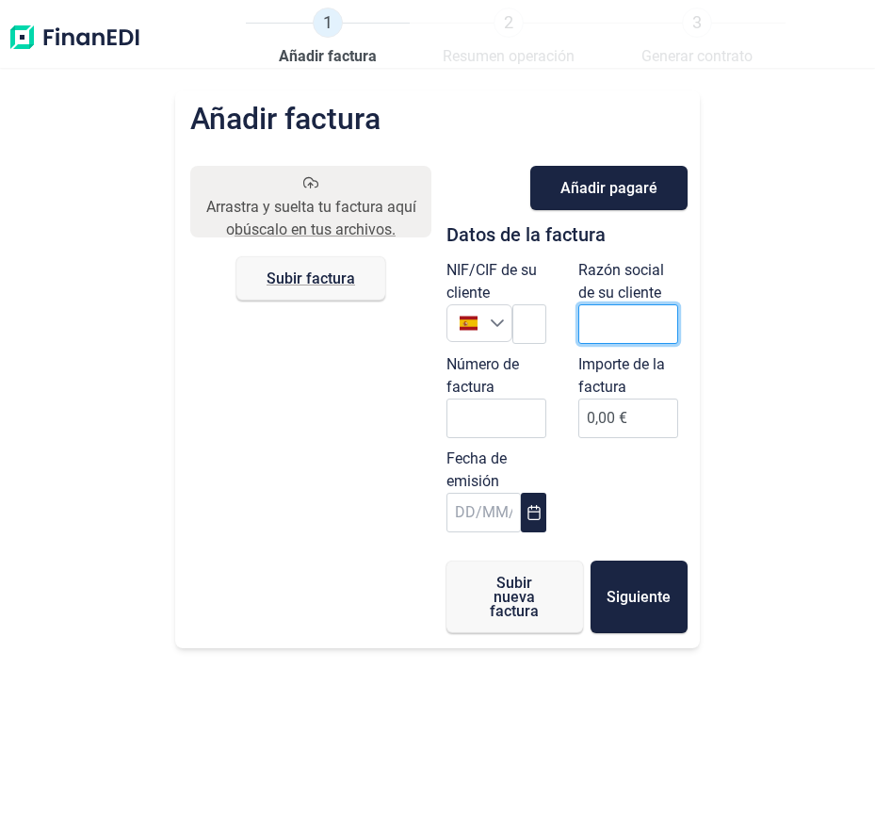
click at [644, 314] on input "text" at bounding box center [628, 324] width 100 height 40
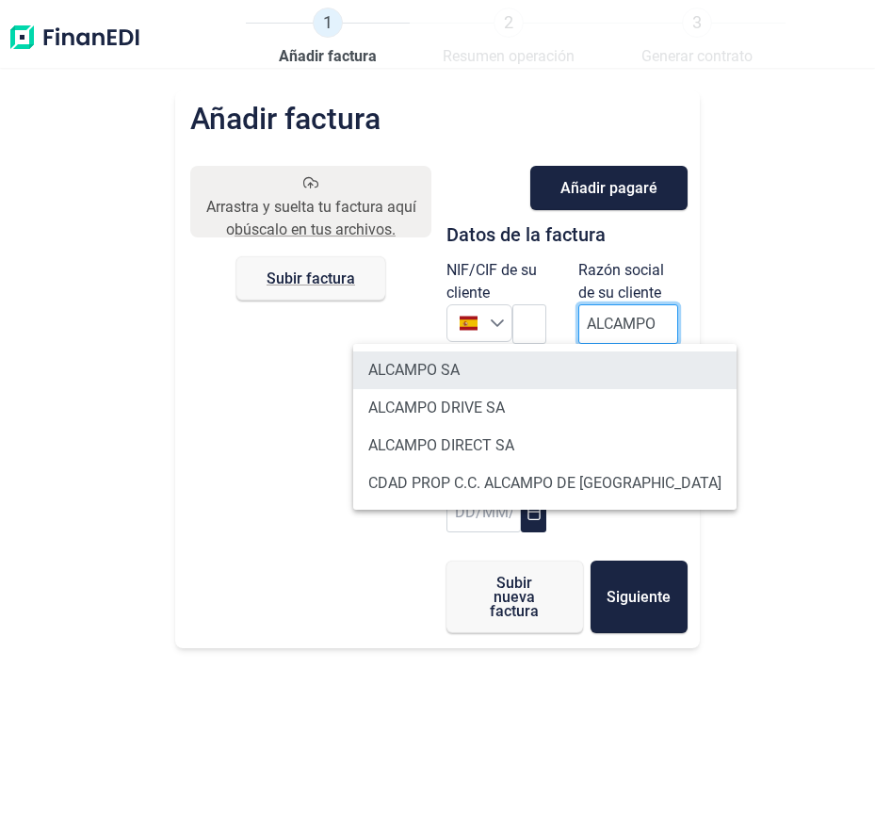
type input "ALCAMPO"
click at [492, 354] on li "ALCAMPO SA" at bounding box center [544, 370] width 383 height 38
type input "A28581882"
type input "ALCAMPO SA"
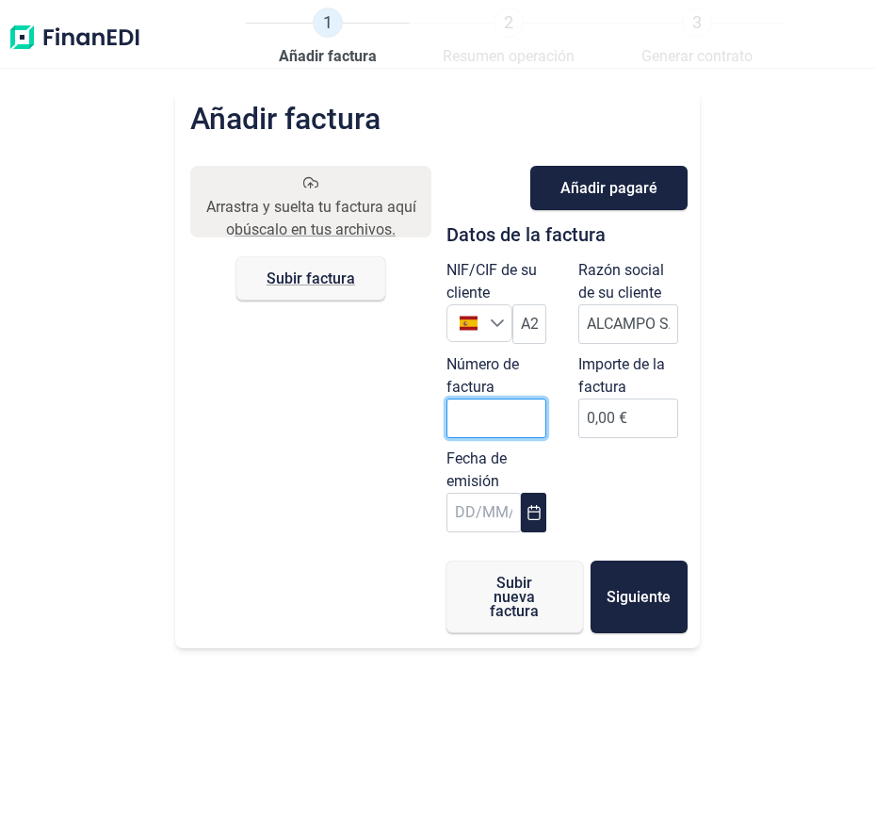
click at [538, 421] on input "Número de factura" at bounding box center [497, 418] width 100 height 40
type input "000690"
click at [527, 506] on icon "Choose Date" at bounding box center [534, 512] width 15 height 15
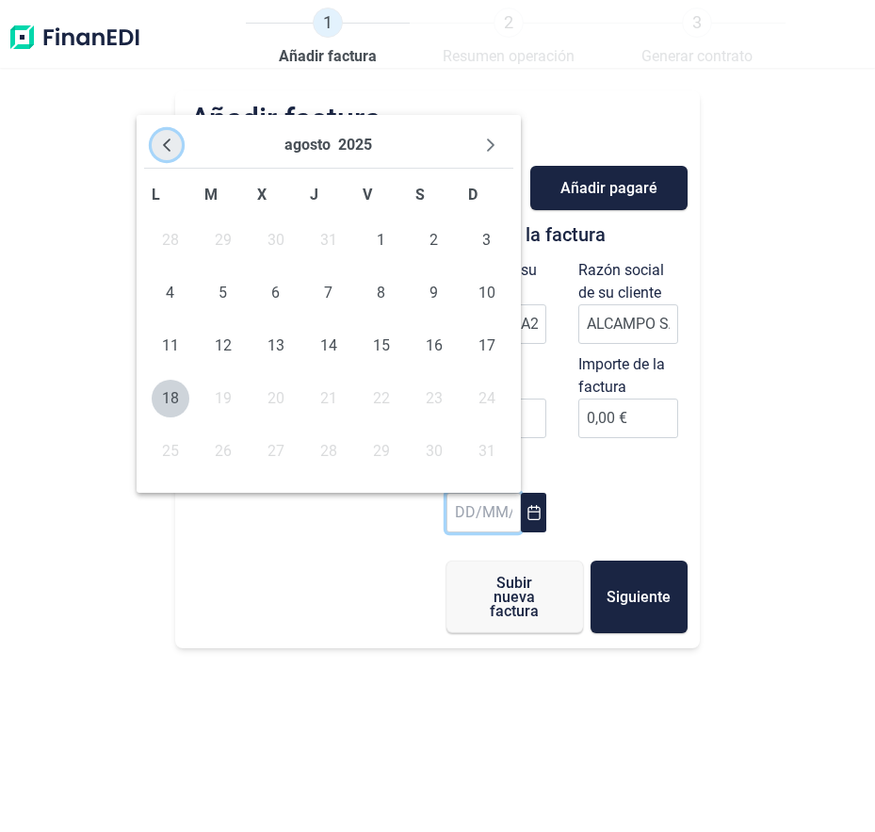
click at [162, 148] on icon "Previous Month" at bounding box center [166, 145] width 15 height 15
click at [328, 445] on span "31" at bounding box center [329, 451] width 38 height 38
type input "[DATE]"
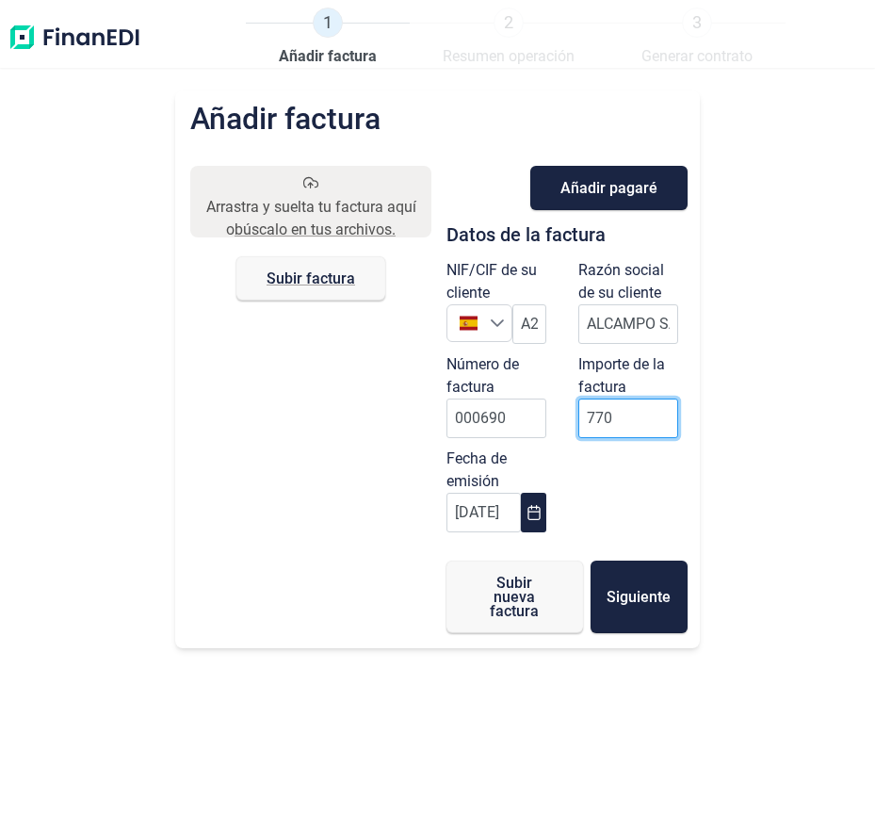
type input "7708"
type input "7.708,93 €"
click at [634, 522] on div "NIF/CIF de su cliente España A28581882 Razón social de su cliente ALCAMPO SA Nú…" at bounding box center [567, 400] width 264 height 283
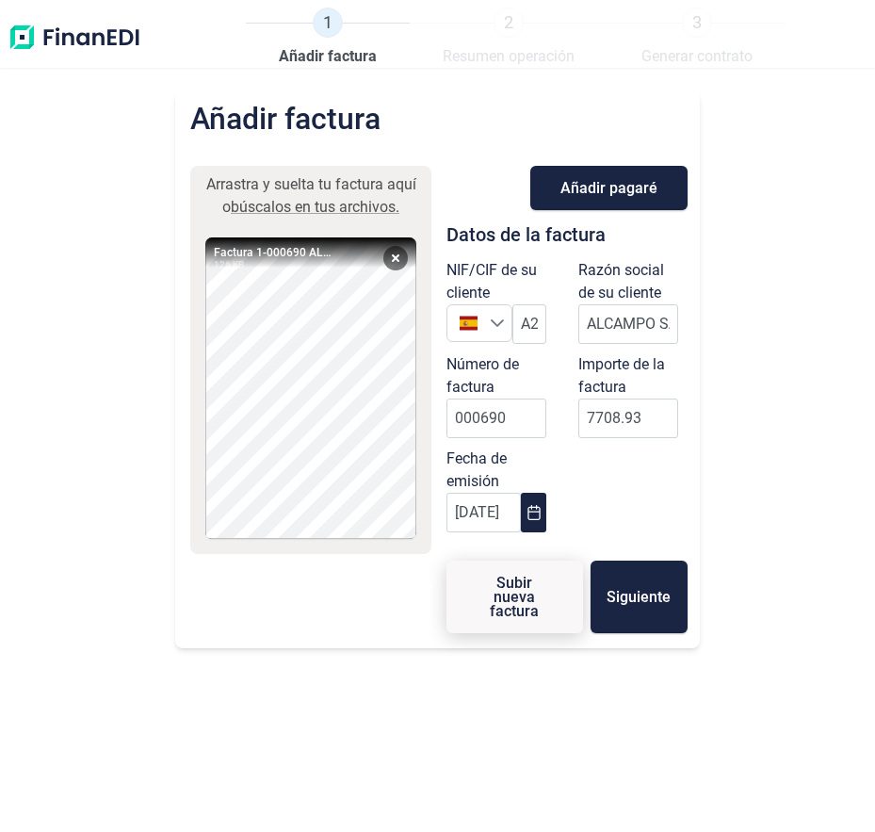
click at [512, 612] on span "Subir nueva factura" at bounding box center [515, 597] width 76 height 42
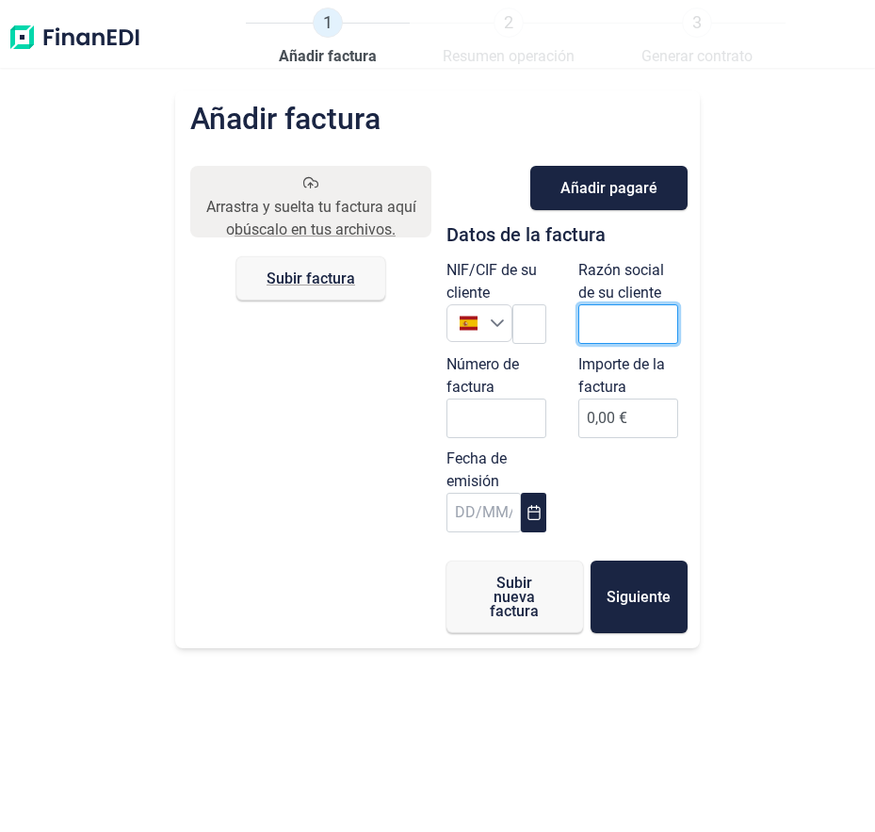
click at [604, 321] on input "text" at bounding box center [628, 324] width 100 height 40
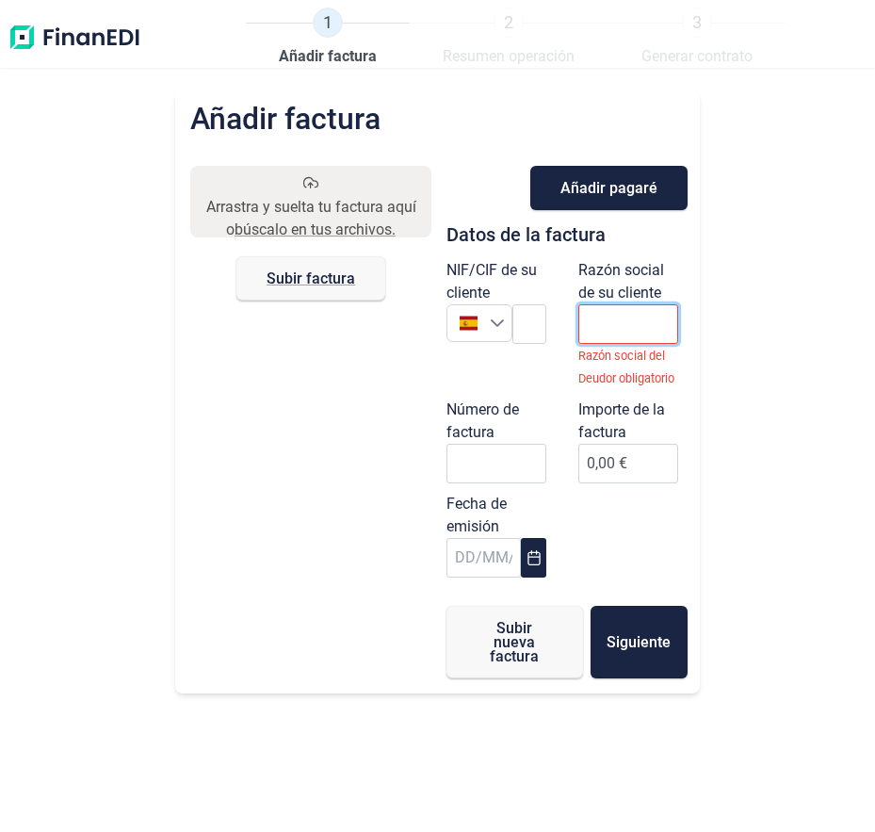
click at [600, 323] on input "text" at bounding box center [628, 324] width 100 height 40
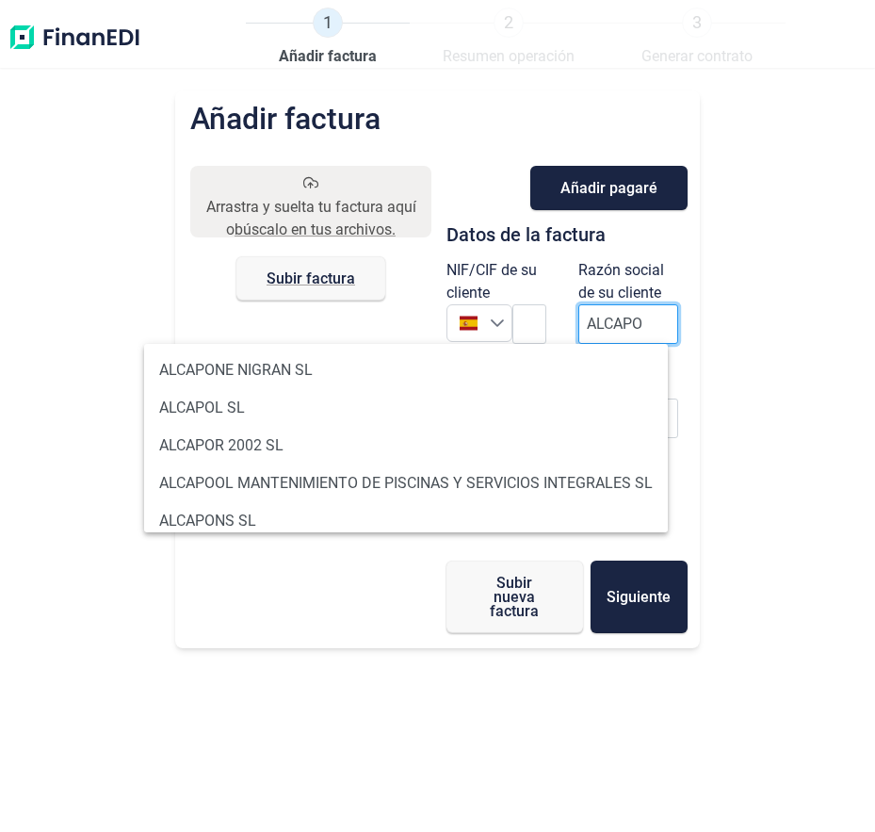
click at [616, 329] on input "ALCAPO" at bounding box center [628, 324] width 100 height 40
click at [618, 328] on input "ALCAPO" at bounding box center [628, 324] width 100 height 40
click at [622, 325] on input "ALCAPO" at bounding box center [628, 324] width 100 height 40
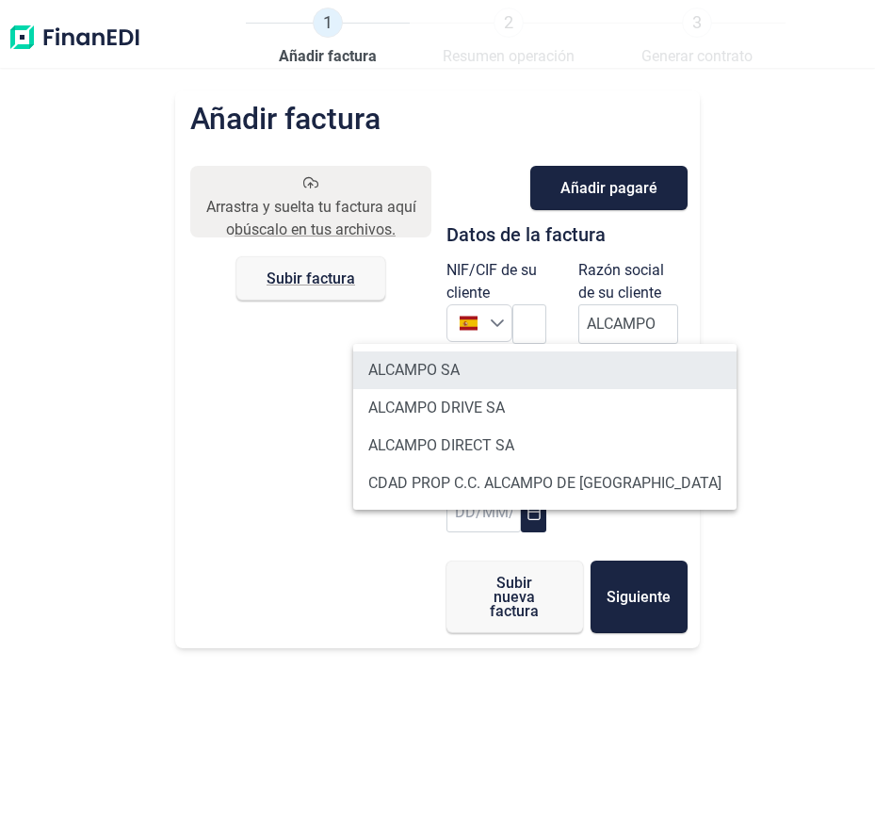
click at [412, 371] on li "ALCAMPO SA" at bounding box center [544, 370] width 383 height 38
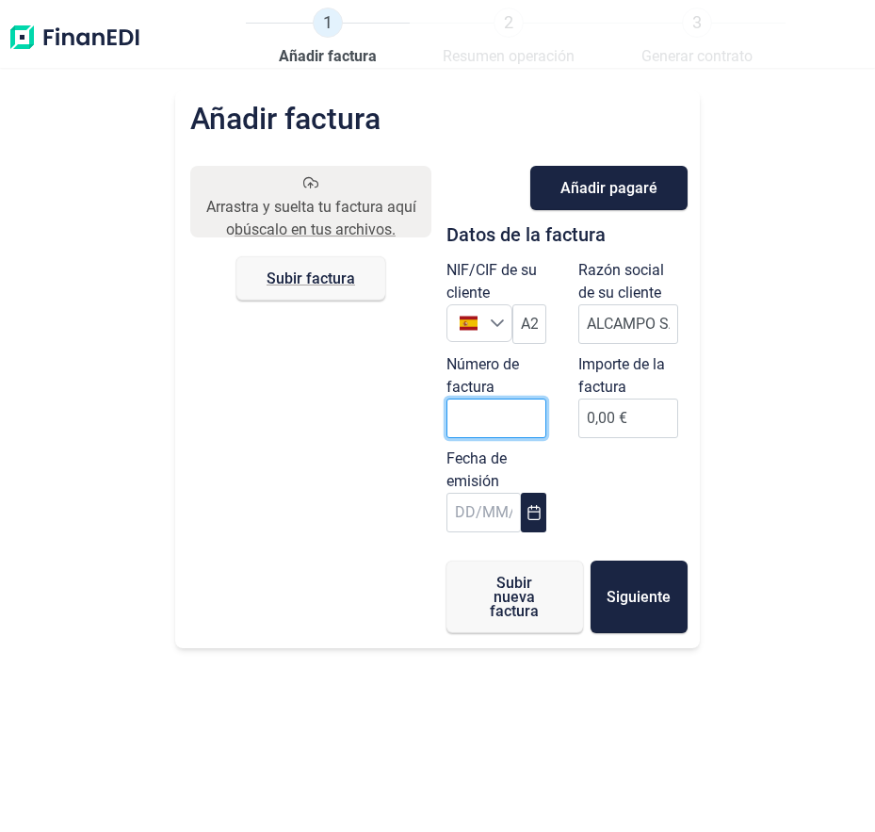
click at [503, 403] on input "Número de factura" at bounding box center [497, 418] width 100 height 40
click at [477, 522] on input "text" at bounding box center [484, 513] width 75 height 40
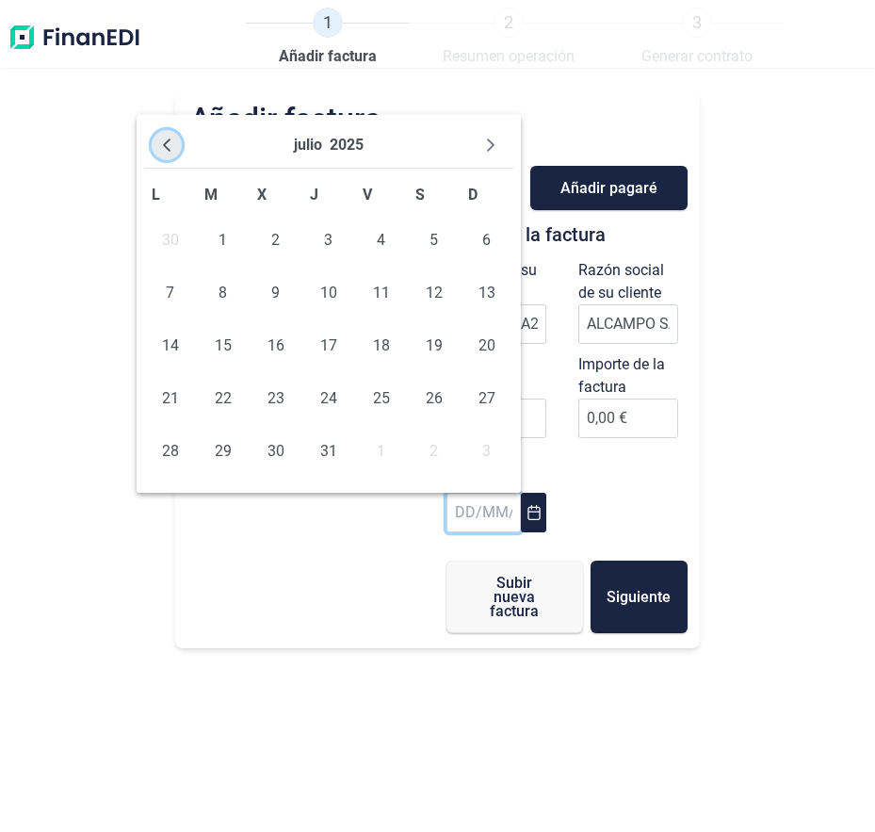
click at [177, 134] on button "Previous Month" at bounding box center [167, 145] width 30 height 30
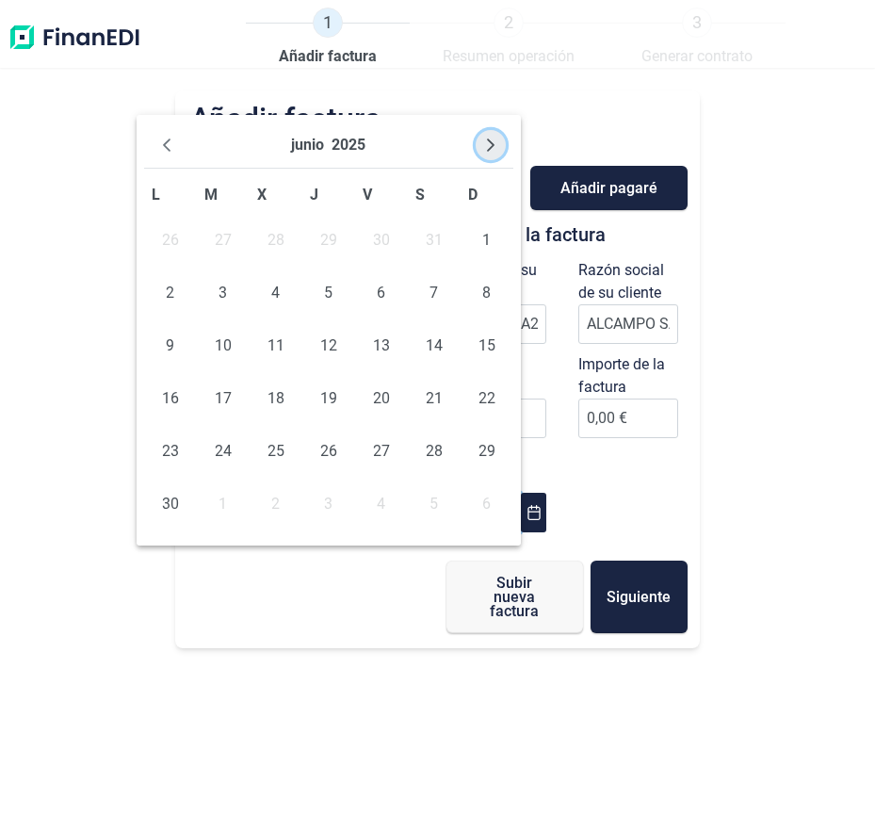
click at [494, 153] on button "Next Month" at bounding box center [491, 145] width 30 height 30
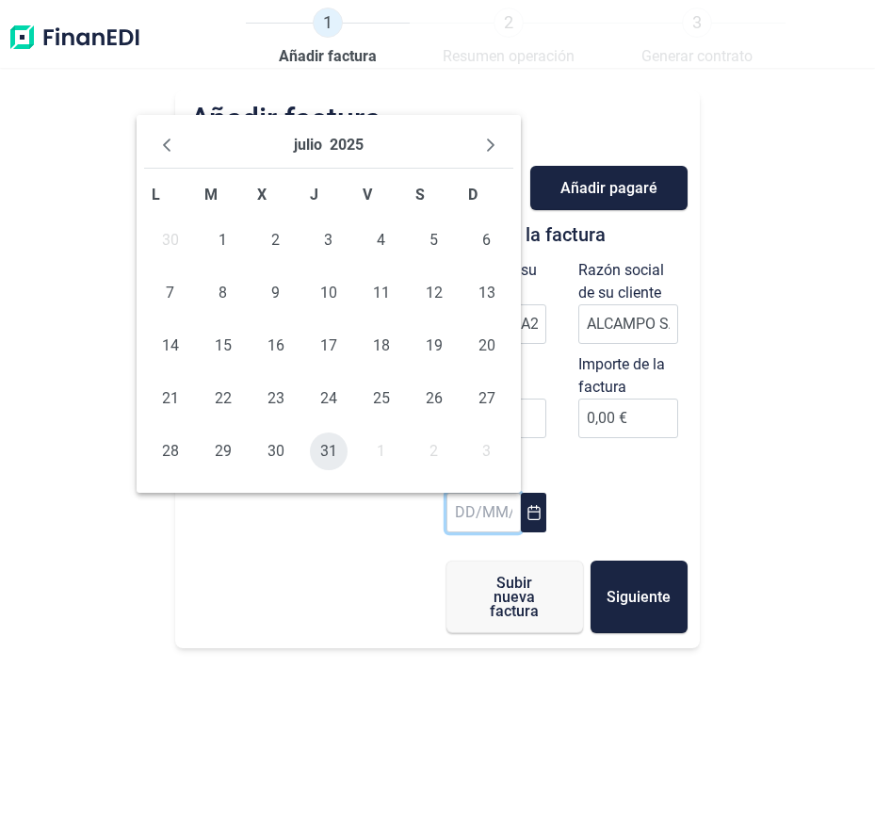
click at [321, 439] on span "31" at bounding box center [329, 451] width 38 height 38
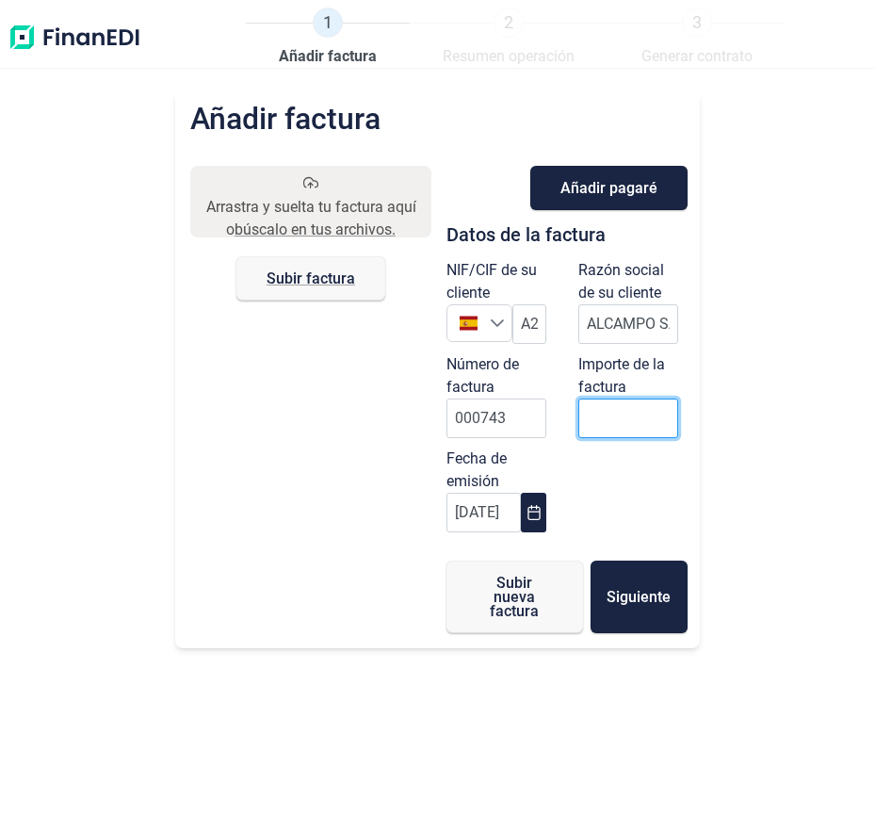
click at [613, 431] on input "0,00 €" at bounding box center [628, 418] width 100 height 40
click at [615, 465] on div "NIF/CIF de su cliente España A28581882 Razón social de su cliente ALCAMPO SA Nú…" at bounding box center [567, 400] width 264 height 283
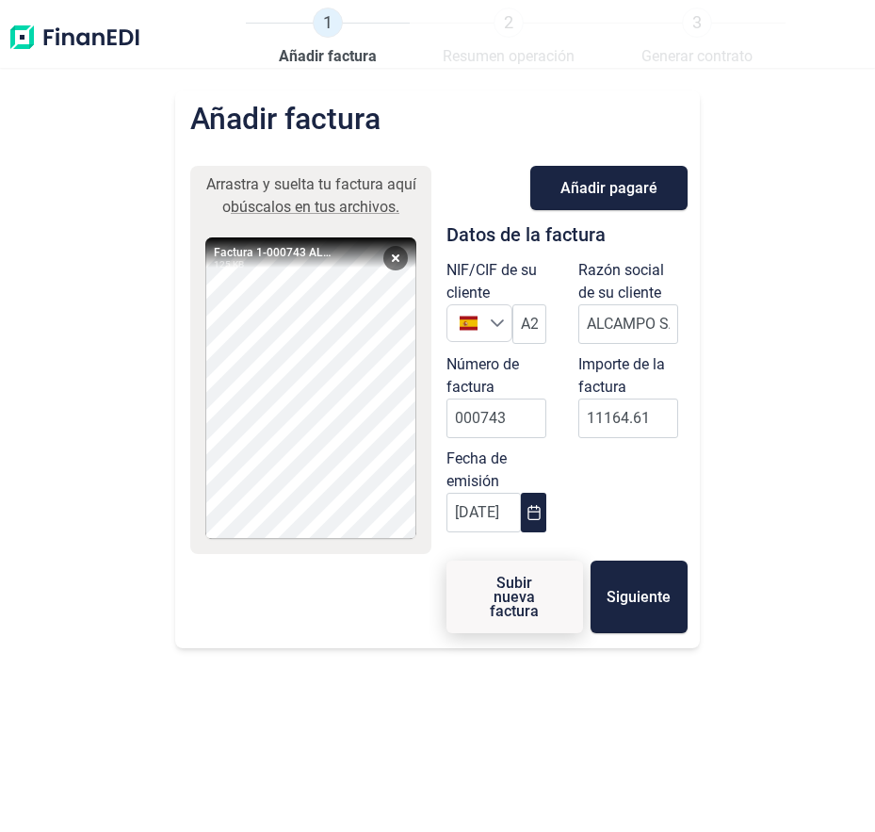
click at [518, 596] on span "Subir nueva factura" at bounding box center [515, 597] width 76 height 42
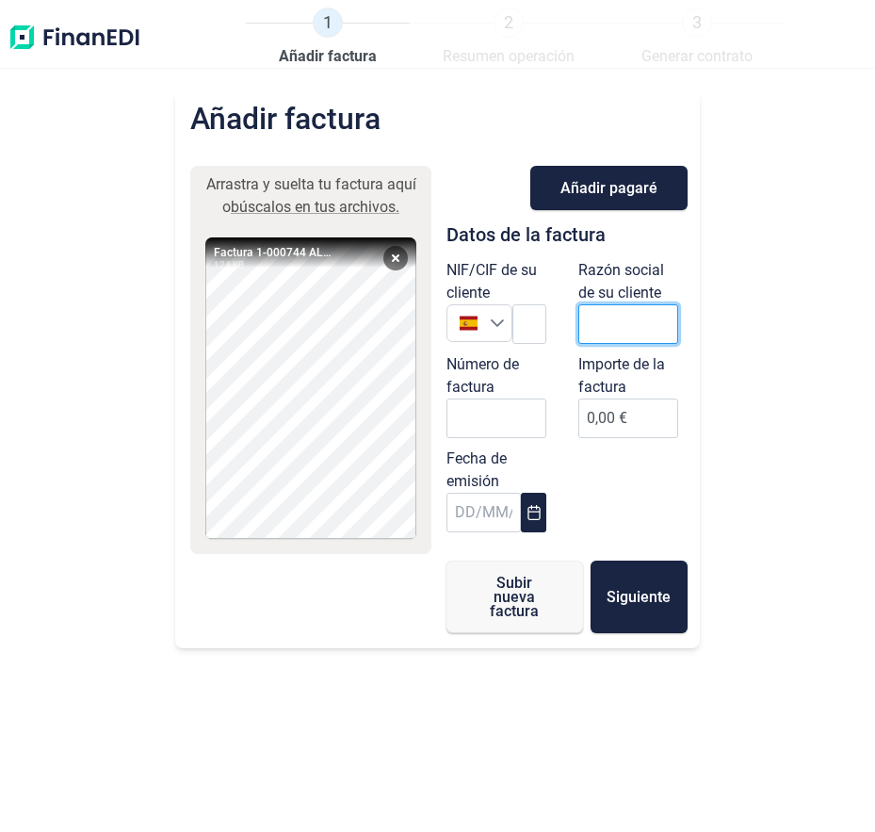
click at [642, 320] on input "text" at bounding box center [628, 324] width 100 height 40
click at [400, 258] on button "Remove" at bounding box center [395, 258] width 24 height 24
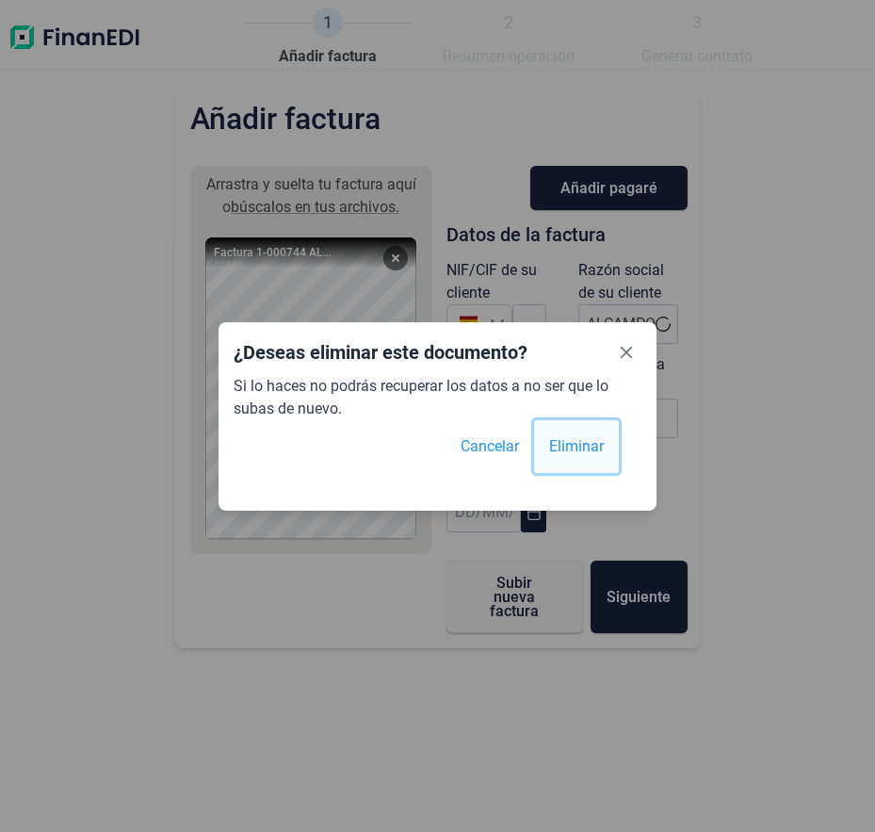
click at [582, 448] on span "Eliminar" at bounding box center [576, 446] width 55 height 23
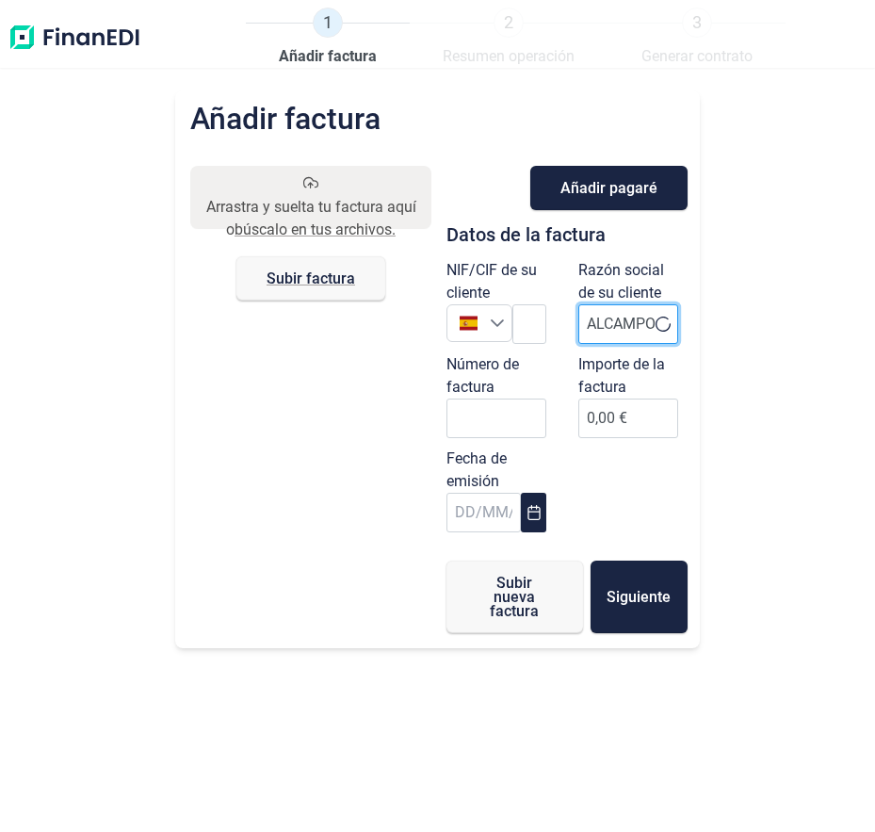
click at [641, 330] on input "ALCAMPO" at bounding box center [628, 324] width 100 height 40
drag, startPoint x: 648, startPoint y: 325, endPoint x: 423, endPoint y: 375, distance: 230.6
click at [423, 375] on div "Arrastra y suelta tu factura aquí o búscalo en tus archivos. Subir factura File…" at bounding box center [437, 399] width 495 height 467
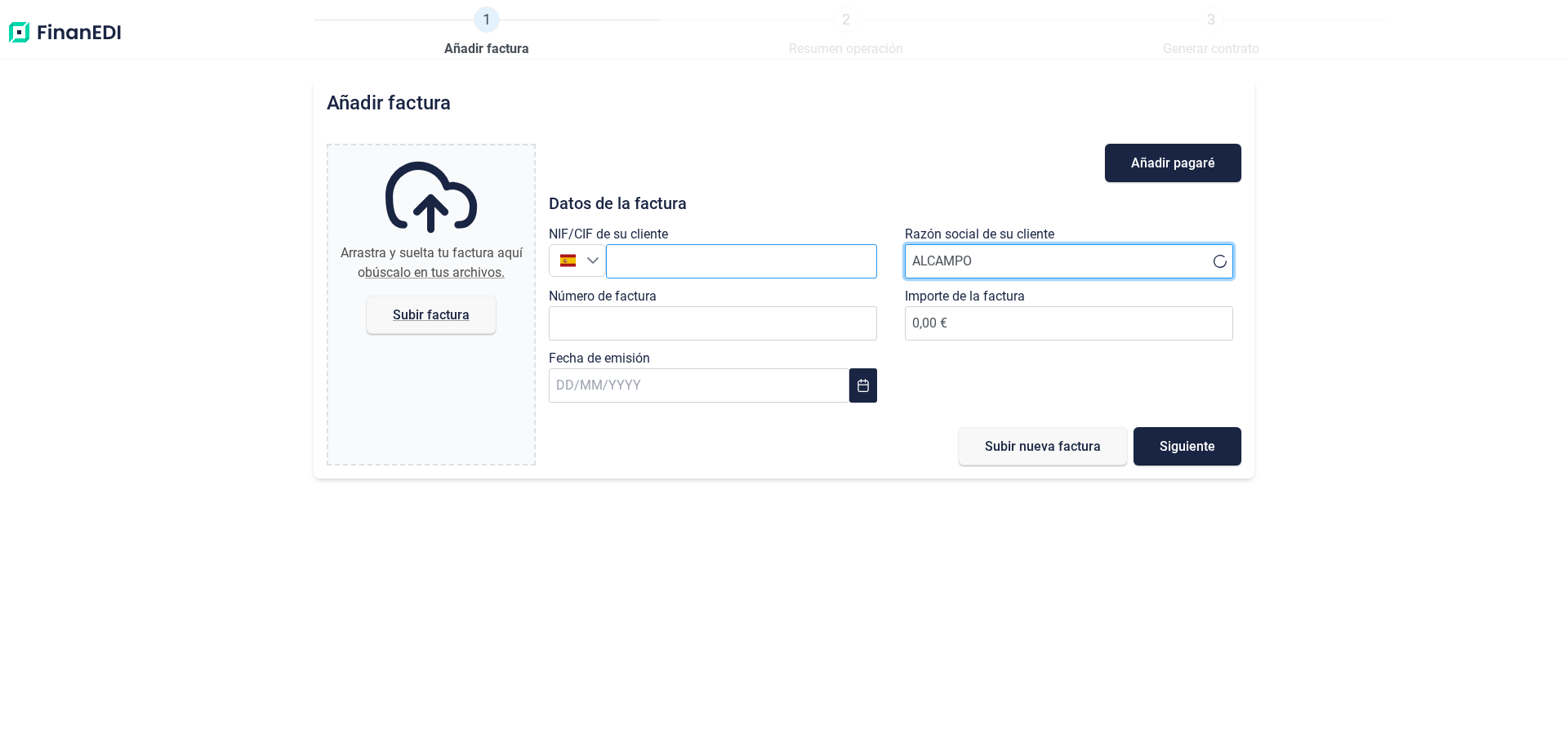
drag, startPoint x: 986, startPoint y: 260, endPoint x: 829, endPoint y: 261, distance: 157.0
click at [829, 261] on div "NIF/CIF de su cliente España Razón social de su cliente ALCAMPO Número de factu…" at bounding box center [895, 317] width 712 height 186
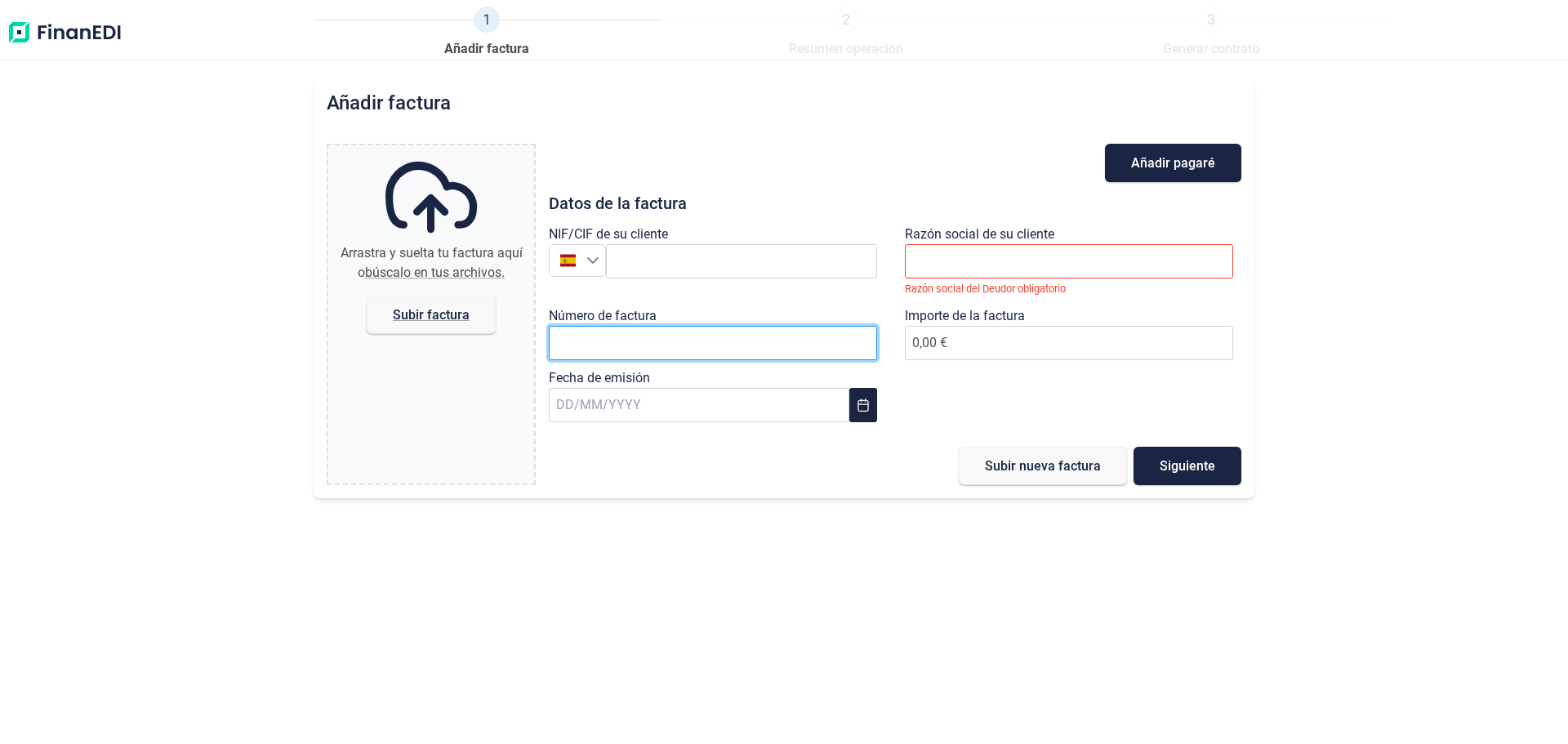
click at [680, 341] on input "Número de factura" at bounding box center [712, 343] width 329 height 35
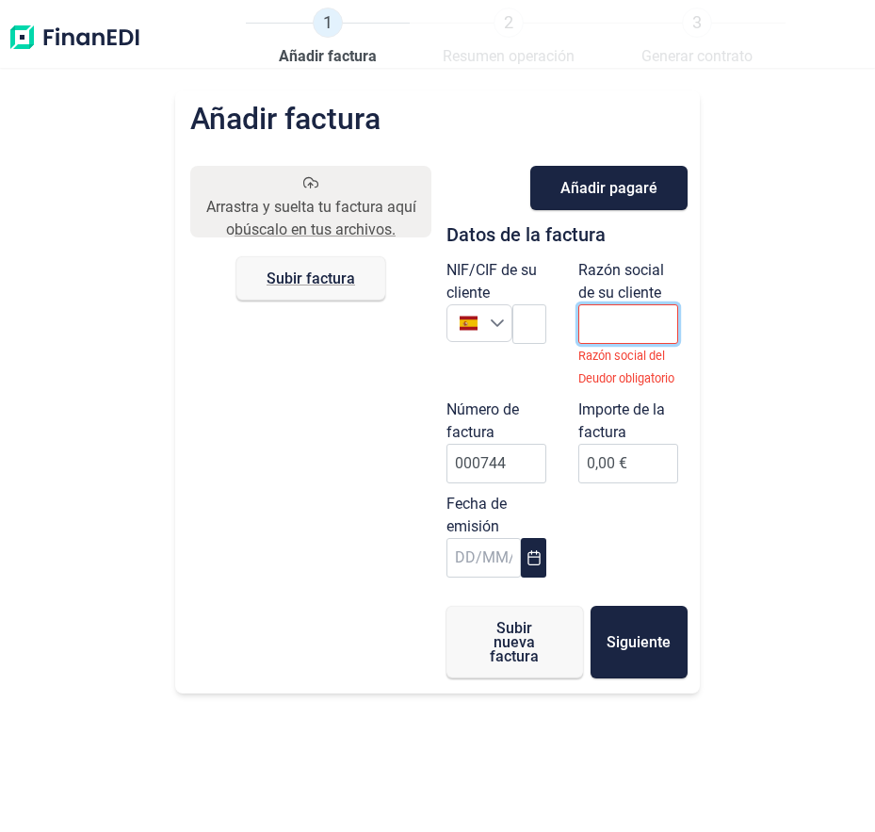
click at [626, 319] on input "text" at bounding box center [628, 324] width 100 height 40
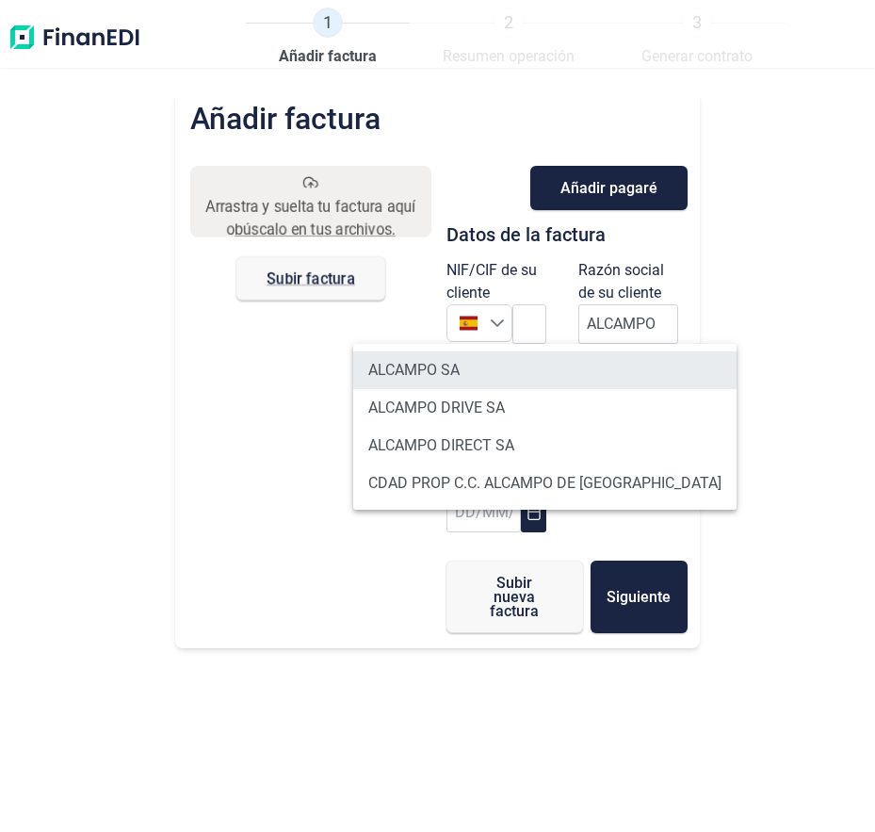
click at [528, 361] on li "ALCAMPO SA" at bounding box center [544, 370] width 383 height 38
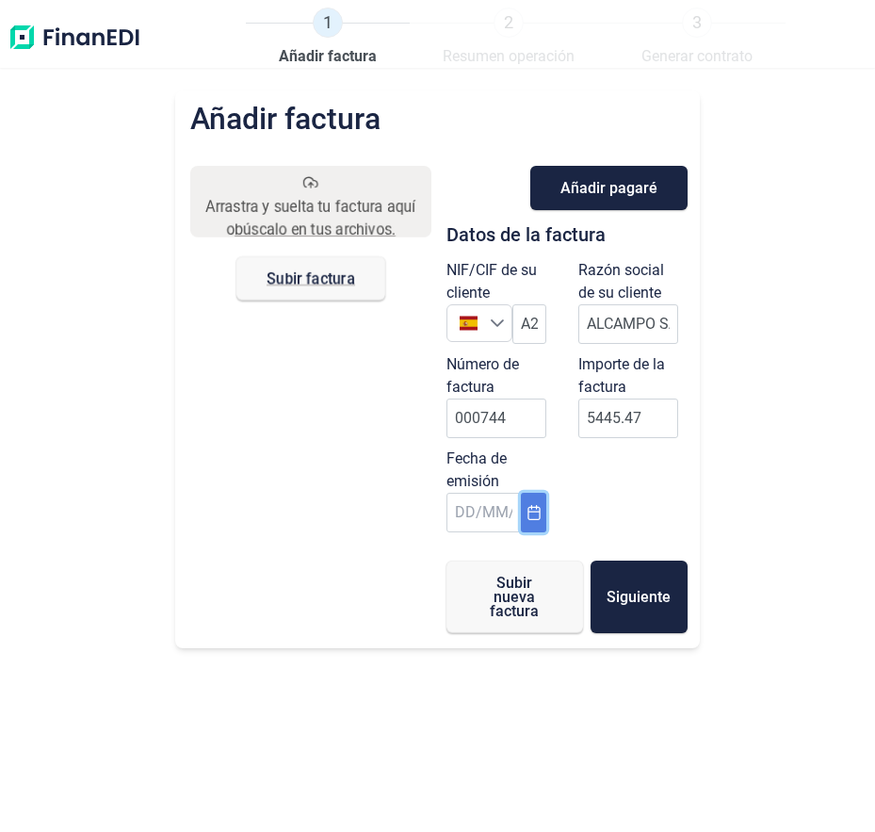
click at [536, 507] on icon "Choose Date" at bounding box center [534, 512] width 12 height 15
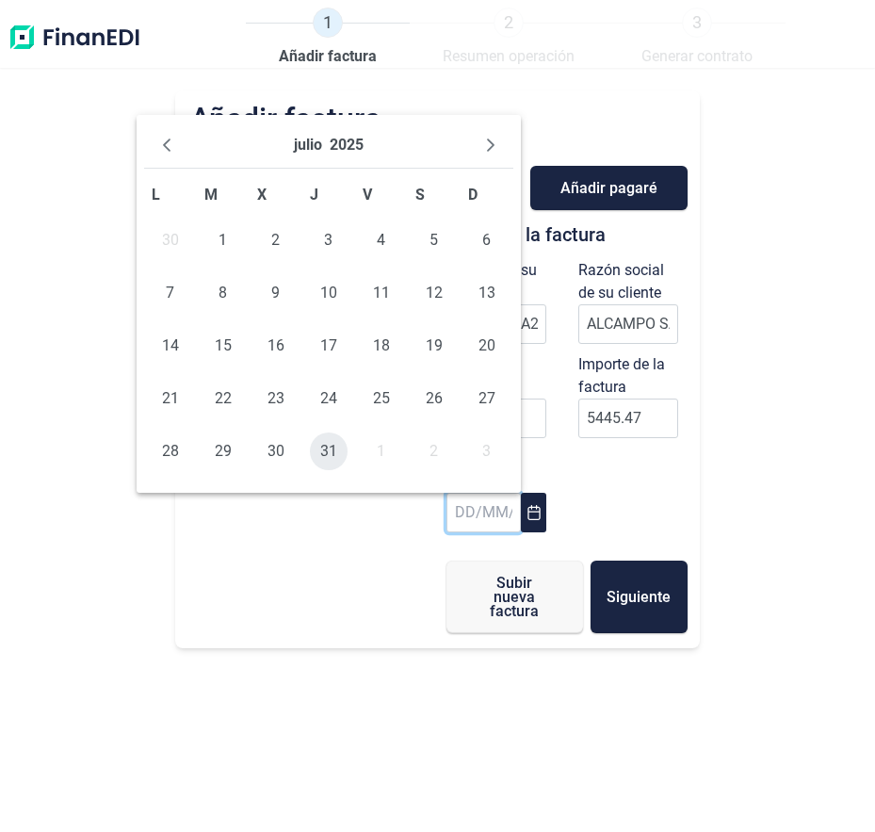
click at [326, 450] on span "31" at bounding box center [329, 451] width 38 height 38
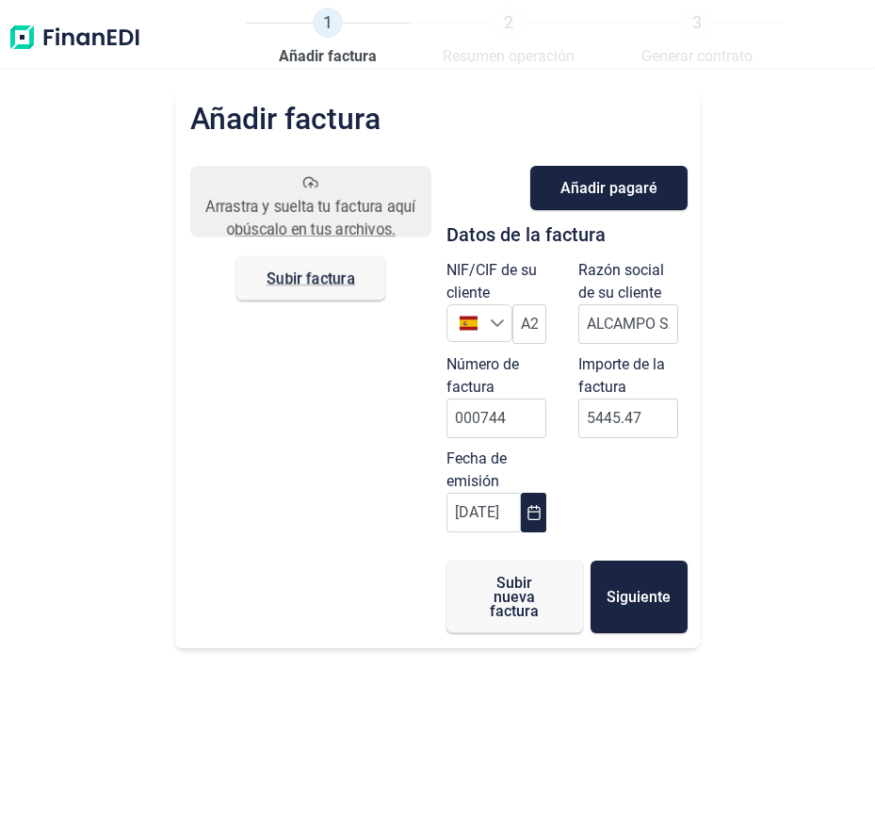
click at [671, 490] on div "NIF/CIF de su cliente España A28581882 Razón social de su cliente ALCAMPO SA Nú…" at bounding box center [567, 400] width 264 height 283
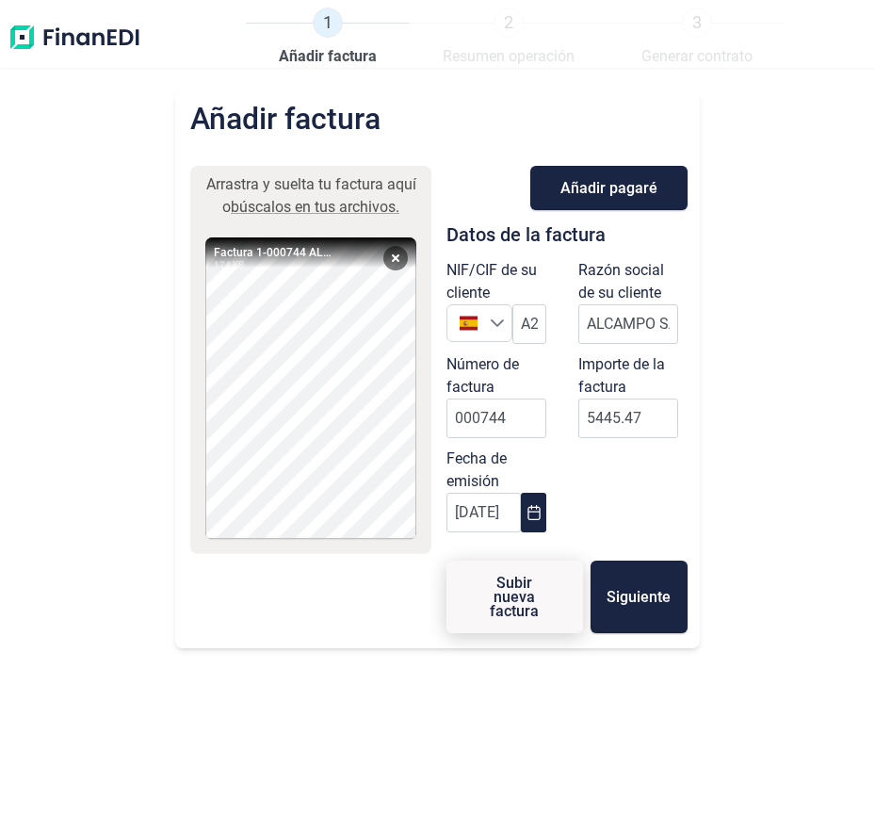
click at [534, 612] on span "Subir nueva factura" at bounding box center [515, 597] width 76 height 42
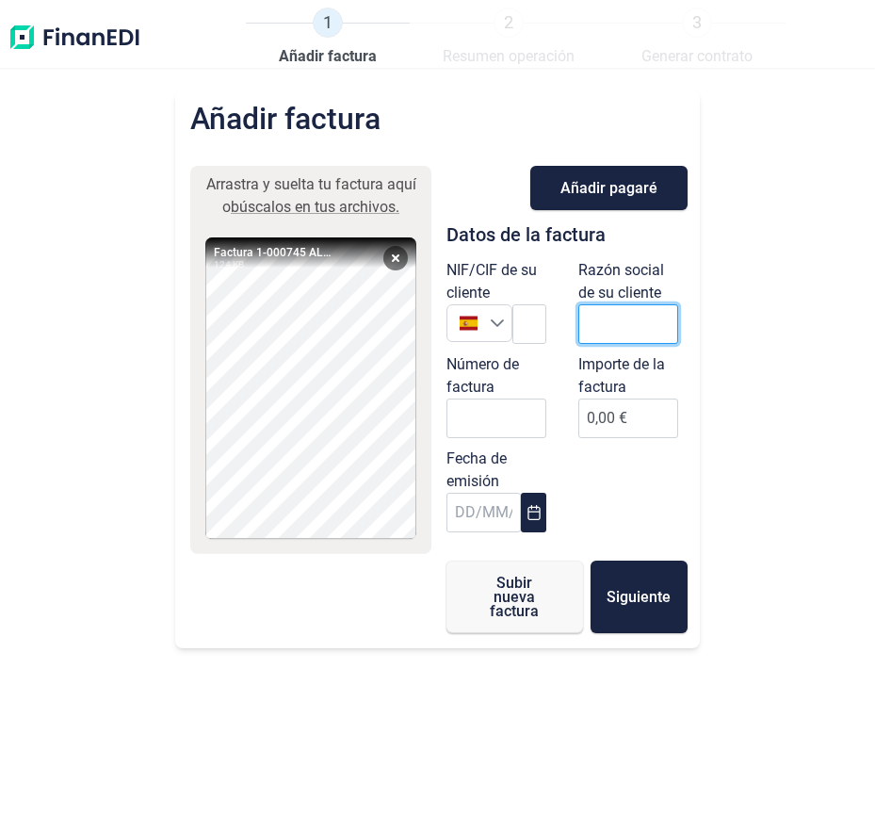
click at [636, 325] on input "text" at bounding box center [628, 324] width 100 height 40
click at [506, 407] on input "Número de factura" at bounding box center [497, 418] width 100 height 40
click at [528, 505] on icon "Choose Date" at bounding box center [534, 512] width 15 height 15
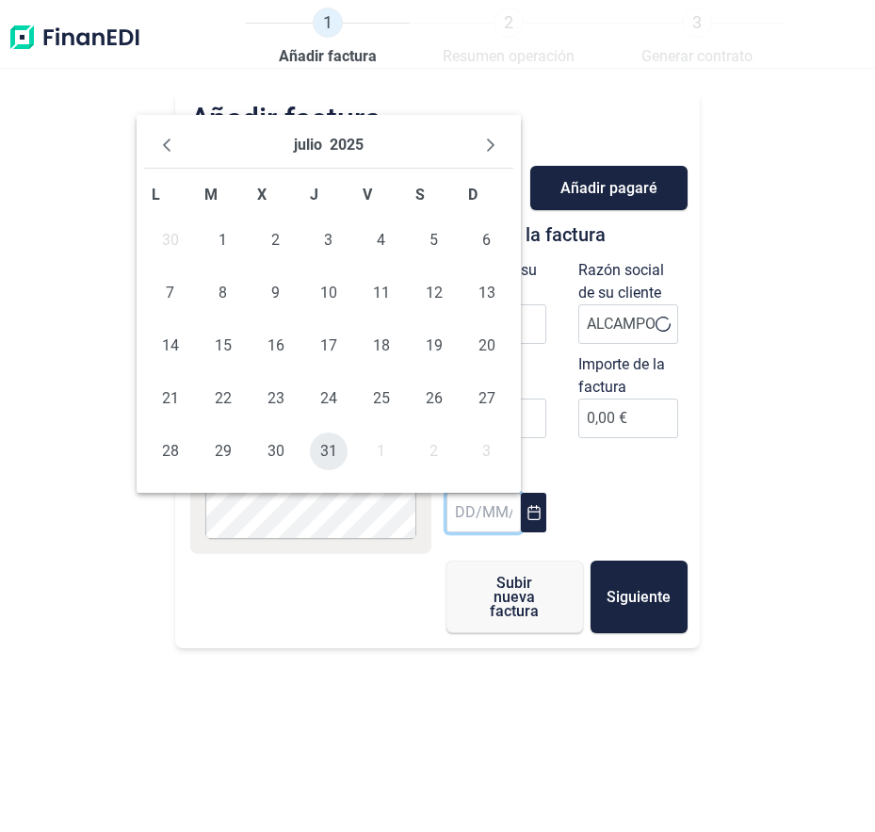
click at [333, 450] on span "31" at bounding box center [329, 451] width 38 height 38
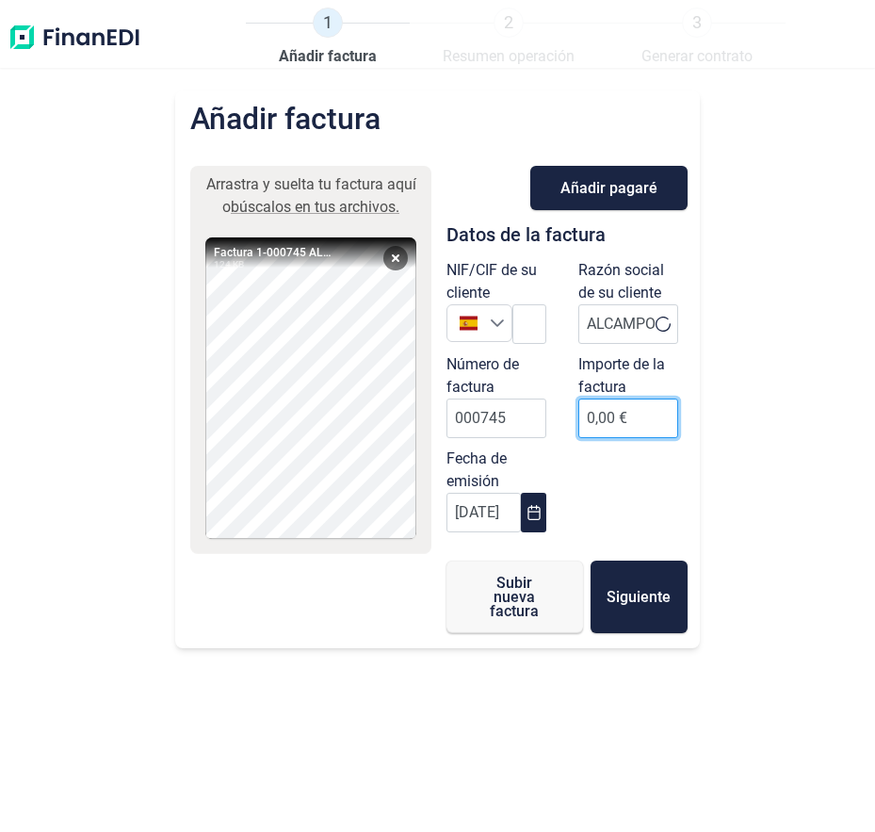
click at [632, 417] on input "0,00 €" at bounding box center [628, 418] width 100 height 40
click at [599, 481] on div "NIF/CIF de su cliente España Razón social de su cliente ALCAMPO Número de factu…" at bounding box center [567, 400] width 264 height 283
click at [655, 317] on icon at bounding box center [663, 325] width 22 height 22
click at [649, 322] on span "ALCAMPO" at bounding box center [628, 324] width 100 height 40
click at [652, 324] on input "ALCAMPO" at bounding box center [628, 324] width 100 height 40
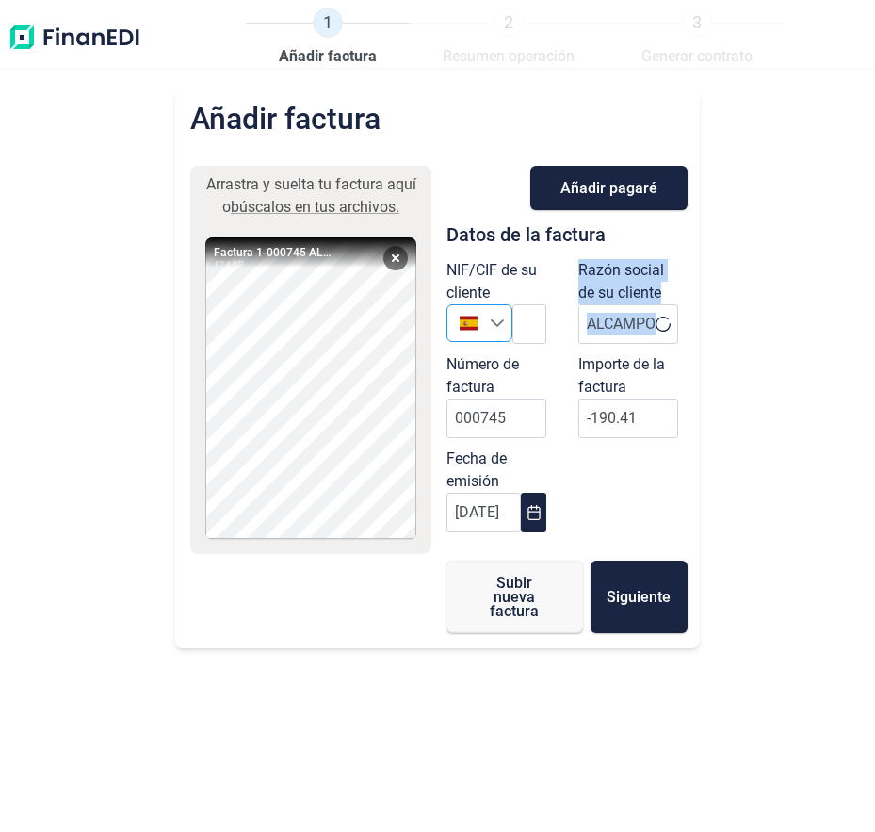
drag, startPoint x: 634, startPoint y: 324, endPoint x: 485, endPoint y: 327, distance: 148.9
click at [485, 327] on div "NIF/CIF de su cliente España Razón social de su cliente ALCAMPO Número de factu…" at bounding box center [567, 400] width 264 height 283
click at [595, 333] on input "ALCAMPO" at bounding box center [628, 324] width 100 height 40
click at [626, 320] on input "ALCAMPO" at bounding box center [628, 324] width 100 height 40
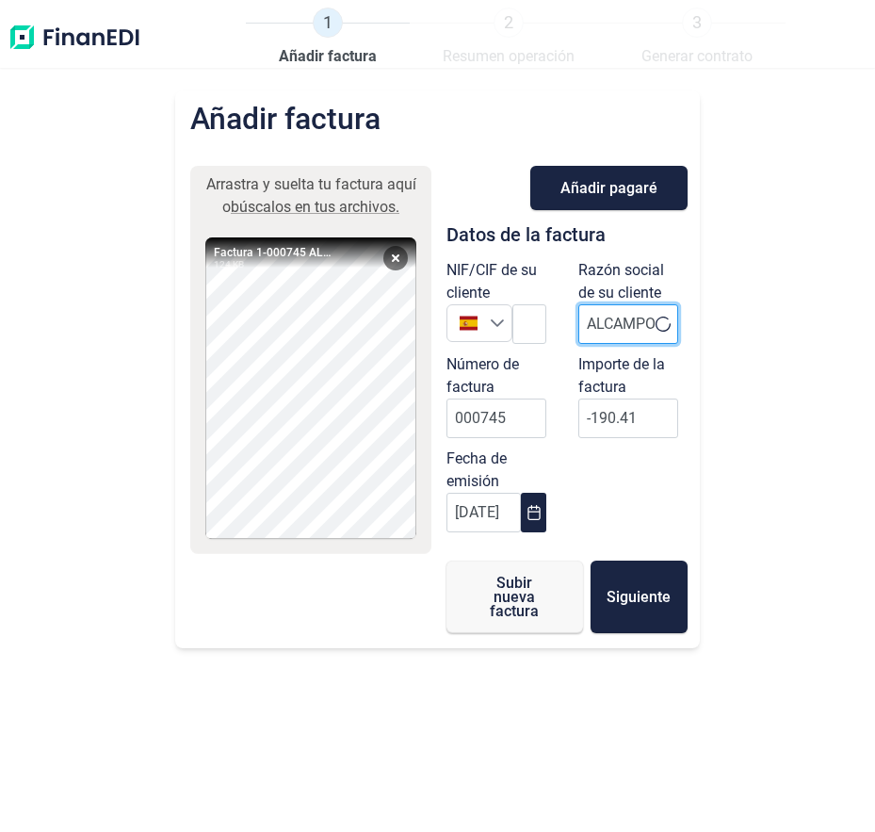
click at [648, 320] on input "ALCAMPO" at bounding box center [628, 324] width 100 height 40
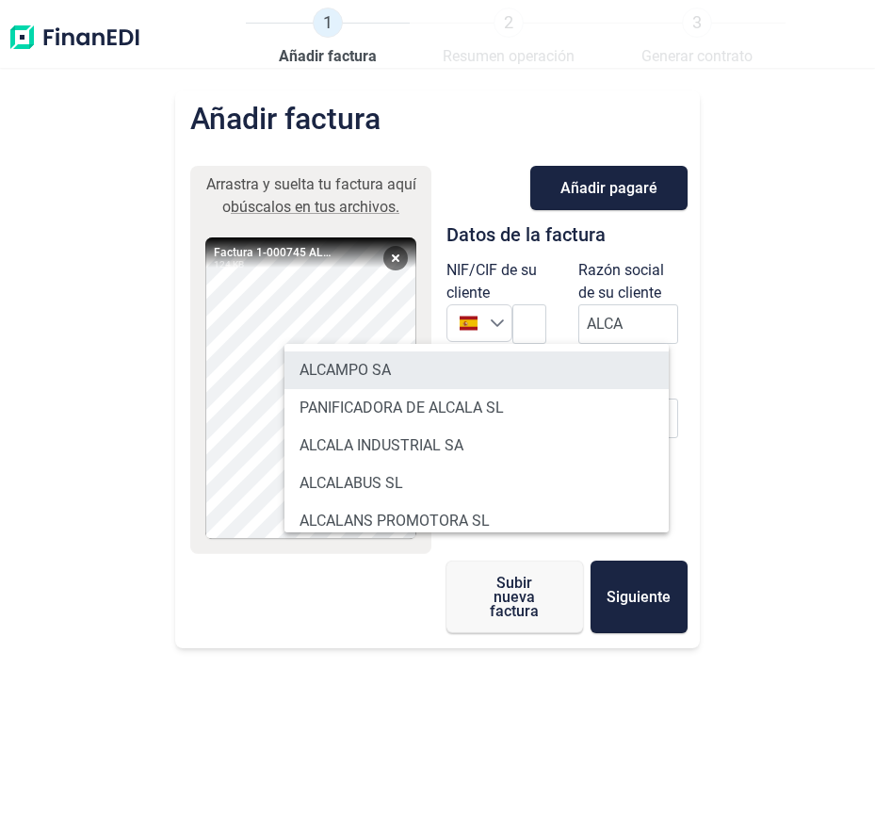
click at [619, 357] on li "ALCAMPO SA" at bounding box center [477, 370] width 384 height 38
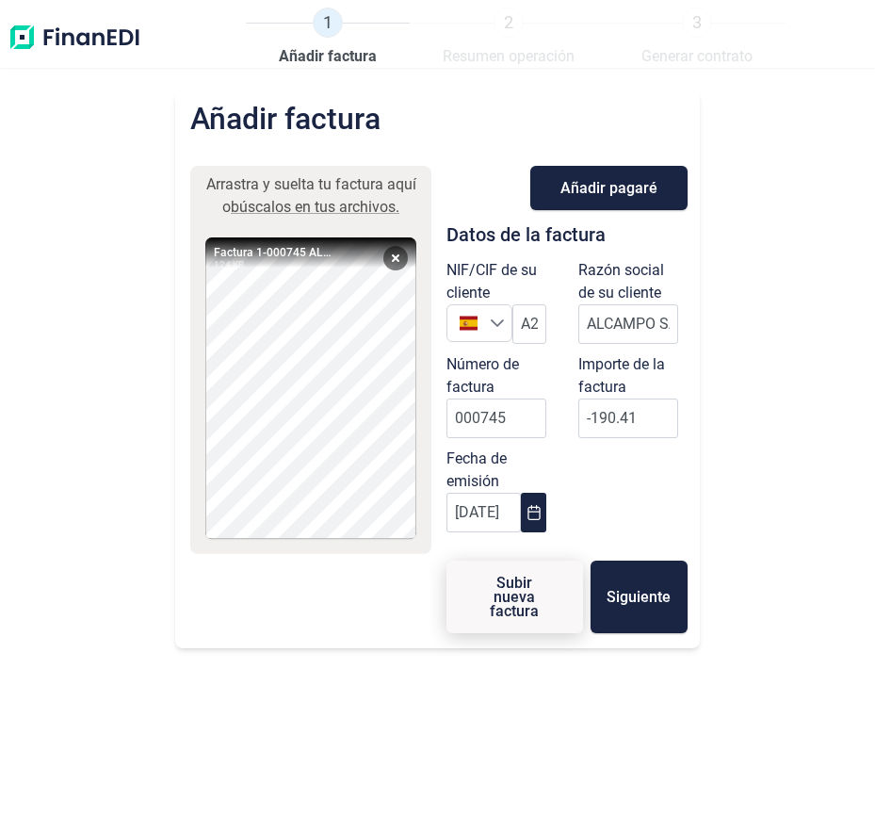
click at [531, 593] on span "Subir nueva factura" at bounding box center [515, 597] width 76 height 42
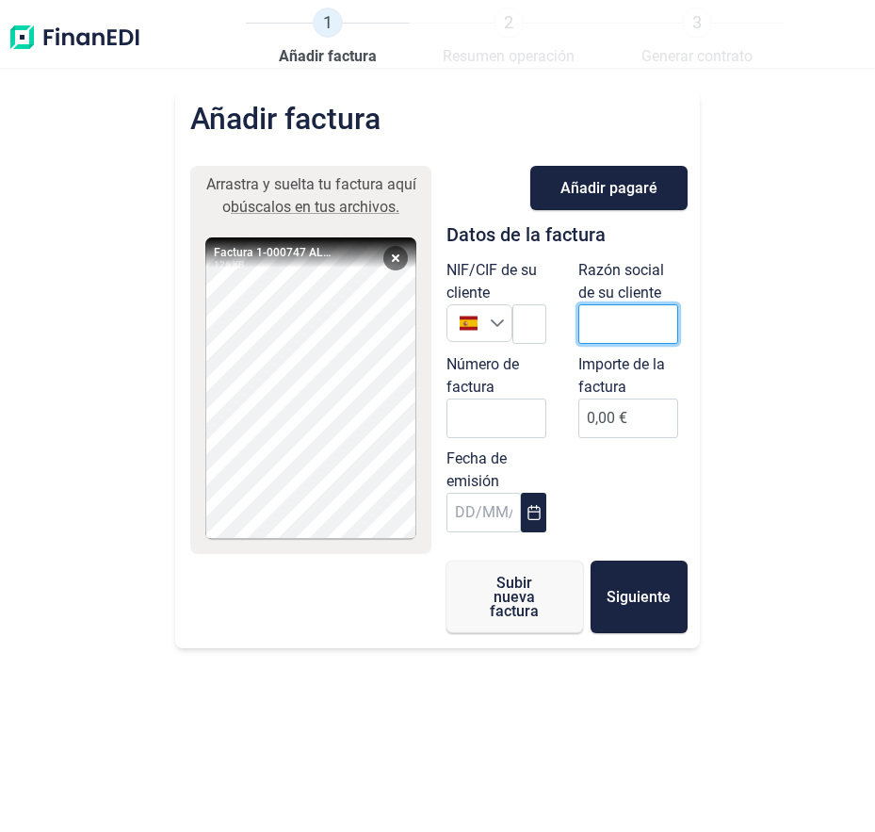
click at [615, 332] on input "text" at bounding box center [628, 324] width 100 height 40
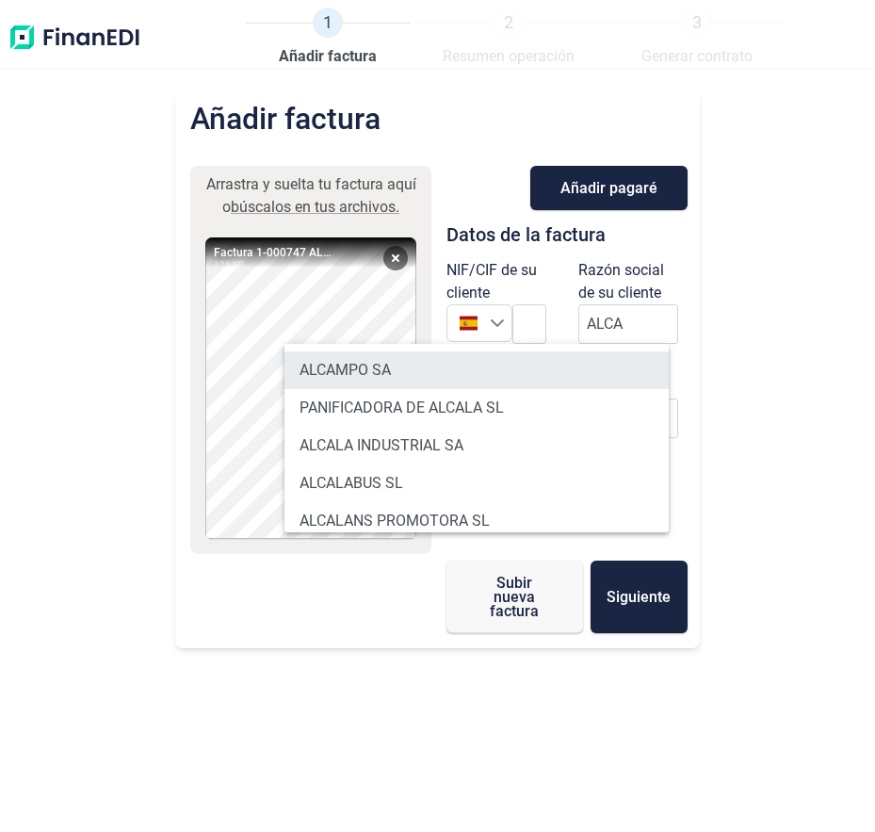
click at [441, 357] on li "ALCAMPO SA" at bounding box center [477, 370] width 384 height 38
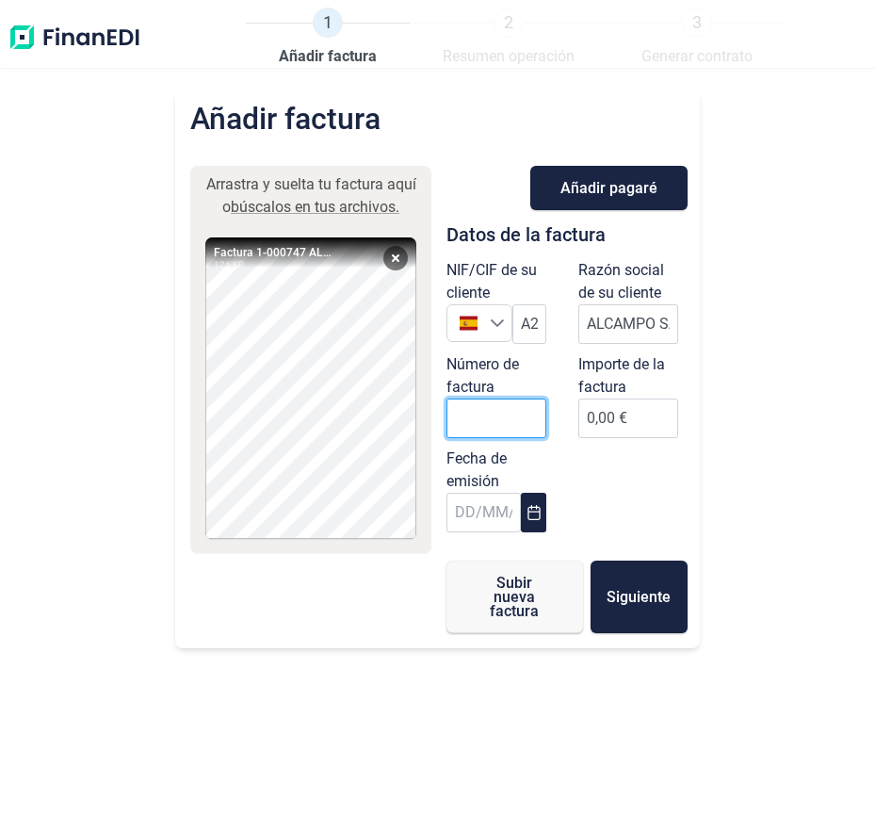
click at [501, 412] on input "Número de factura" at bounding box center [497, 418] width 100 height 40
click at [539, 512] on icon "Choose Date" at bounding box center [534, 512] width 12 height 15
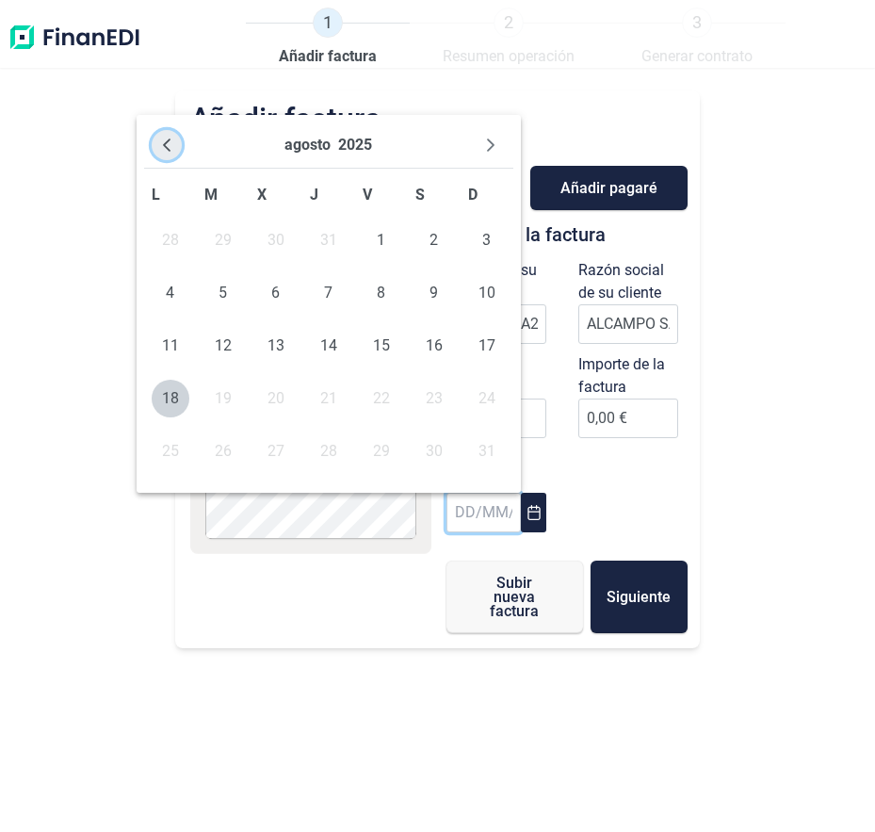
click at [160, 148] on icon "Previous Month" at bounding box center [166, 145] width 15 height 15
click at [324, 448] on span "31" at bounding box center [329, 451] width 38 height 38
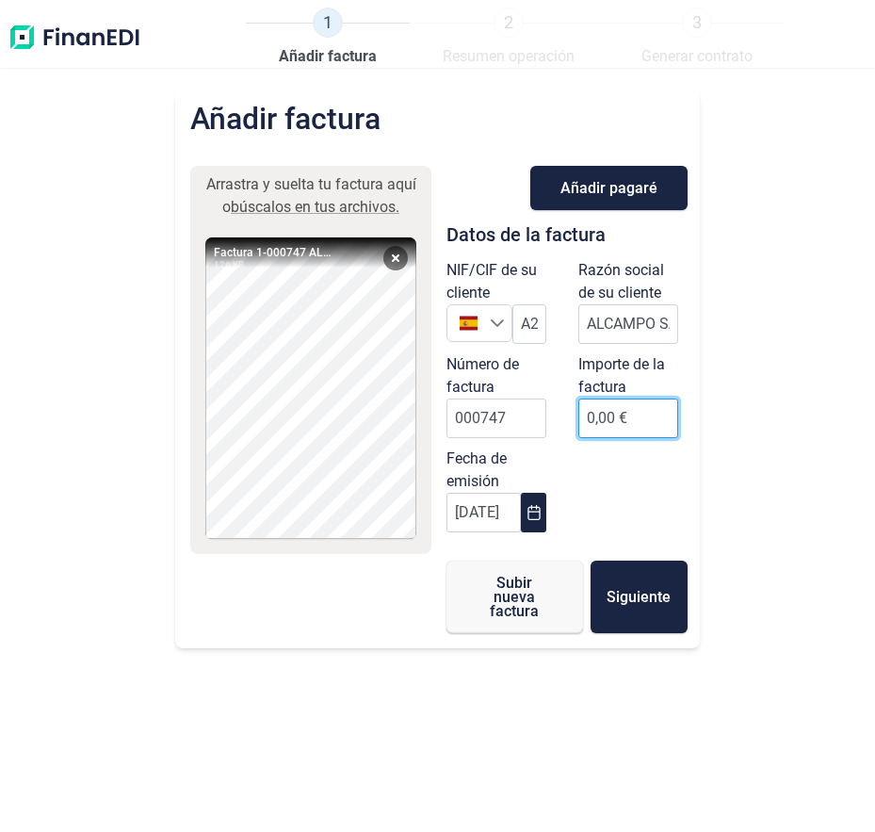
click at [604, 422] on input "0,00 €" at bounding box center [628, 418] width 100 height 40
click at [601, 461] on div "NIF/CIF de su cliente España A28581882 Razón social de su cliente ALCAMPO SA Nú…" at bounding box center [567, 400] width 264 height 283
click at [503, 597] on span "Subir nueva factura" at bounding box center [515, 597] width 76 height 42
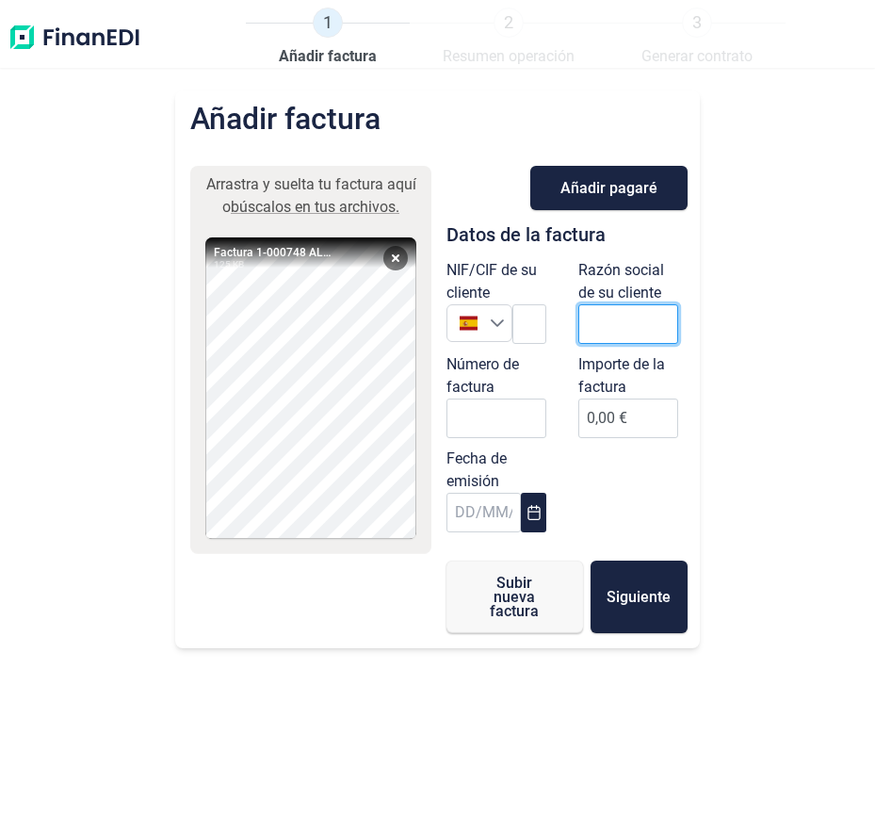
click at [639, 335] on input "text" at bounding box center [628, 324] width 100 height 40
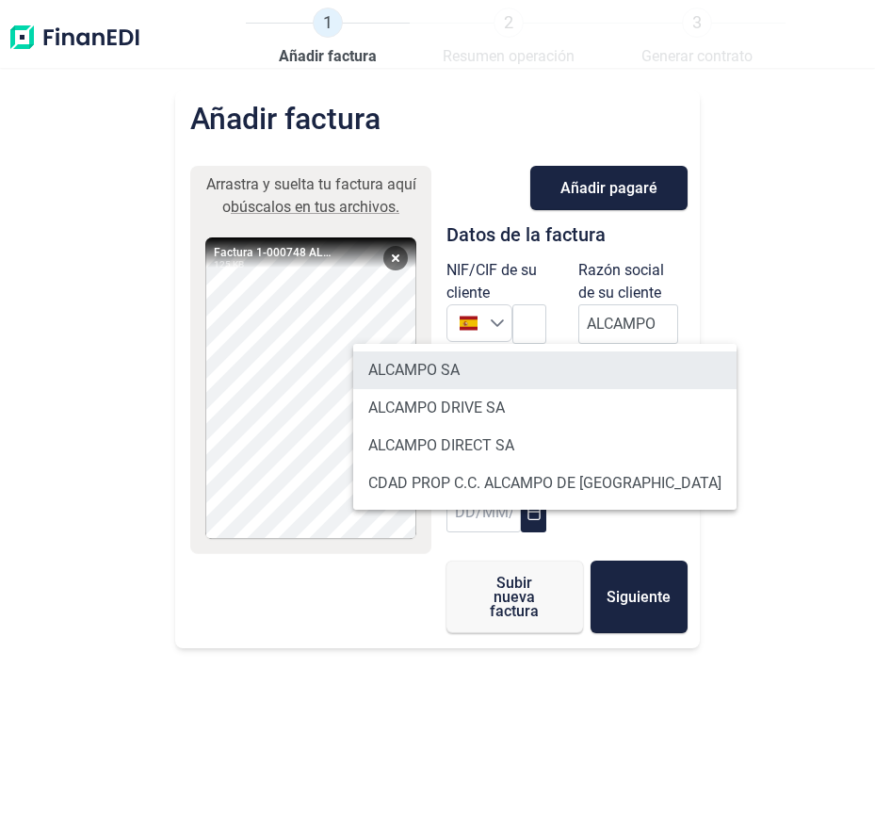
click at [552, 364] on li "ALCAMPO SA" at bounding box center [544, 370] width 383 height 38
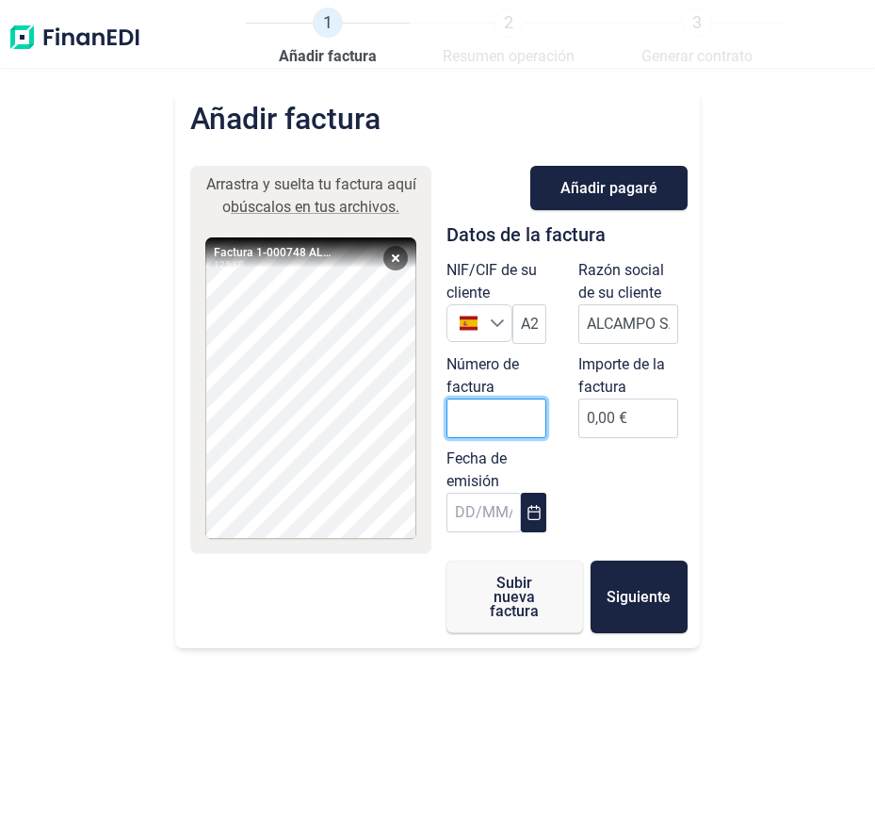
click at [503, 419] on input "Número de factura" at bounding box center [497, 418] width 100 height 40
click at [528, 509] on icon "Choose Date" at bounding box center [534, 512] width 15 height 15
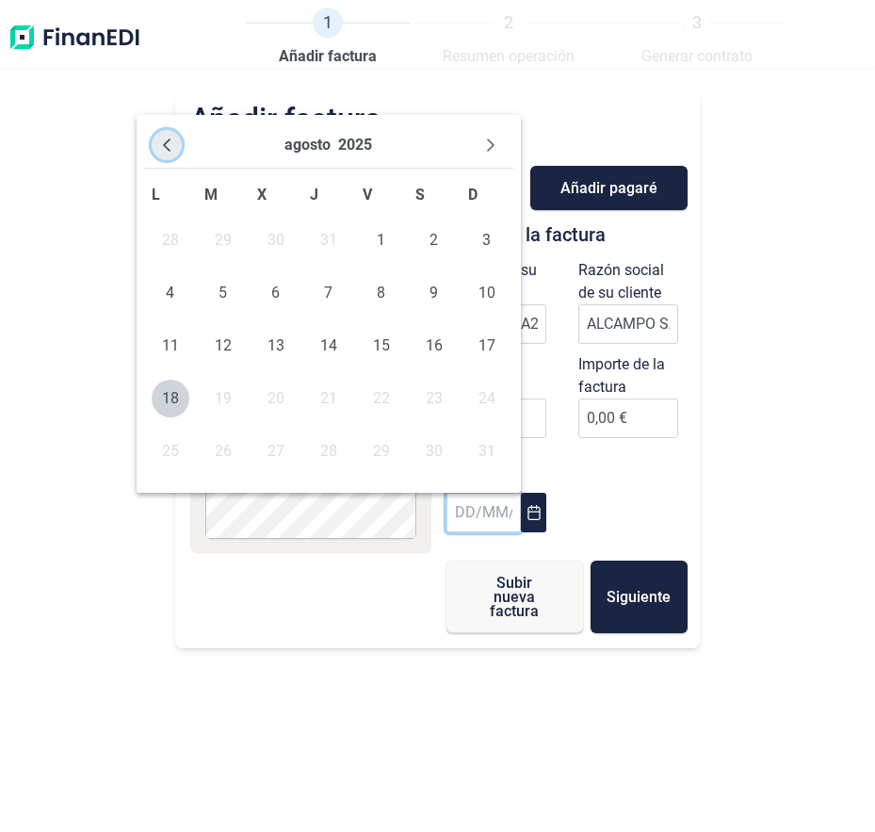
click at [173, 148] on button "Previous Month" at bounding box center [167, 145] width 30 height 30
click at [322, 447] on span "31" at bounding box center [329, 451] width 38 height 38
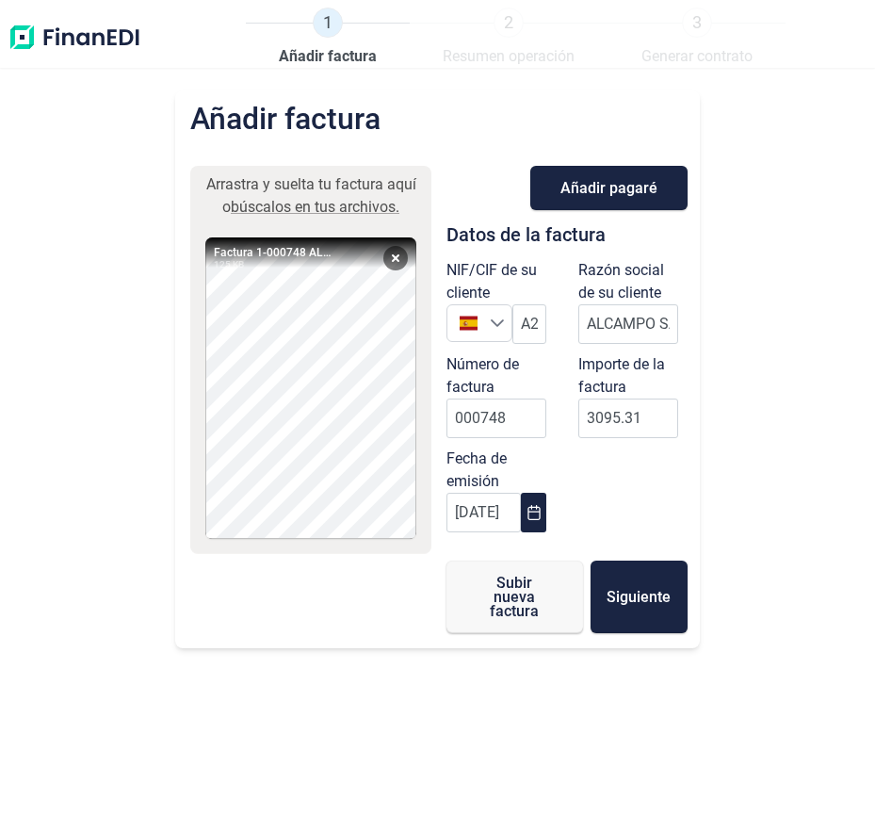
click at [635, 459] on div "NIF/CIF de su cliente España A28581882 Razón social de su cliente ALCAMPO SA Nú…" at bounding box center [567, 400] width 264 height 283
click at [537, 596] on span "Subir nueva factura" at bounding box center [515, 597] width 76 height 42
click at [635, 336] on input "text" at bounding box center [628, 324] width 100 height 40
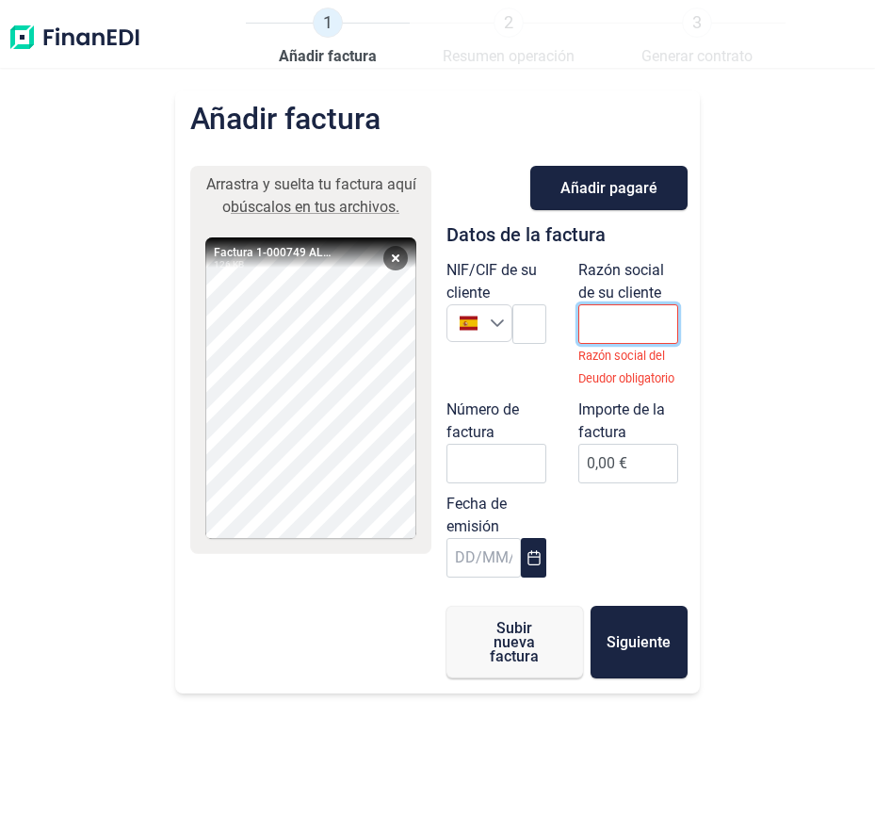
click at [647, 339] on input "text" at bounding box center [628, 324] width 100 height 40
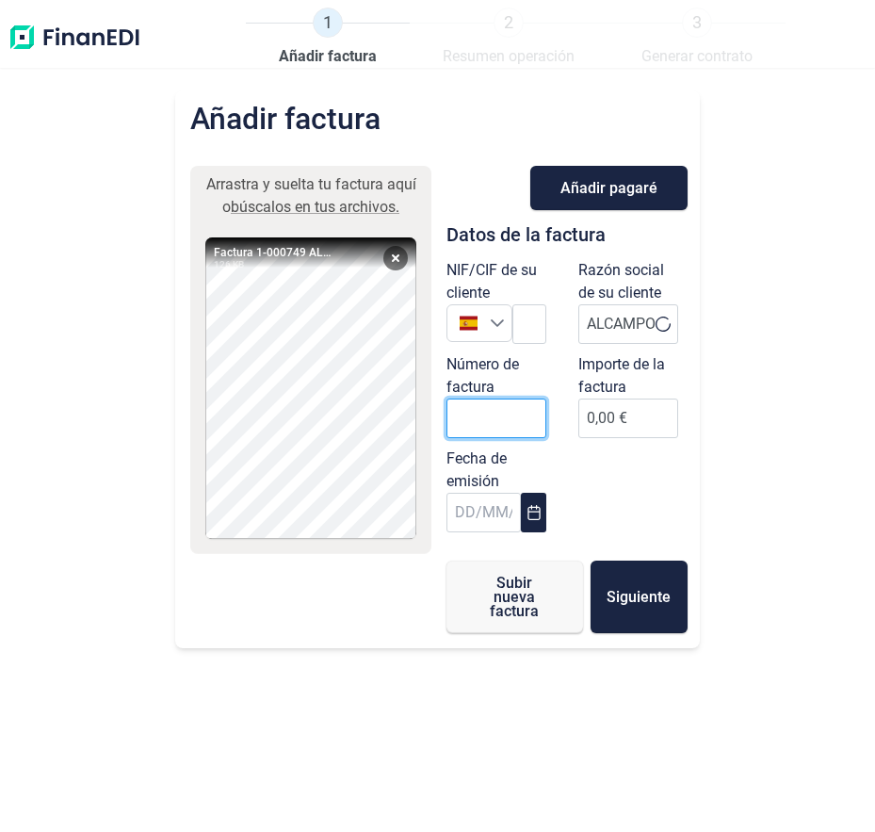
click at [507, 431] on input "Número de factura" at bounding box center [497, 418] width 100 height 40
click at [528, 509] on icon "Choose Date" at bounding box center [534, 512] width 15 height 15
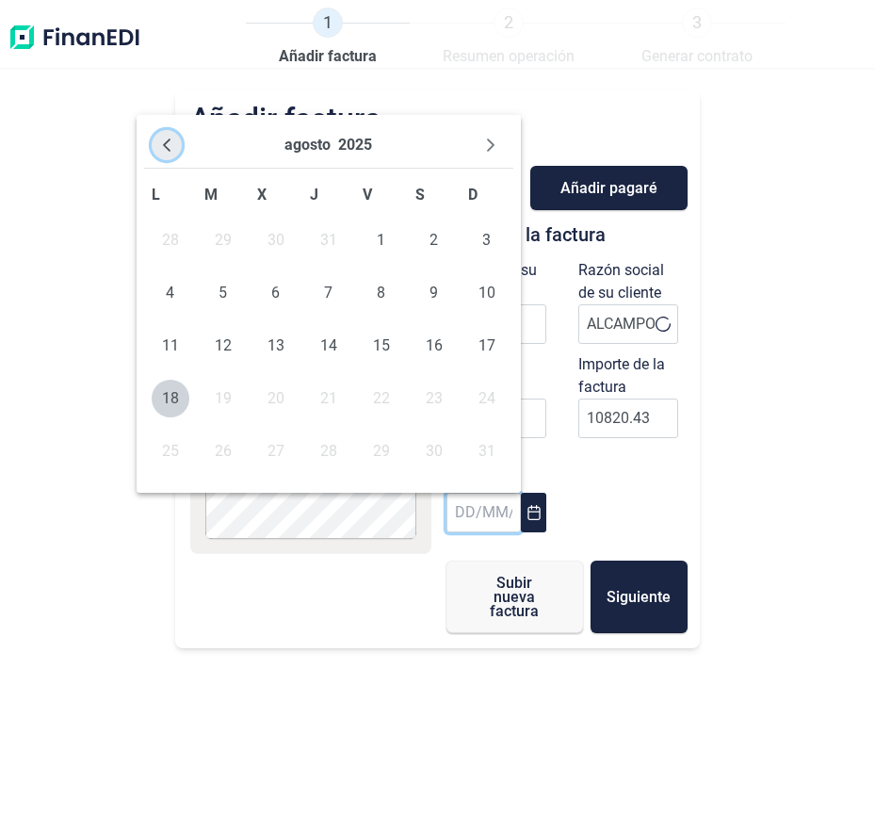
click at [164, 144] on icon "Previous Month" at bounding box center [167, 144] width 8 height 13
click at [330, 459] on span "31" at bounding box center [329, 451] width 38 height 38
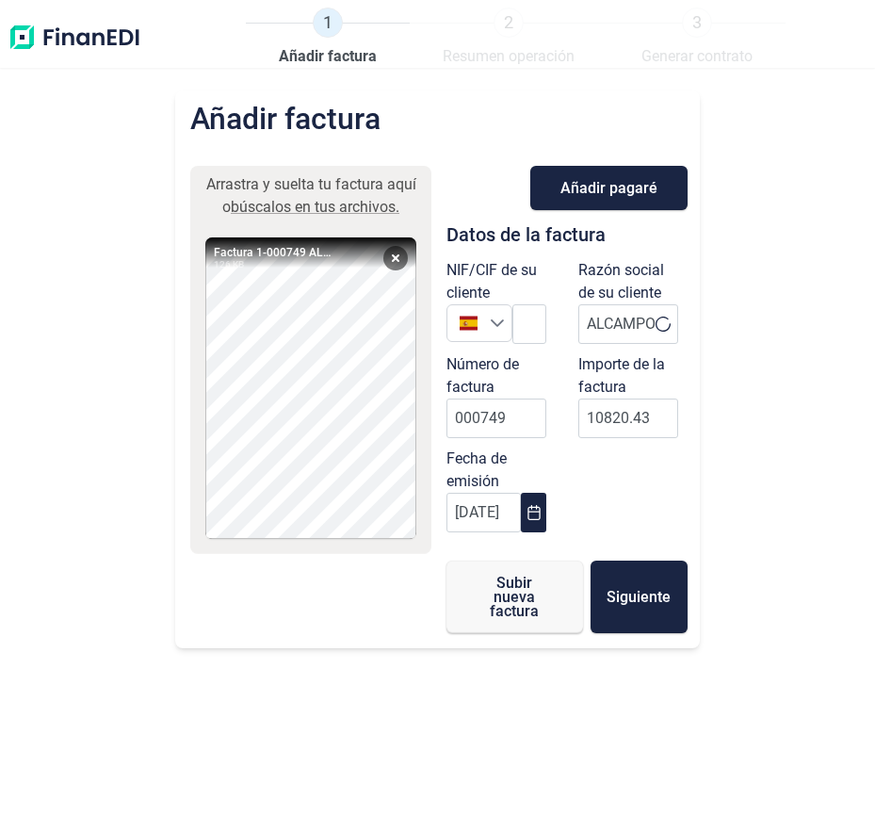
click at [679, 522] on div "NIF/CIF de su cliente España Razón social de su cliente ALCAMPO Número de factu…" at bounding box center [567, 400] width 264 height 283
click at [655, 322] on icon at bounding box center [663, 324] width 17 height 17
click at [637, 334] on input "ALCAMPO" at bounding box center [628, 324] width 100 height 40
drag, startPoint x: 648, startPoint y: 326, endPoint x: 612, endPoint y: 324, distance: 35.8
click at [612, 324] on input "ALCAMPO" at bounding box center [628, 324] width 100 height 40
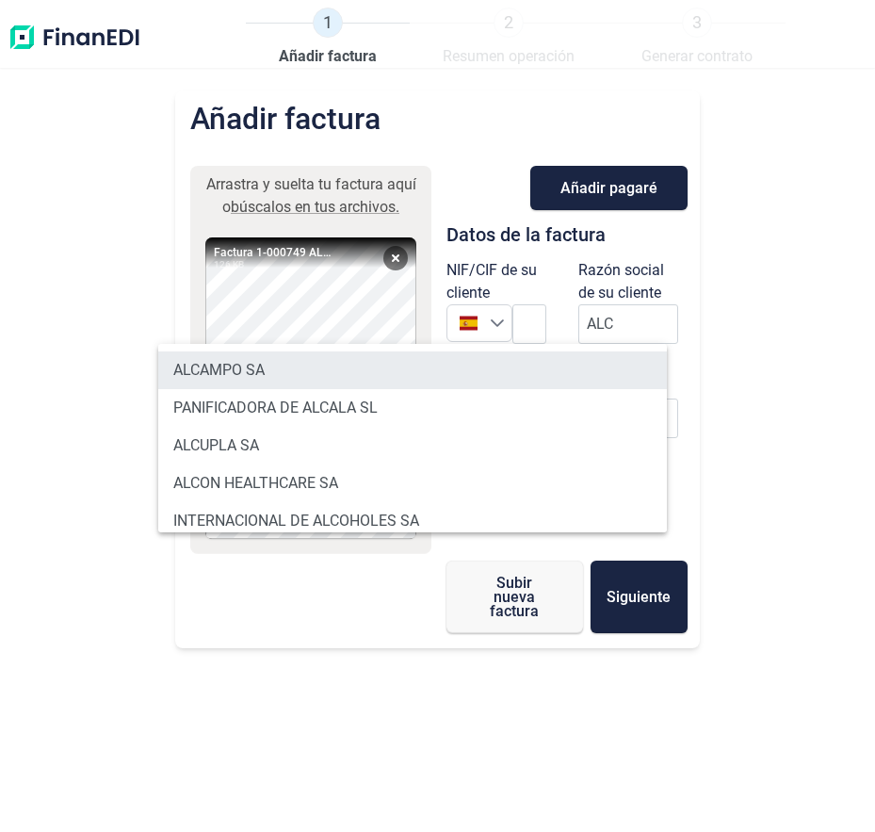
click at [638, 364] on li "ALCAMPO SA" at bounding box center [412, 370] width 509 height 38
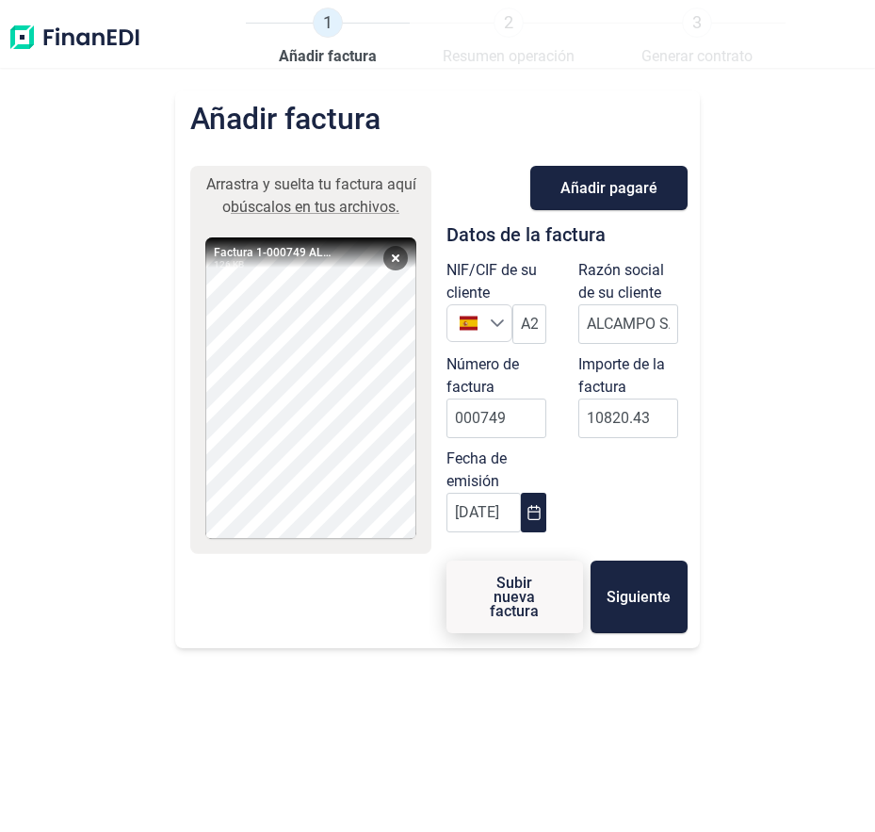
click at [486, 611] on span "Subir nueva factura" at bounding box center [515, 597] width 76 height 42
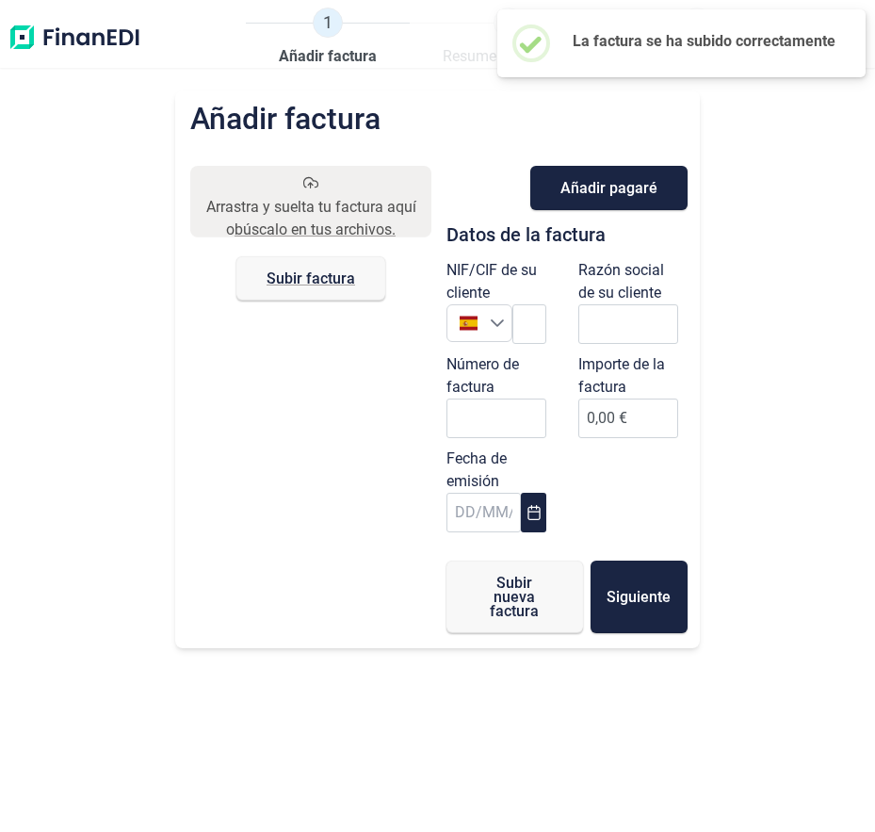
click at [88, 40] on img at bounding box center [75, 38] width 134 height 60
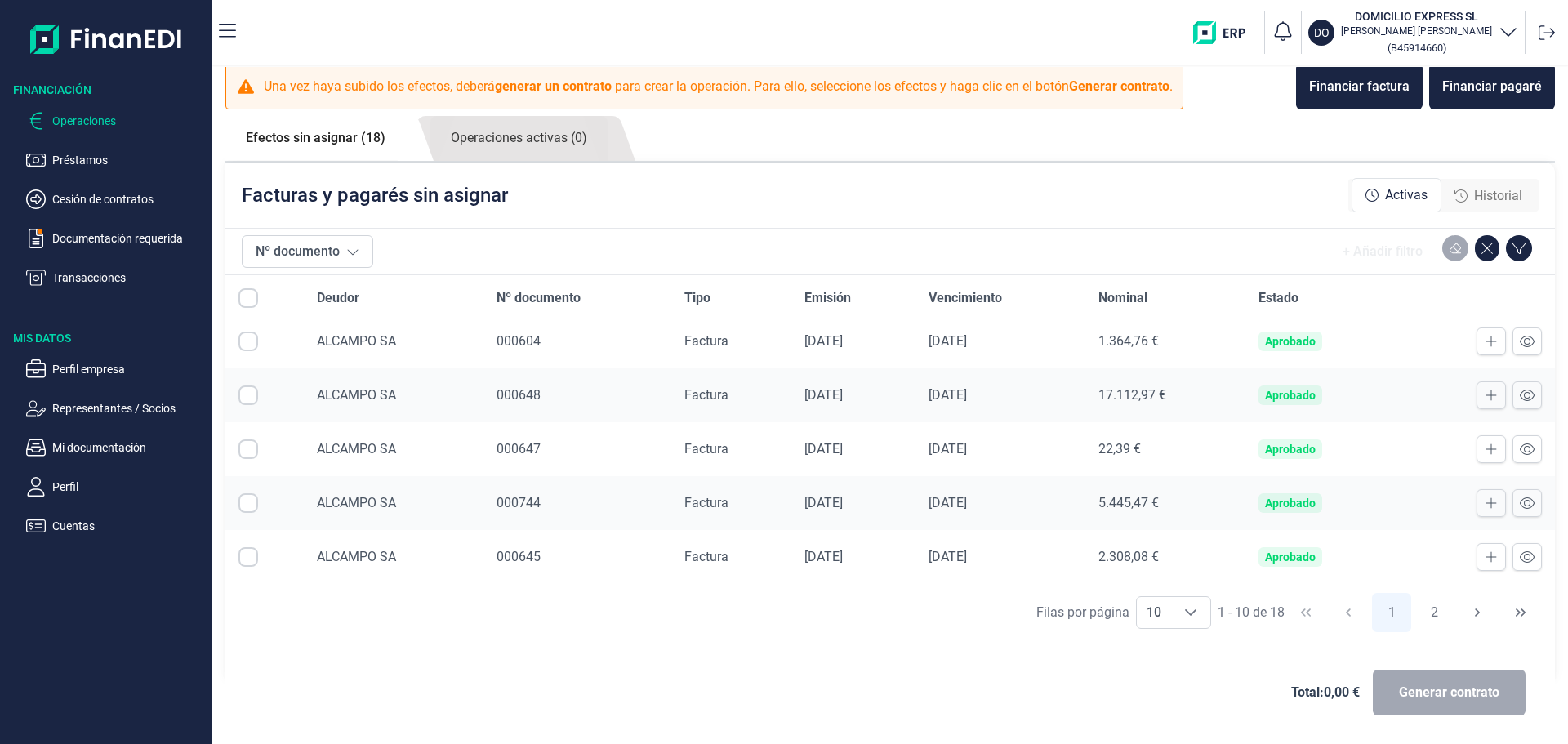
scroll to position [17, 0]
click at [1438, 617] on button "2" at bounding box center [1435, 611] width 39 height 39
click at [531, 555] on span "000749" at bounding box center [518, 556] width 44 height 16
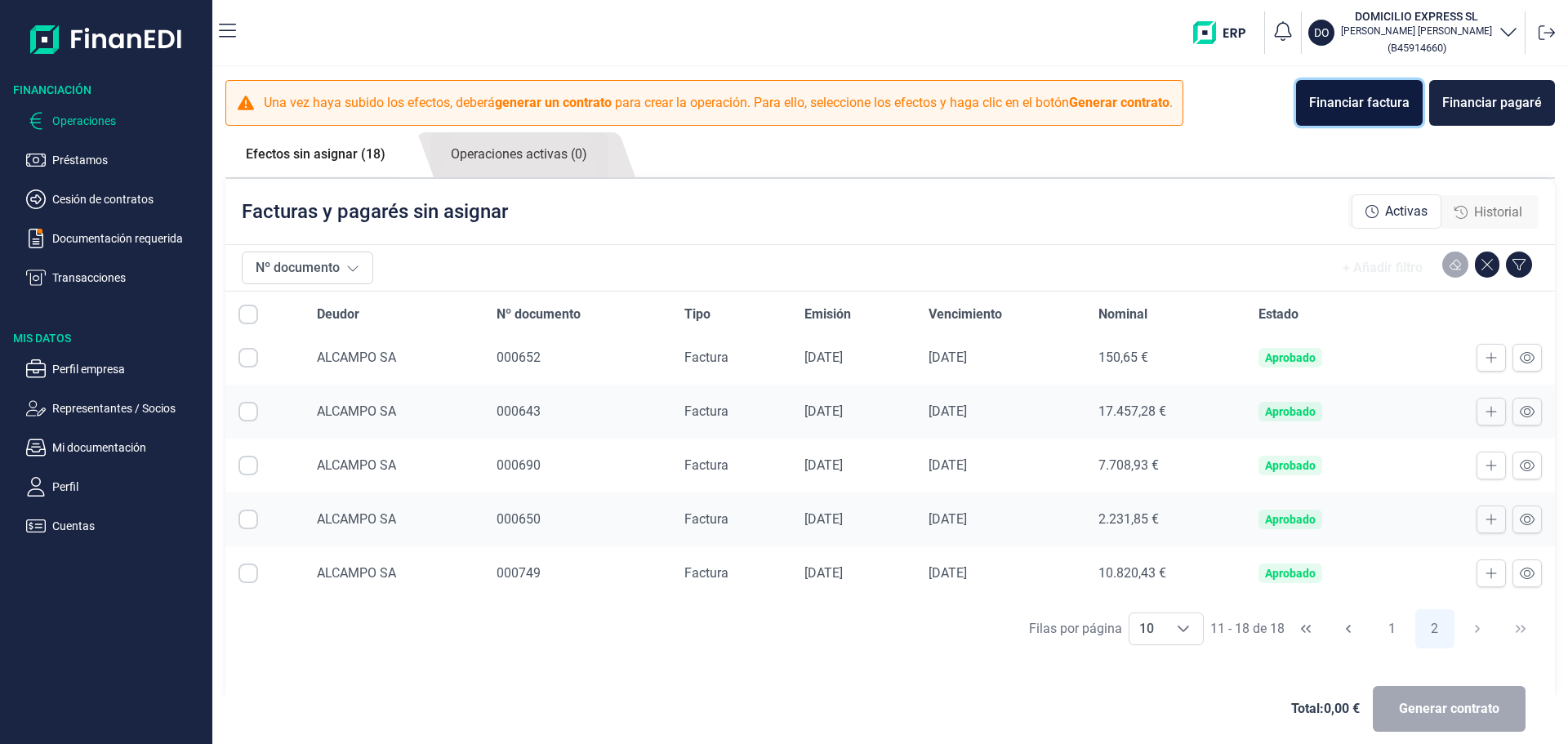
click at [1360, 96] on div "Financiar factura" at bounding box center [1359, 102] width 101 height 20
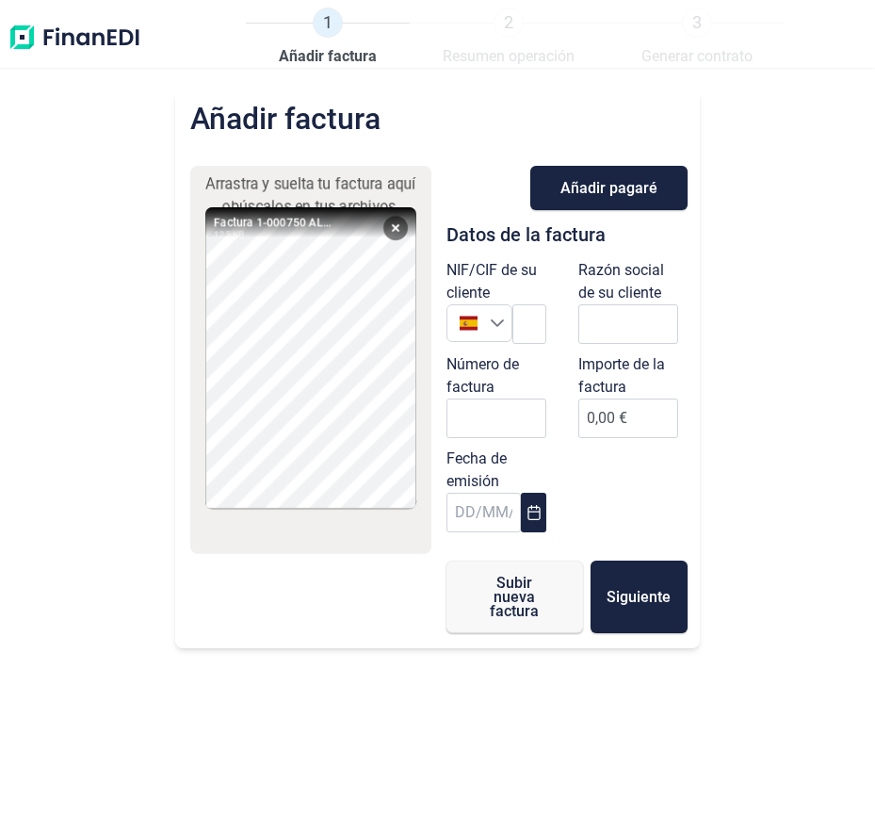
click at [631, 301] on label "Razón social de su cliente" at bounding box center [628, 281] width 100 height 45
click at [612, 335] on input "text" at bounding box center [628, 324] width 100 height 40
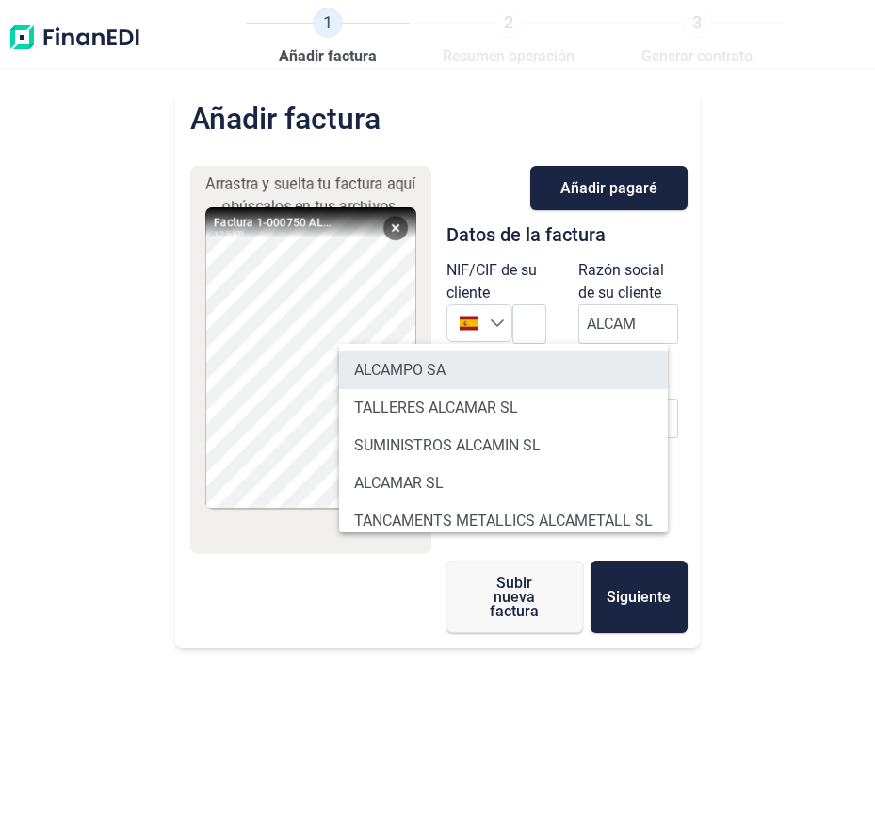
click at [554, 370] on li "ALCAMPO SA" at bounding box center [503, 370] width 329 height 38
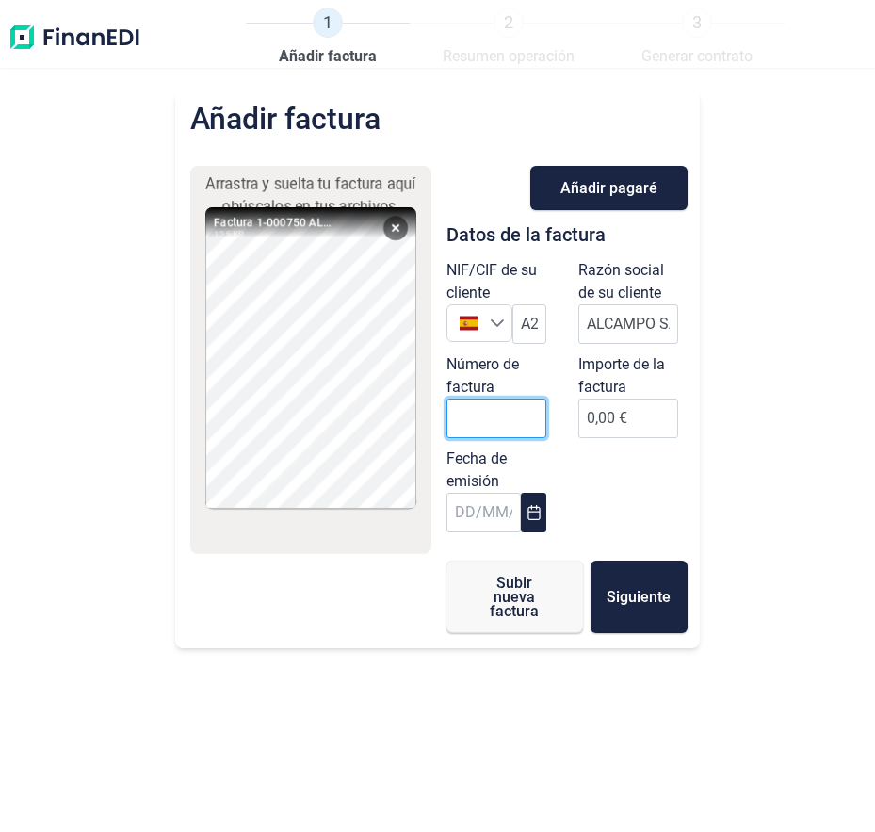
click at [496, 403] on input "Número de factura" at bounding box center [497, 418] width 100 height 40
click at [533, 516] on icon "Choose Date" at bounding box center [534, 512] width 15 height 15
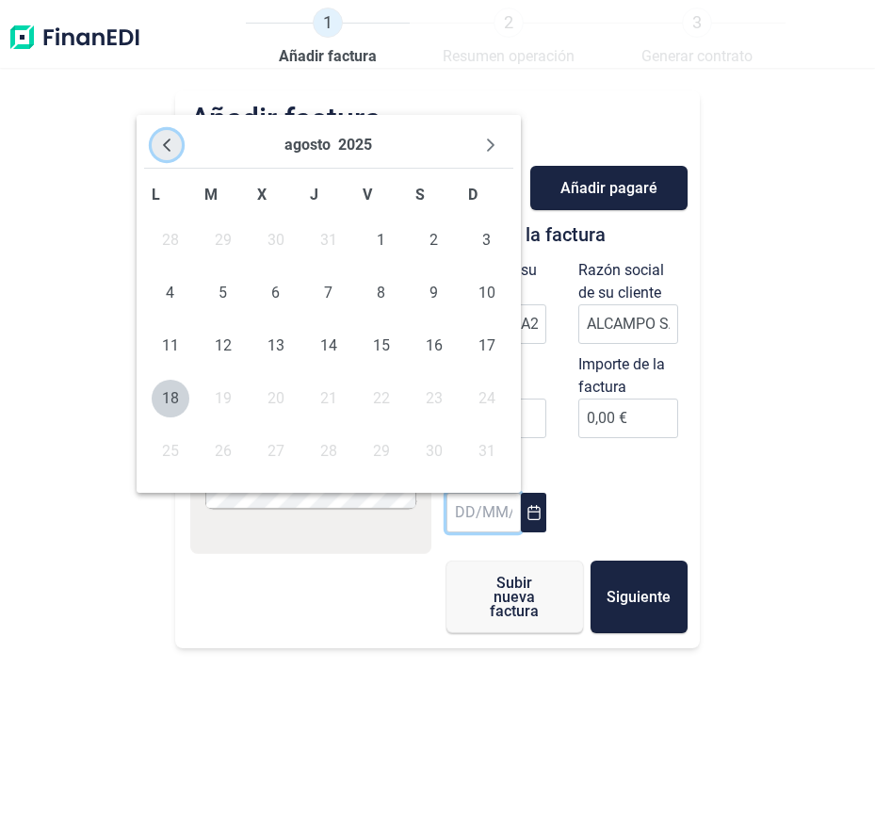
click at [162, 145] on icon "Previous Month" at bounding box center [166, 145] width 15 height 15
click at [318, 442] on span "31" at bounding box center [329, 451] width 38 height 38
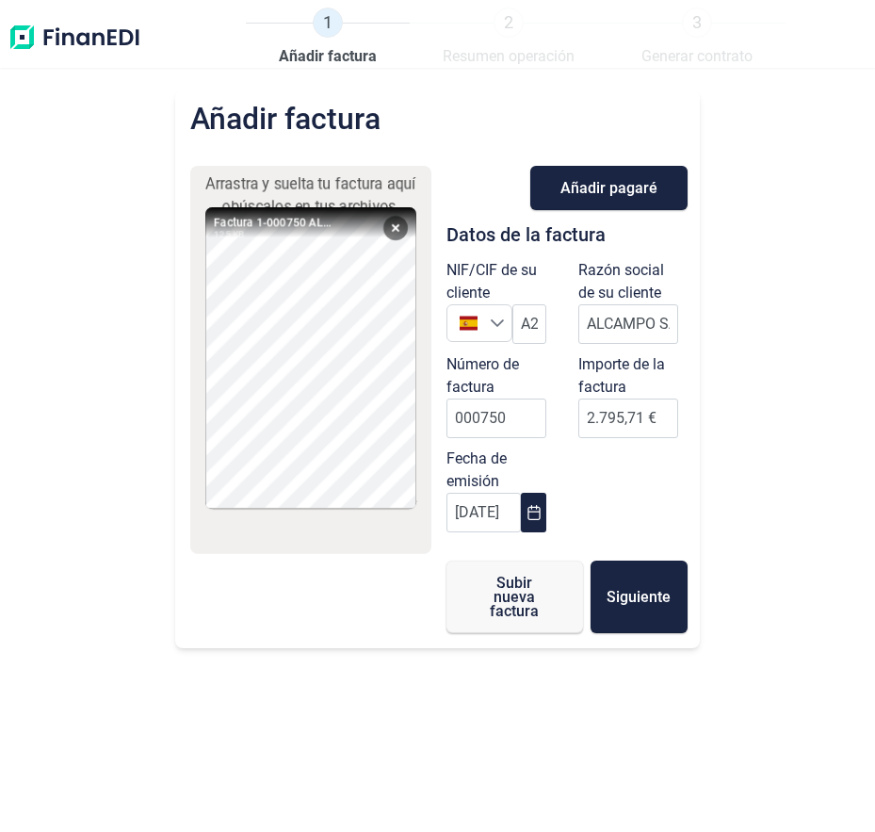
click at [660, 507] on div "NIF/CIF de su cliente España A28581882 Razón social de su cliente ALCAMPO SA Nú…" at bounding box center [567, 400] width 264 height 283
click at [468, 585] on button "Subir nueva factura" at bounding box center [515, 597] width 137 height 73
click at [636, 330] on input "text" at bounding box center [628, 324] width 100 height 40
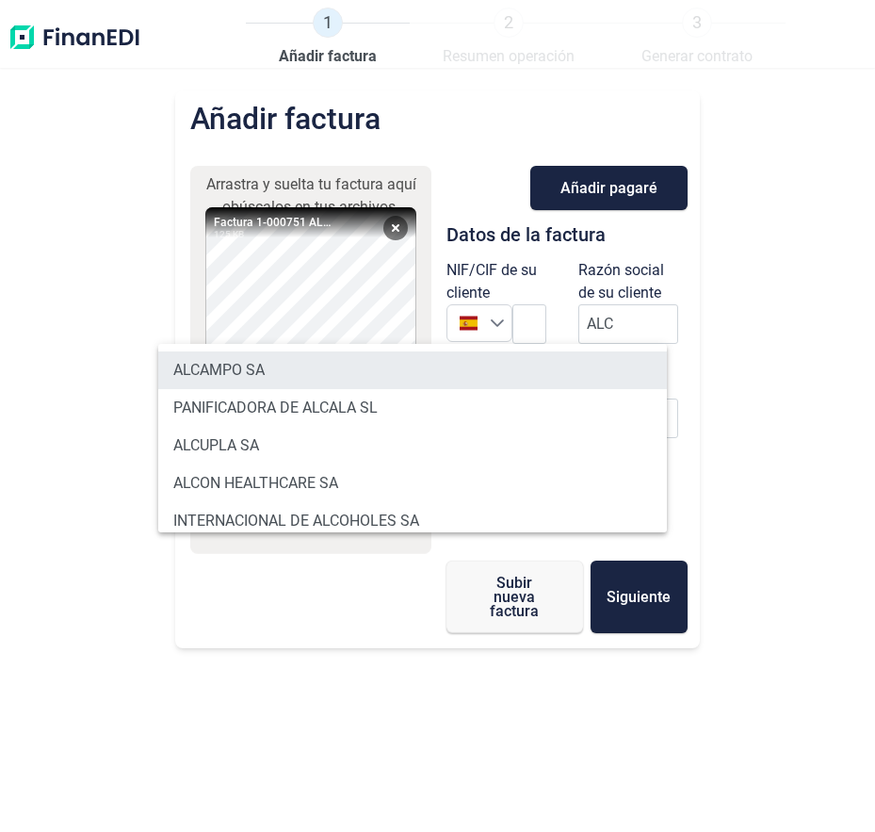
click at [527, 366] on li "ALCAMPO SA" at bounding box center [412, 370] width 509 height 38
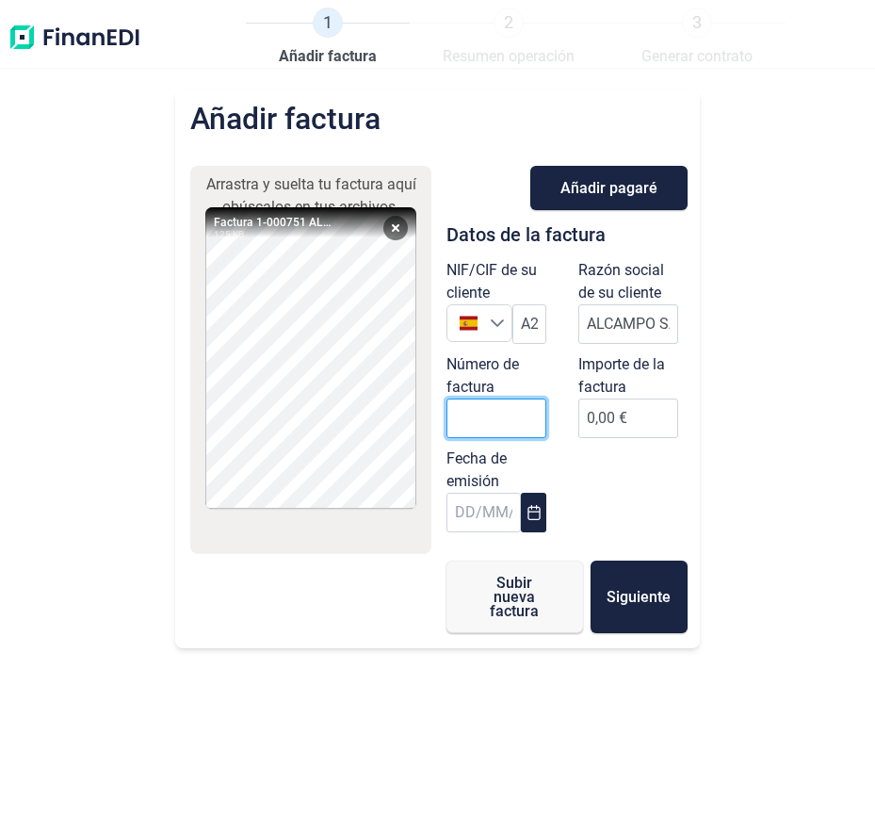
click at [494, 405] on input "Número de factura" at bounding box center [497, 418] width 100 height 40
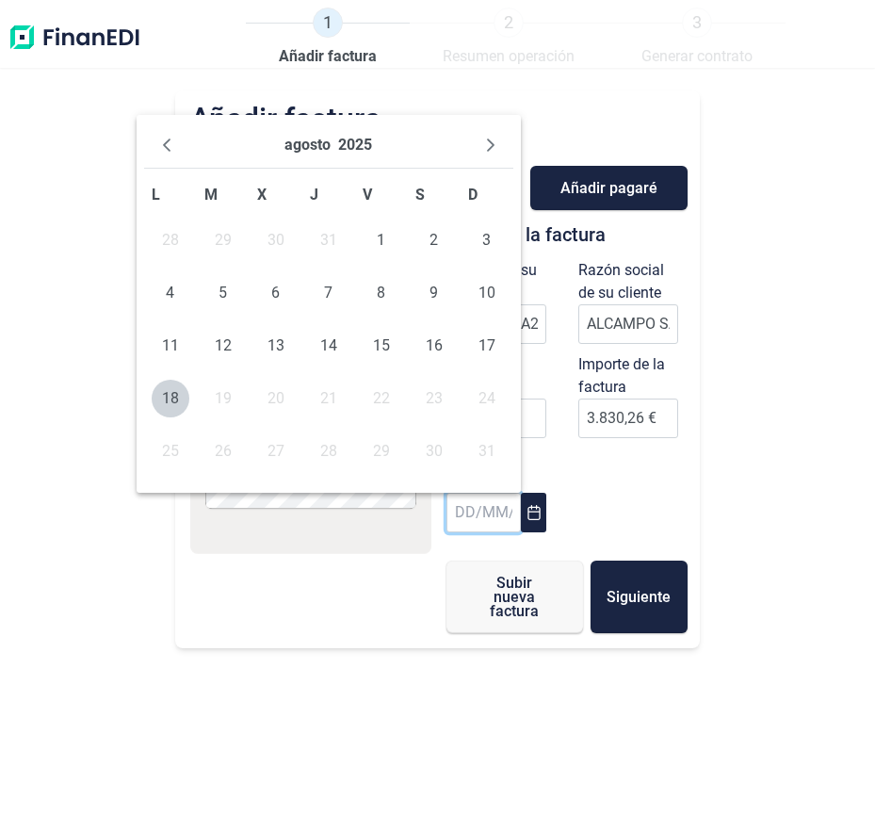
click at [182, 153] on div "[DATE]" at bounding box center [328, 145] width 369 height 46
click at [165, 151] on icon "Previous Month" at bounding box center [166, 145] width 15 height 15
click at [320, 447] on span "31" at bounding box center [329, 451] width 38 height 38
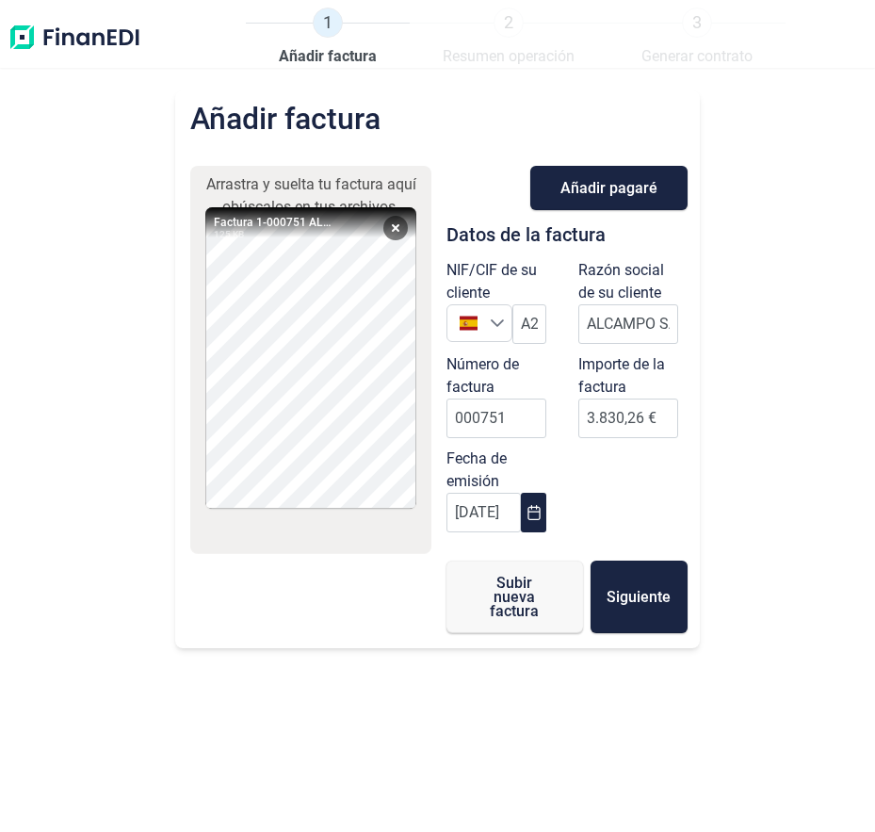
click at [601, 512] on div "NIF/CIF de su cliente España A28581882 Razón social de su cliente ALCAMPO SA Nú…" at bounding box center [567, 400] width 264 height 283
click at [489, 594] on span "Subir nueva factura" at bounding box center [515, 597] width 76 height 42
click at [655, 307] on input "text" at bounding box center [628, 324] width 100 height 40
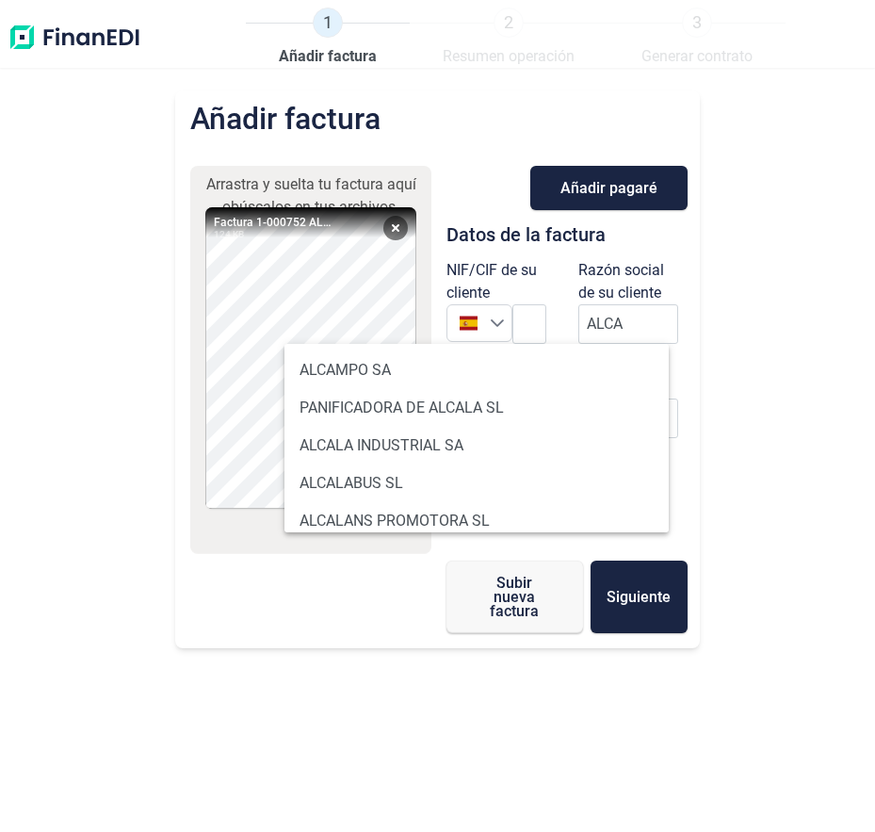
click at [448, 349] on ul "ALCAMPO SA PANIFICADORA [PERSON_NAME] SL [PERSON_NAME] INDUSTRIAL SA ALCALABUS …" at bounding box center [477, 540] width 384 height 392
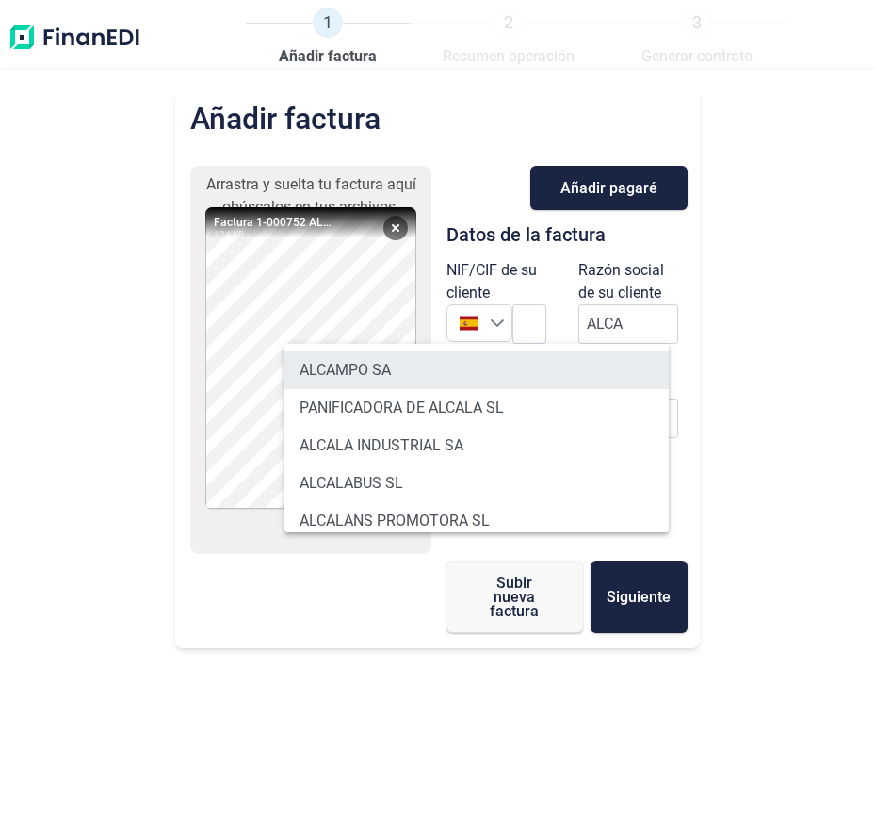
click at [450, 353] on li "ALCAMPO SA" at bounding box center [477, 370] width 384 height 38
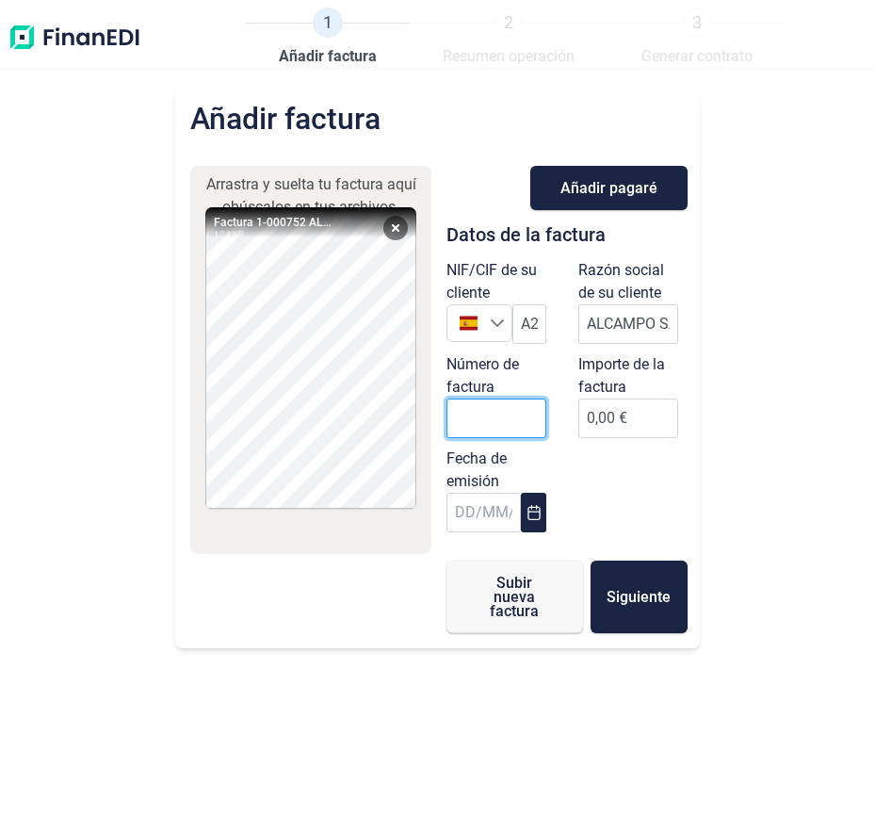
click at [488, 402] on input "Número de factura" at bounding box center [497, 418] width 100 height 40
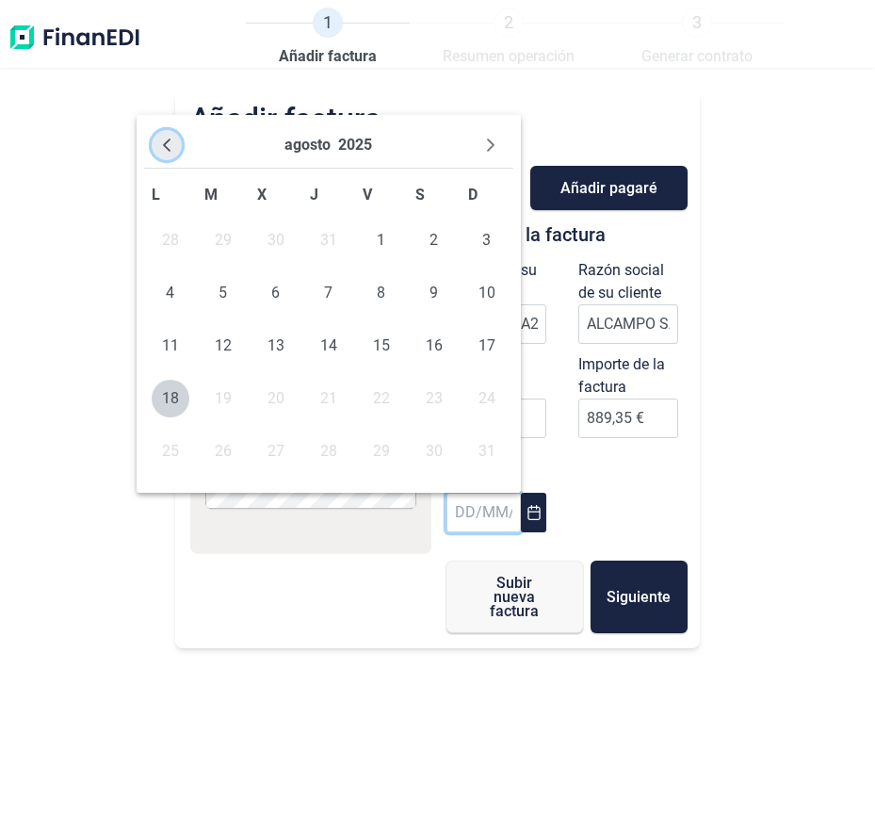
click at [178, 152] on button "Previous Month" at bounding box center [167, 145] width 30 height 30
click at [335, 459] on span "31" at bounding box center [329, 451] width 38 height 38
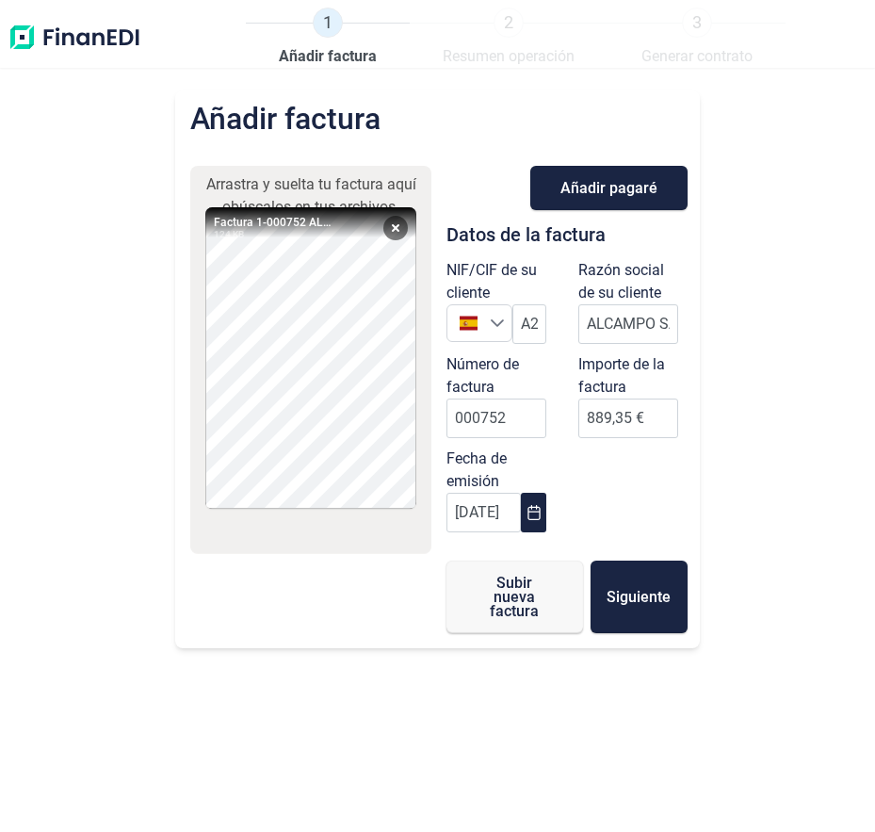
click at [565, 524] on div "Fecha de emisión [DATE]" at bounding box center [501, 494] width 132 height 94
click at [528, 602] on span "Subir nueva factura" at bounding box center [515, 597] width 76 height 42
click at [632, 289] on label "Razón social de su cliente" at bounding box center [628, 281] width 100 height 45
click at [629, 311] on input "text" at bounding box center [628, 324] width 100 height 40
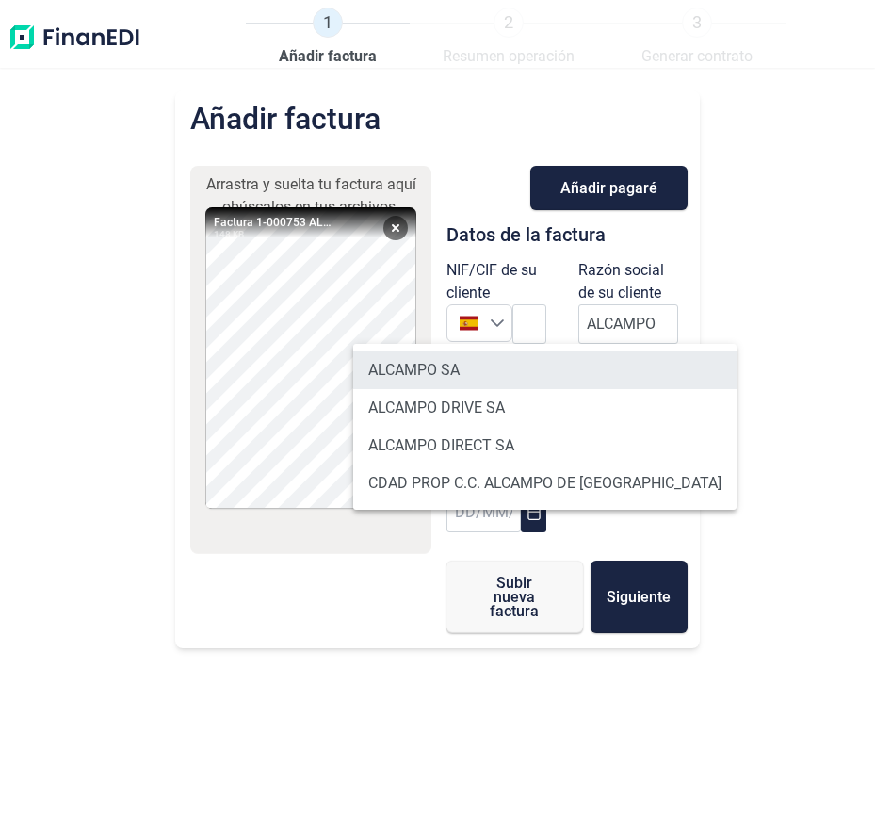
click at [569, 373] on li "ALCAMPO SA" at bounding box center [544, 370] width 383 height 38
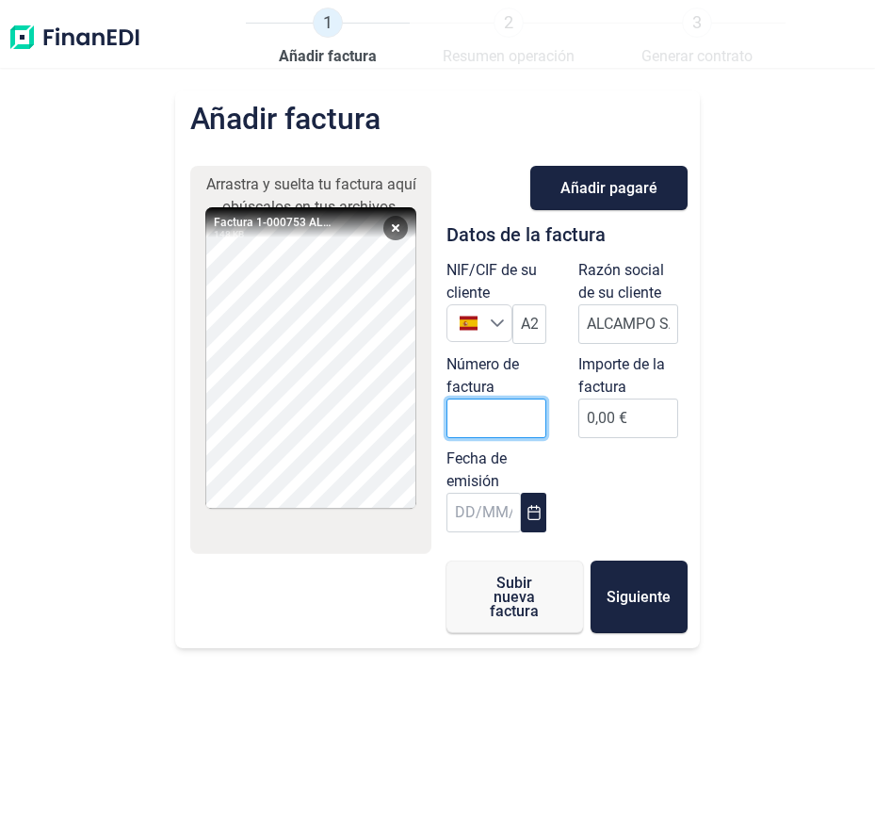
click at [492, 431] on input "Número de factura" at bounding box center [497, 418] width 100 height 40
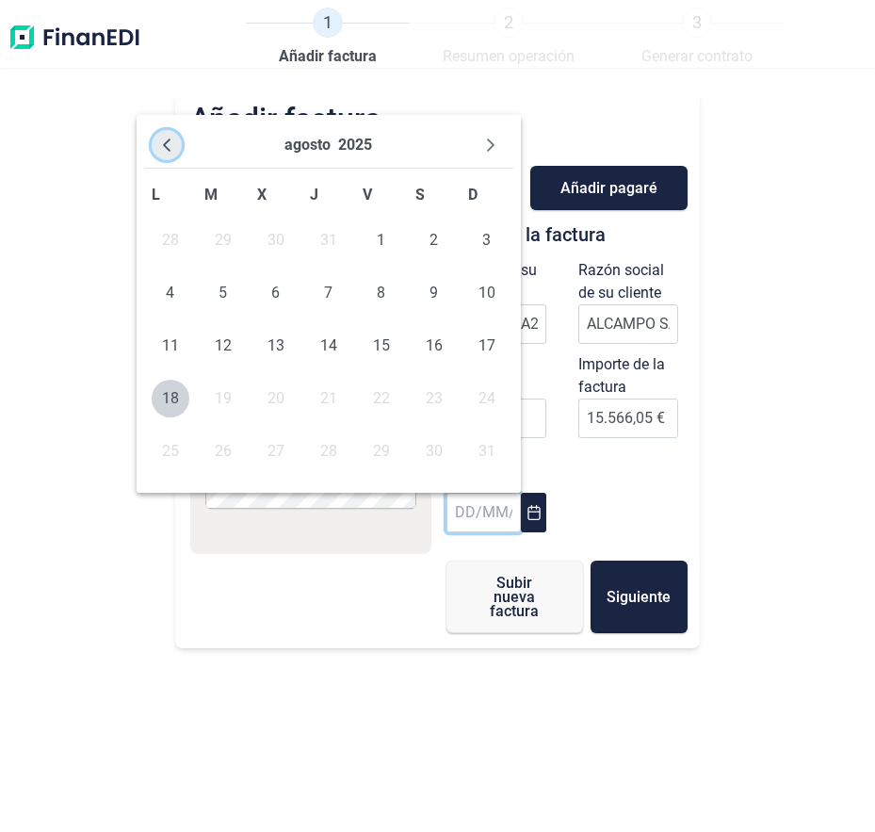
click at [159, 136] on button "Previous Month" at bounding box center [167, 145] width 30 height 30
click at [332, 440] on span "31" at bounding box center [329, 451] width 38 height 38
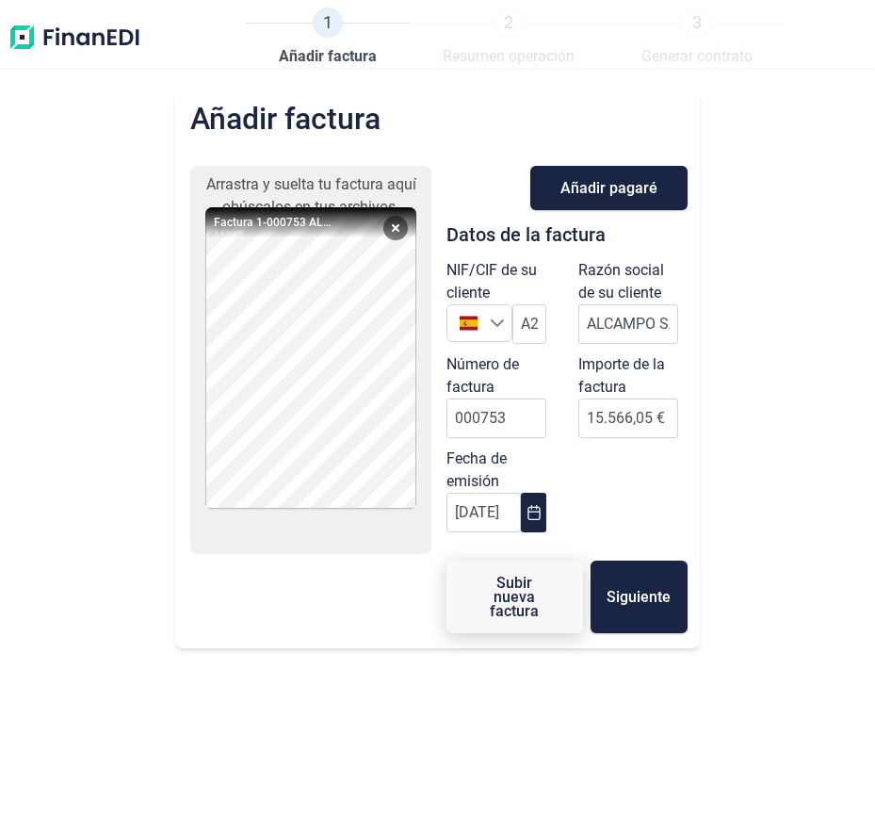
click at [531, 606] on span "Subir nueva factura" at bounding box center [515, 597] width 76 height 42
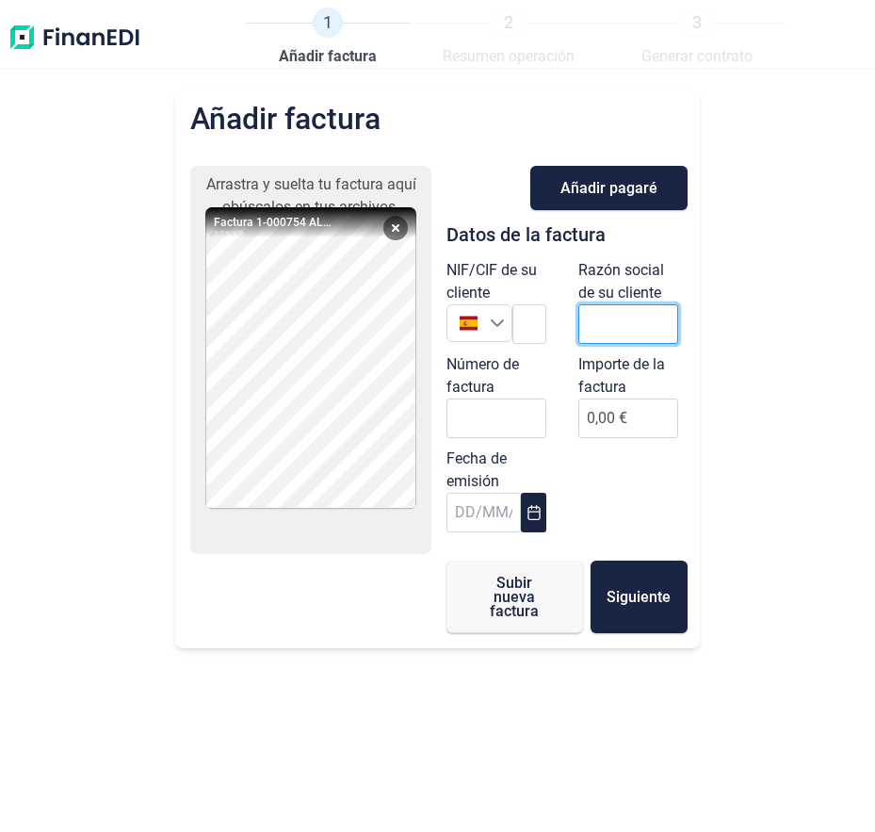
click at [590, 326] on input "text" at bounding box center [628, 324] width 100 height 40
click at [525, 407] on input "Número de factura" at bounding box center [497, 418] width 100 height 40
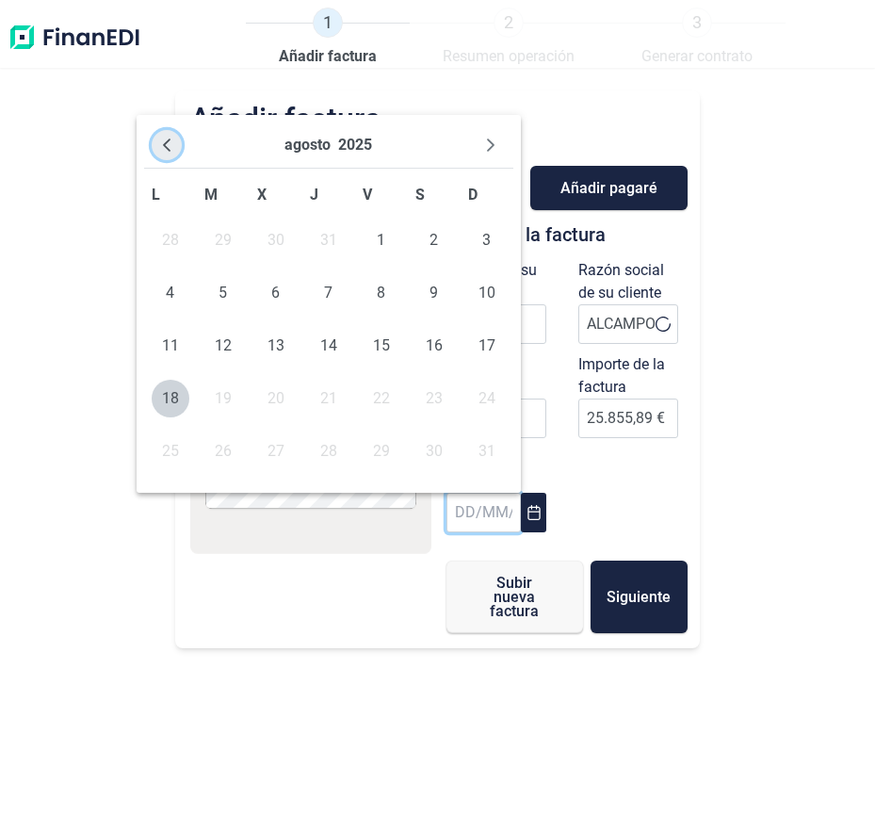
click at [167, 139] on icon "Previous Month" at bounding box center [166, 145] width 15 height 15
click at [313, 444] on span "31" at bounding box center [329, 451] width 38 height 38
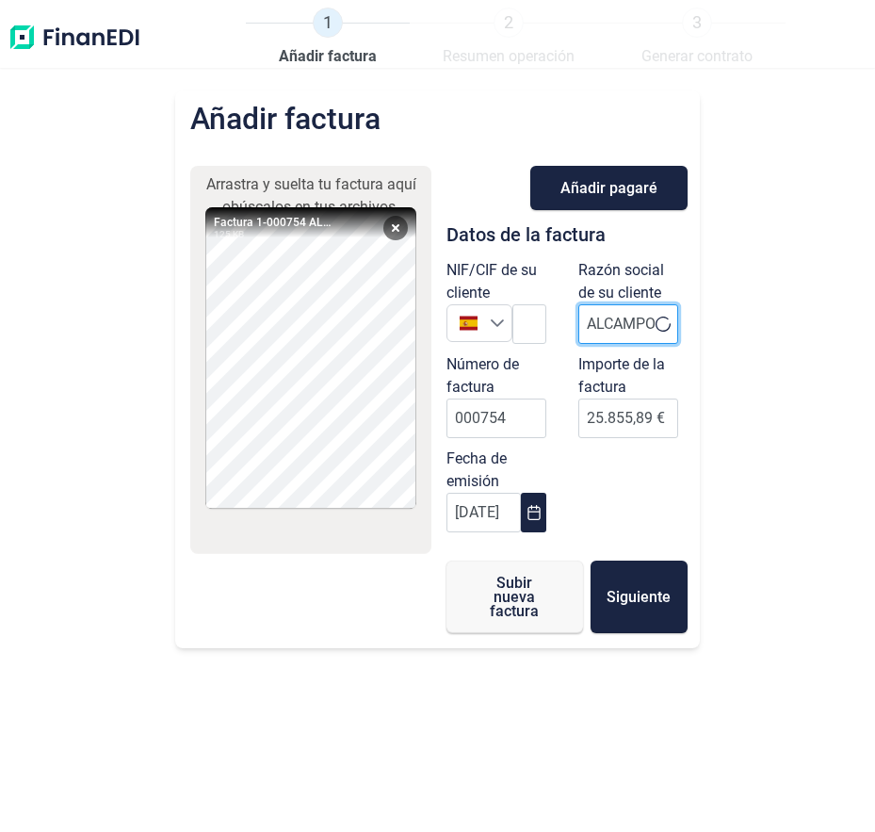
click at [646, 330] on input "ALCAMPO" at bounding box center [628, 324] width 100 height 40
drag, startPoint x: 650, startPoint y: 327, endPoint x: 630, endPoint y: 326, distance: 19.8
click at [630, 326] on input "ALCAMPO" at bounding box center [628, 324] width 100 height 40
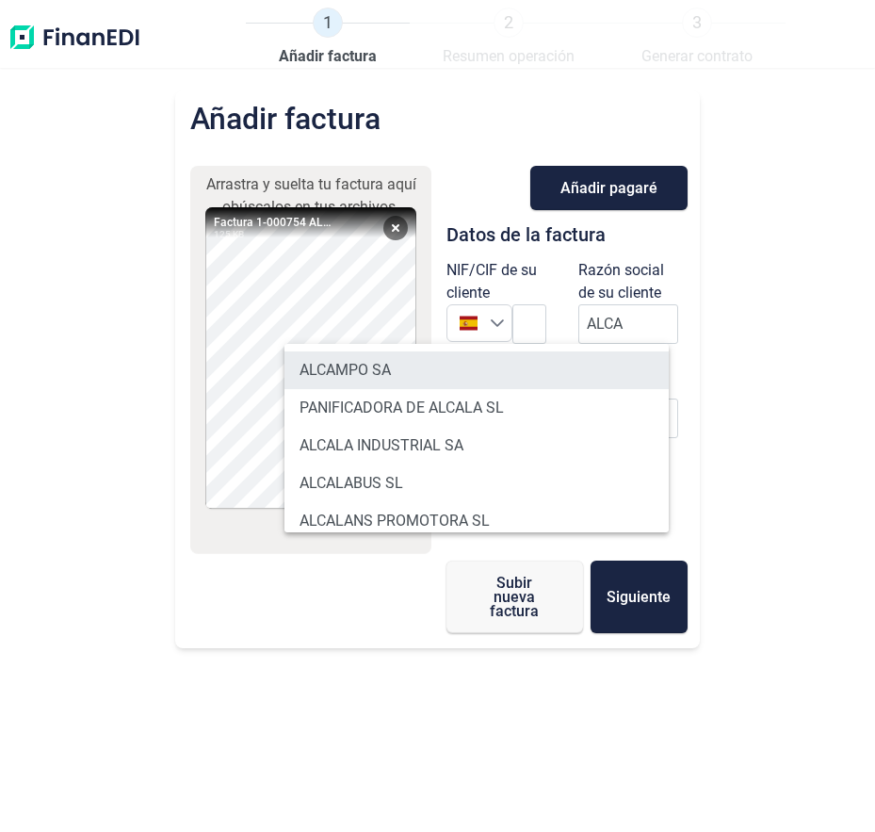
click at [515, 361] on li "ALCAMPO SA" at bounding box center [477, 370] width 384 height 38
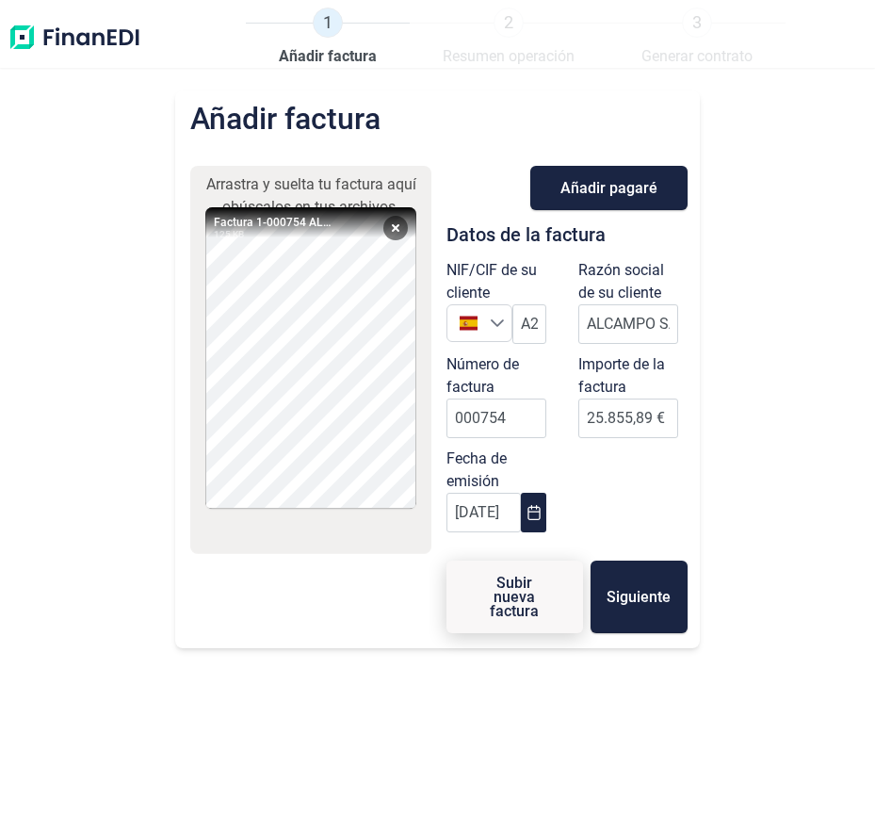
click at [496, 589] on span "Subir nueva factura" at bounding box center [515, 597] width 76 height 42
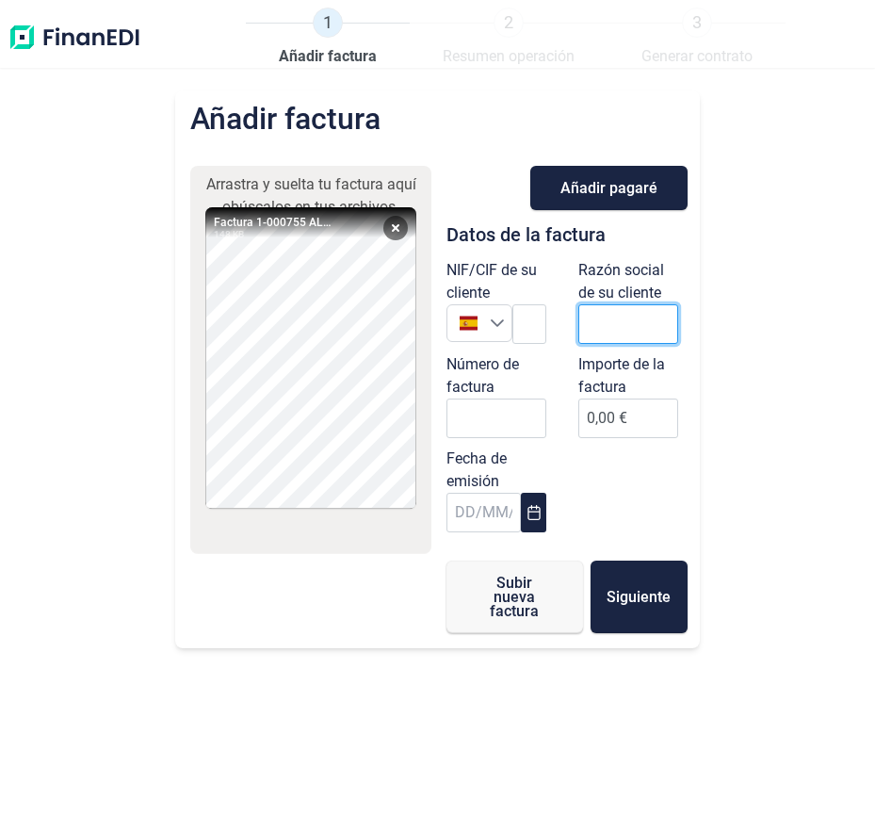
click at [627, 312] on input "text" at bounding box center [628, 324] width 100 height 40
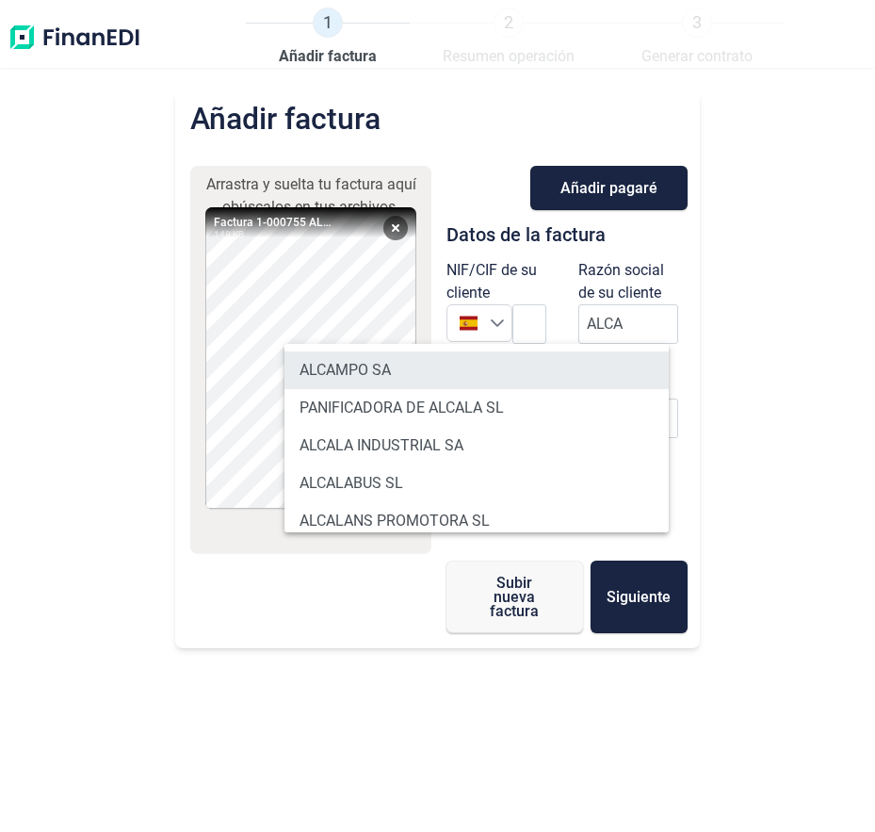
drag, startPoint x: 477, startPoint y: 372, endPoint x: 366, endPoint y: 372, distance: 110.2
click at [477, 372] on li "ALCAMPO SA" at bounding box center [477, 370] width 384 height 38
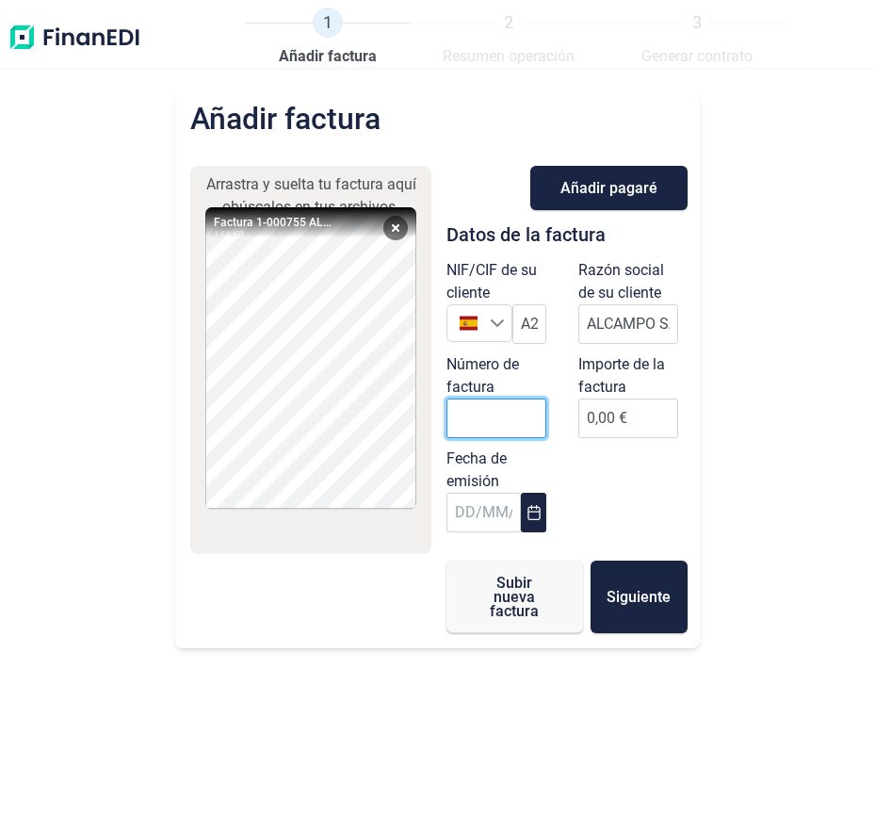
click at [514, 422] on input "Número de factura" at bounding box center [497, 418] width 100 height 40
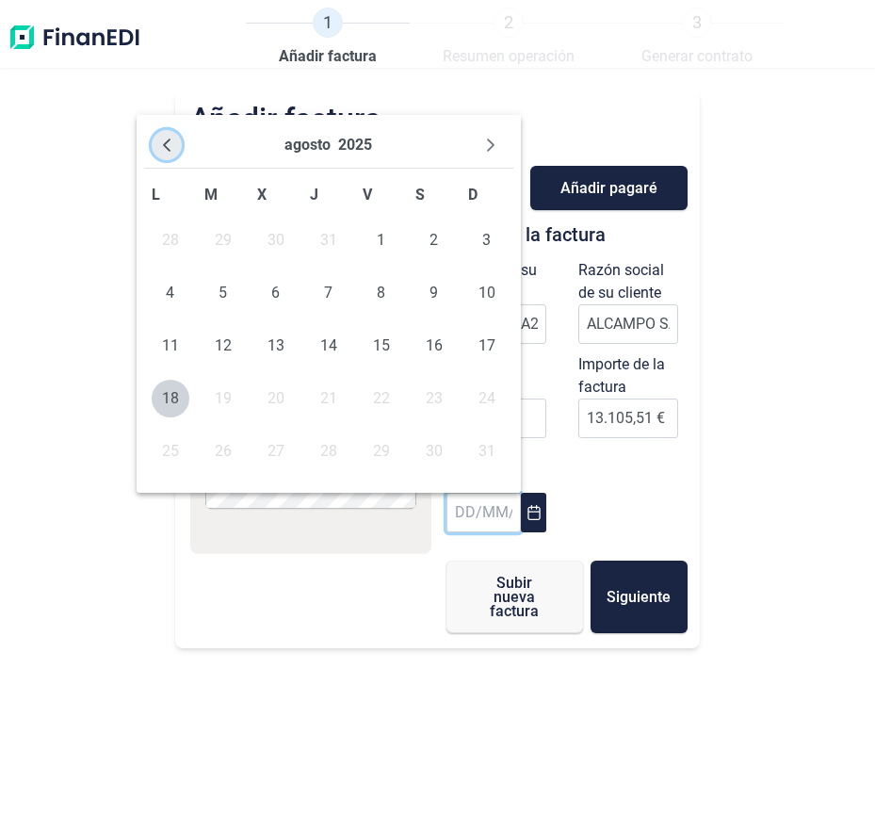
click at [161, 149] on icon "Previous Month" at bounding box center [166, 145] width 15 height 15
click at [336, 447] on span "31" at bounding box center [329, 451] width 38 height 38
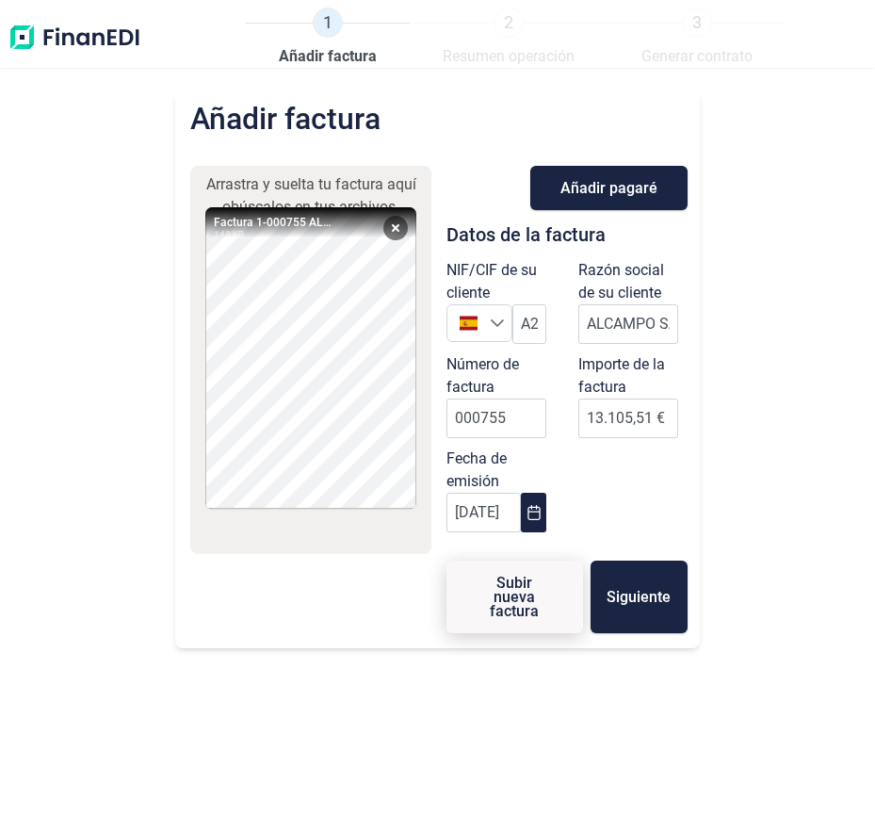
click at [498, 608] on span "Subir nueva factura" at bounding box center [515, 597] width 76 height 42
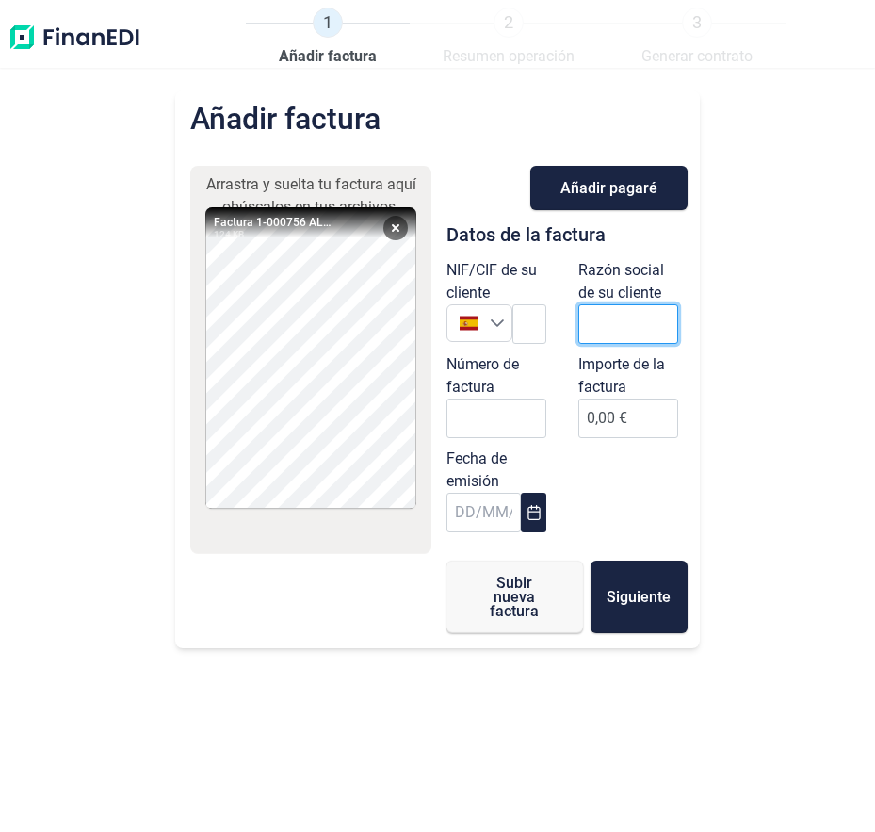
click at [593, 322] on input "text" at bounding box center [628, 324] width 100 height 40
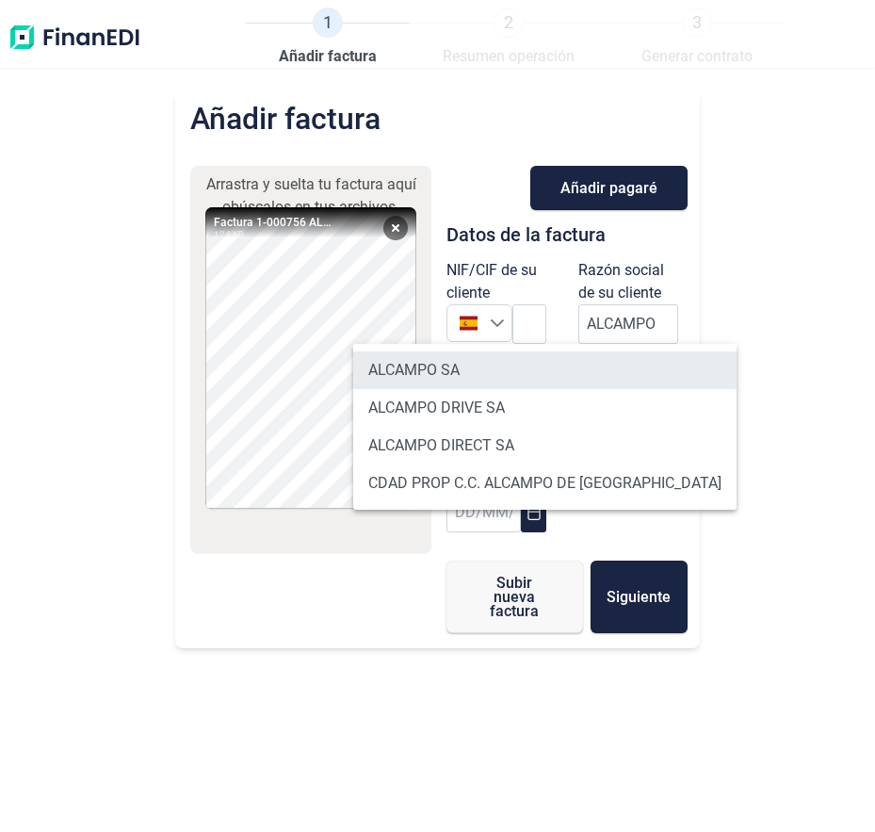
click at [564, 371] on li "ALCAMPO SA" at bounding box center [544, 370] width 383 height 38
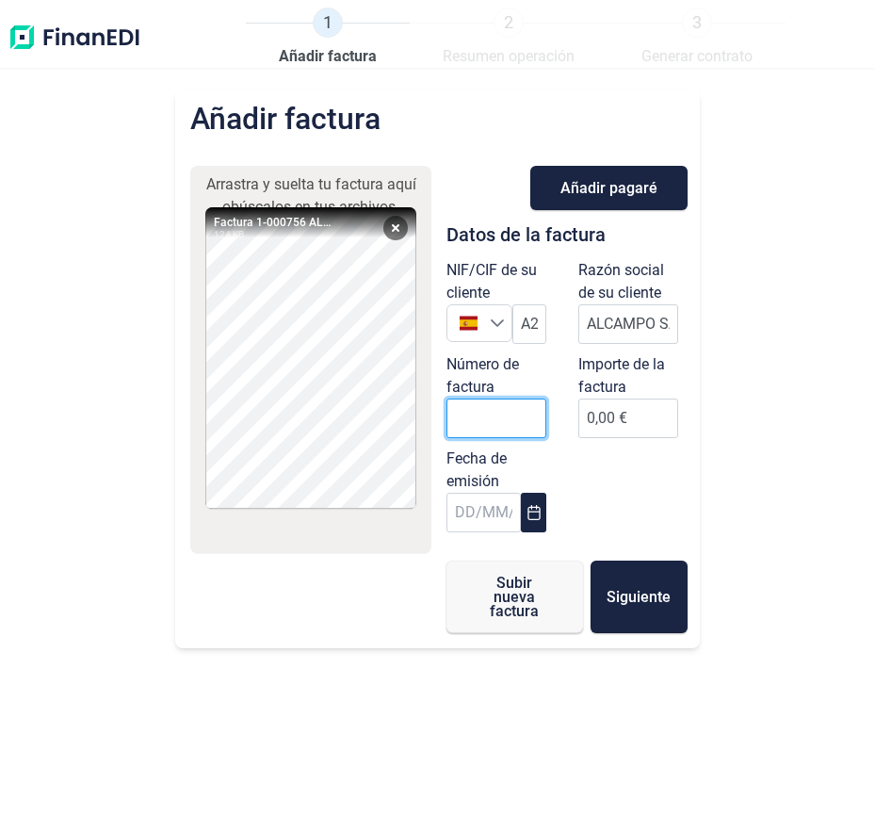
click at [493, 408] on input "Número de factura" at bounding box center [497, 418] width 100 height 40
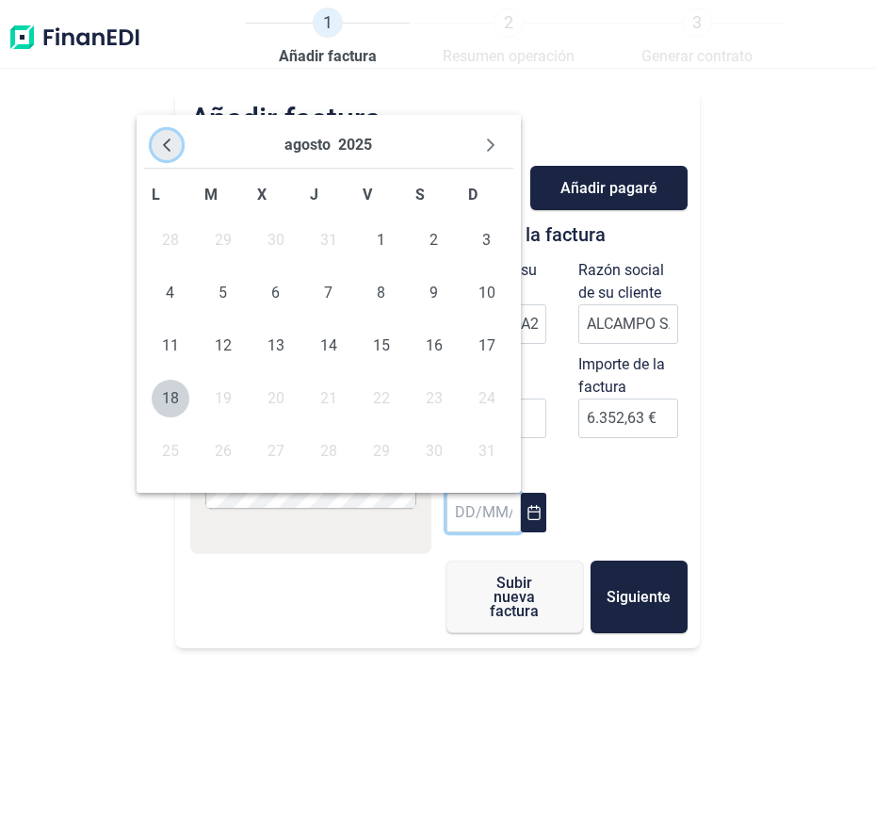
click at [179, 138] on button "Previous Month" at bounding box center [167, 145] width 30 height 30
click at [316, 448] on span "31" at bounding box center [329, 451] width 38 height 38
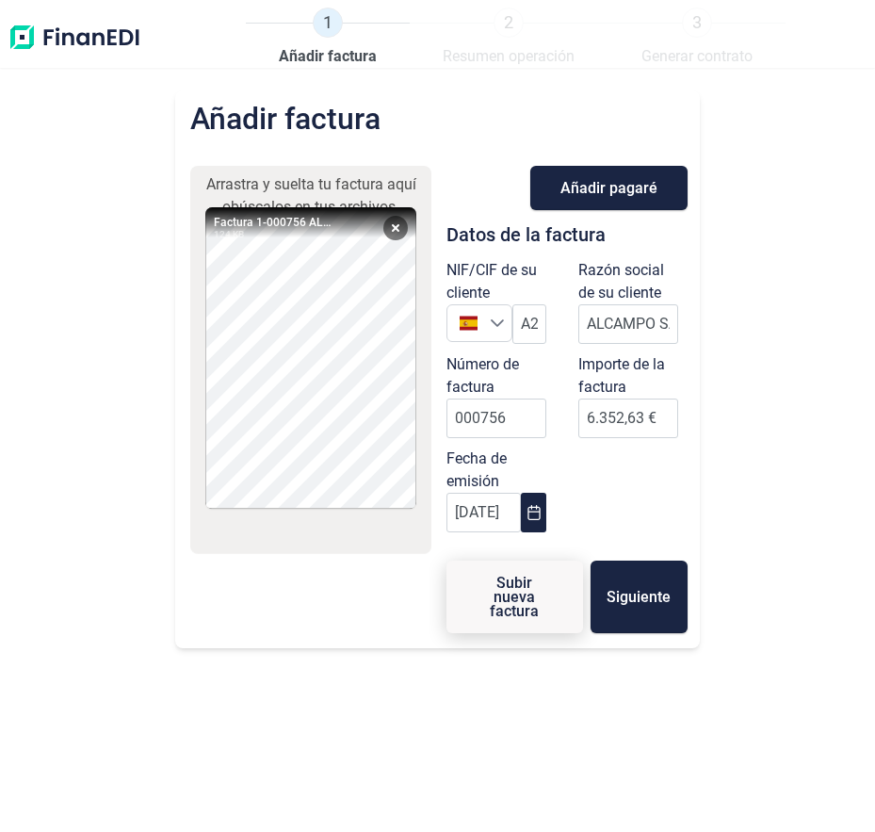
click at [510, 594] on span "Subir nueva factura" at bounding box center [515, 597] width 76 height 42
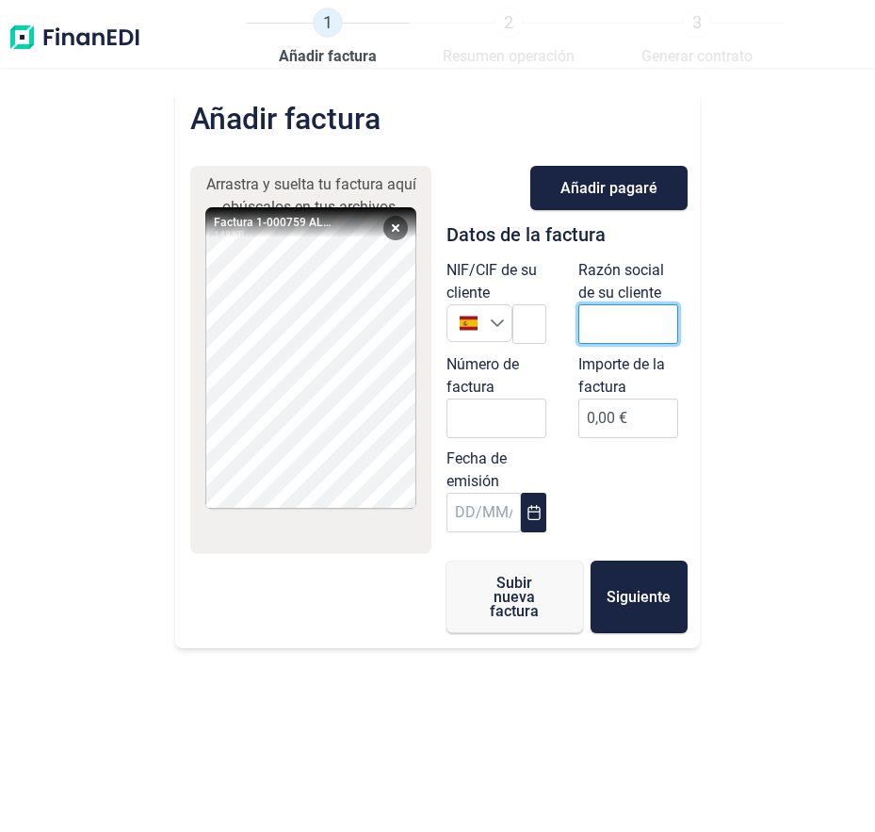
click at [624, 314] on input "text" at bounding box center [628, 324] width 100 height 40
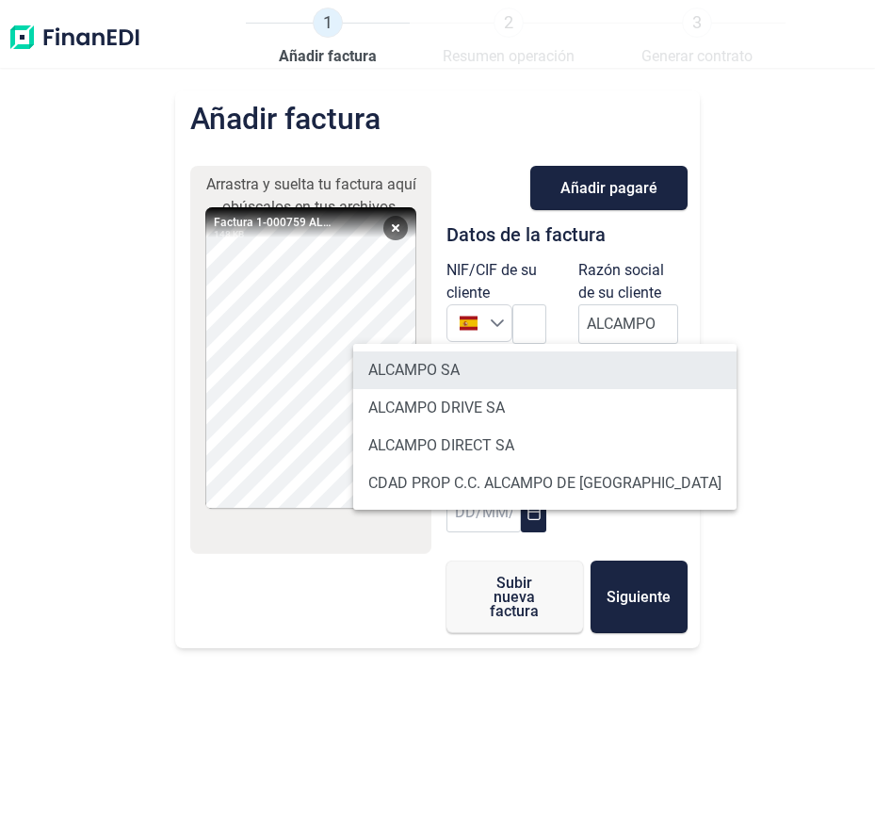
click at [527, 358] on li "ALCAMPO SA" at bounding box center [544, 370] width 383 height 38
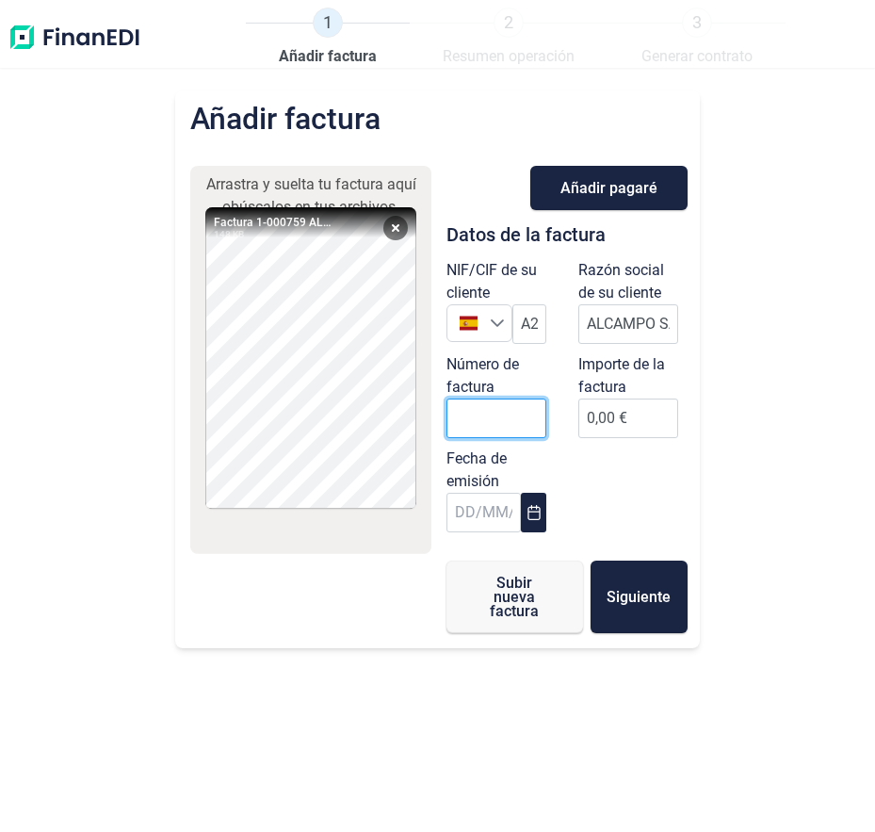
click at [506, 423] on input "Número de factura" at bounding box center [497, 418] width 100 height 40
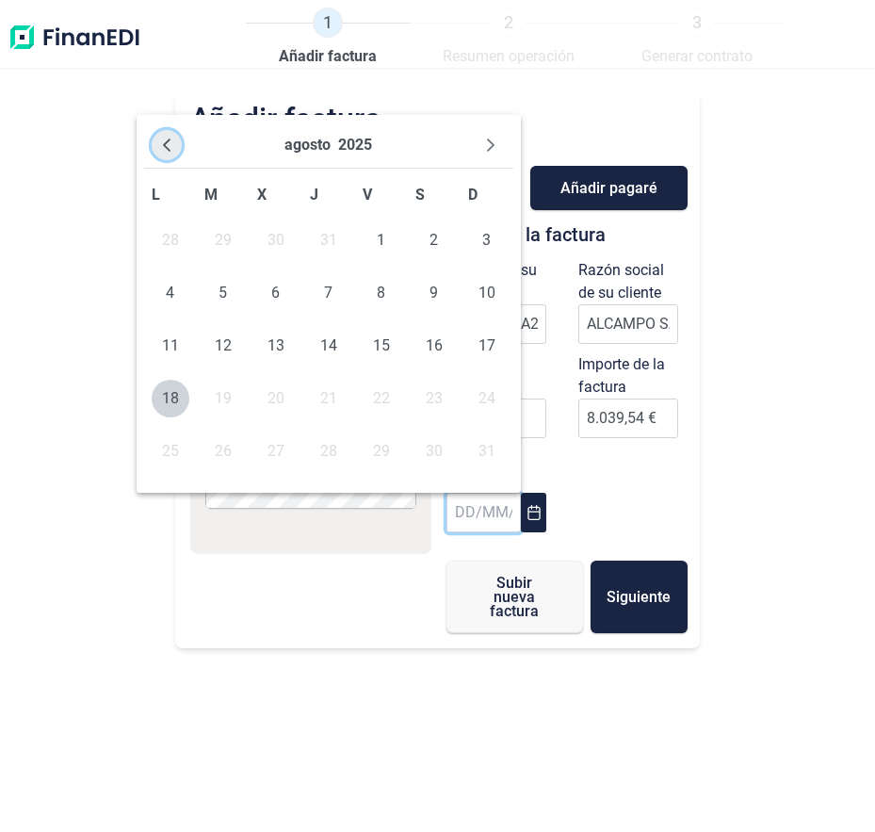
click at [164, 150] on icon "Previous Month" at bounding box center [166, 145] width 15 height 15
click at [333, 455] on span "31" at bounding box center [329, 451] width 38 height 38
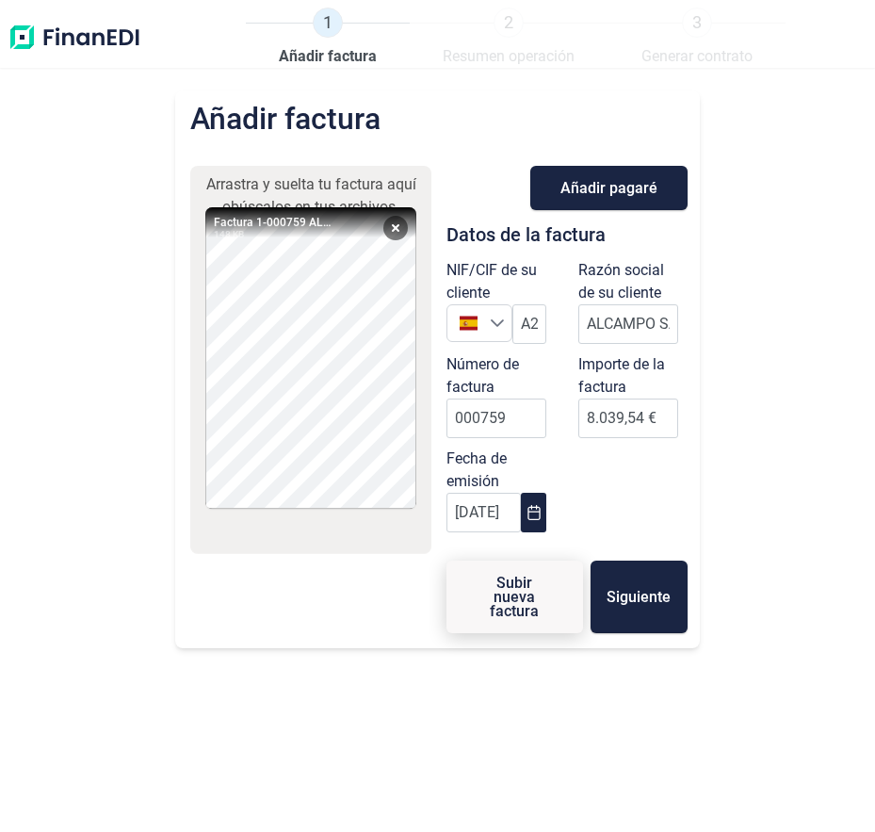
click at [538, 614] on span "Subir nueva factura" at bounding box center [515, 597] width 76 height 42
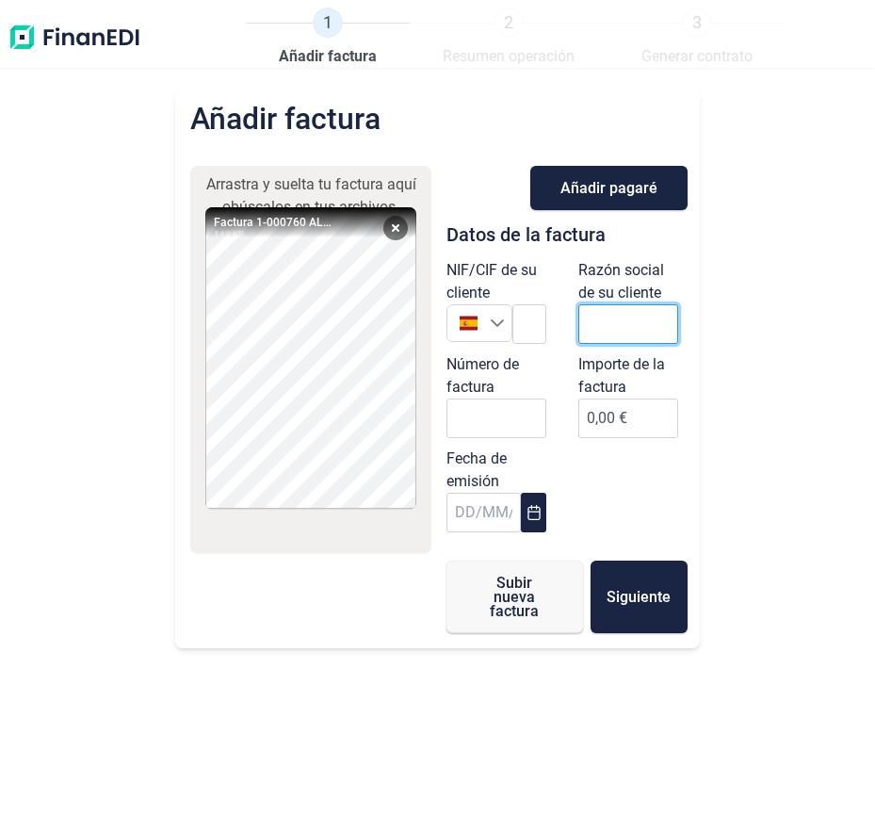
click at [633, 341] on input "text" at bounding box center [628, 324] width 100 height 40
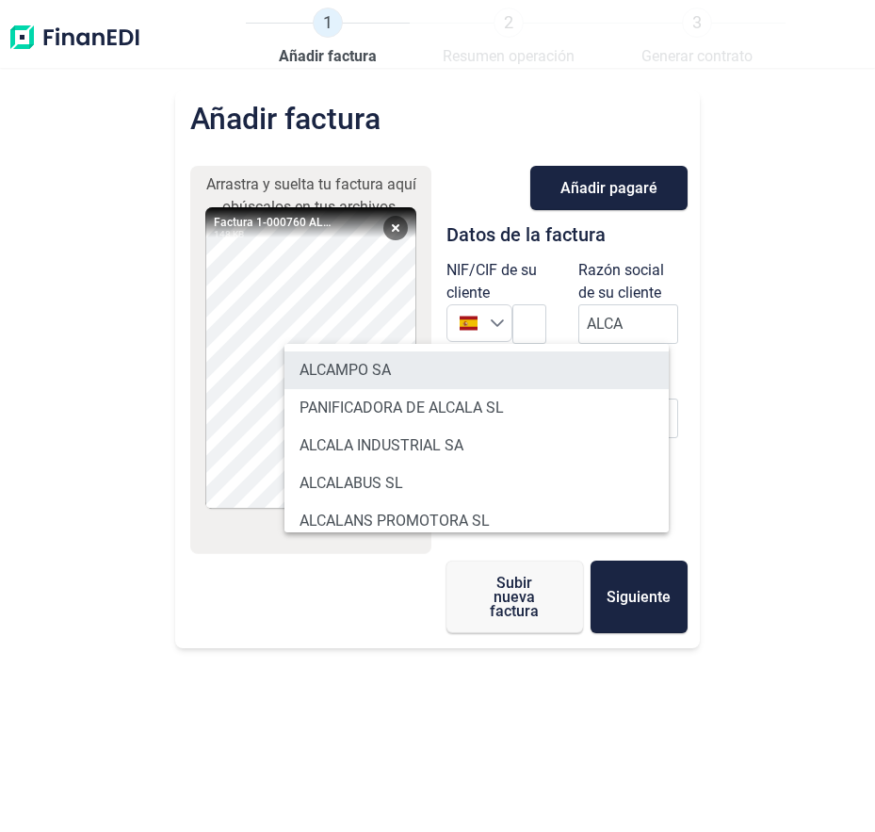
click at [480, 382] on li "ALCAMPO SA" at bounding box center [477, 370] width 384 height 38
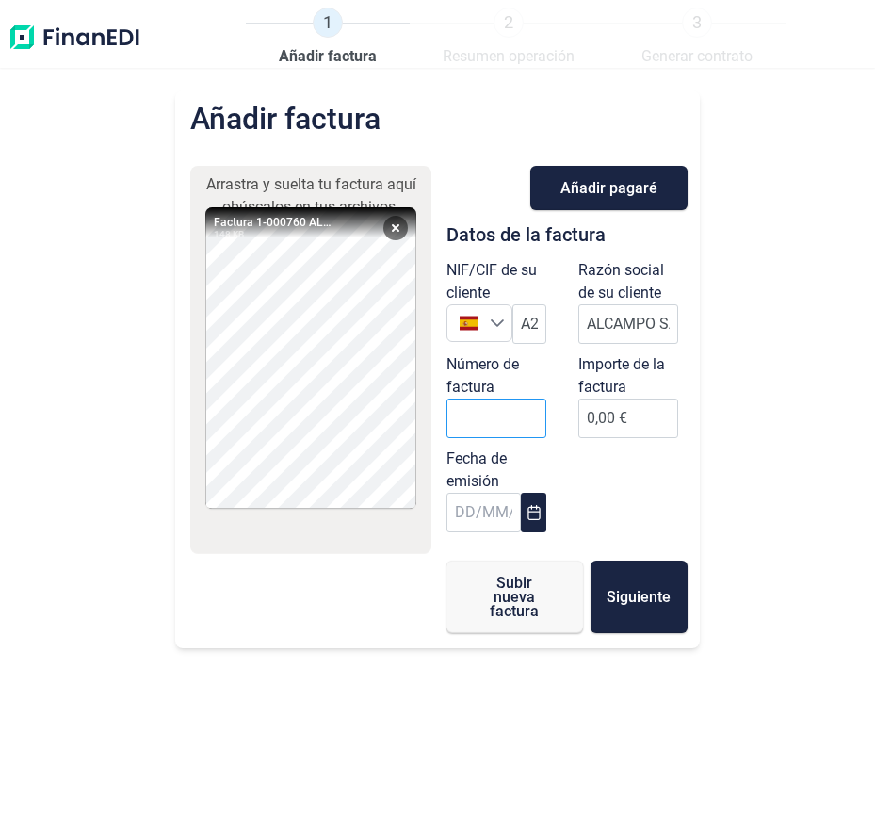
click at [457, 397] on label "Número de factura" at bounding box center [497, 375] width 100 height 45
click at [457, 398] on input "Número de factura" at bounding box center [497, 418] width 100 height 40
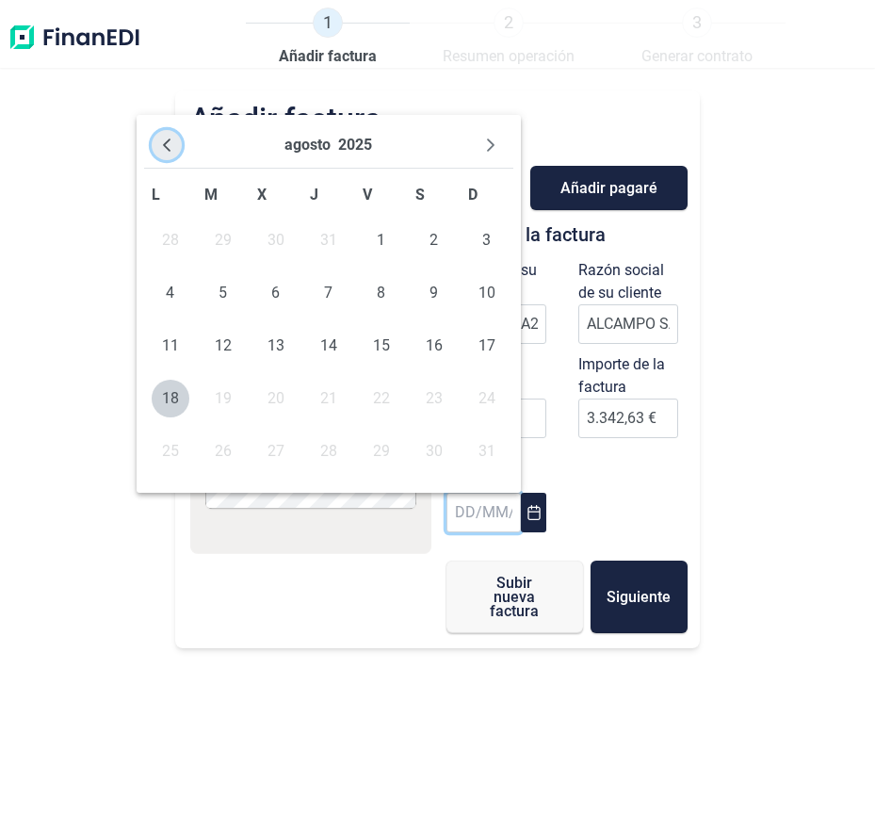
click at [171, 150] on icon "Previous Month" at bounding box center [166, 145] width 15 height 15
click at [318, 459] on span "31" at bounding box center [329, 451] width 38 height 38
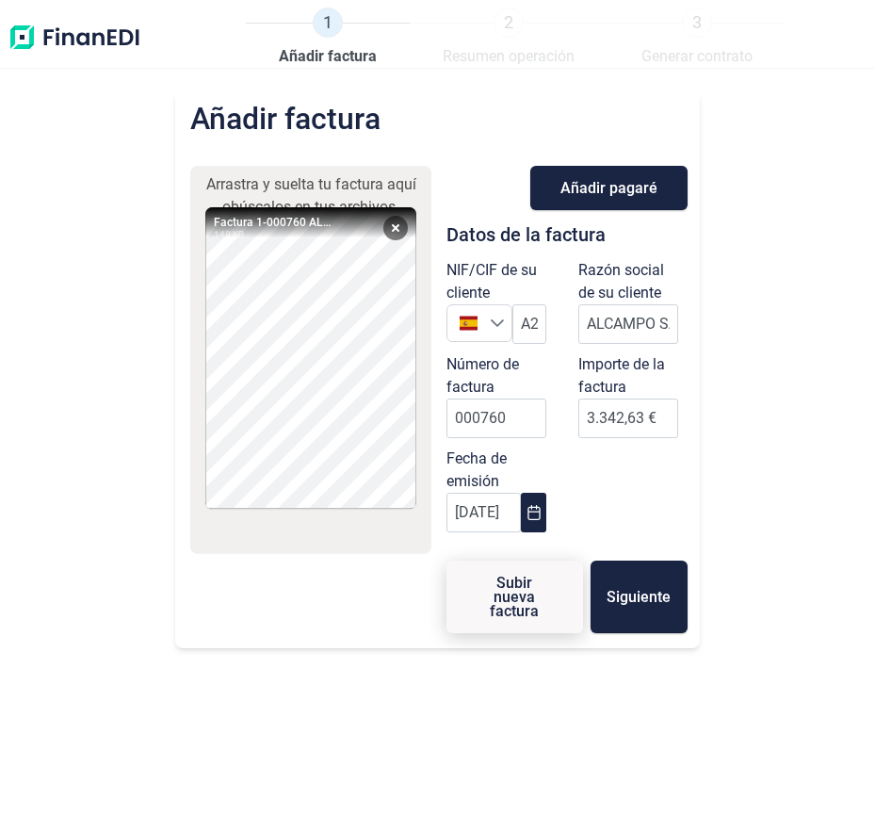
click at [520, 595] on span "Subir nueva factura" at bounding box center [515, 597] width 76 height 42
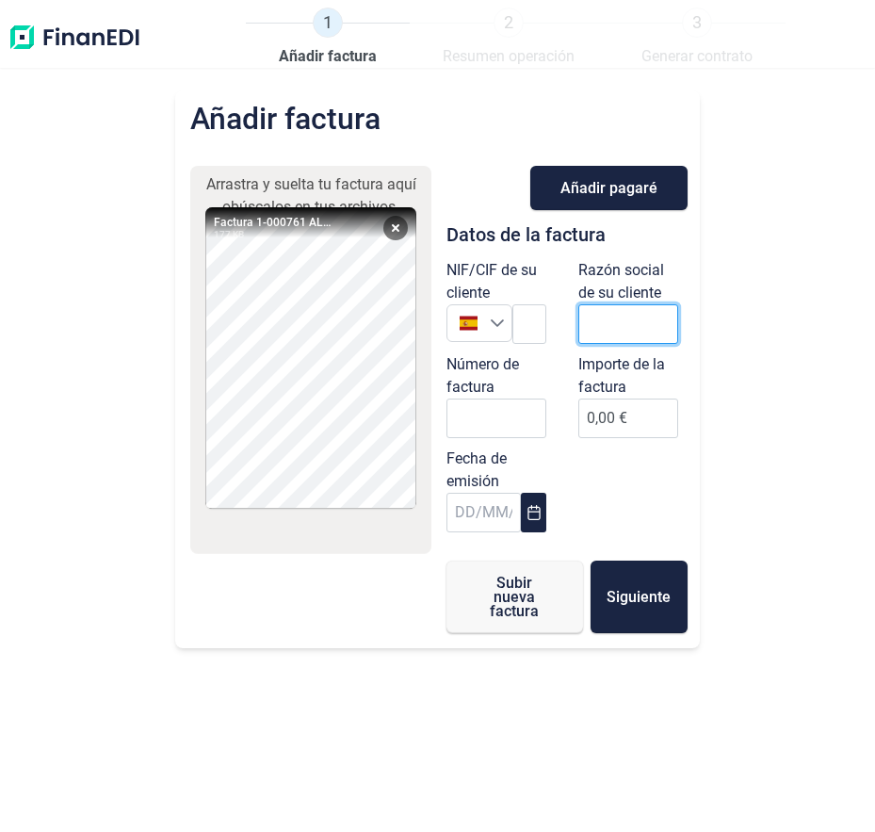
click at [593, 343] on input "text" at bounding box center [628, 324] width 100 height 40
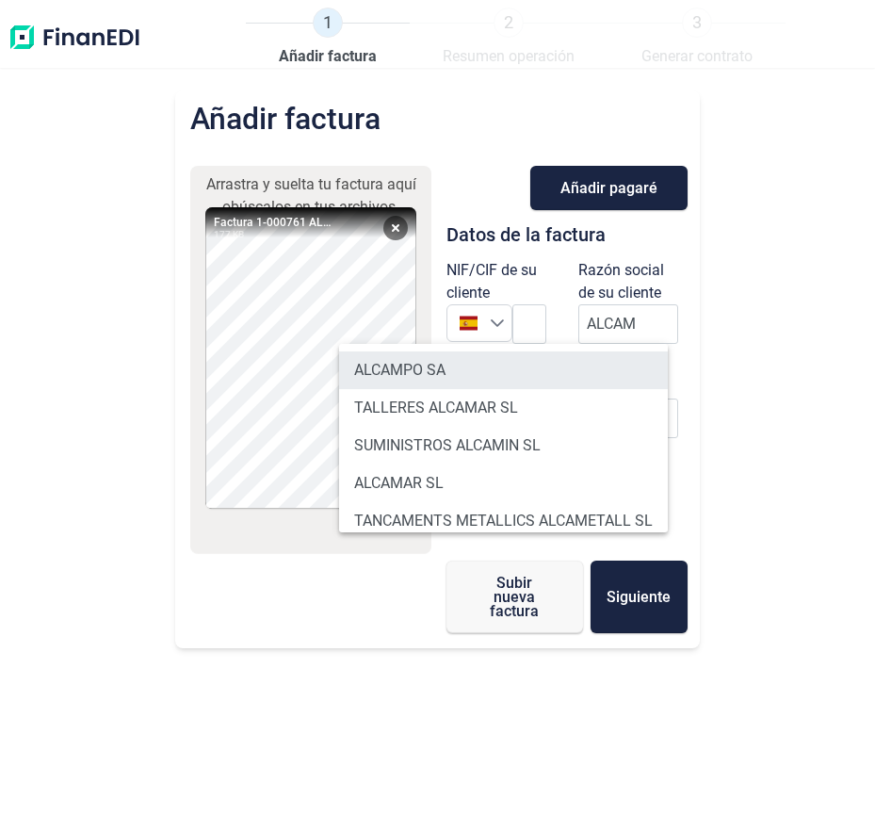
click at [558, 369] on li "ALCAMPO SA" at bounding box center [503, 370] width 329 height 38
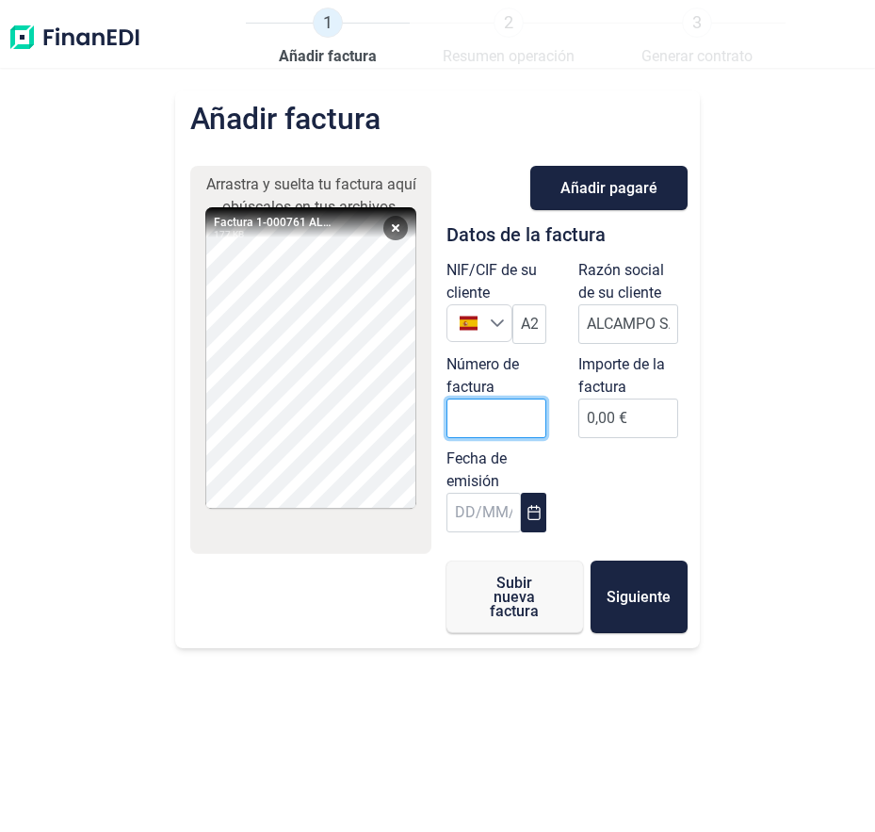
click at [503, 412] on input "Número de factura" at bounding box center [497, 418] width 100 height 40
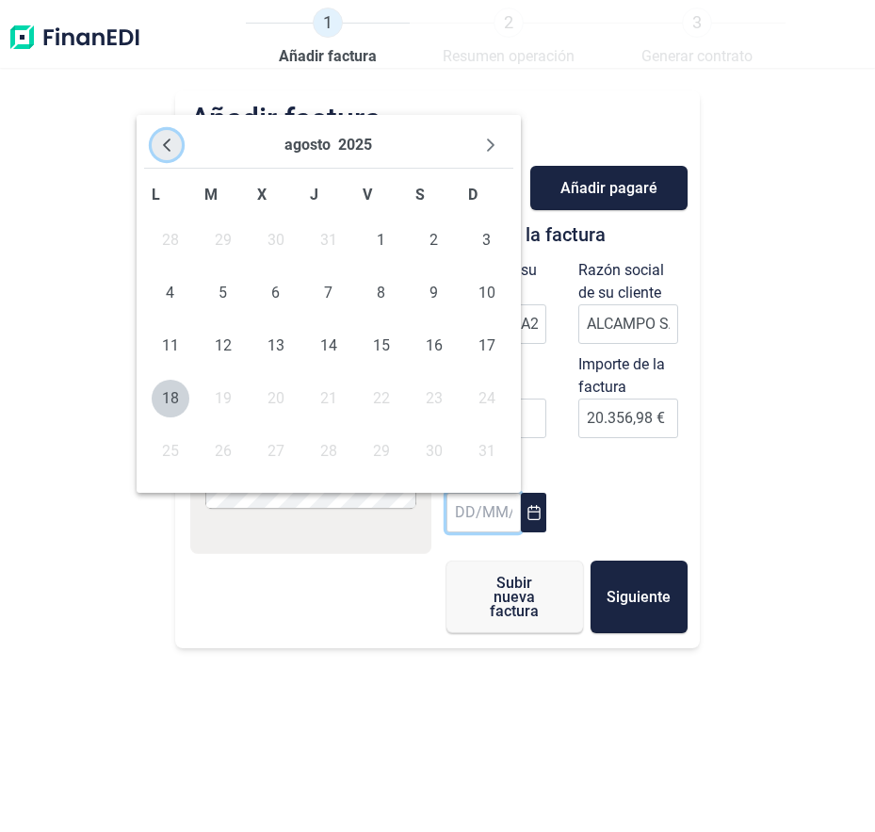
click at [172, 146] on icon "Previous Month" at bounding box center [166, 145] width 15 height 15
click at [339, 451] on span "31" at bounding box center [329, 451] width 38 height 38
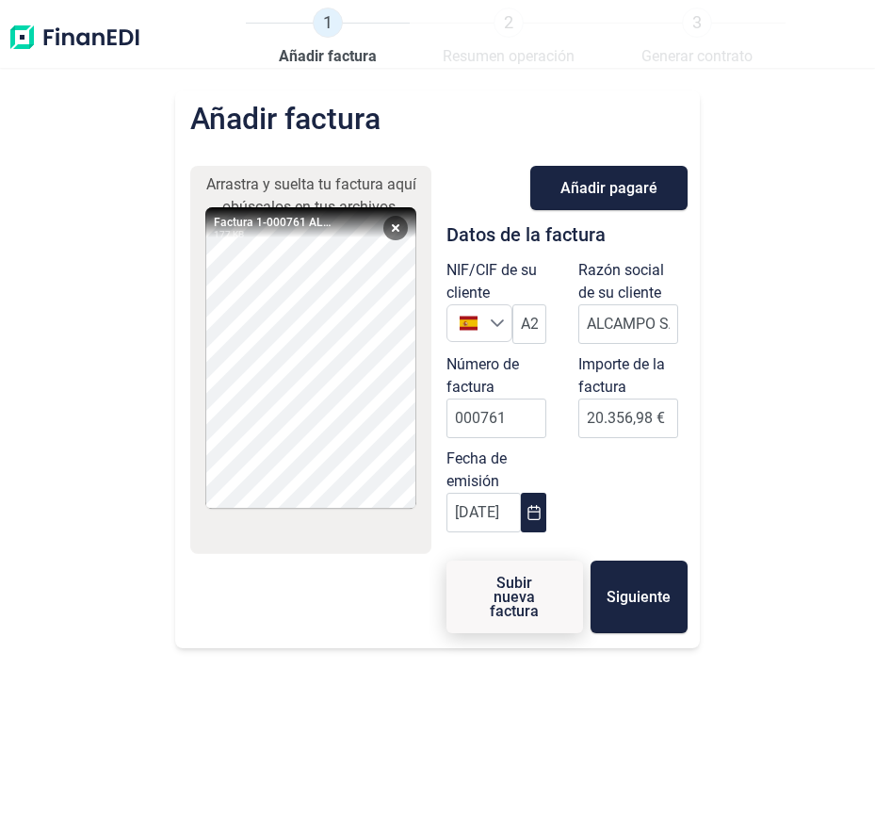
click at [523, 601] on span "Subir nueva factura" at bounding box center [515, 597] width 76 height 42
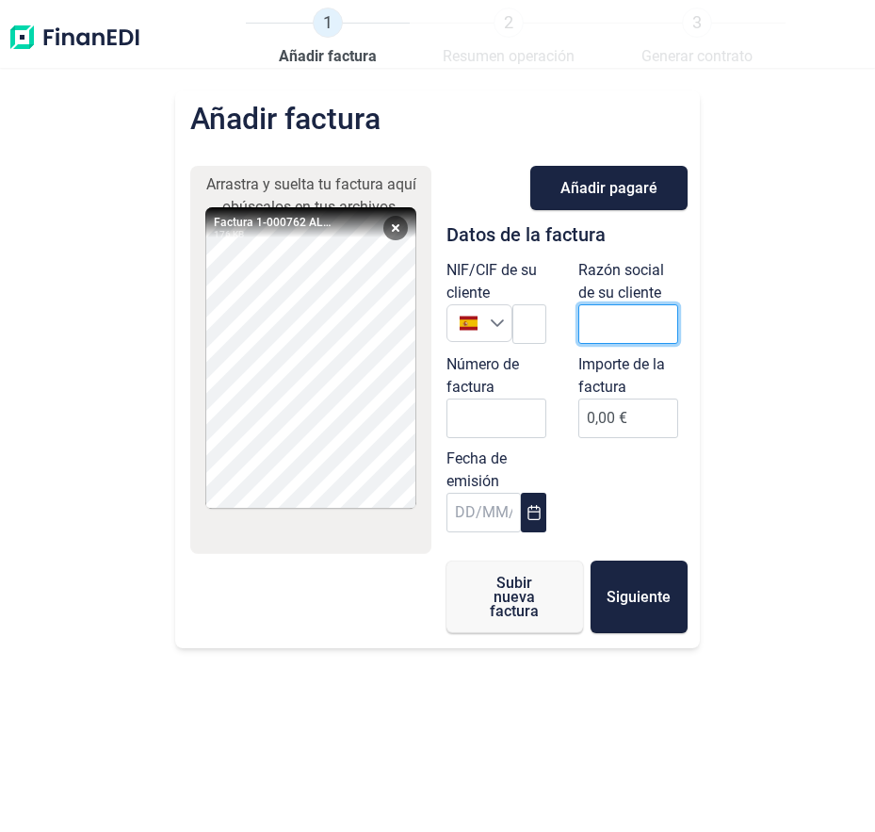
click at [627, 331] on input "text" at bounding box center [628, 324] width 100 height 40
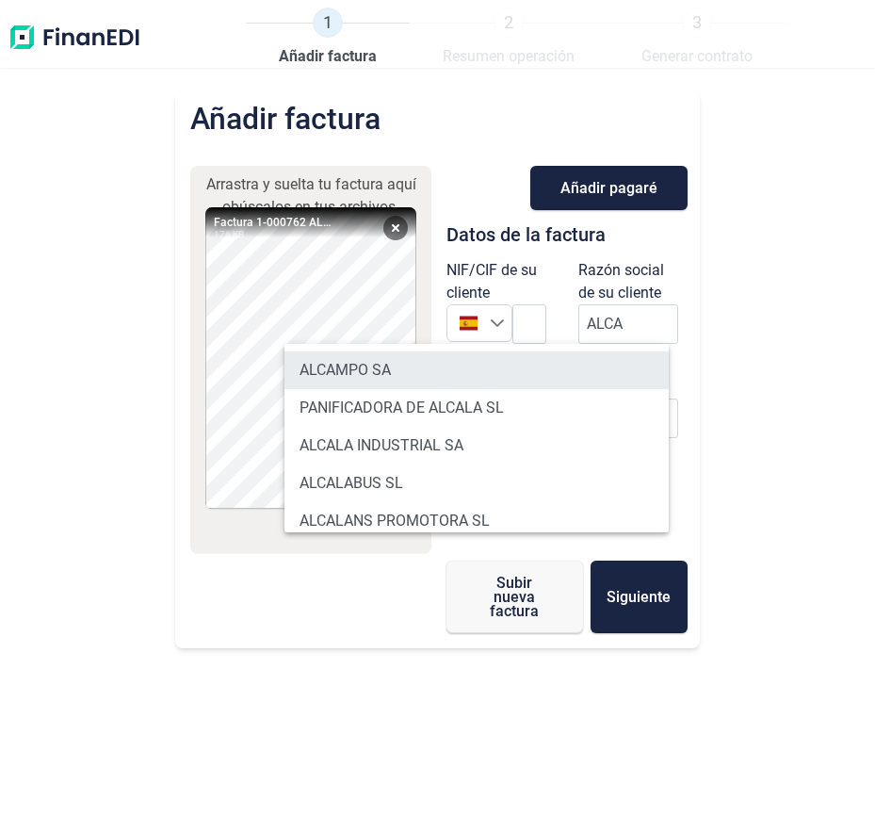
click at [444, 357] on li "ALCAMPO SA" at bounding box center [477, 370] width 384 height 38
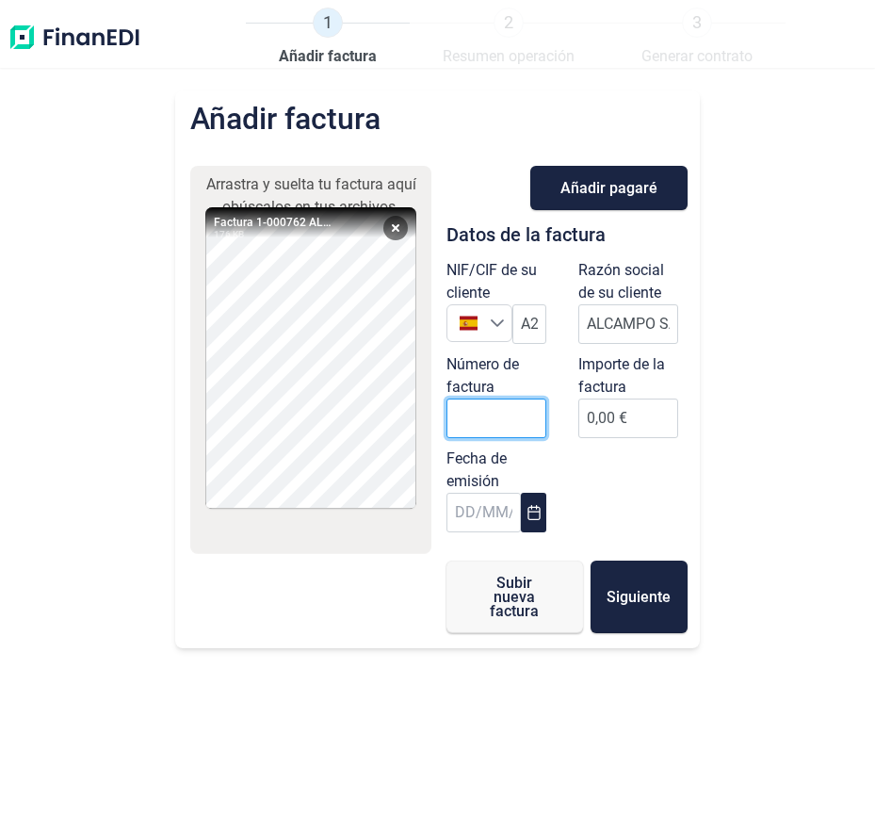
click at [466, 401] on input "Número de factura" at bounding box center [497, 418] width 100 height 40
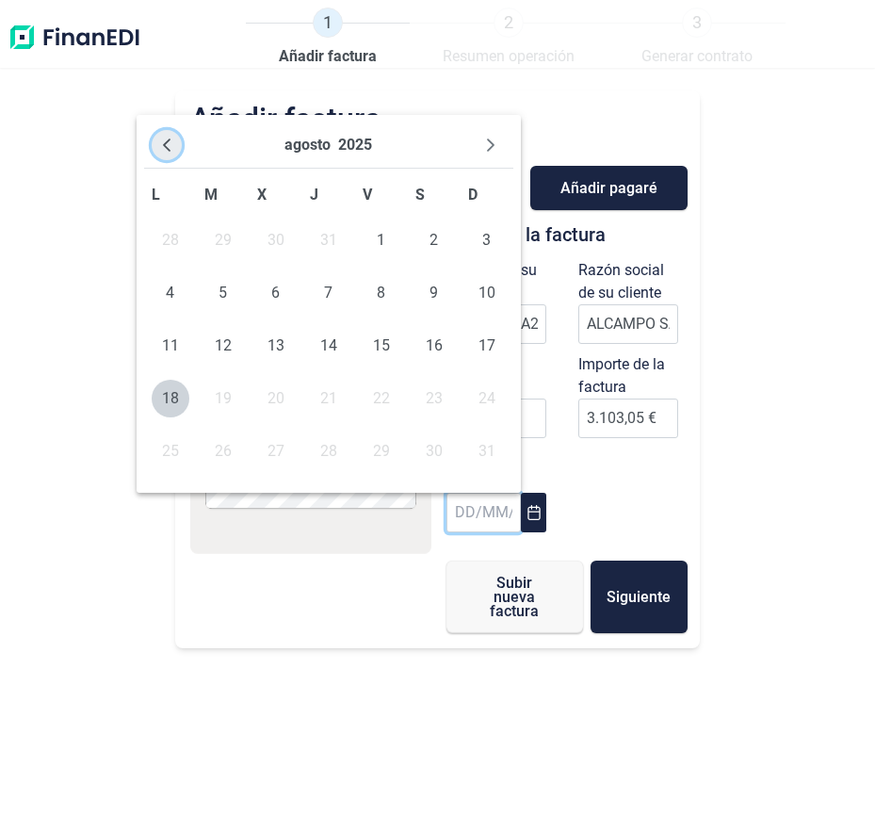
click at [175, 144] on button "Previous Month" at bounding box center [167, 145] width 30 height 30
click at [317, 443] on span "31" at bounding box center [329, 451] width 38 height 38
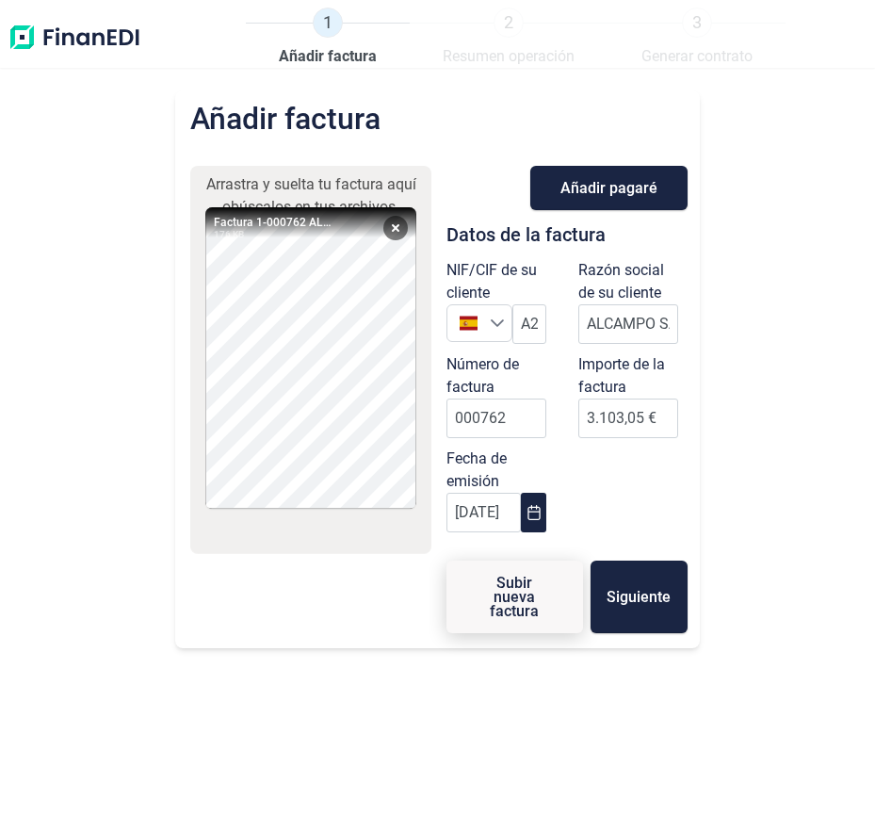
click at [540, 600] on span "Subir nueva factura" at bounding box center [515, 597] width 76 height 42
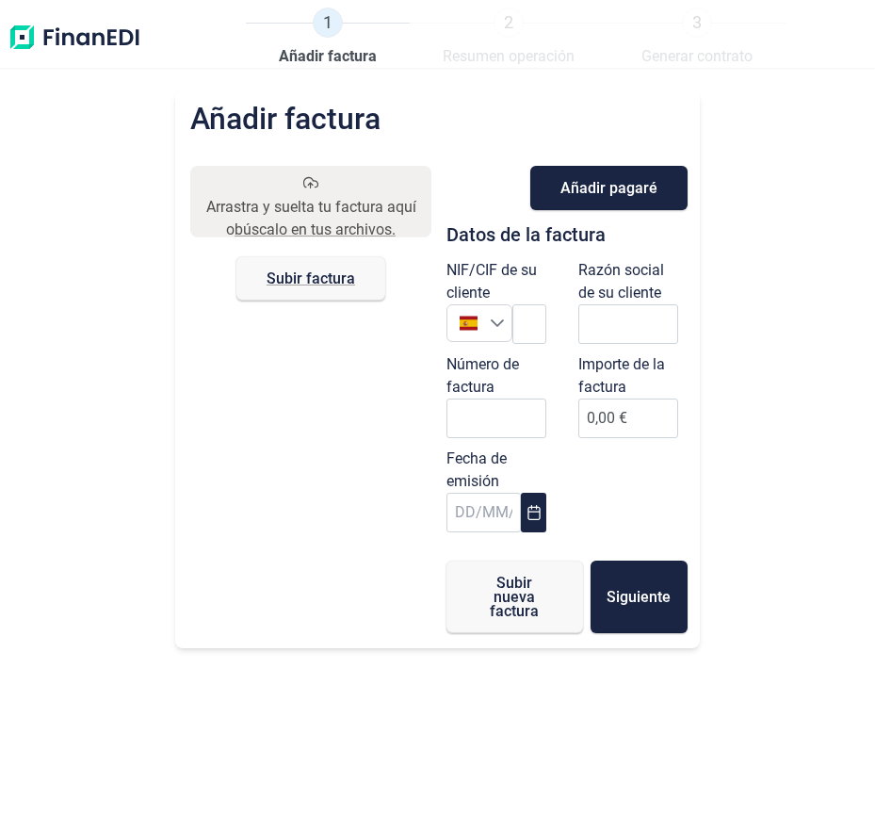
click at [133, 377] on div "Añadir factura Arrastra y suelta tu factura aquí o búscalo en tus archivos. Sub…" at bounding box center [437, 460] width 875 height 741
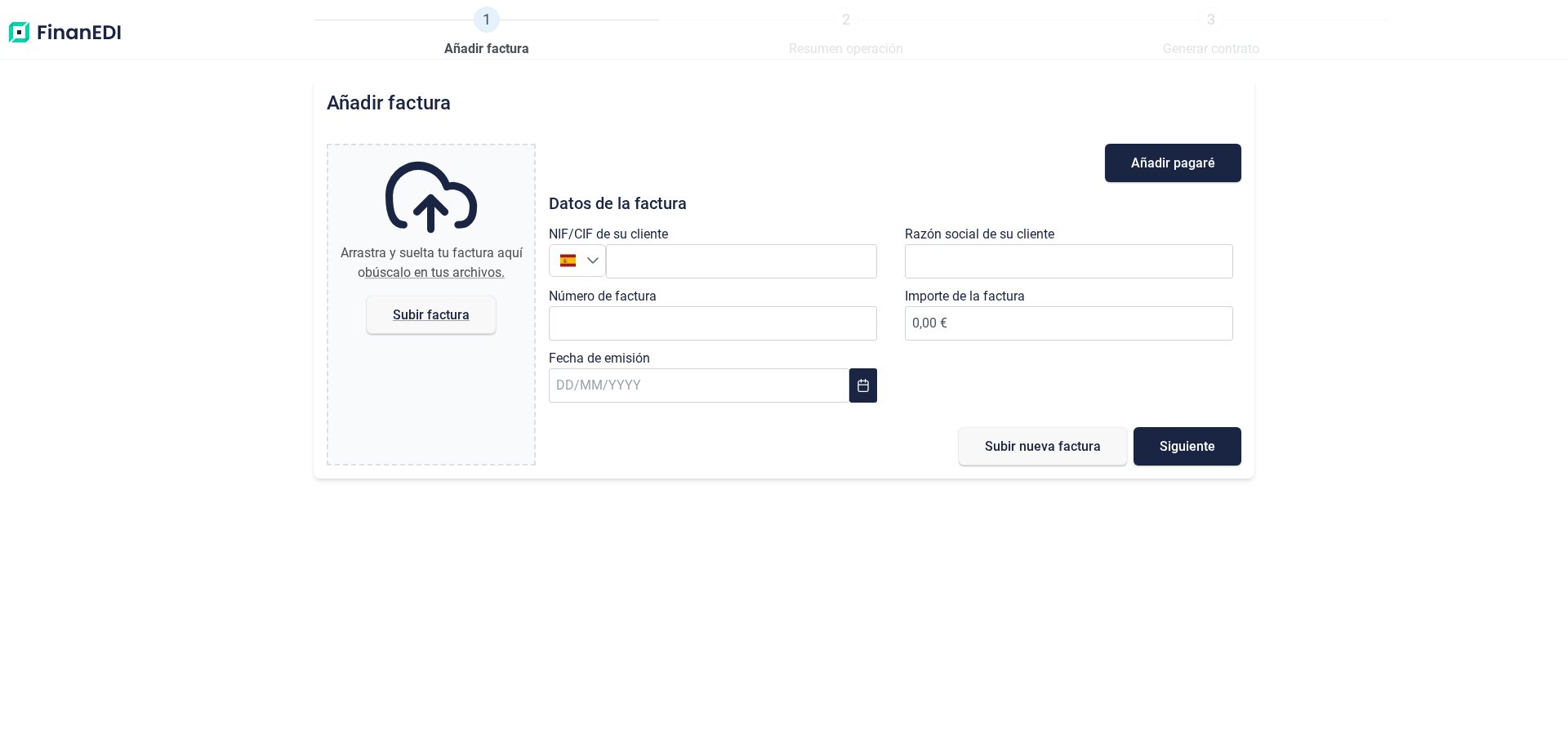
click at [69, 31] on img at bounding box center [65, 33] width 116 height 52
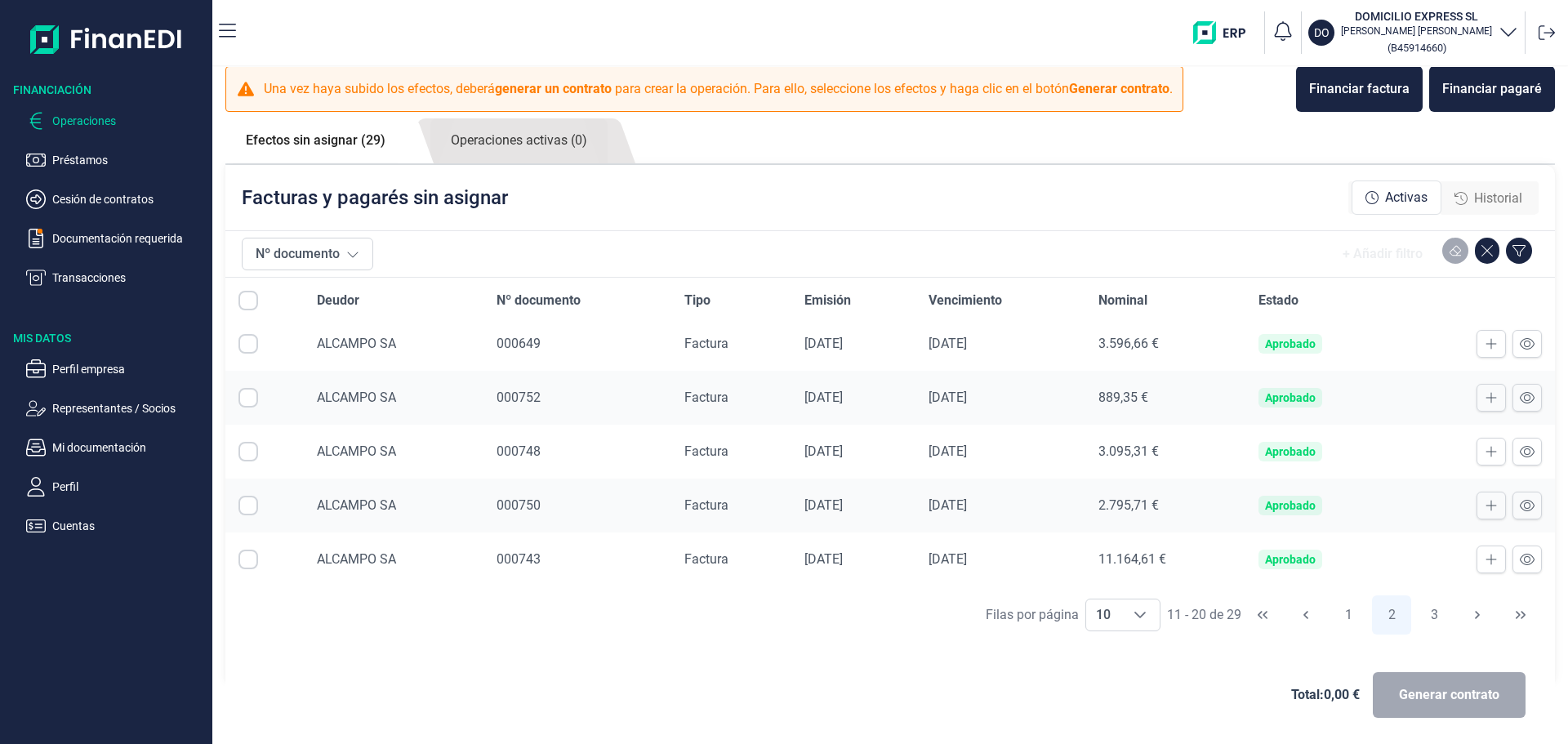
scroll to position [17, 0]
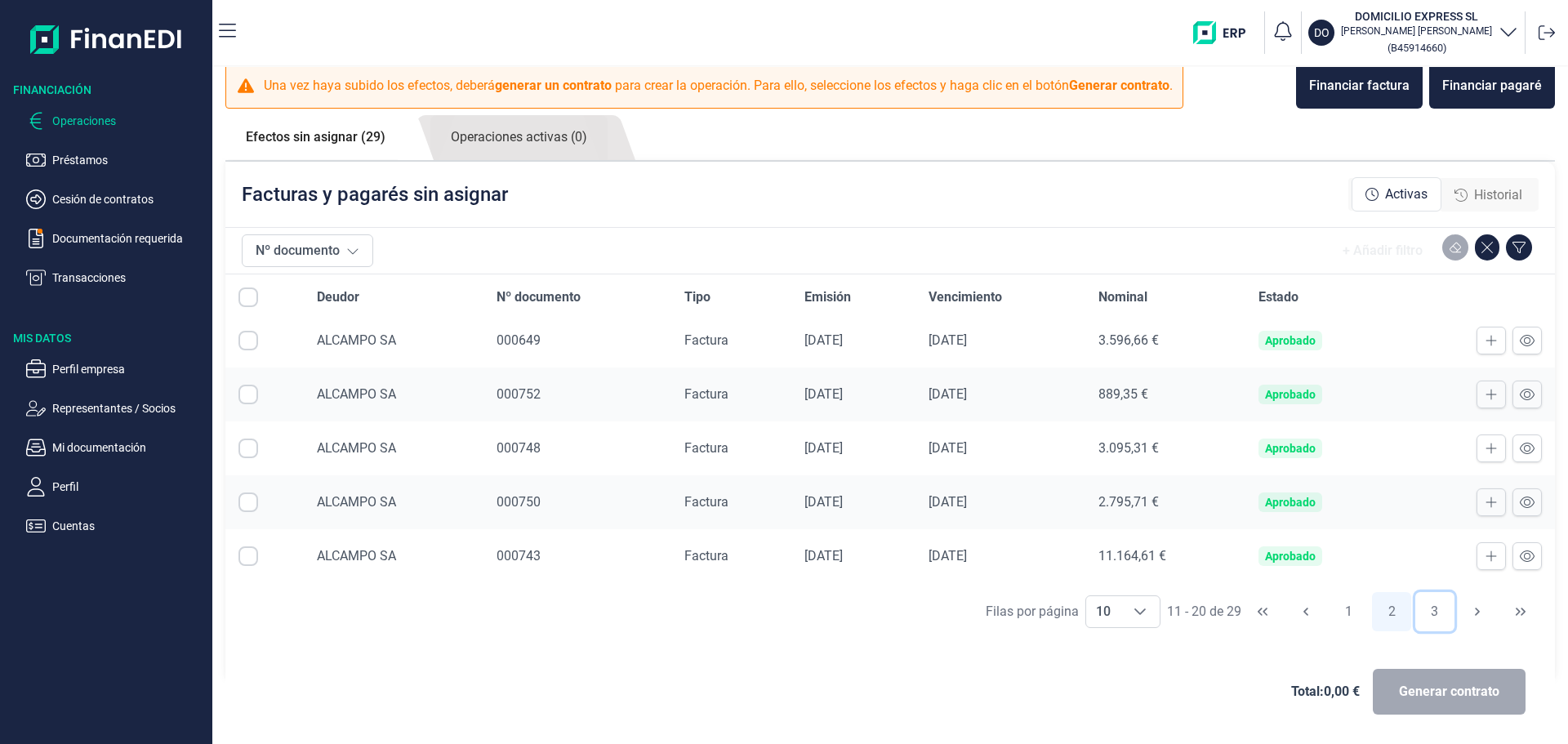
click at [1430, 617] on button "3" at bounding box center [1435, 611] width 39 height 39
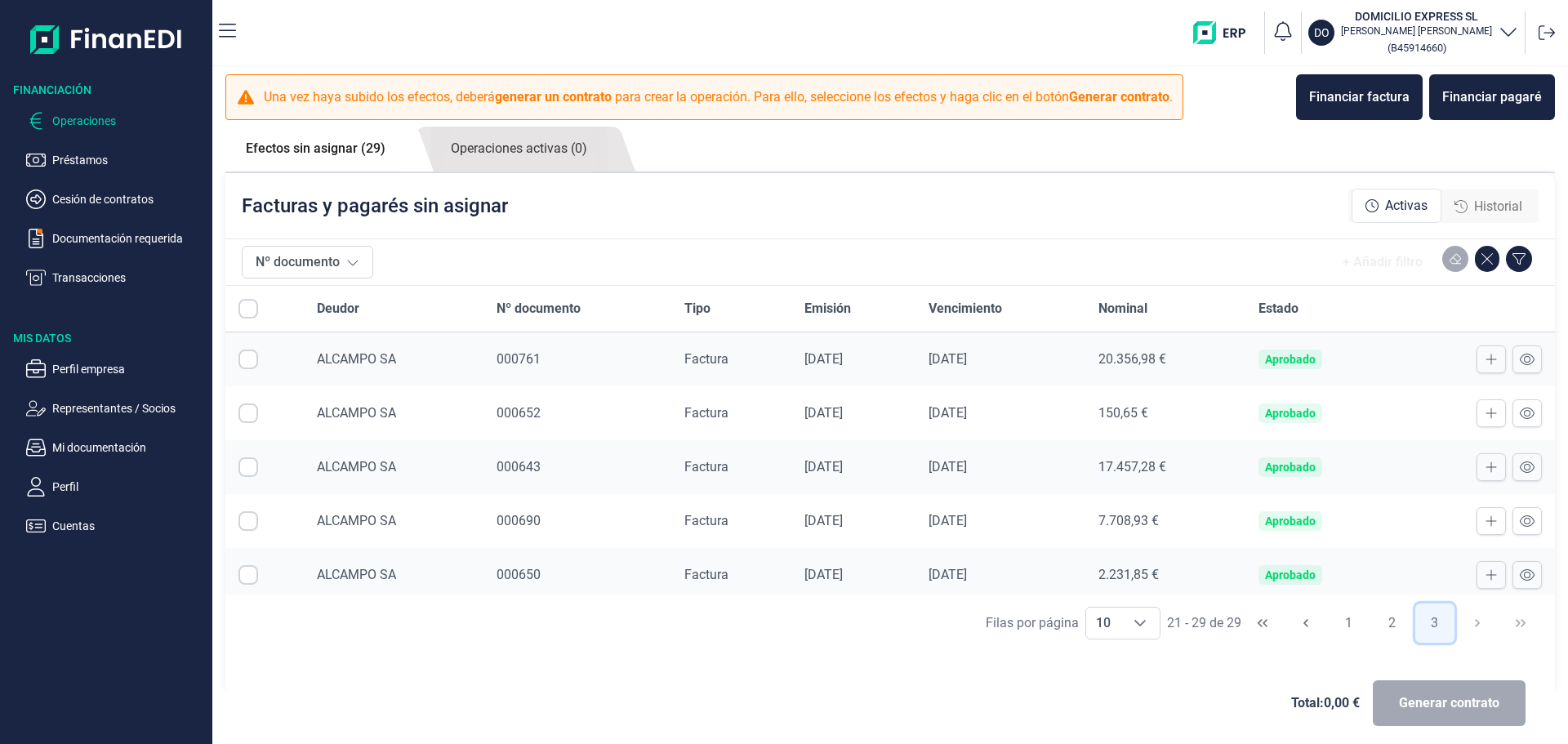
scroll to position [0, 0]
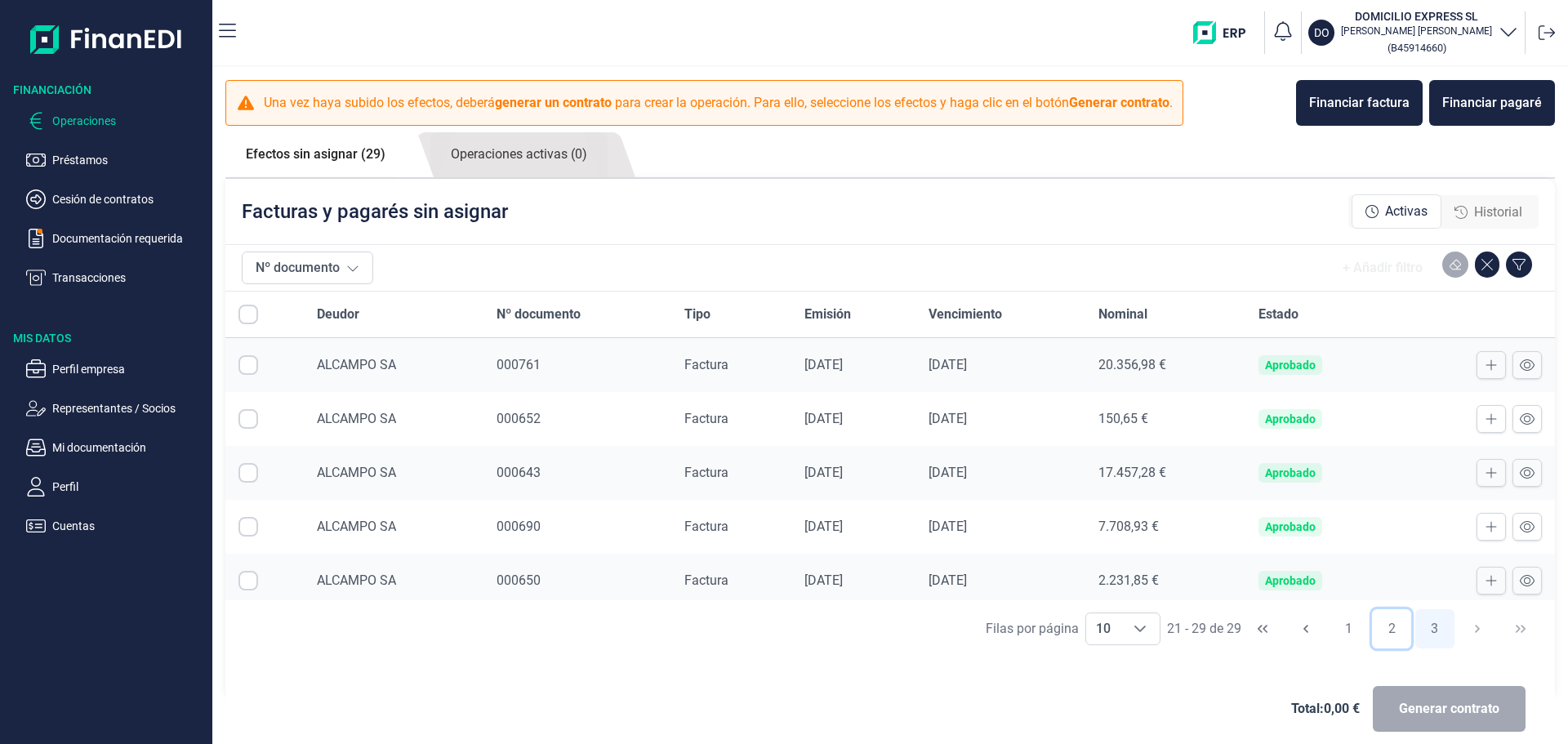
click at [1380, 630] on button "2" at bounding box center [1391, 629] width 39 height 39
click at [1344, 634] on button "1" at bounding box center [1348, 629] width 39 height 39
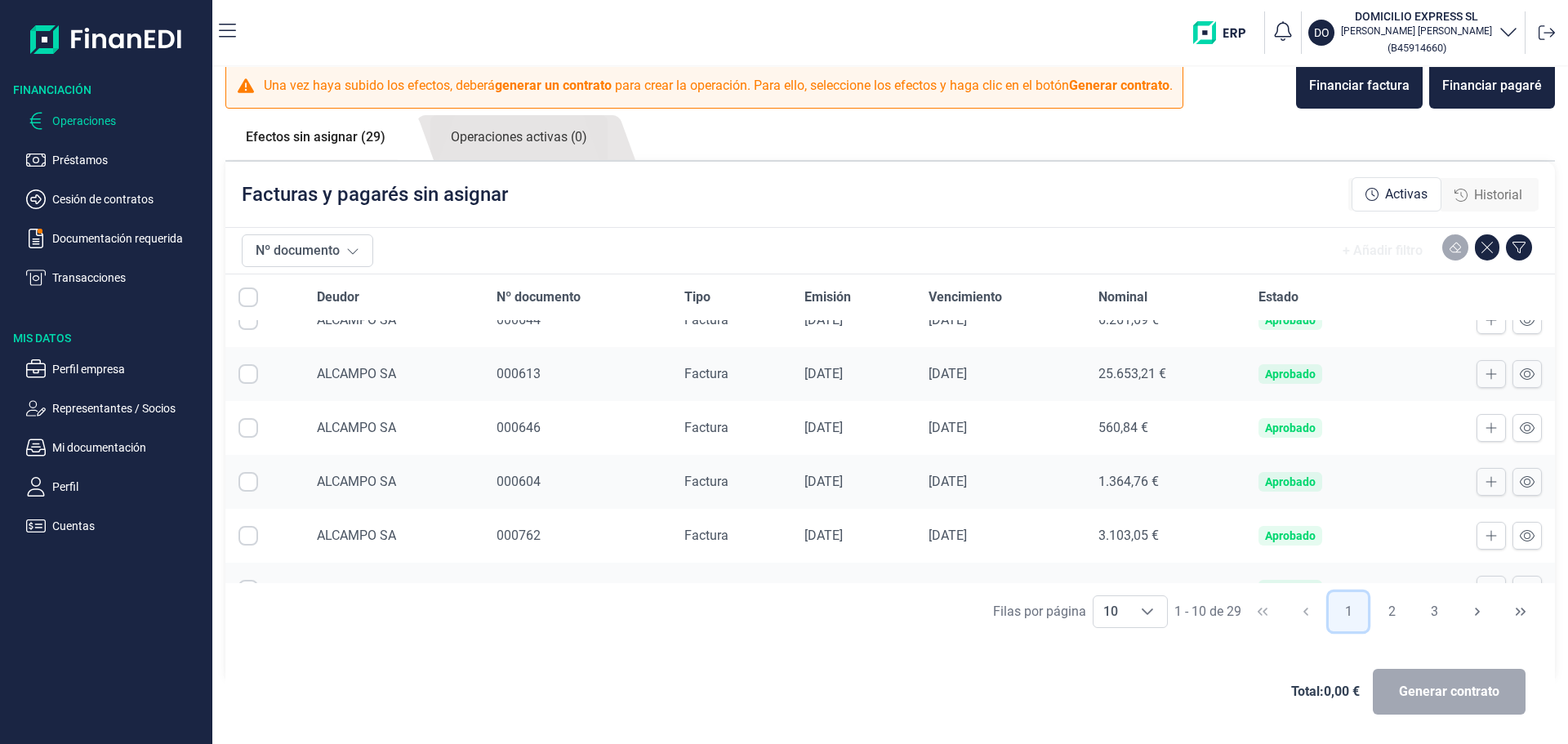
scroll to position [277, 0]
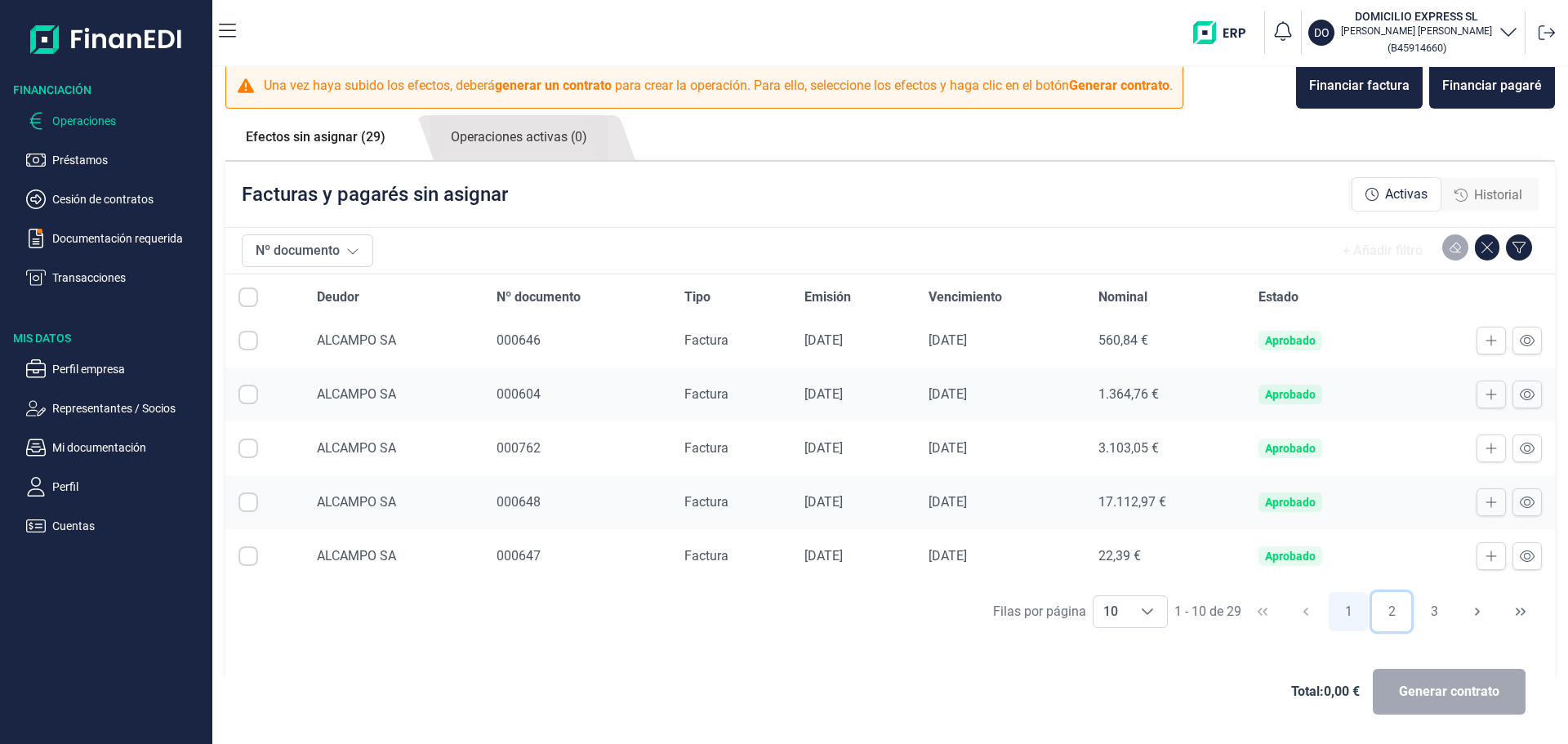
click at [1387, 616] on button "2" at bounding box center [1391, 611] width 39 height 39
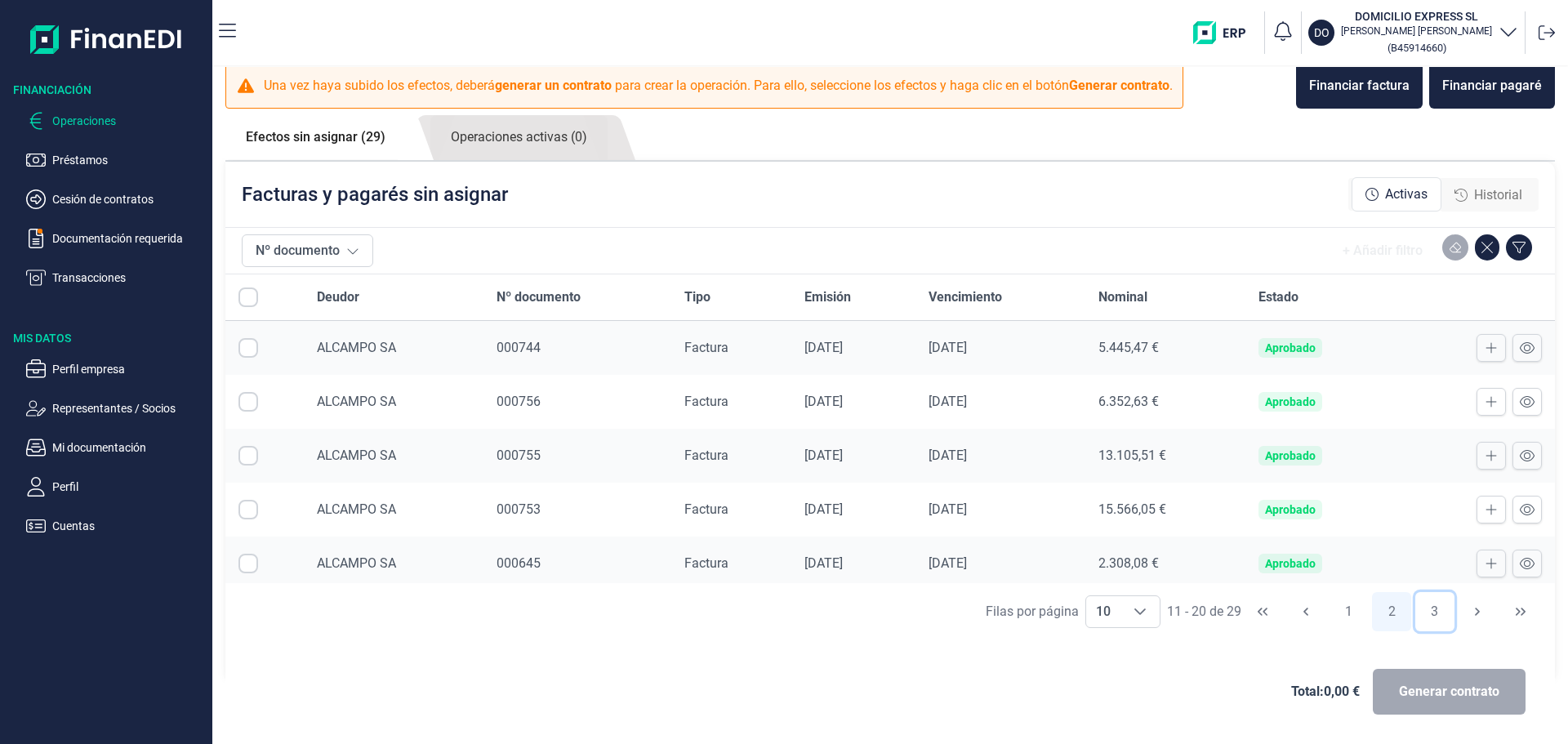
click at [1430, 606] on button "3" at bounding box center [1435, 611] width 39 height 39
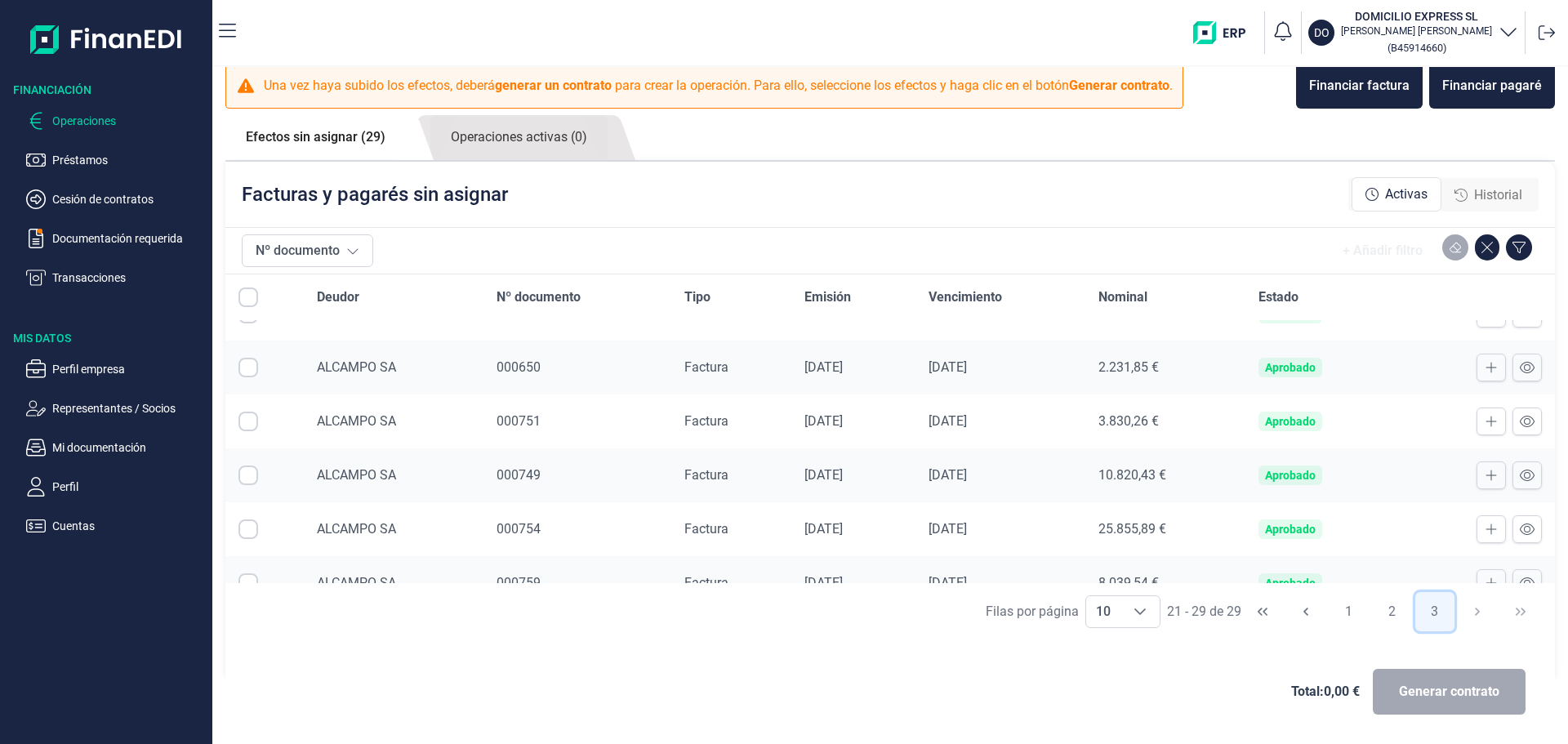
scroll to position [223, 0]
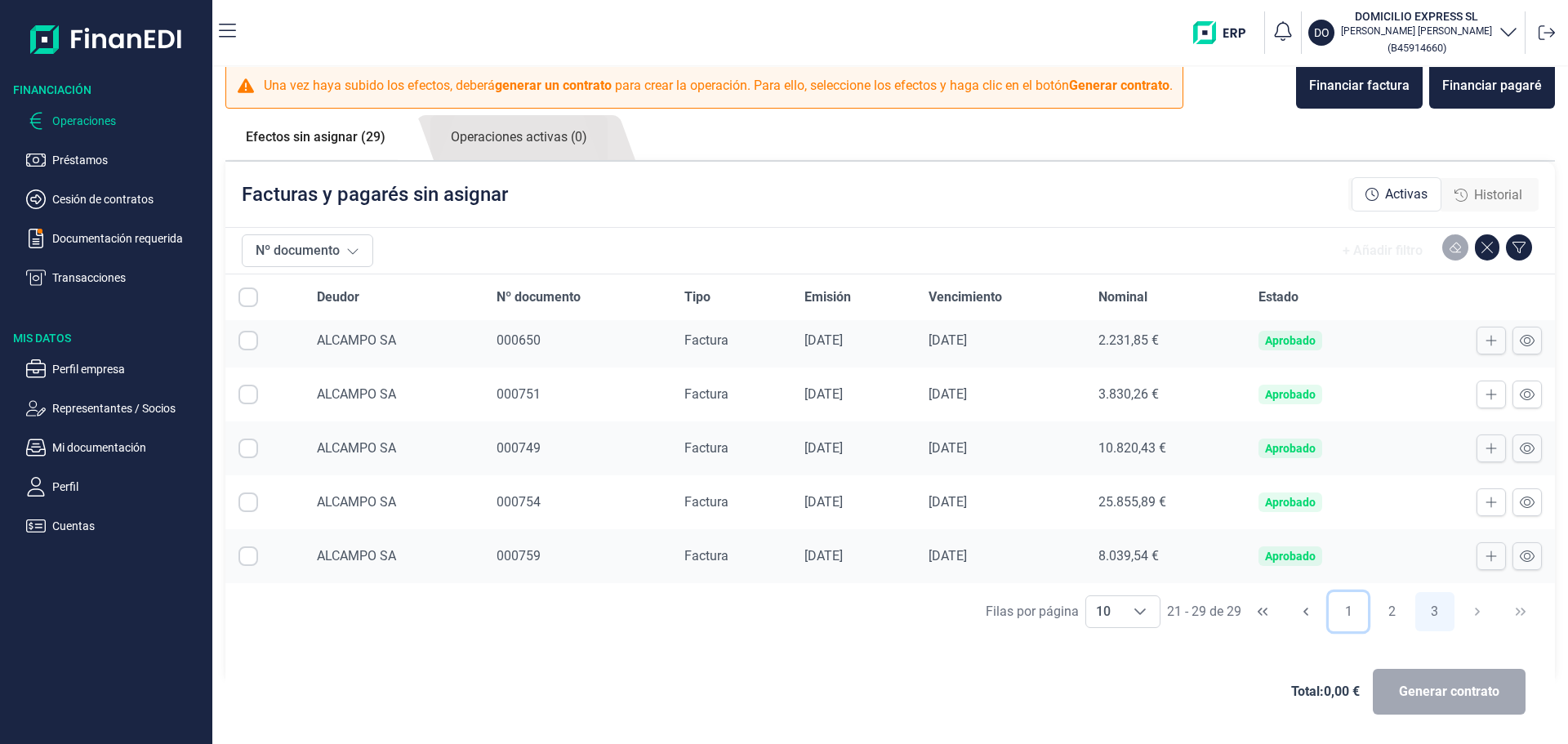
click at [1334, 613] on button "1" at bounding box center [1348, 611] width 39 height 39
click at [1538, 34] on div at bounding box center [1546, 33] width 29 height 29
click at [1543, 32] on icon at bounding box center [1546, 32] width 16 height 16
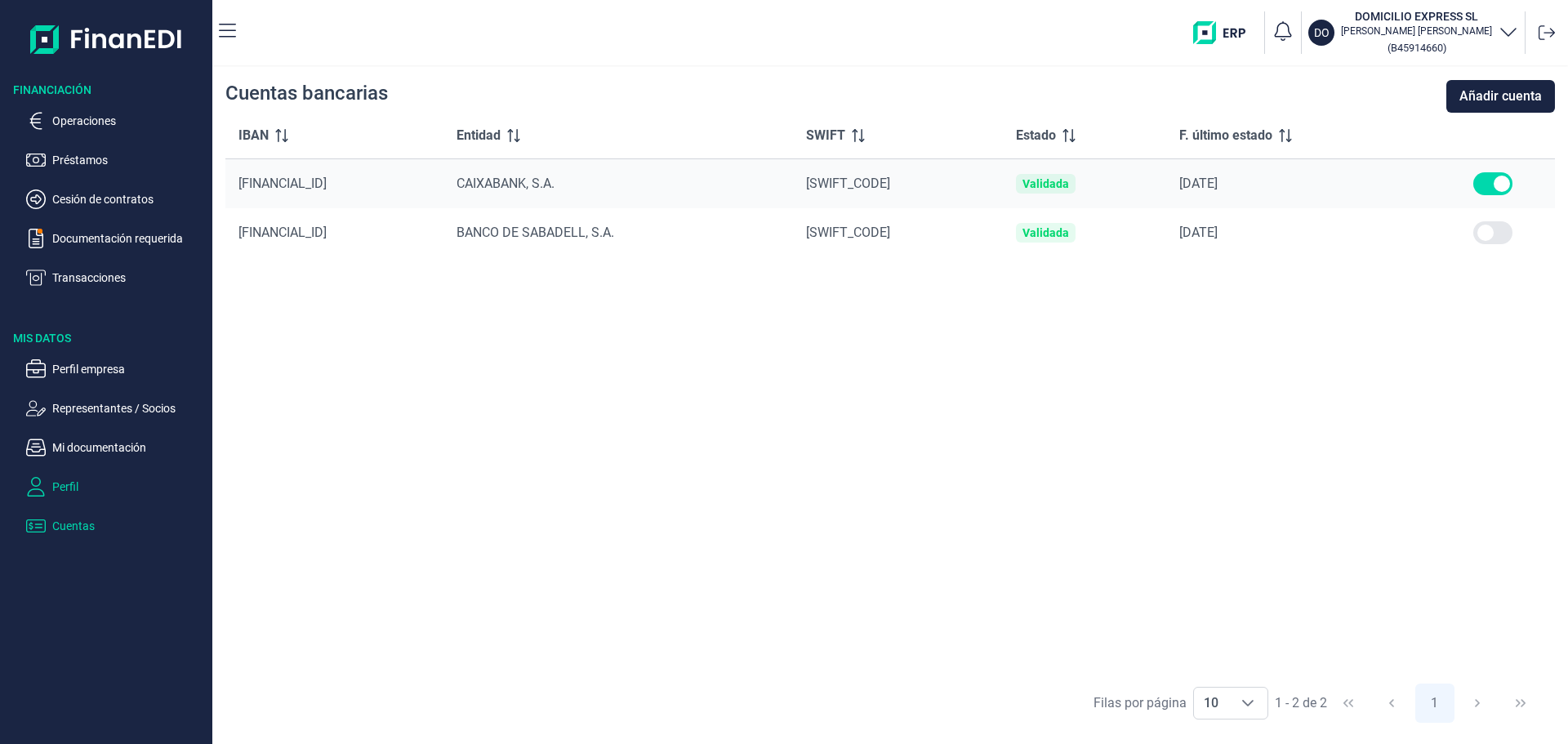
click at [50, 486] on button "Perfil" at bounding box center [115, 486] width 179 height 20
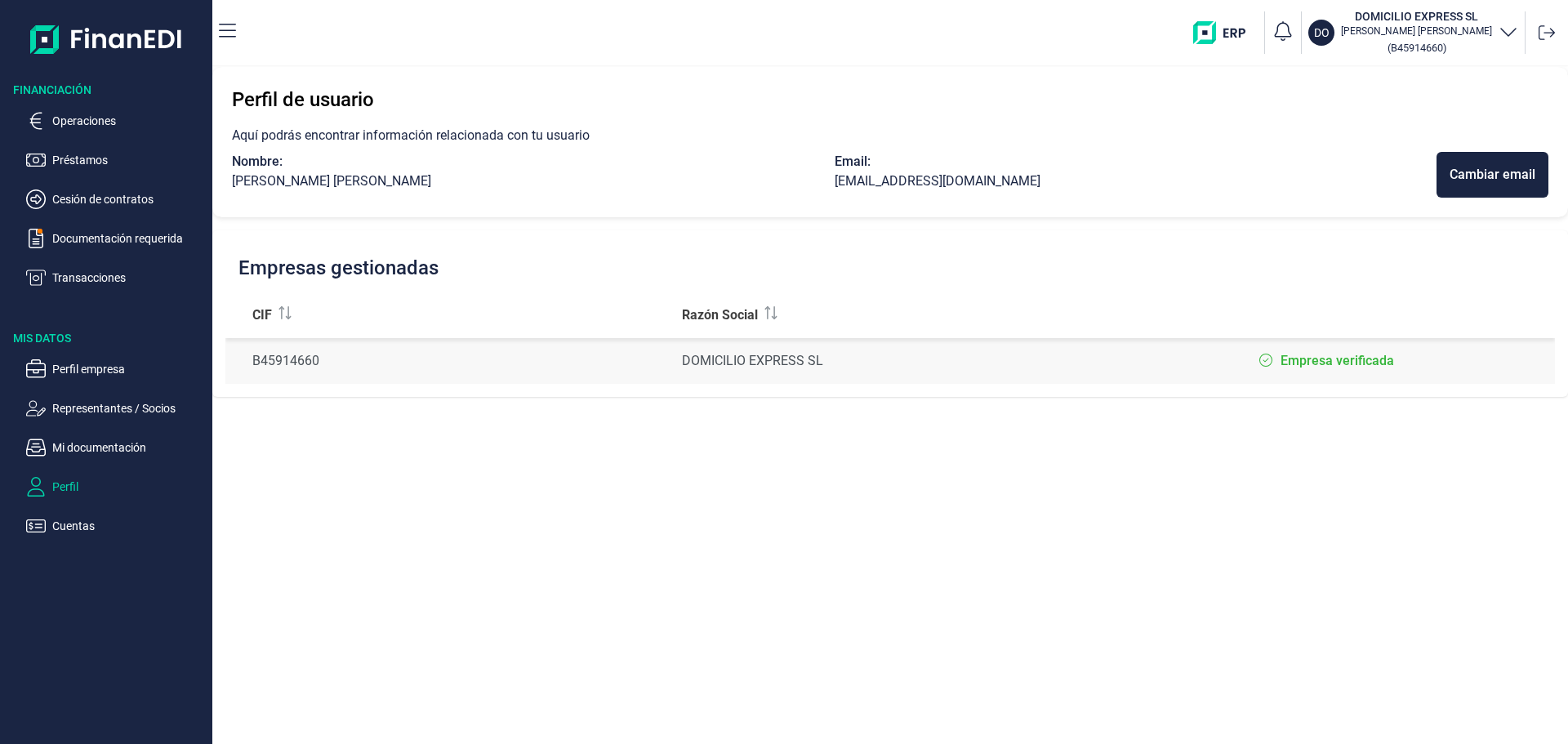
click at [89, 109] on ul "Operaciones Préstamos Cesión de contratos Documentación requerida Transacciones" at bounding box center [106, 193] width 212 height 190
click at [90, 120] on p "Operaciones" at bounding box center [128, 121] width 153 height 20
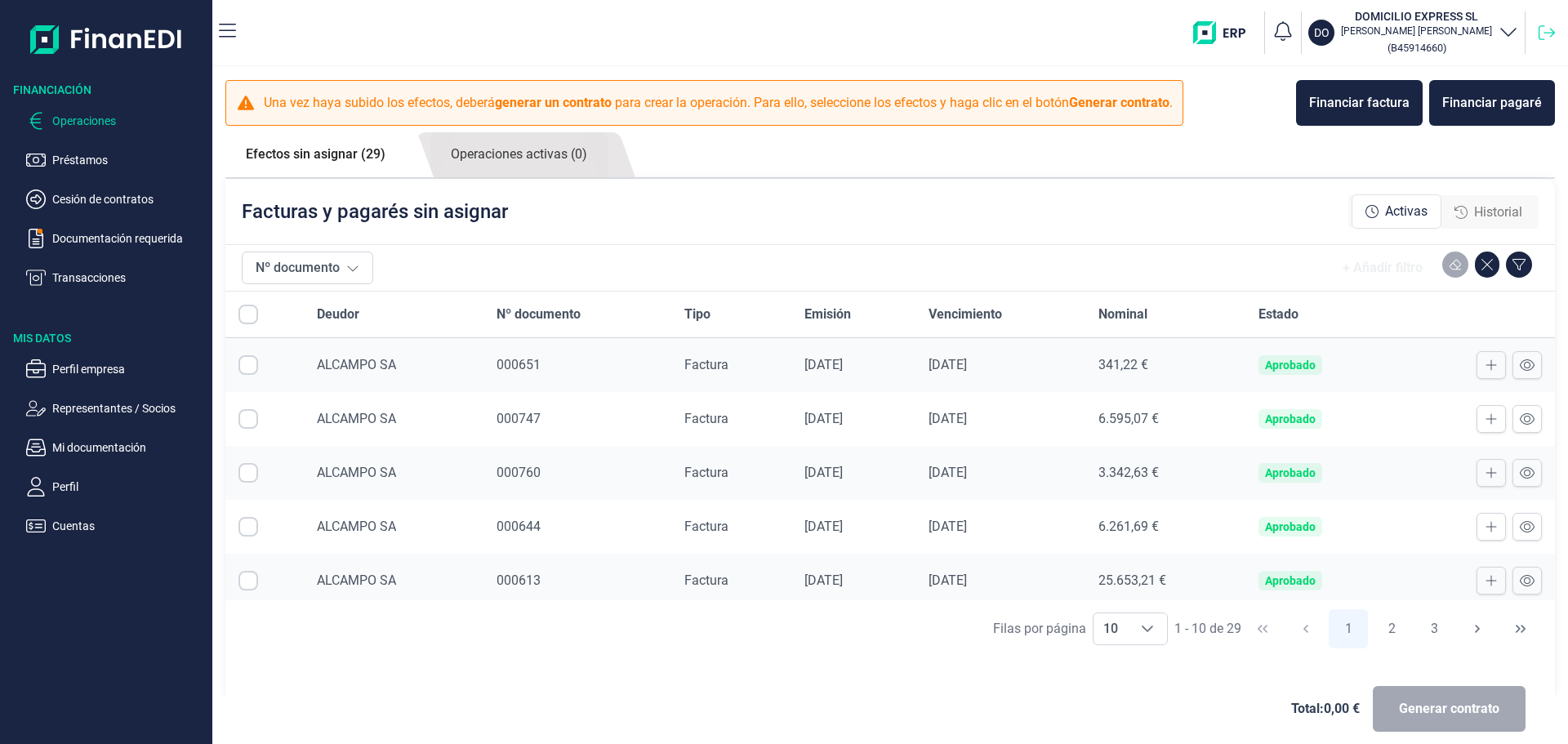
click at [1552, 36] on icon at bounding box center [1546, 32] width 16 height 16
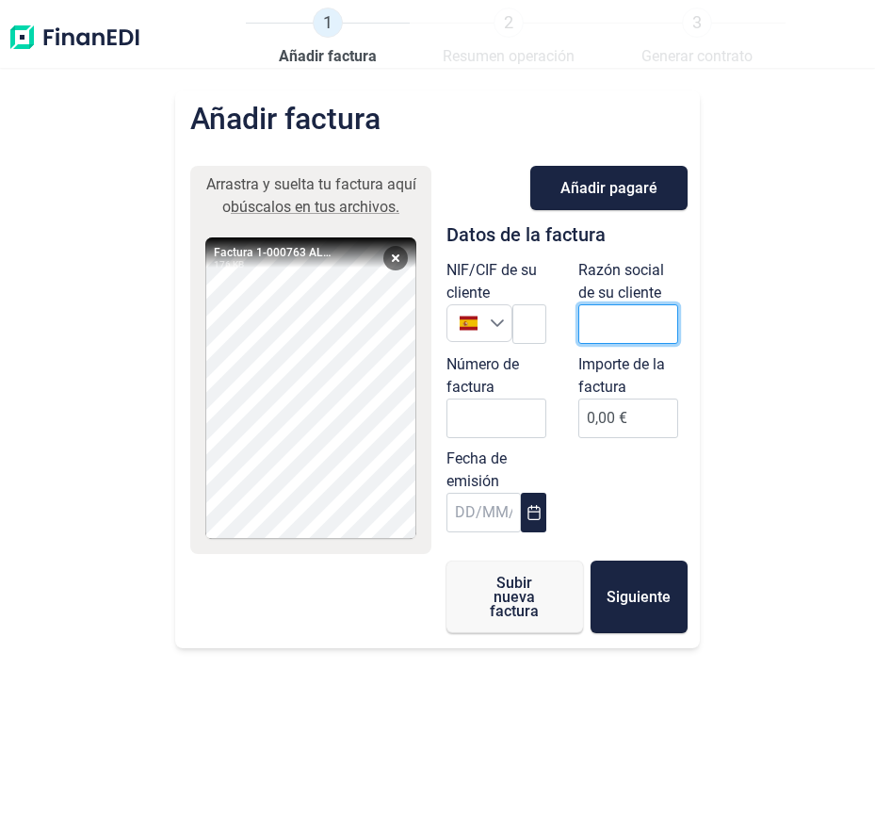
click at [602, 330] on input "text" at bounding box center [628, 324] width 100 height 40
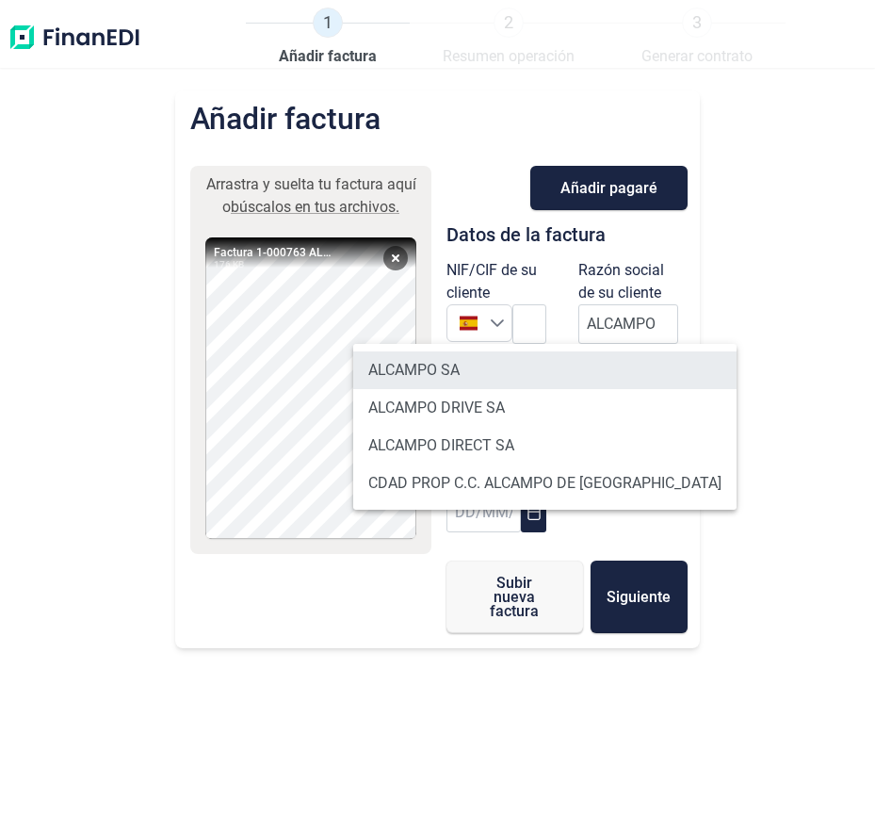
click at [446, 377] on li "ALCAMPO SA" at bounding box center [544, 370] width 383 height 38
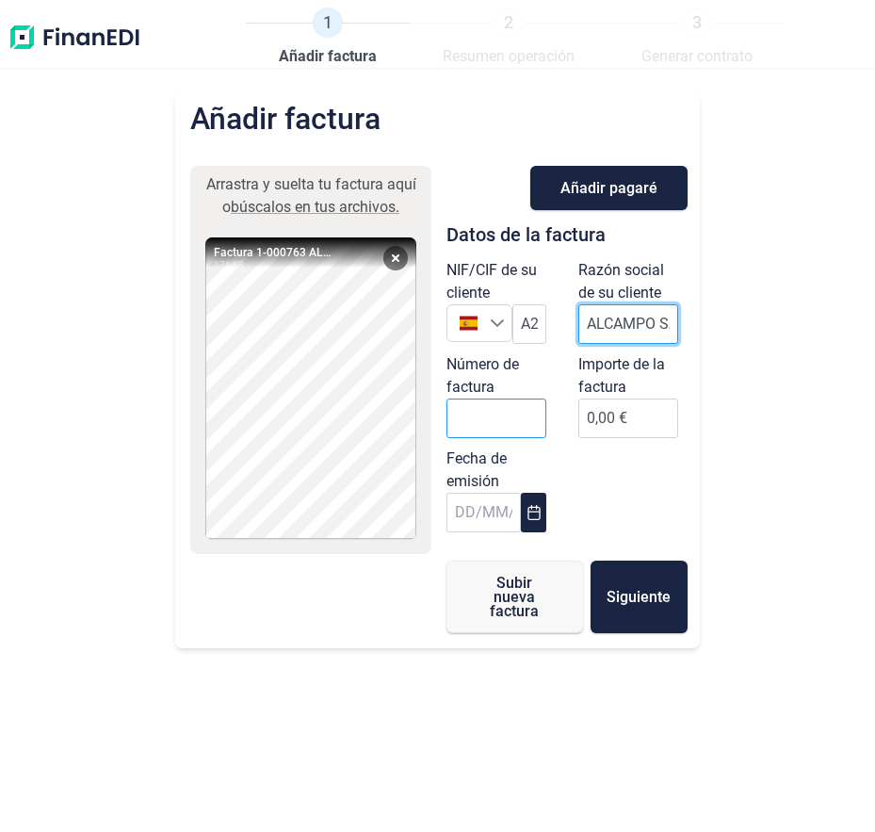
scroll to position [0, 15]
type input "ALCAMPO SA"
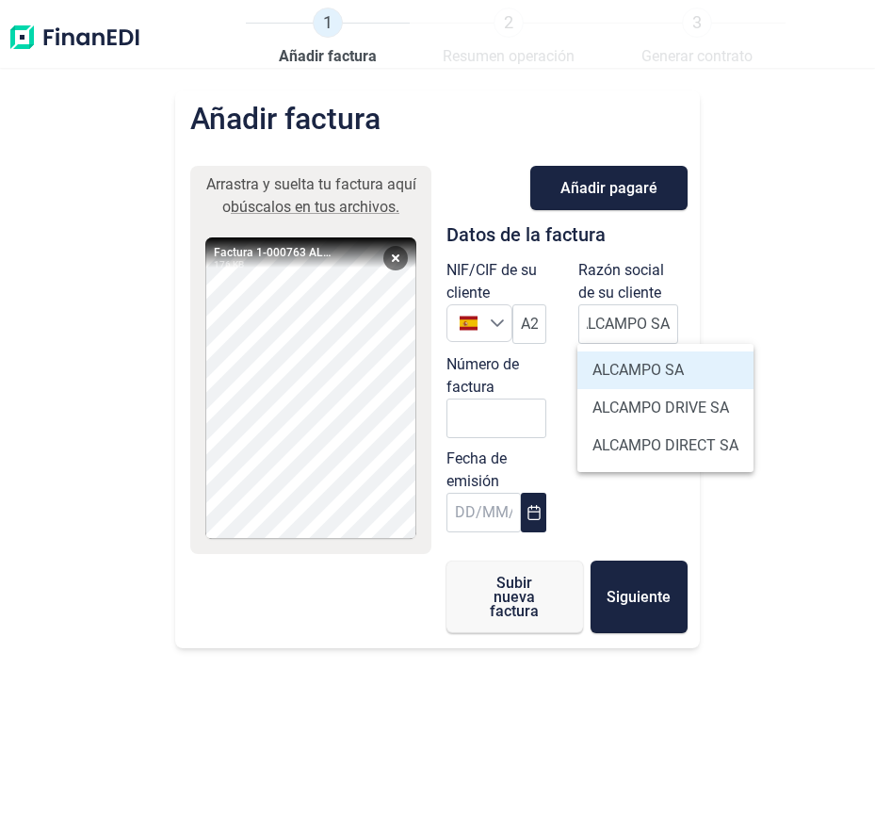
click at [613, 374] on li "ALCAMPO SA" at bounding box center [665, 370] width 176 height 38
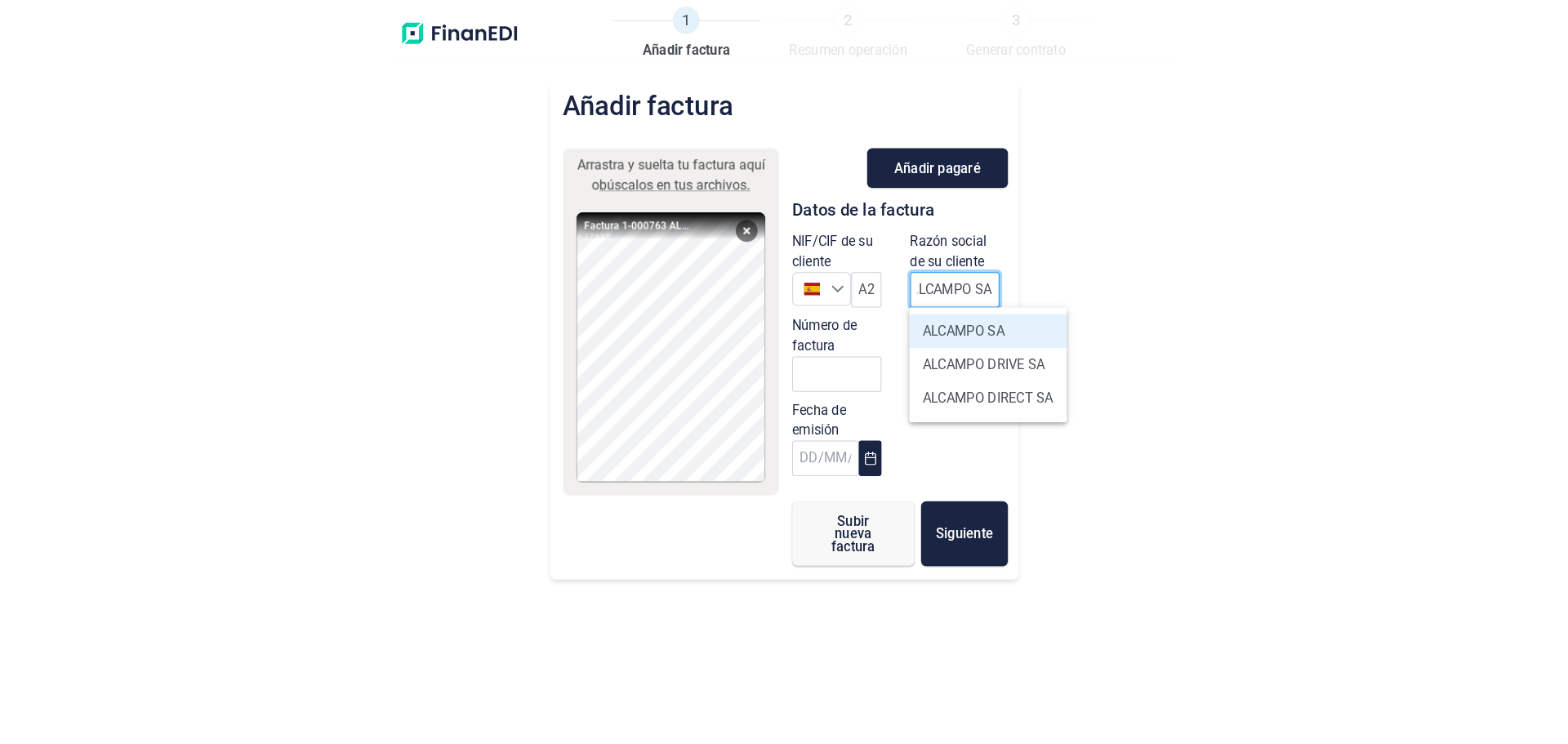
scroll to position [0, 0]
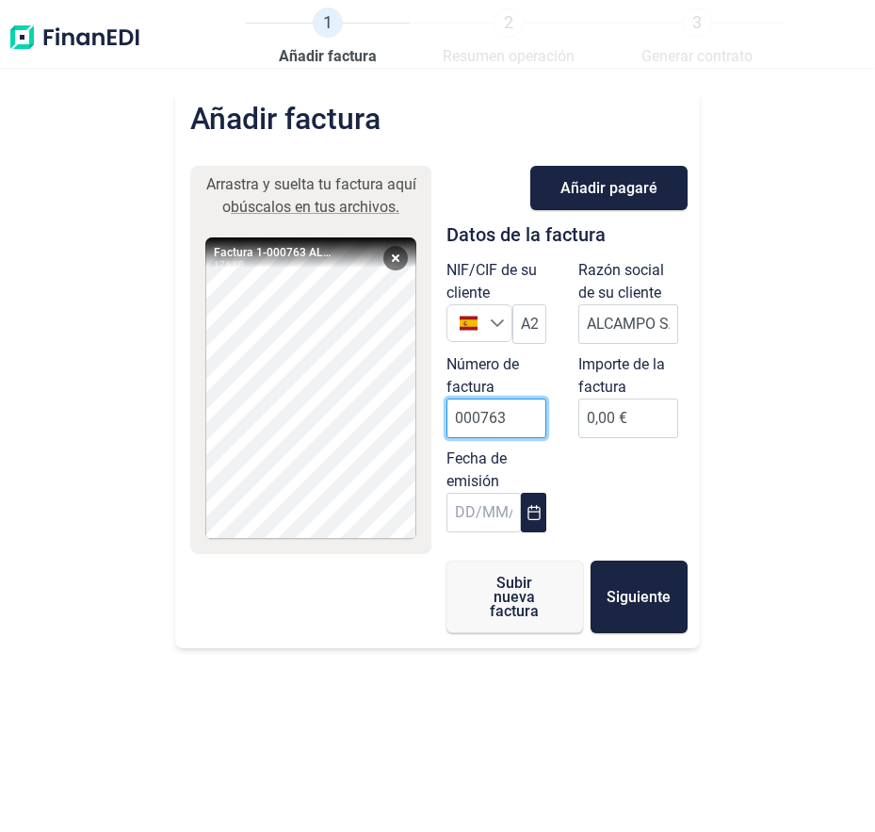
type input "000763"
type input "1419"
type input "1419.94"
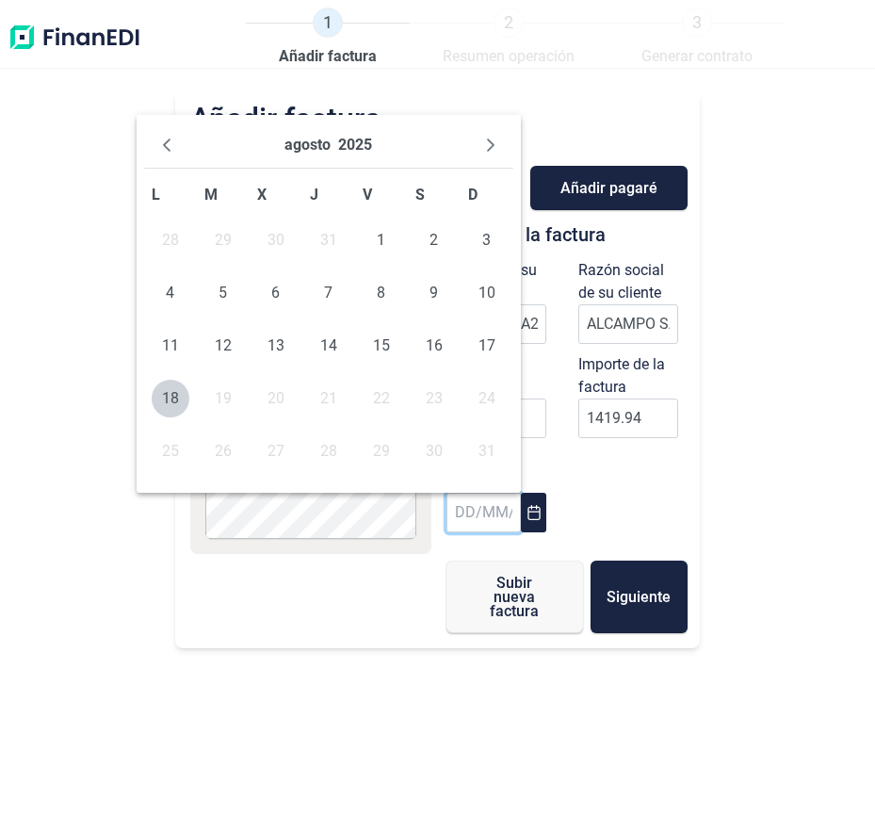
click at [141, 122] on div "agosto 2025 L M X J V S D 28 29 30 31 1 2 3 4 5 6 7 8 9 10 11 12 13 14 15 16 17…" at bounding box center [329, 304] width 384 height 378
click at [159, 136] on button "Previous Month" at bounding box center [167, 145] width 30 height 30
click at [338, 449] on span "31" at bounding box center [329, 451] width 38 height 38
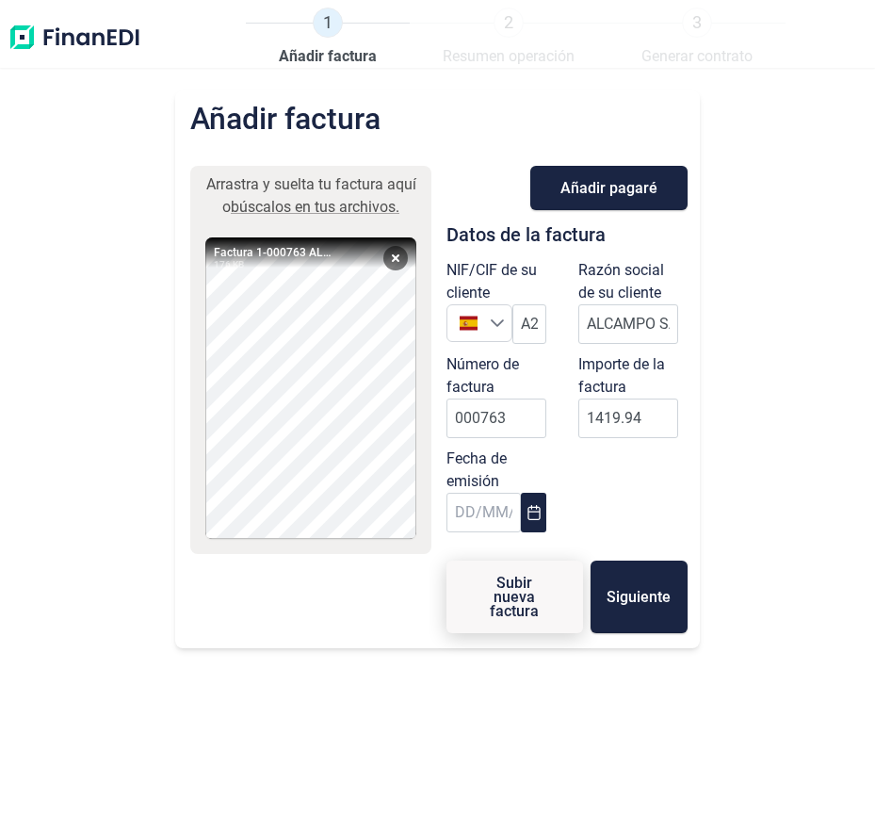
click at [555, 601] on button "Subir nueva factura" at bounding box center [515, 597] width 137 height 73
click at [628, 333] on input "ALCAMPO SA" at bounding box center [628, 324] width 100 height 40
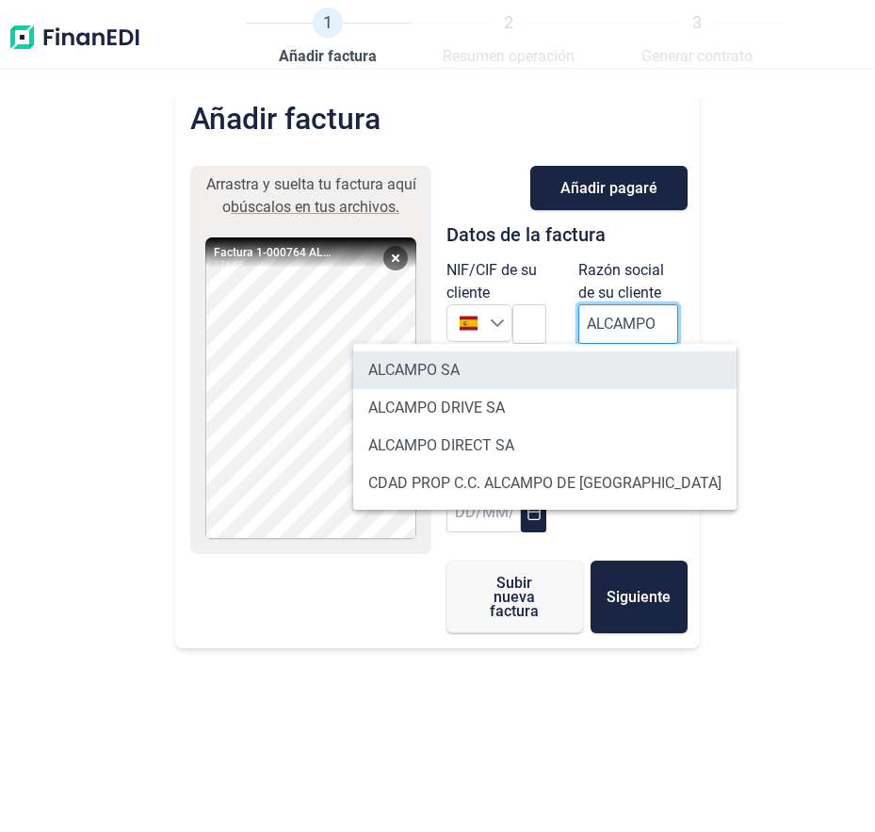
type input "ALCAMPO"
click at [564, 363] on li "ALCAMPO SA" at bounding box center [544, 370] width 383 height 38
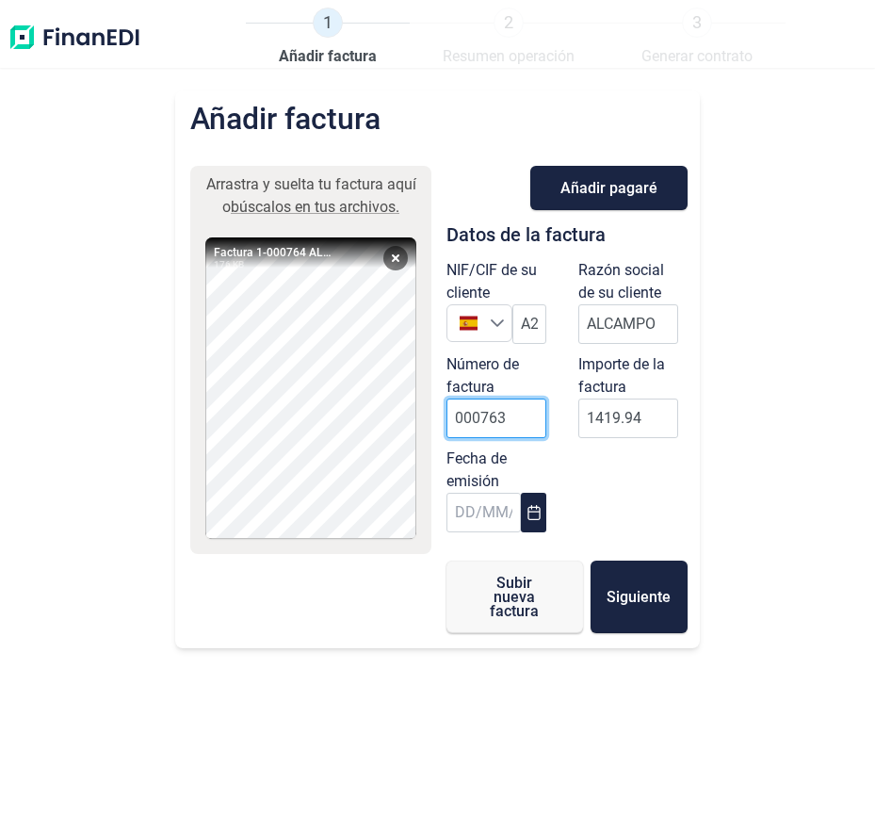
click at [475, 405] on input "000763" at bounding box center [497, 418] width 100 height 40
type input "000764"
type input "453"
type input "453.15"
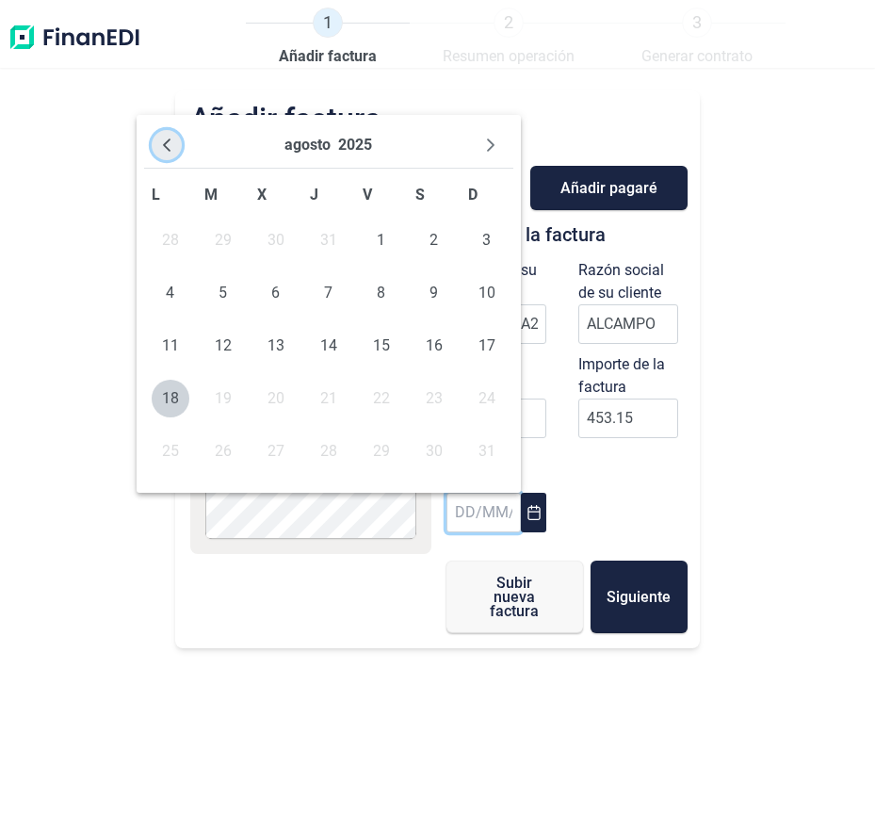
click at [177, 140] on button "Previous Month" at bounding box center [167, 145] width 30 height 30
click at [318, 438] on span "31" at bounding box center [329, 451] width 38 height 38
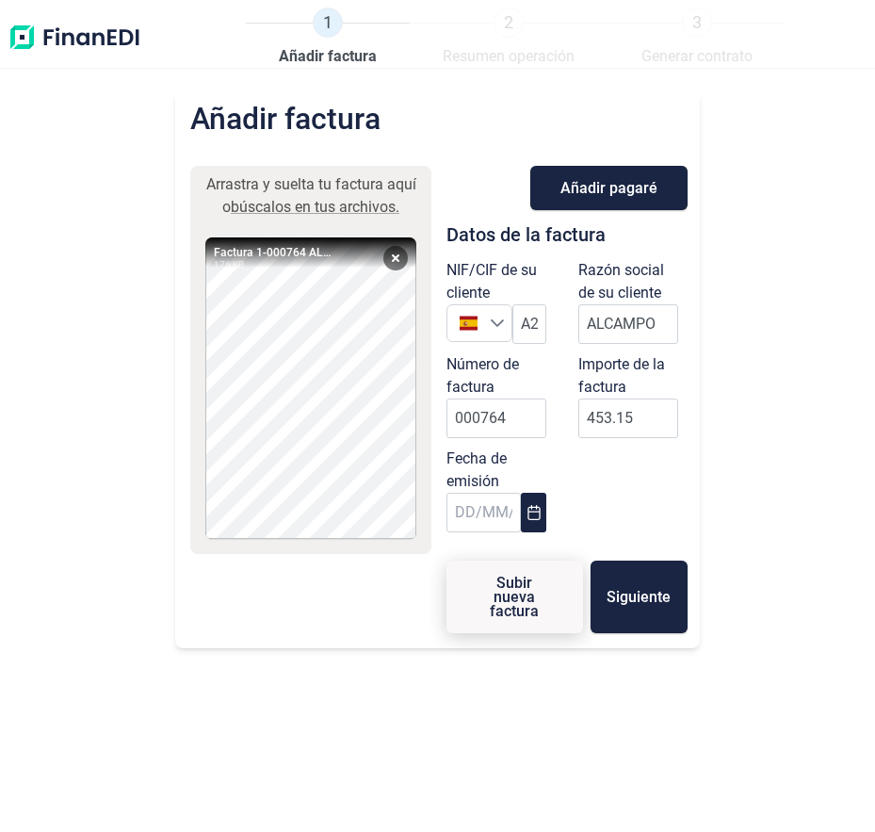
click at [526, 615] on span "Subir nueva factura" at bounding box center [515, 597] width 76 height 42
click at [725, 333] on div "Añadir factura Arrastra y suelta tu factura aquí o búscalos en tus archivos. Fa…" at bounding box center [437, 460] width 875 height 741
click at [623, 321] on input "ALCAMPO" at bounding box center [628, 324] width 100 height 40
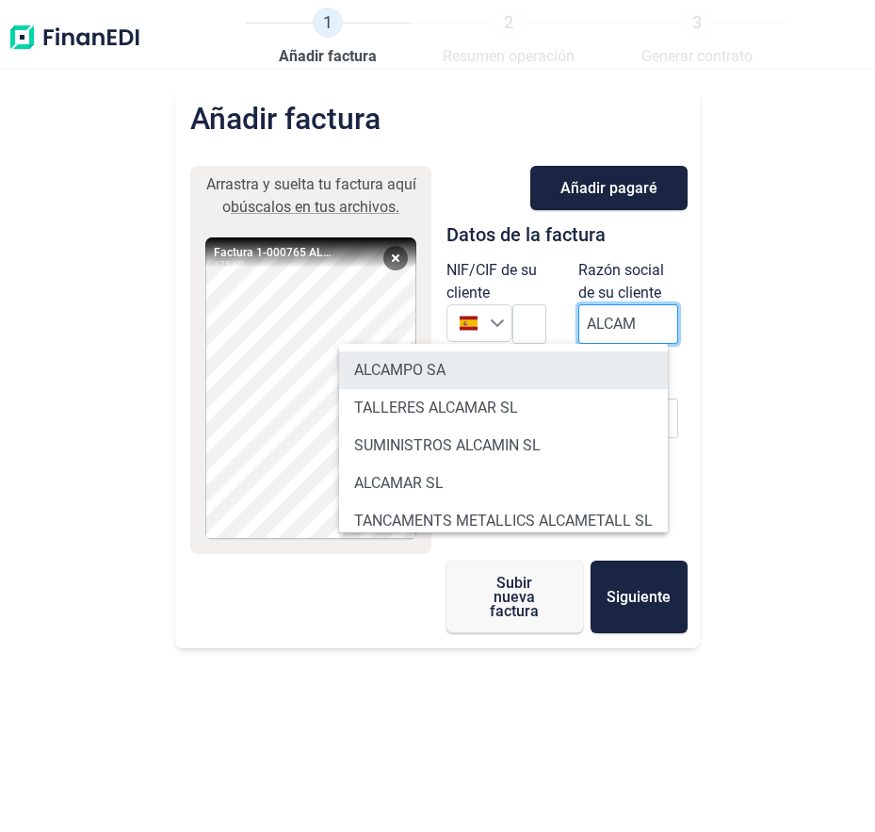
type input "ALCAM"
click at [511, 385] on li "ALCAMPO SA" at bounding box center [503, 370] width 329 height 38
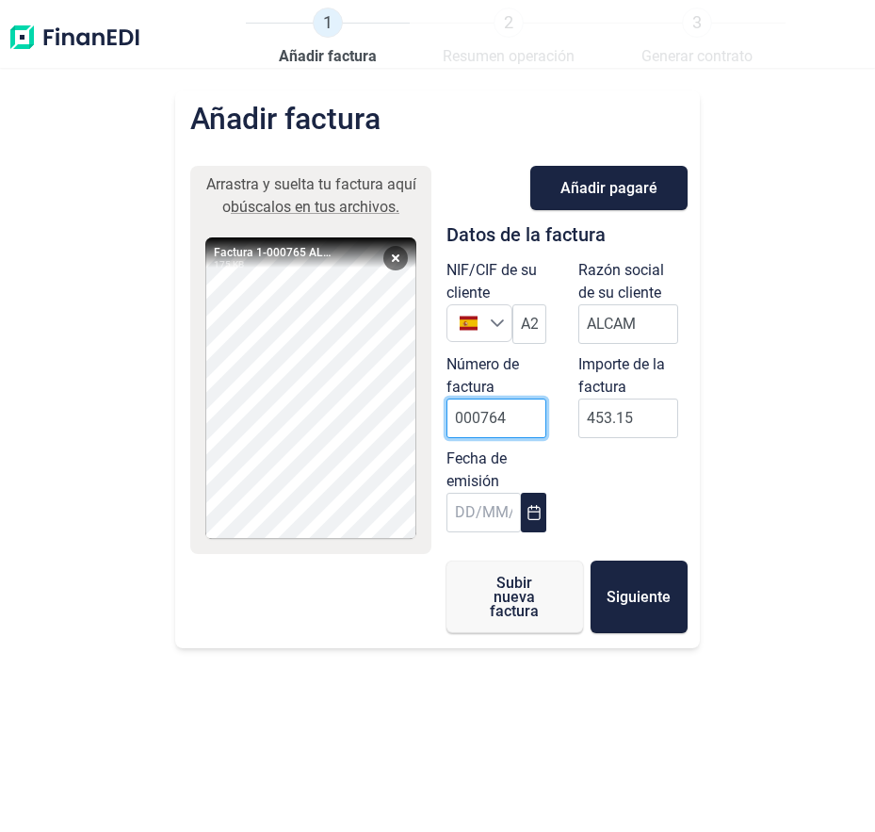
click at [477, 399] on input "000764" at bounding box center [497, 418] width 100 height 40
type input "000765"
type input "102"
type input "102.85"
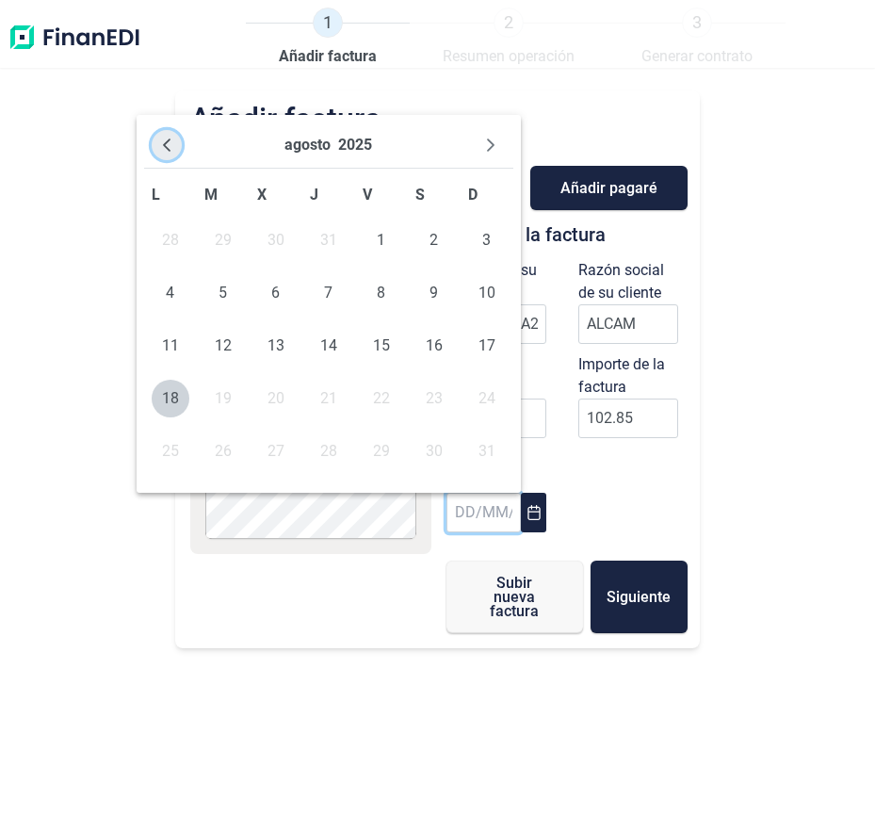
click at [175, 140] on button "Previous Month" at bounding box center [167, 145] width 30 height 30
click at [325, 452] on span "31" at bounding box center [329, 451] width 38 height 38
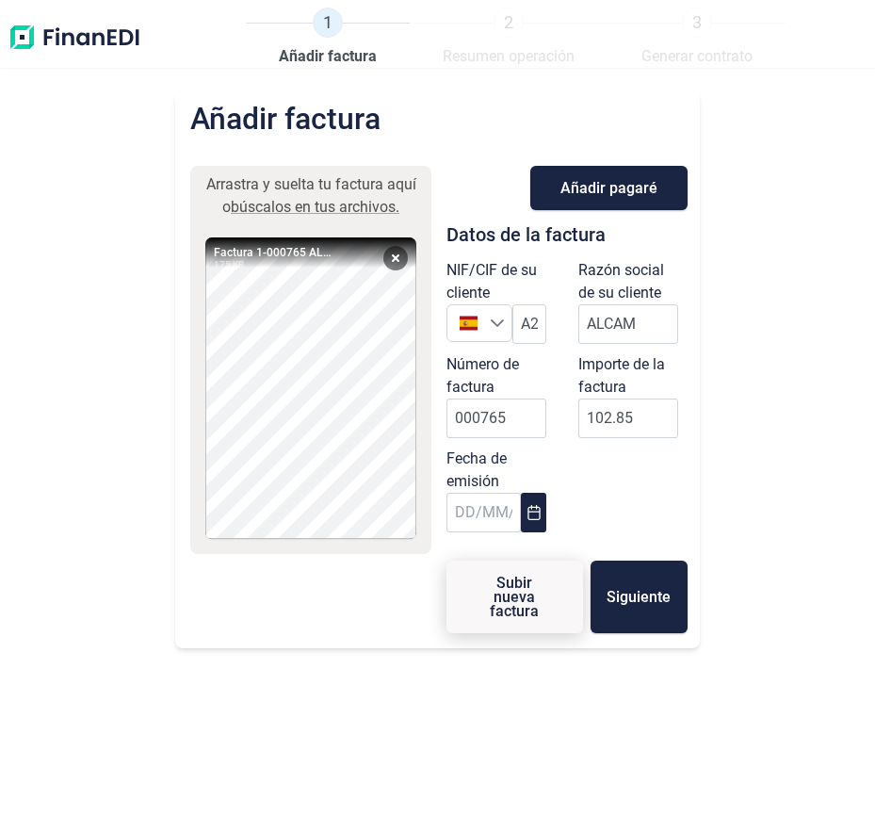
click at [490, 602] on span "Subir nueva factura" at bounding box center [515, 597] width 76 height 42
click at [606, 314] on input "ALCAM" at bounding box center [628, 324] width 100 height 40
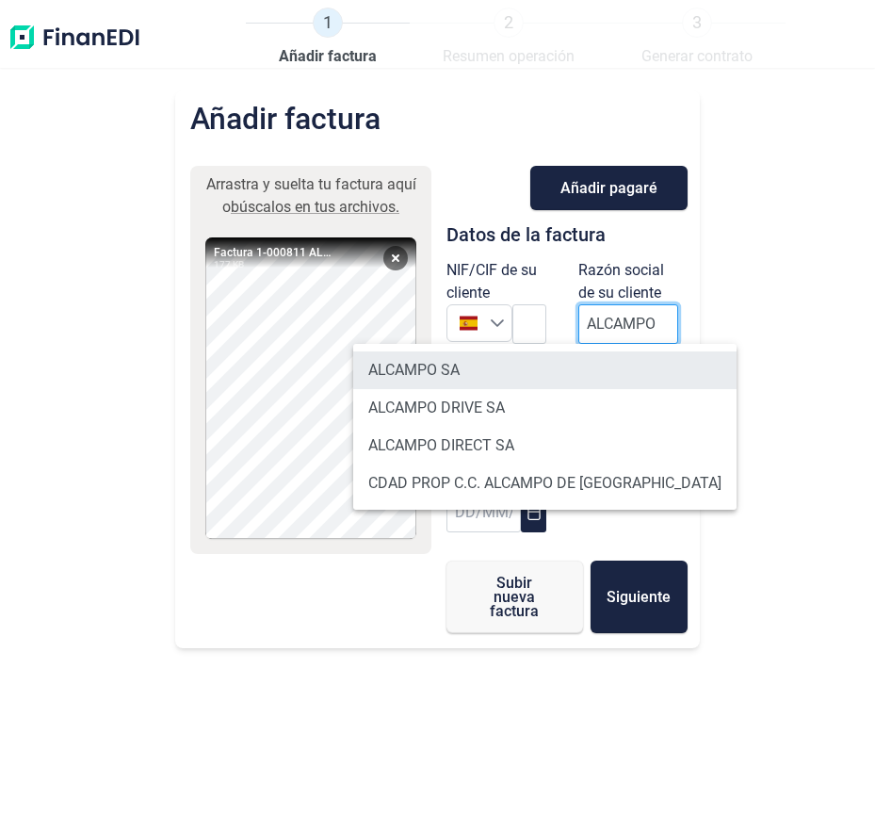
type input "ALCAMPO"
click at [543, 370] on li "ALCAMPO SA" at bounding box center [544, 370] width 383 height 38
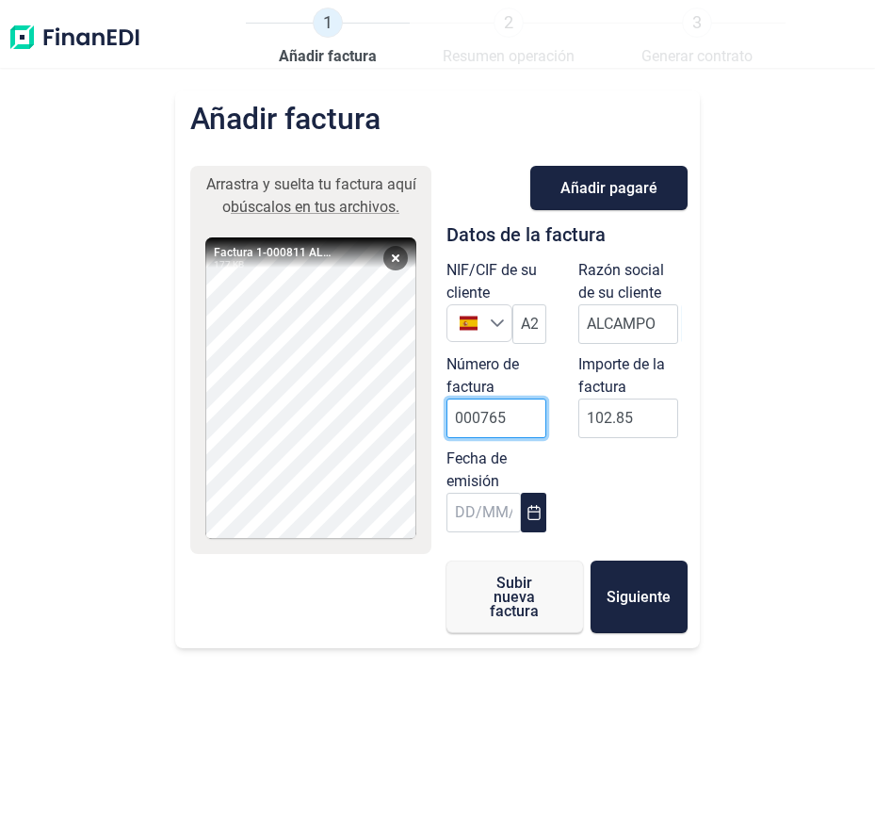
click at [502, 425] on input "000765" at bounding box center [497, 418] width 100 height 40
type input "000811"
type input "16183"
type input "16183.75"
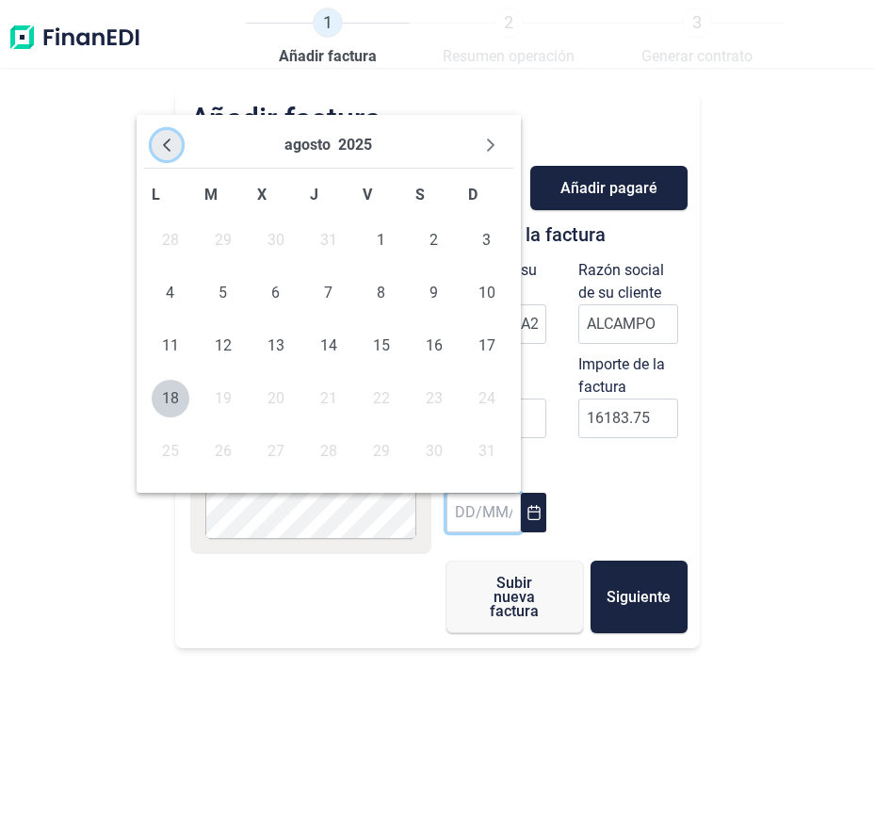
click at [161, 142] on button "Previous Month" at bounding box center [167, 145] width 30 height 30
click at [328, 445] on span "31" at bounding box center [329, 451] width 38 height 38
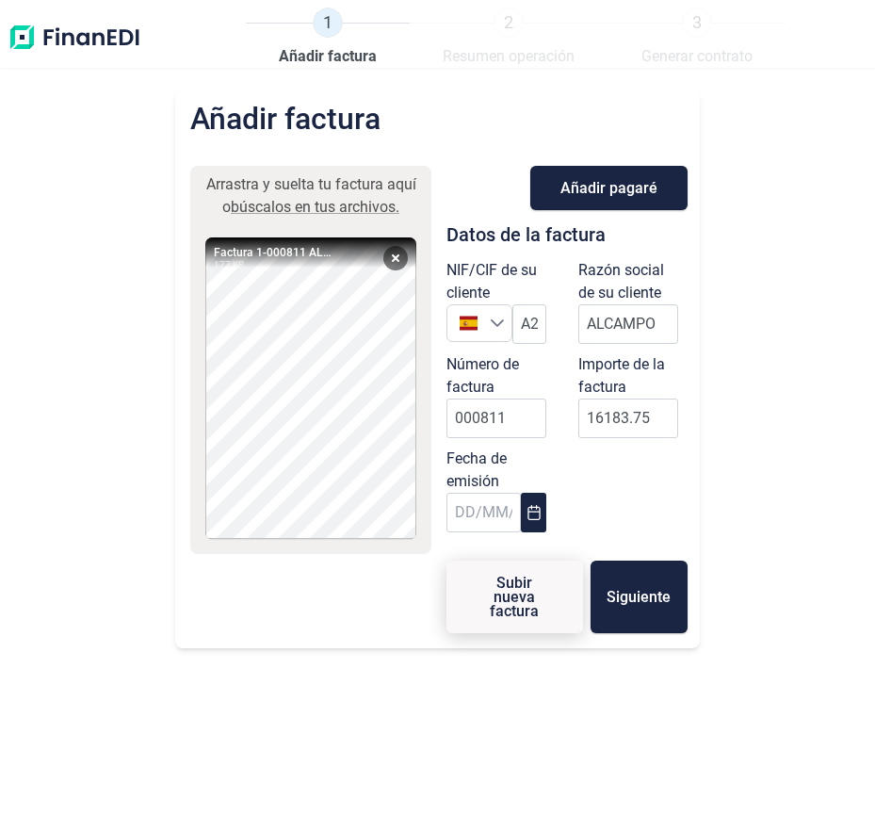
click at [525, 579] on span "Subir nueva factura" at bounding box center [515, 597] width 76 height 42
click at [657, 334] on input "ALCAMPO" at bounding box center [628, 324] width 100 height 40
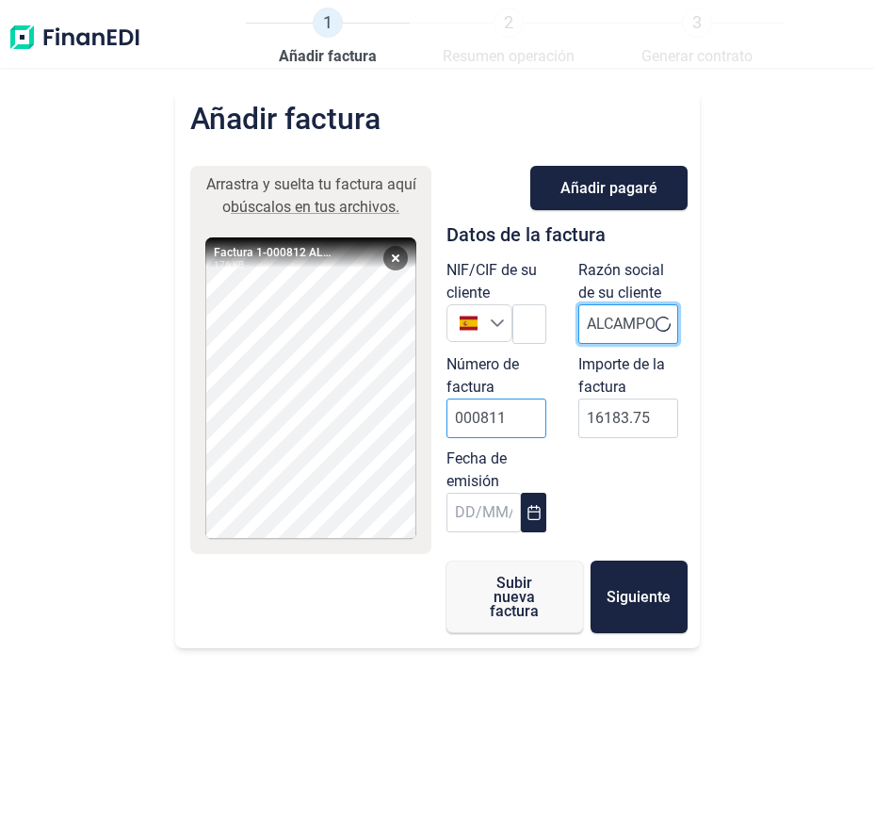
type input "ALCAMPO"
drag, startPoint x: 485, startPoint y: 418, endPoint x: 488, endPoint y: 436, distance: 18.1
click at [485, 418] on input "000811" at bounding box center [497, 418] width 100 height 40
type input "000812"
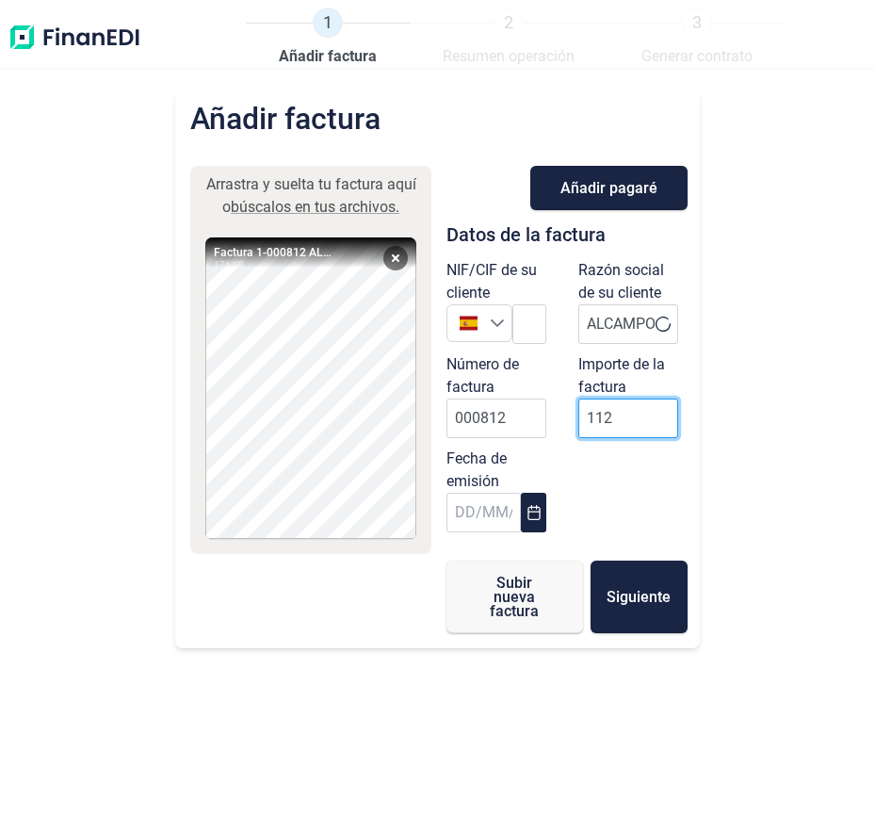
type input "1122"
type input "1122.88"
click at [537, 496] on button "Choose Date" at bounding box center [533, 513] width 24 height 40
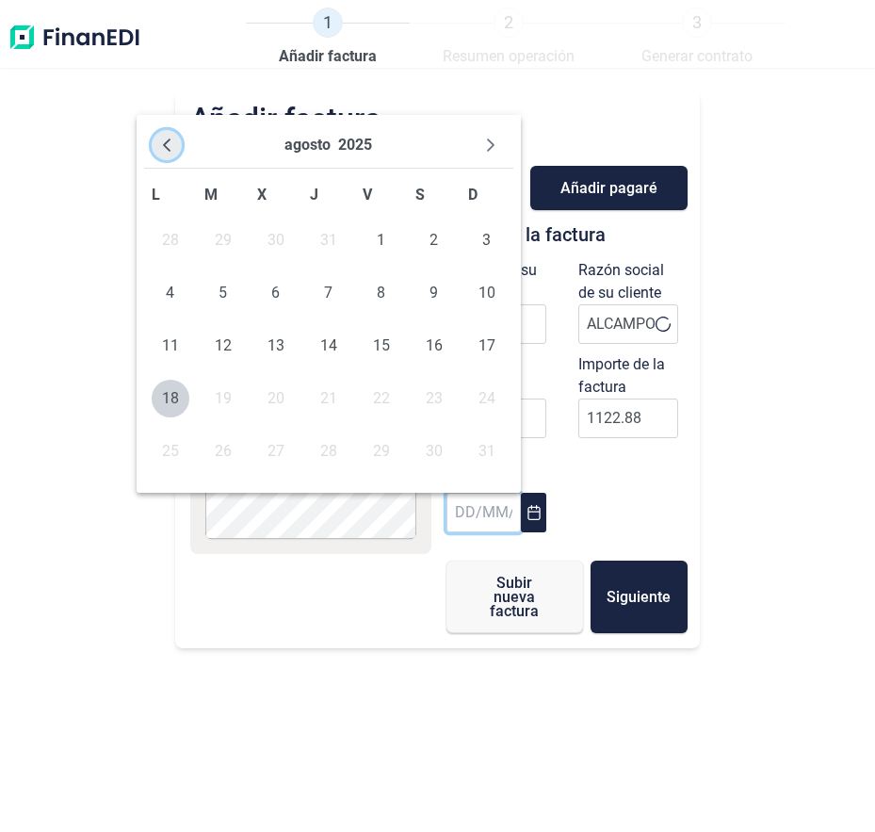
click at [163, 142] on icon "Previous Month" at bounding box center [166, 145] width 15 height 15
click at [327, 453] on span "31" at bounding box center [329, 451] width 38 height 38
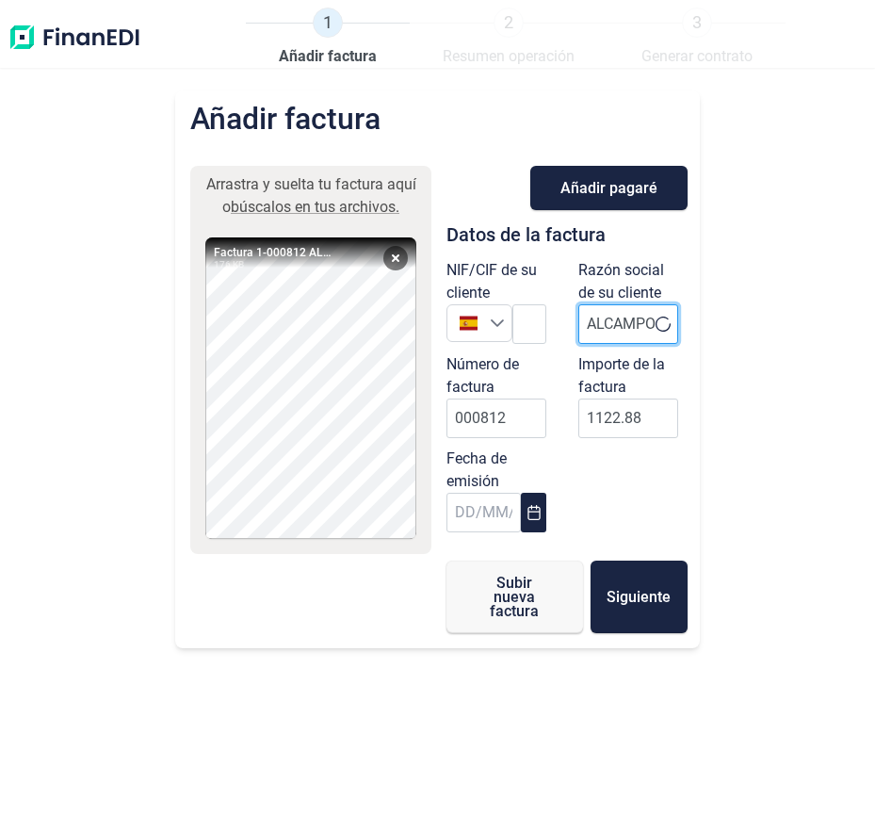
click at [650, 321] on input "ALCAMPO" at bounding box center [628, 324] width 100 height 40
drag, startPoint x: 649, startPoint y: 321, endPoint x: 580, endPoint y: 323, distance: 68.8
click at [585, 321] on input "ALCAMPO" at bounding box center [628, 324] width 100 height 40
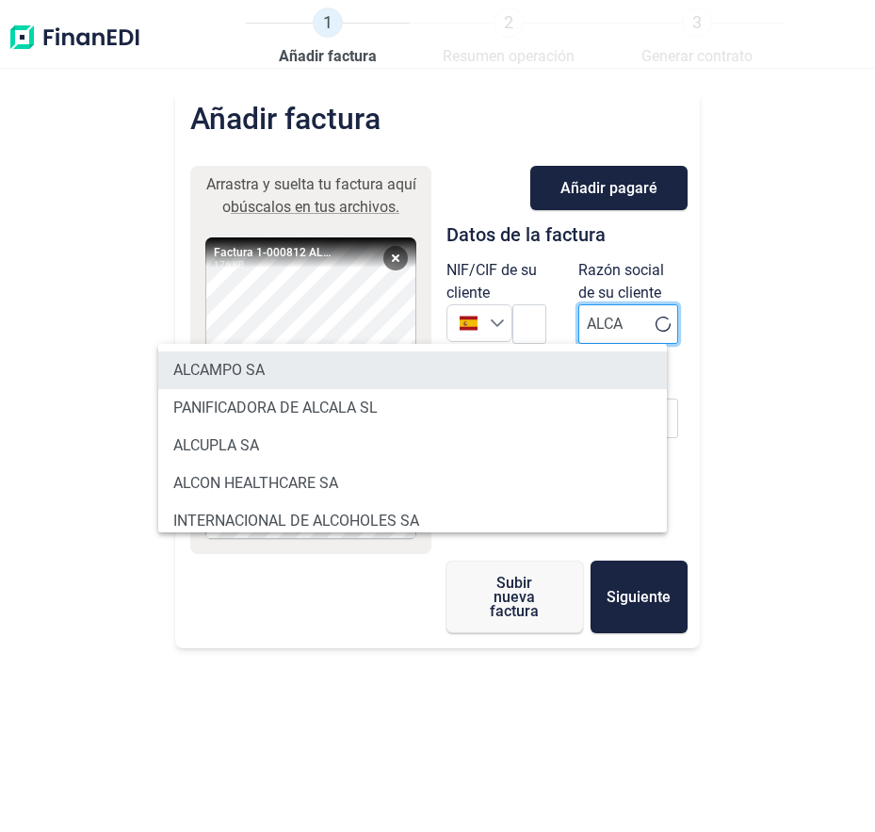
type input "ALCA"
click at [517, 366] on li "ALCAMPO SA" at bounding box center [412, 370] width 509 height 38
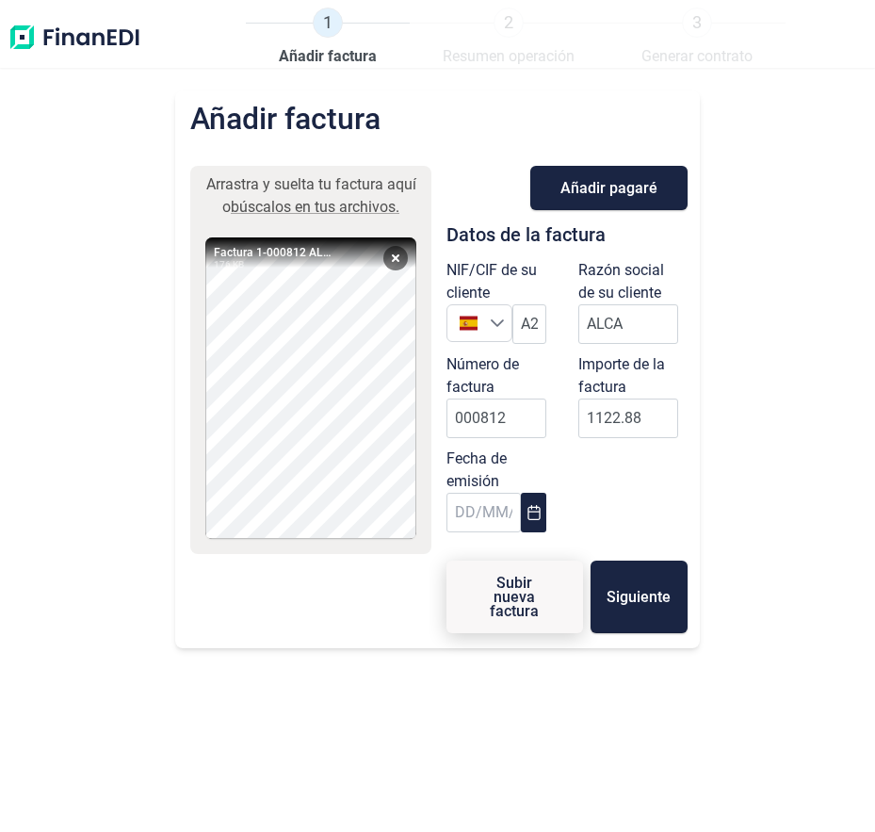
click at [552, 603] on button "Subir nueva factura" at bounding box center [515, 597] width 137 height 73
click at [598, 329] on input "ALCA" at bounding box center [628, 324] width 100 height 40
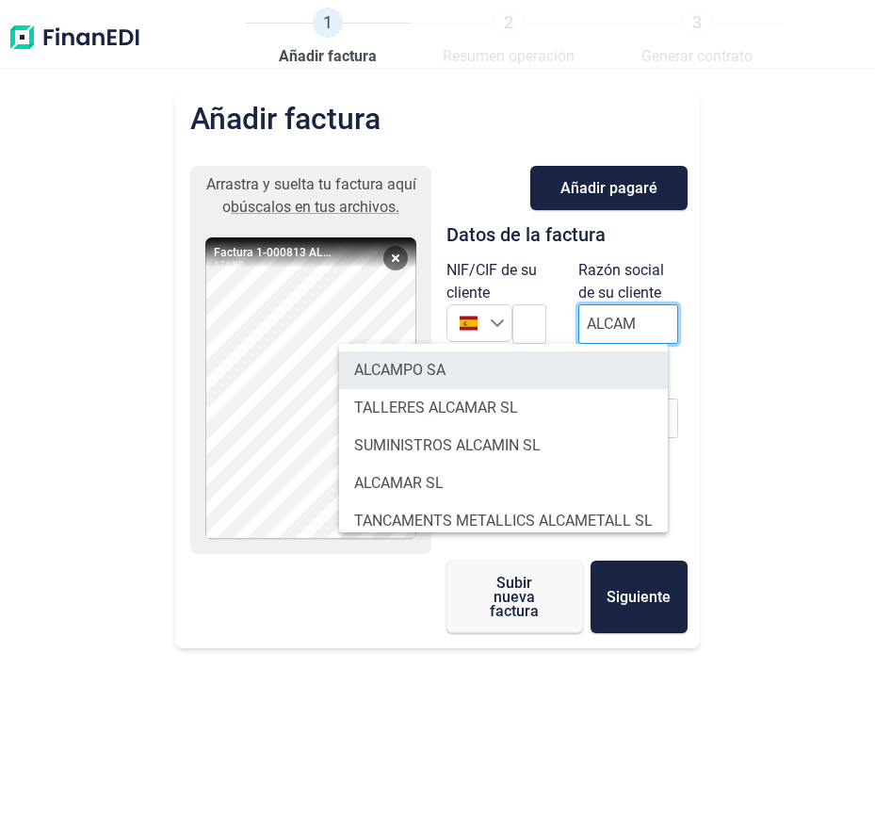
type input "ALCAM"
click at [550, 357] on li "ALCAMPO SA" at bounding box center [503, 370] width 329 height 38
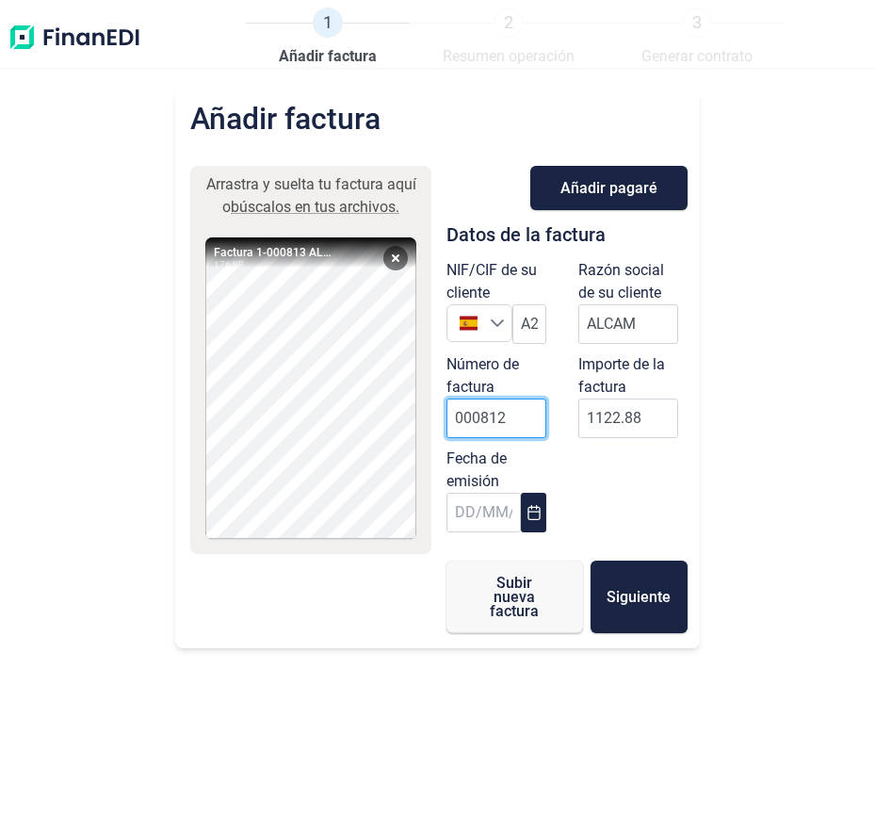
click at [504, 405] on input "000812" at bounding box center [497, 418] width 100 height 40
type input "000813"
type input "770"
type input "770.77"
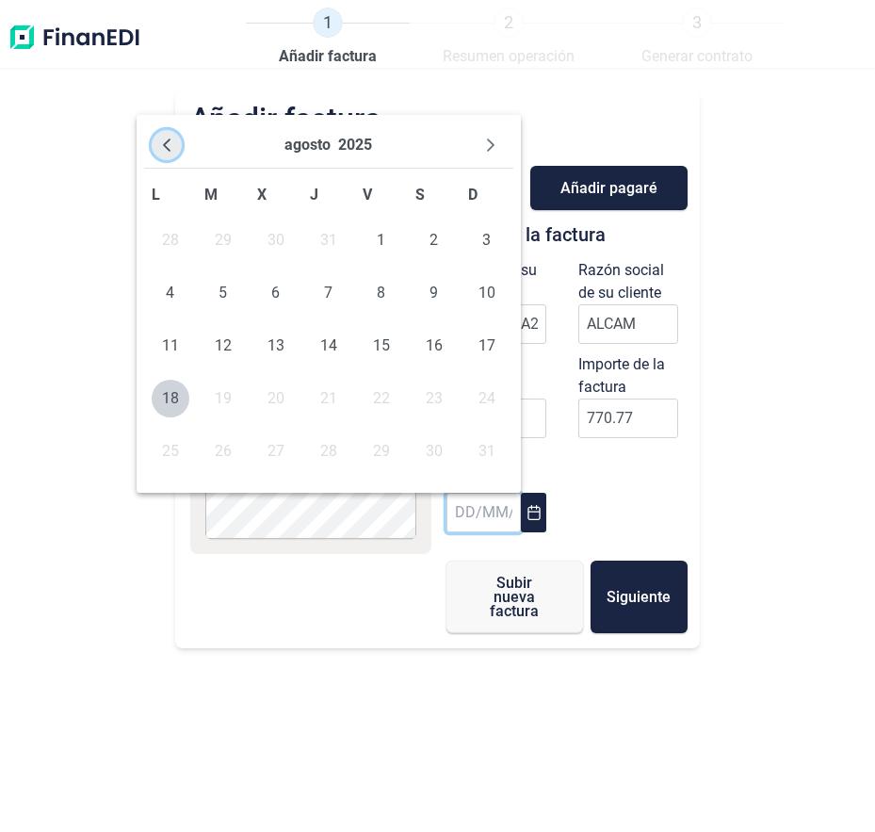
click at [162, 143] on icon "Previous Month" at bounding box center [166, 145] width 15 height 15
click at [317, 445] on span "31" at bounding box center [329, 451] width 38 height 38
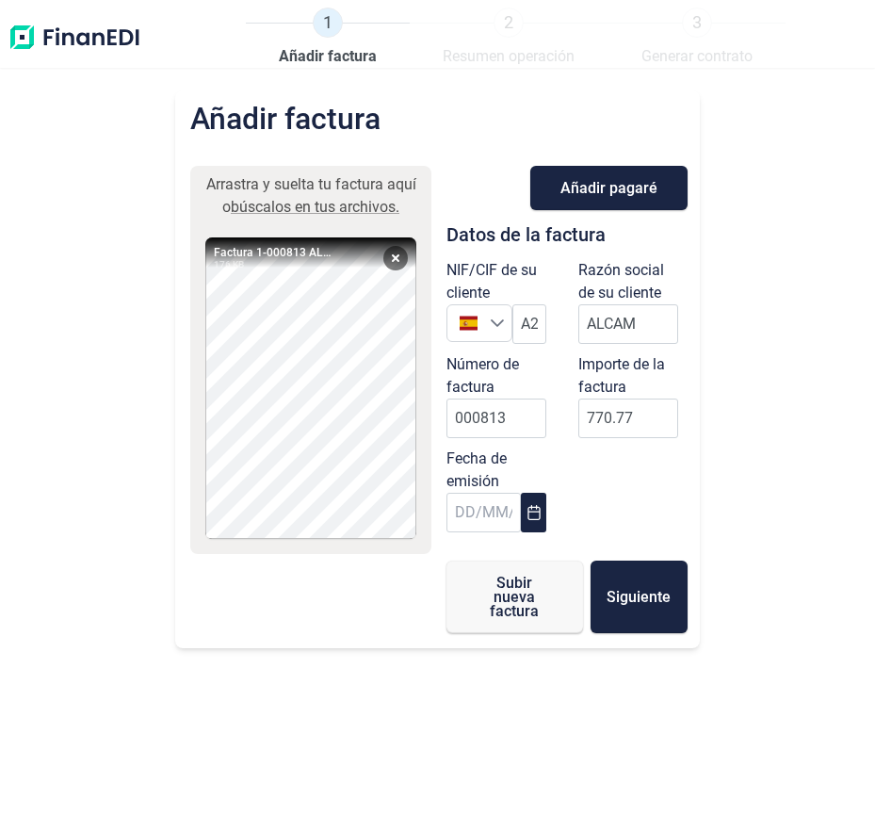
click at [645, 503] on div "NIF/CIF de su cliente España España Razón social de su cliente ALCAM Número de …" at bounding box center [567, 400] width 264 height 283
click at [533, 580] on span "Subir nueva factura" at bounding box center [515, 597] width 76 height 42
click at [579, 328] on input "ALCAM" at bounding box center [628, 324] width 100 height 40
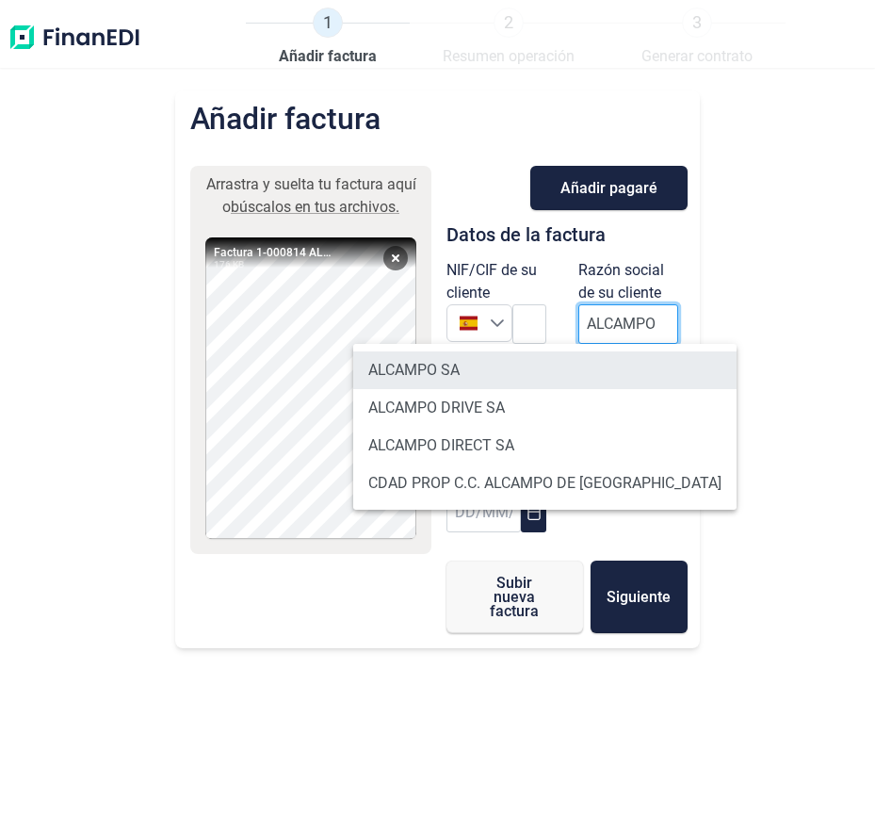
type input "ALCAMPO"
click at [530, 359] on li "ALCAMPO SA" at bounding box center [544, 370] width 383 height 38
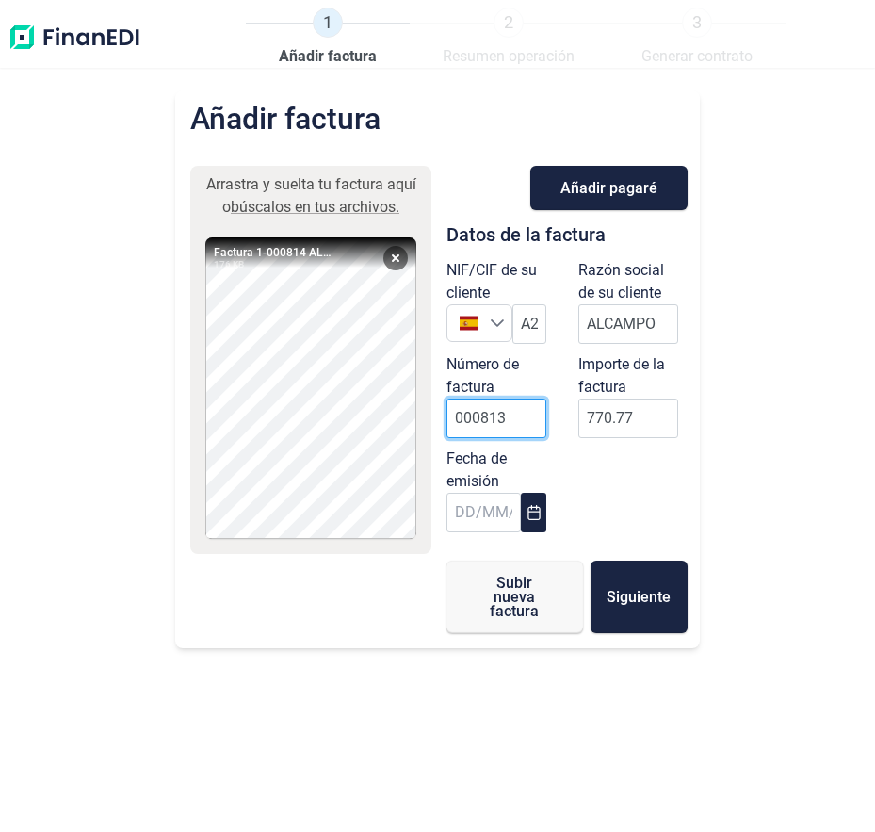
click at [505, 415] on input "000813" at bounding box center [497, 418] width 100 height 40
type input "000814"
type input "333"
type input "333.36"
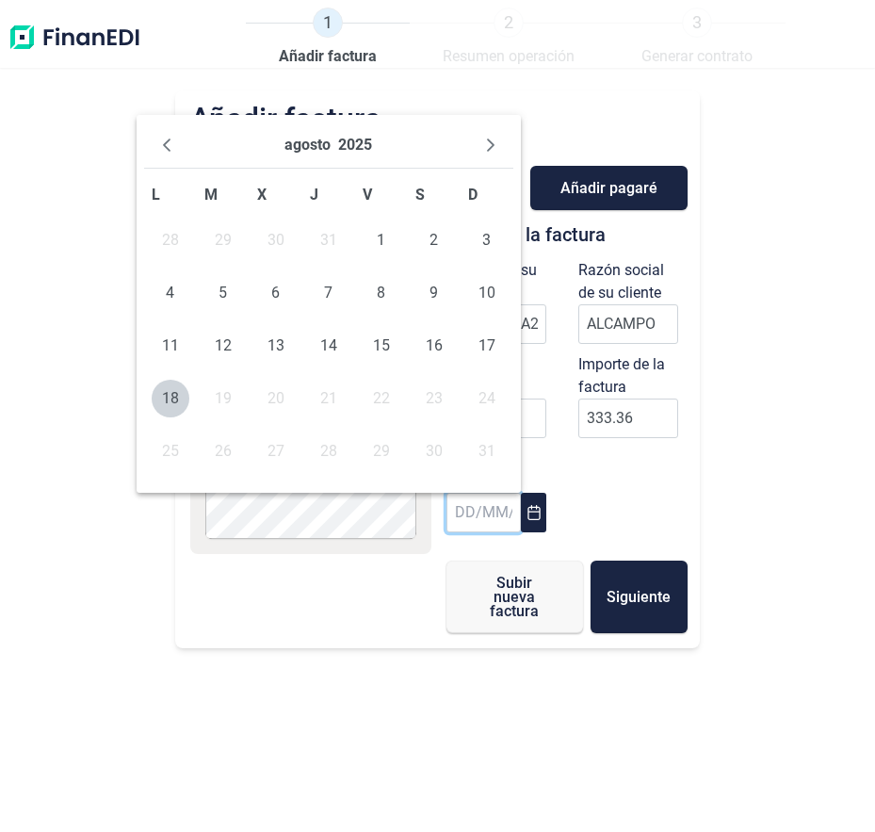
click at [172, 130] on div "[DATE]" at bounding box center [328, 145] width 369 height 46
click at [156, 142] on button "Previous Month" at bounding box center [167, 145] width 30 height 30
click at [332, 449] on span "31" at bounding box center [329, 451] width 38 height 38
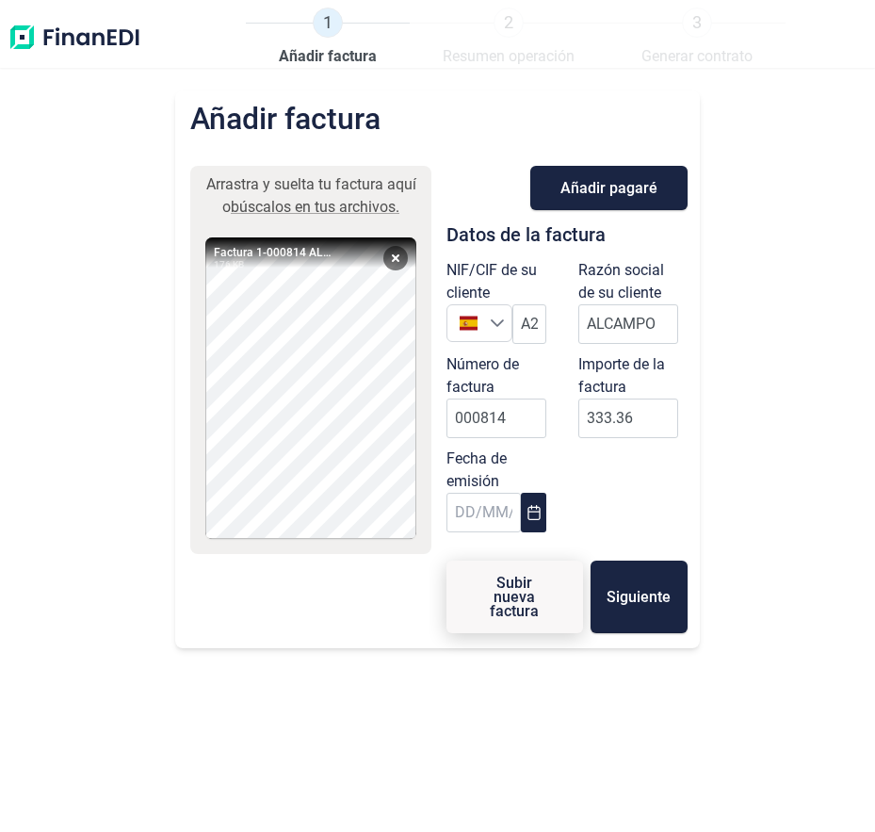
click at [507, 609] on span "Subir nueva factura" at bounding box center [515, 597] width 76 height 42
click at [603, 328] on input "ALCAMPO" at bounding box center [628, 324] width 100 height 40
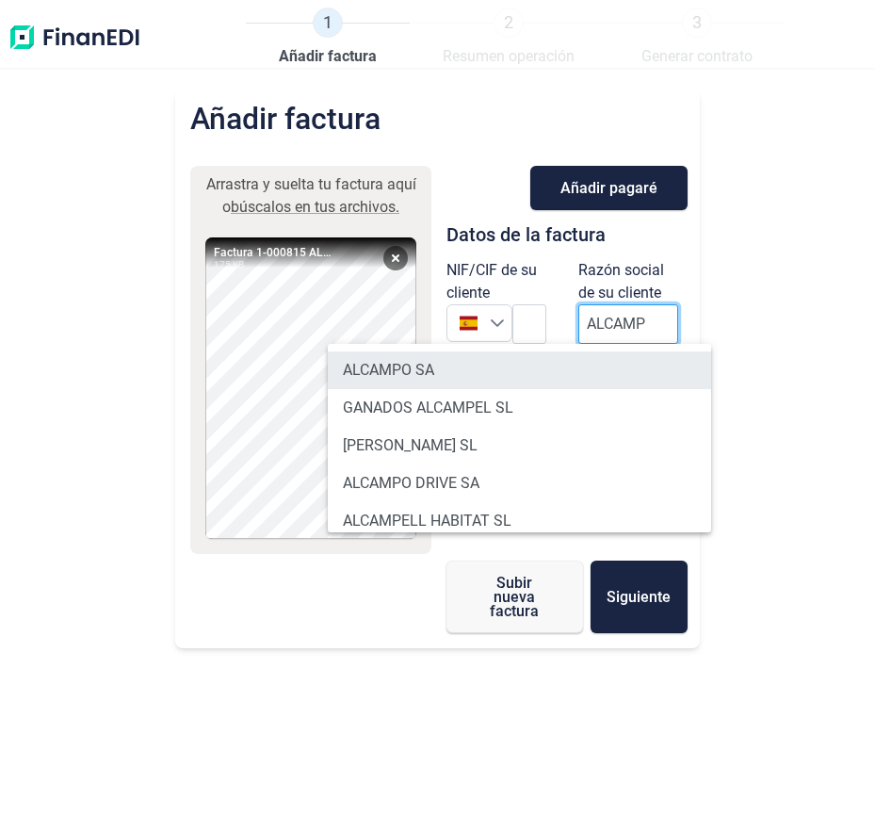
type input "ALCAMP"
click at [557, 355] on li "ALCAMPO SA" at bounding box center [519, 370] width 383 height 38
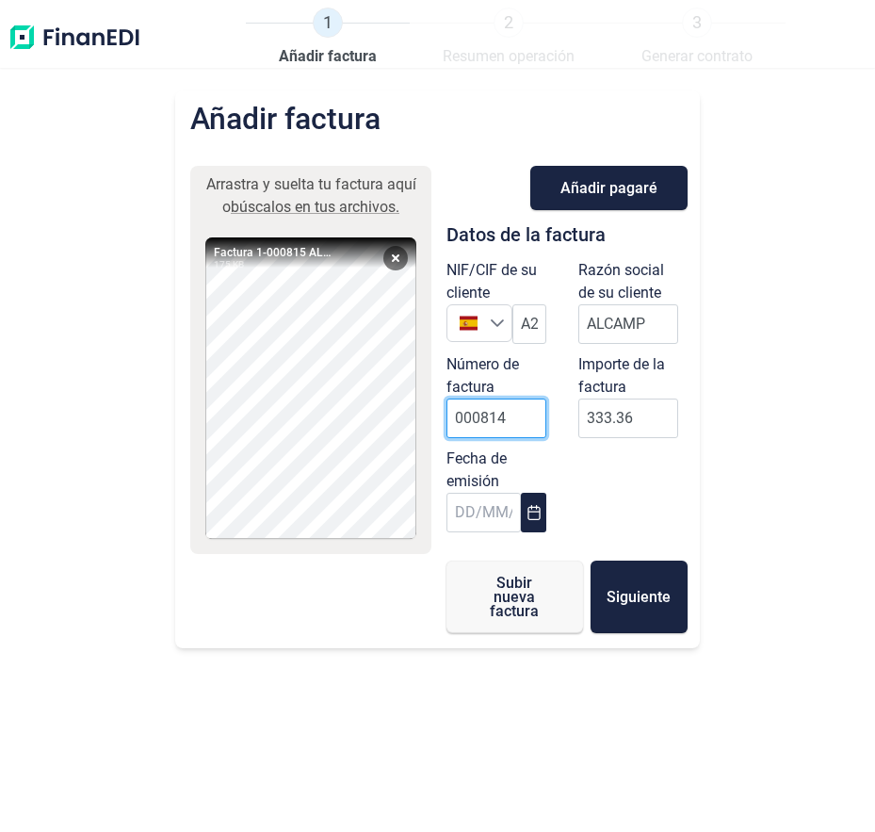
click at [502, 405] on input "000814" at bounding box center [497, 418] width 100 height 40
type input "000815"
type input "125"
type input "125.84"
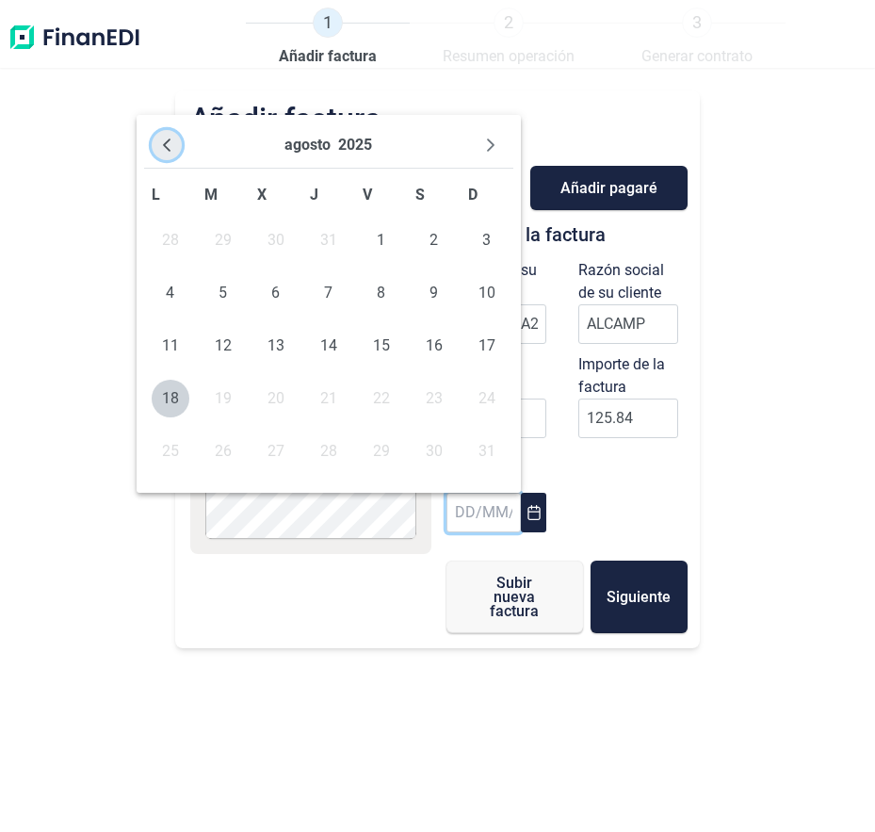
click at [163, 138] on icon "Previous Month" at bounding box center [166, 145] width 15 height 15
click at [331, 447] on span "31" at bounding box center [329, 451] width 38 height 38
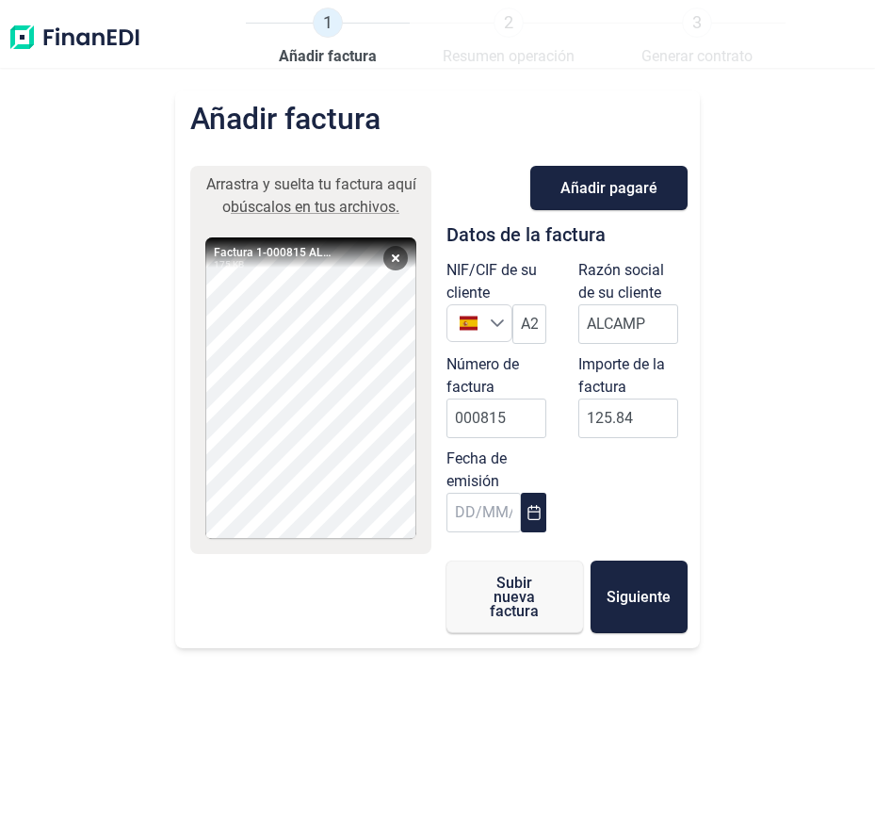
click at [622, 476] on div "NIF/CIF de su cliente España España Razón social de su cliente ALCAMP Número de…" at bounding box center [567, 400] width 264 height 283
click at [501, 623] on button "Subir nueva factura" at bounding box center [515, 597] width 137 height 73
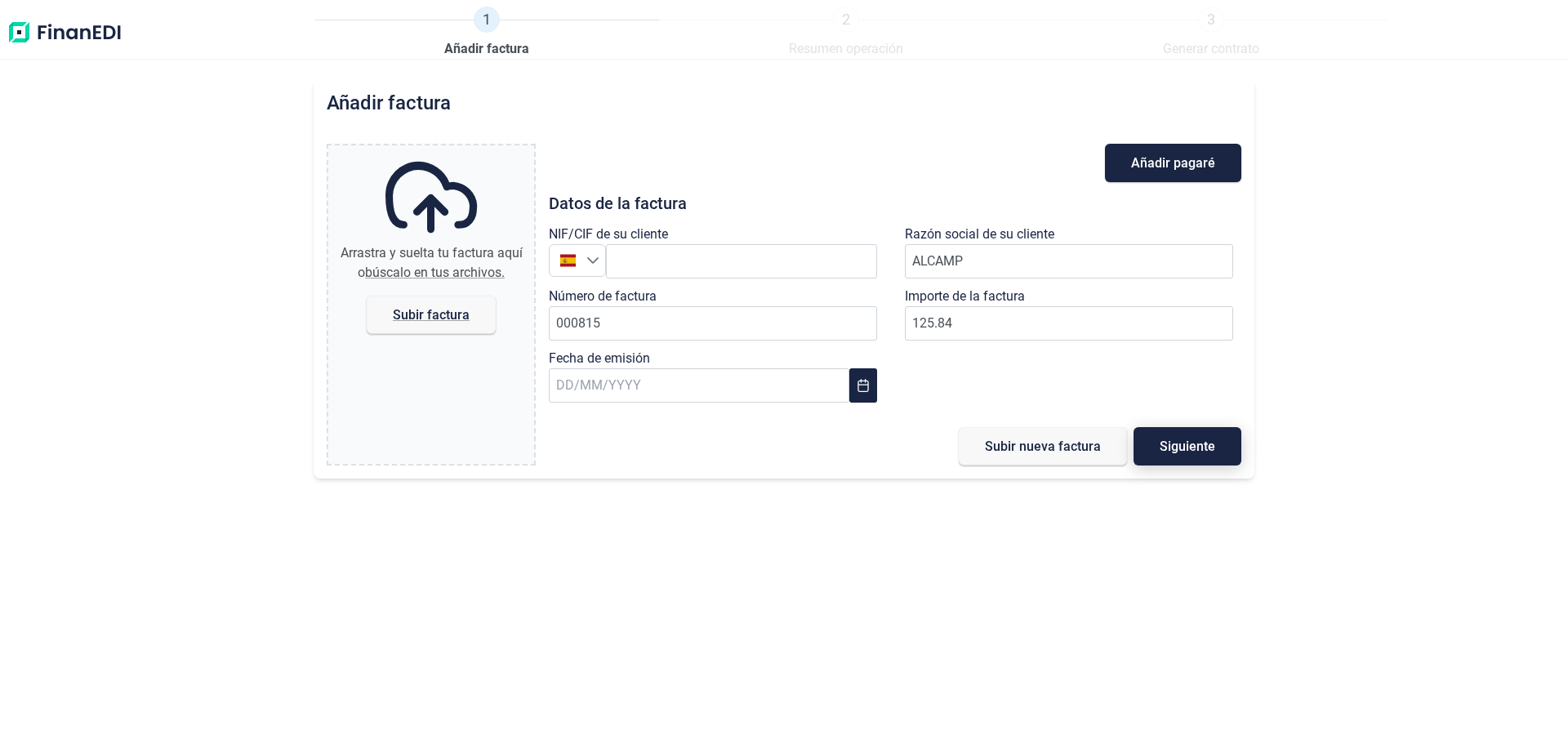
click at [758, 438] on button "Siguiente" at bounding box center [1187, 447] width 107 height 38
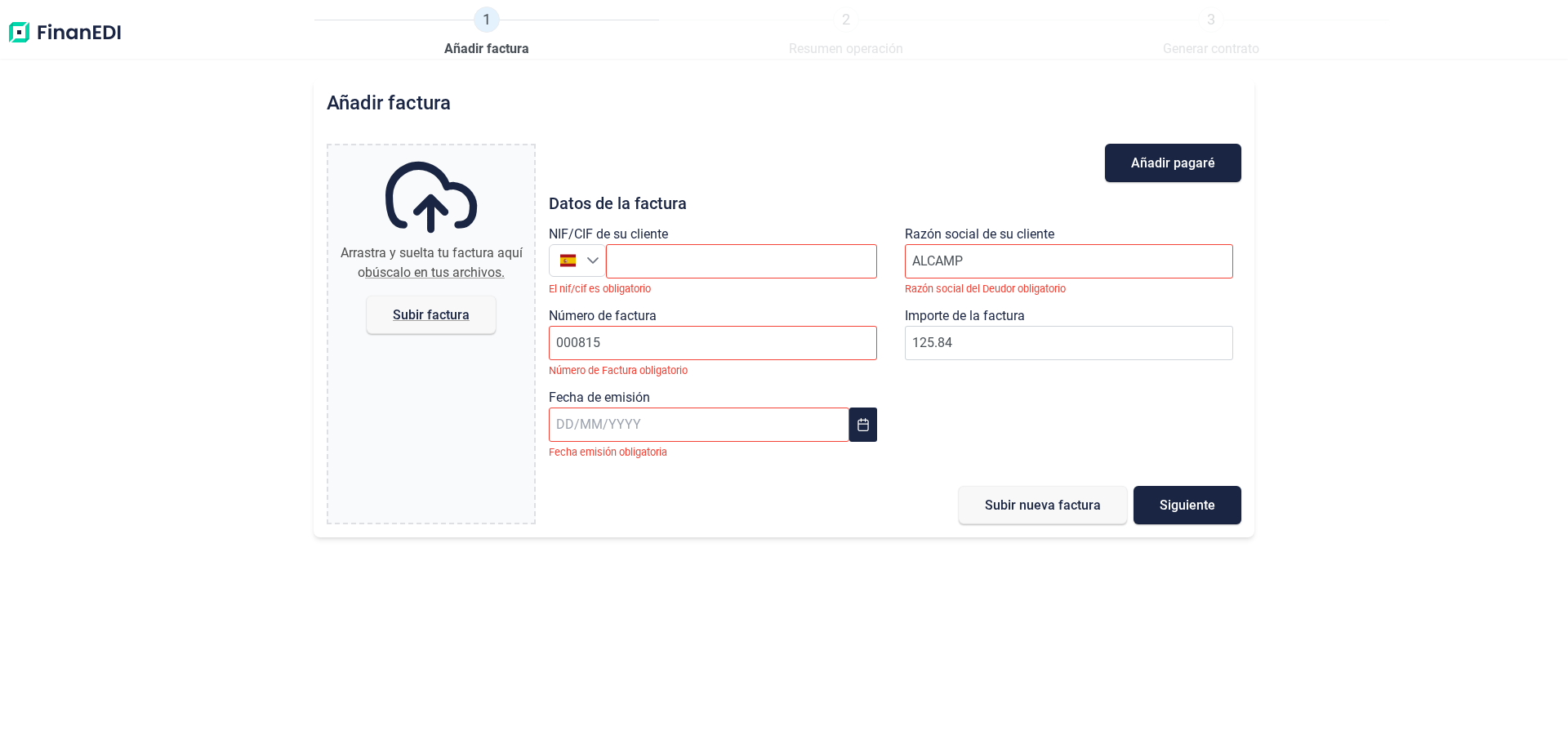
click at [67, 14] on img at bounding box center [65, 33] width 116 height 52
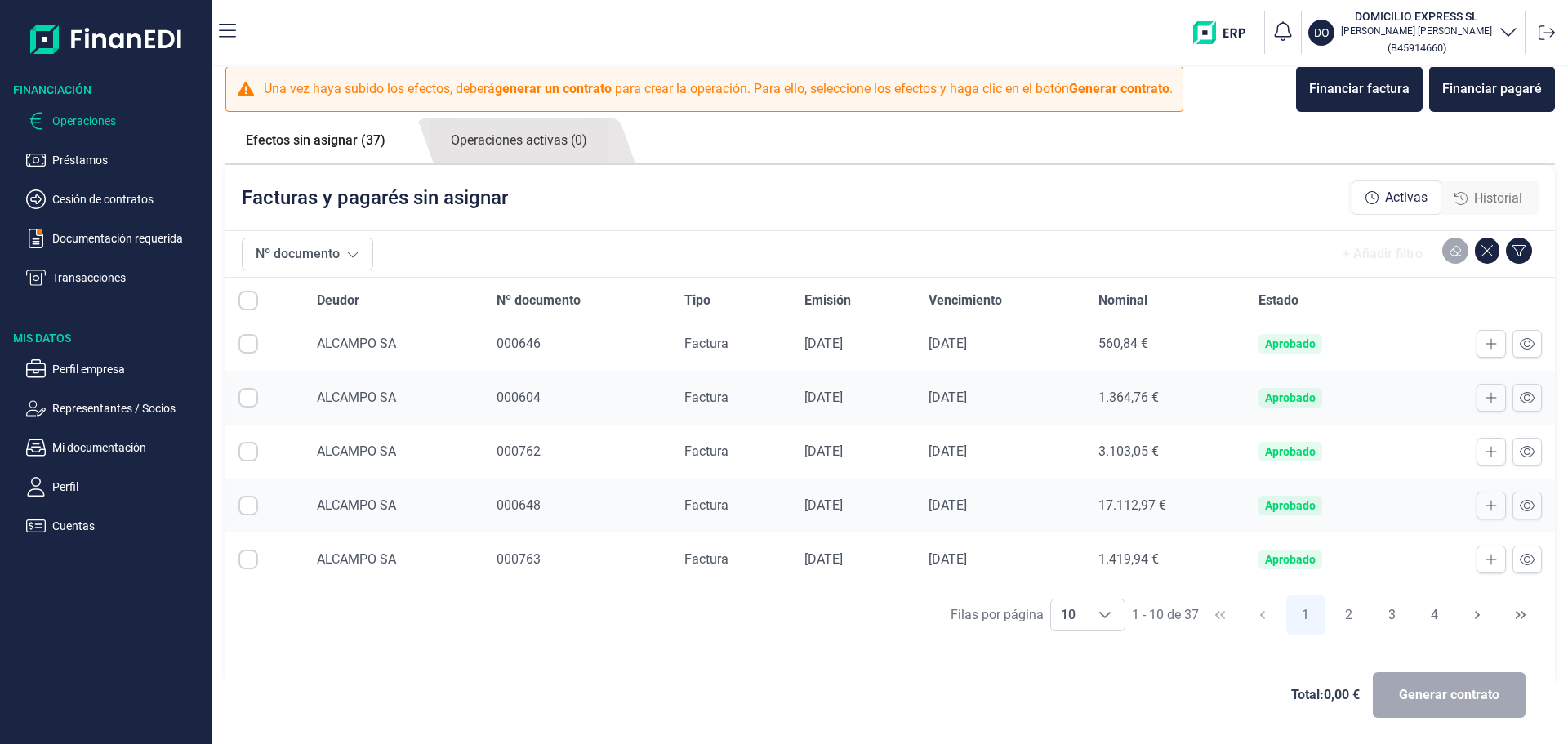
scroll to position [17, 0]
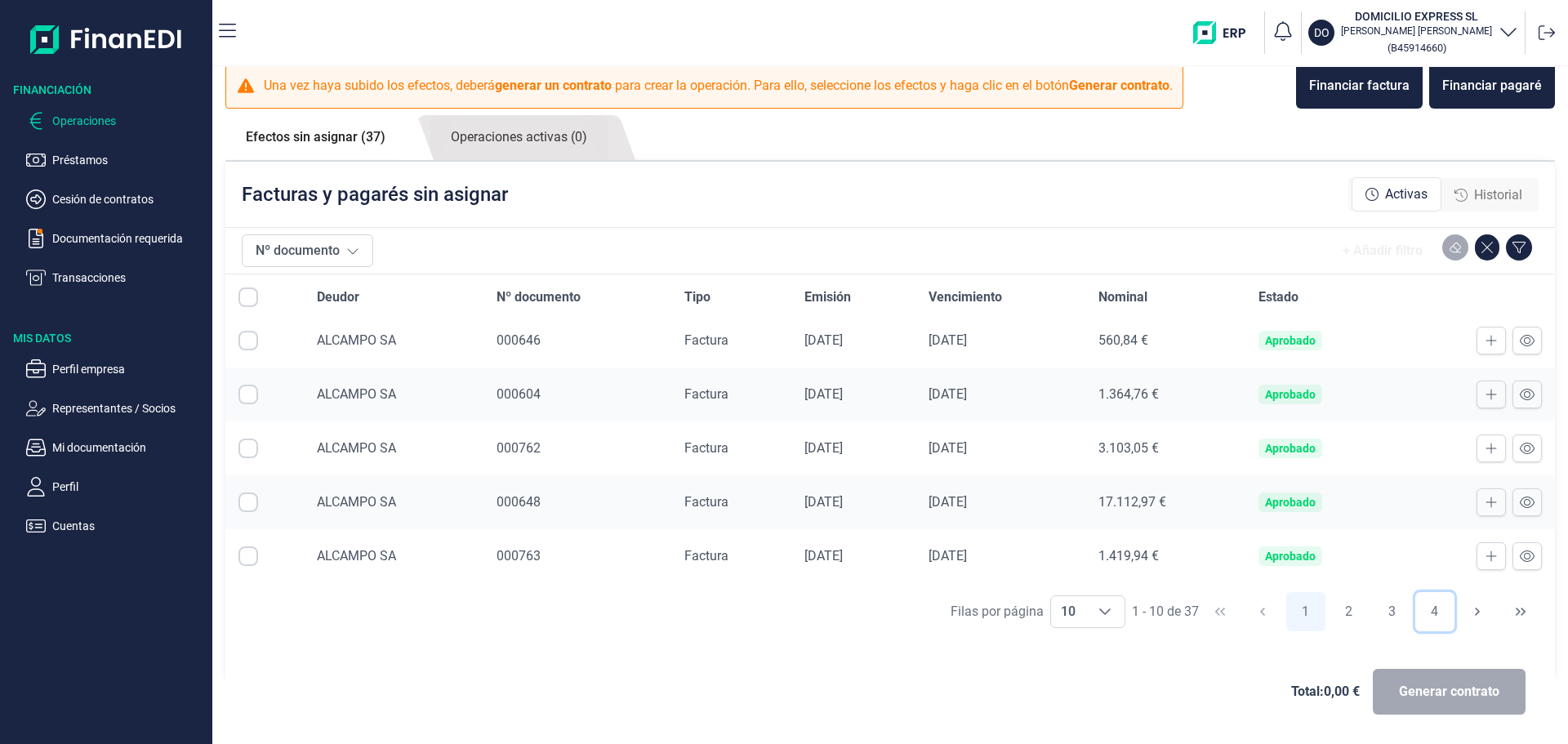
click at [758, 613] on button "4" at bounding box center [1435, 611] width 39 height 39
click at [545, 391] on div "000813" at bounding box center [577, 395] width 162 height 20
click at [550, 498] on div "000814" at bounding box center [577, 502] width 162 height 20
click at [549, 571] on td "000815" at bounding box center [577, 556] width 188 height 54
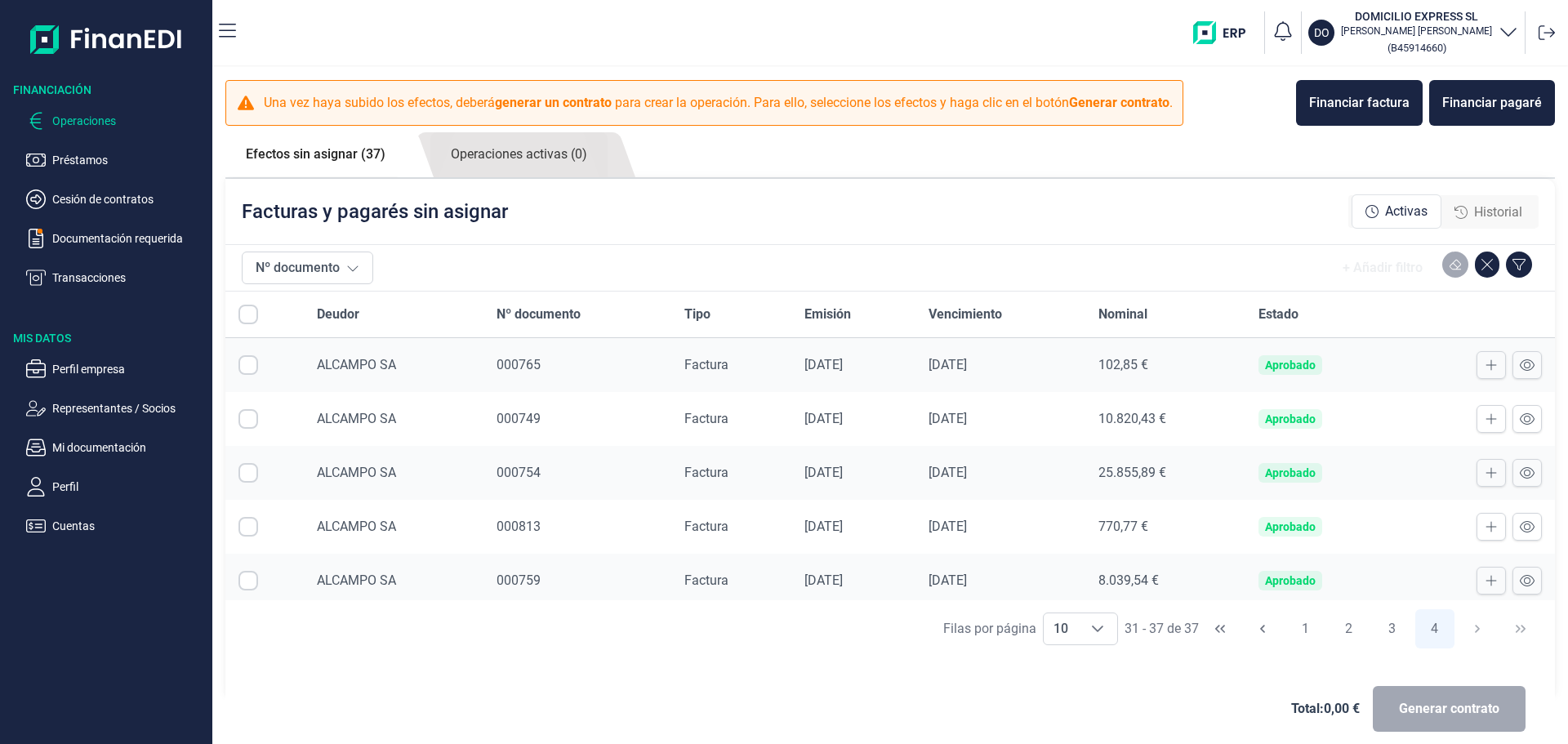
scroll to position [82, 0]
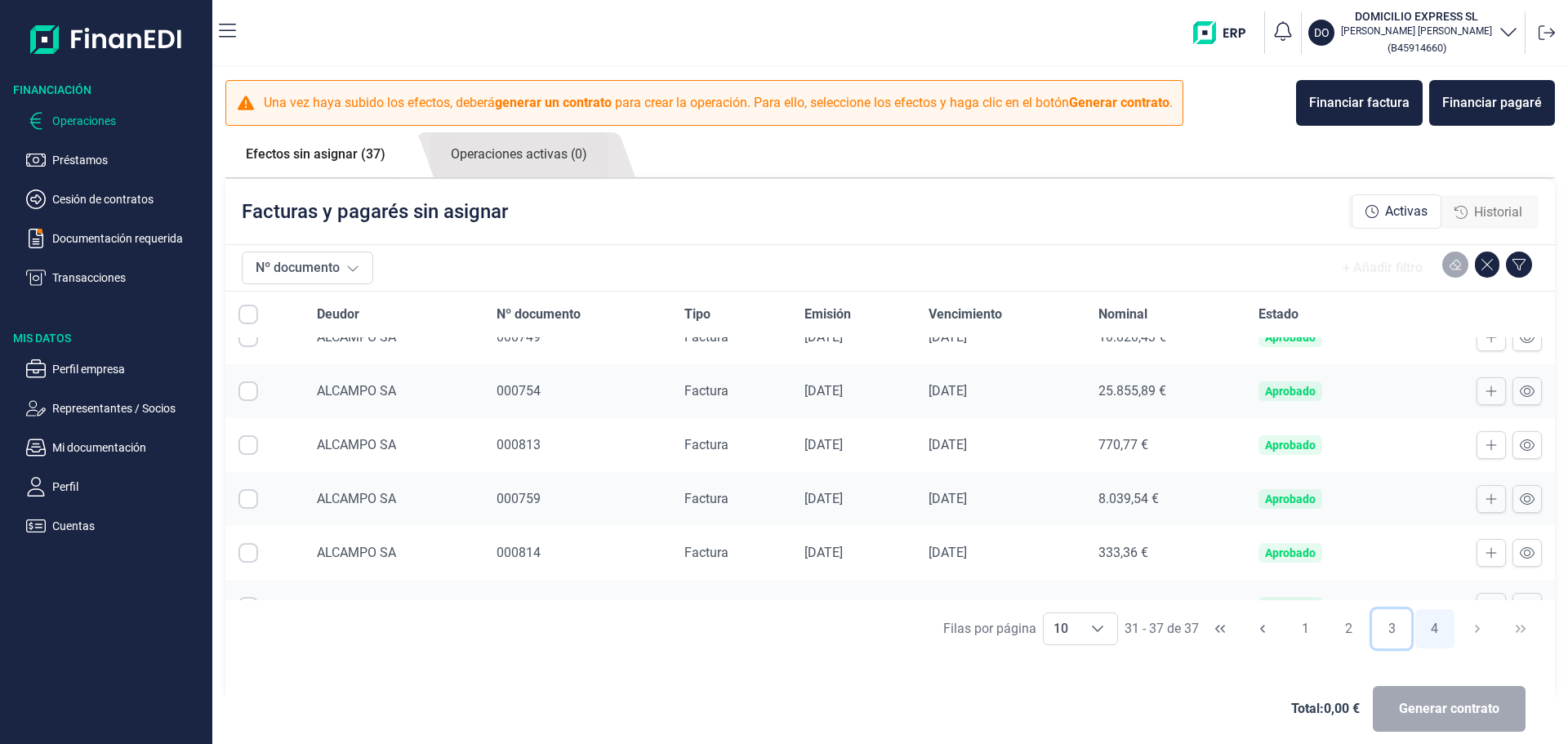
click at [758, 635] on button "3" at bounding box center [1391, 629] width 39 height 39
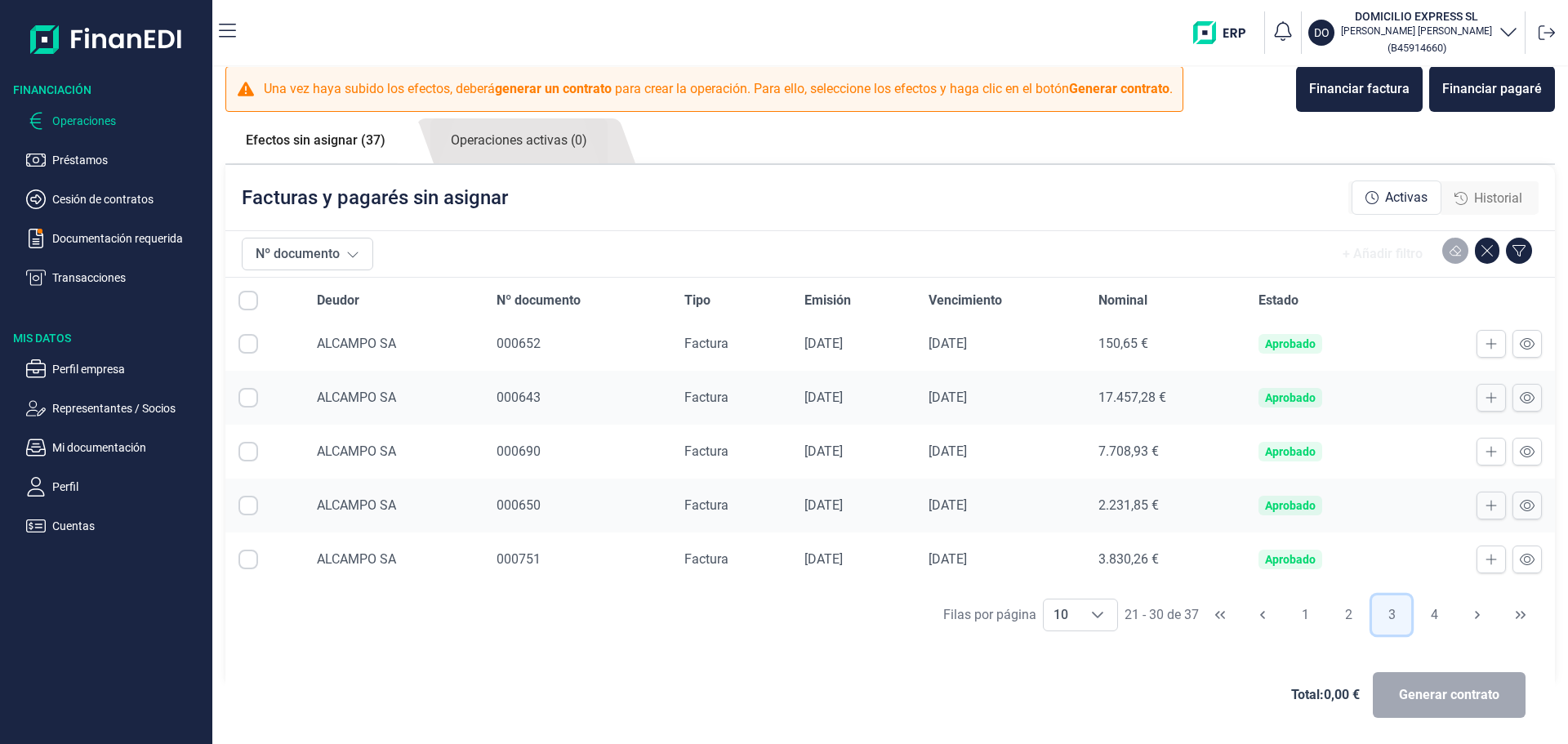
scroll to position [17, 0]
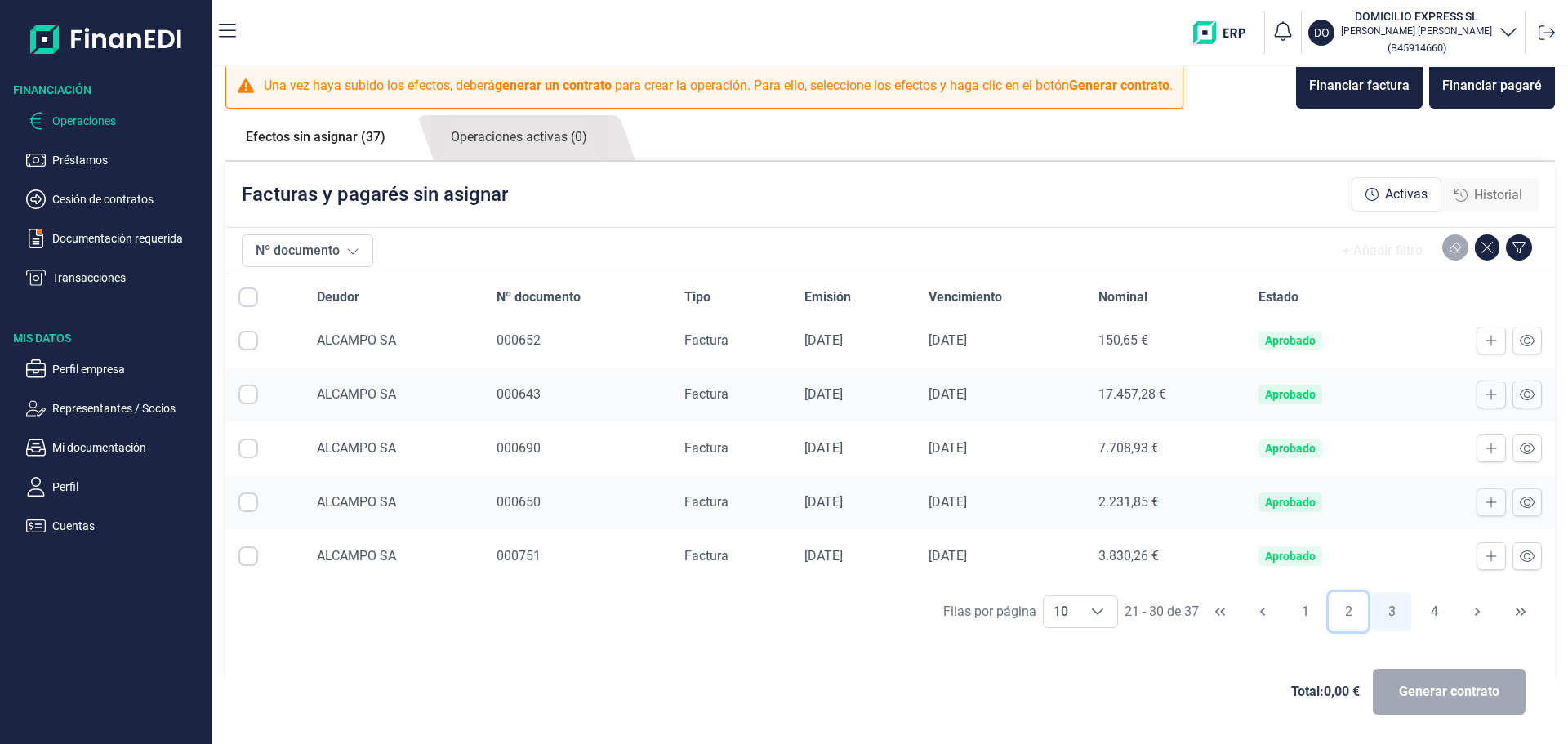
click at [758, 612] on button "2" at bounding box center [1348, 611] width 39 height 39
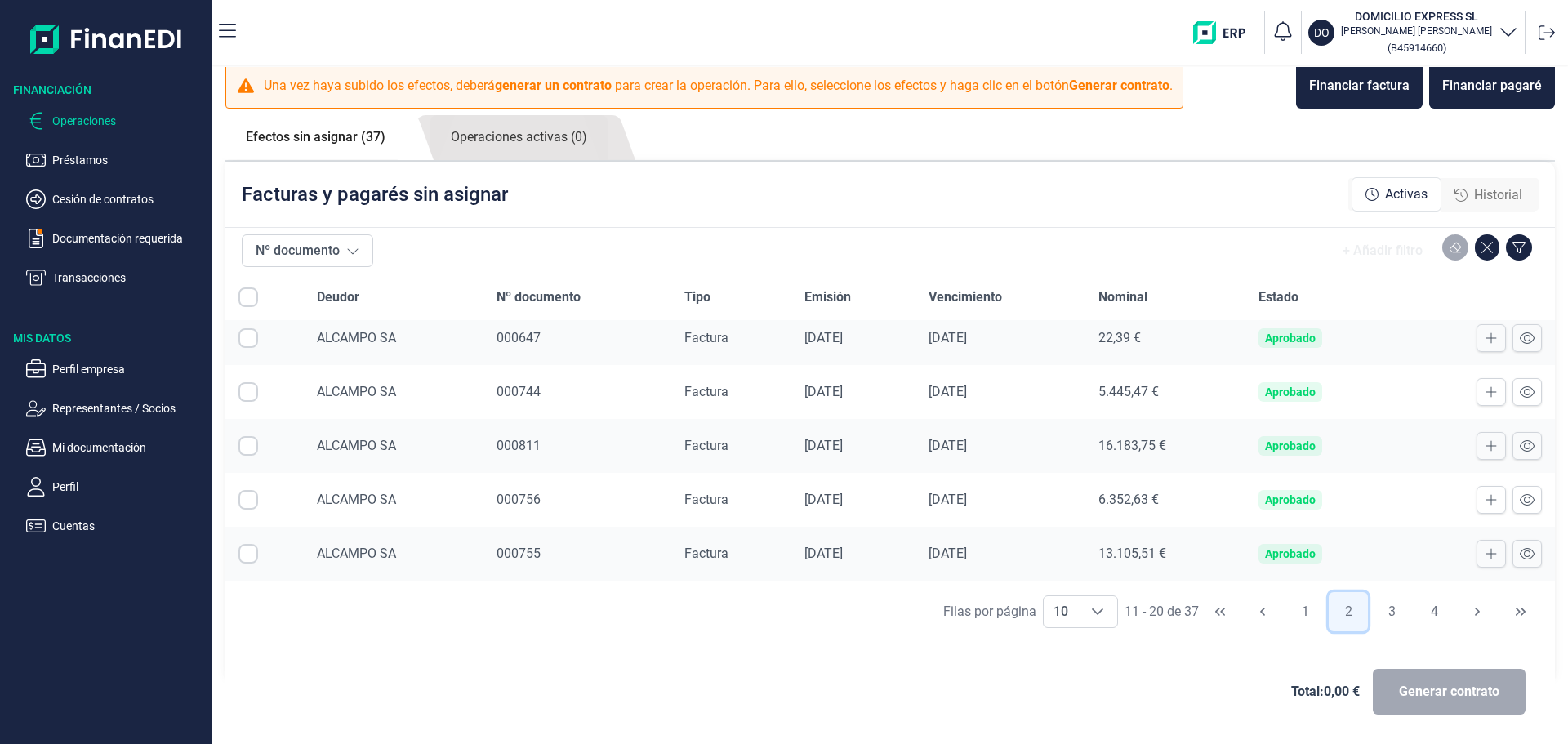
scroll to position [0, 0]
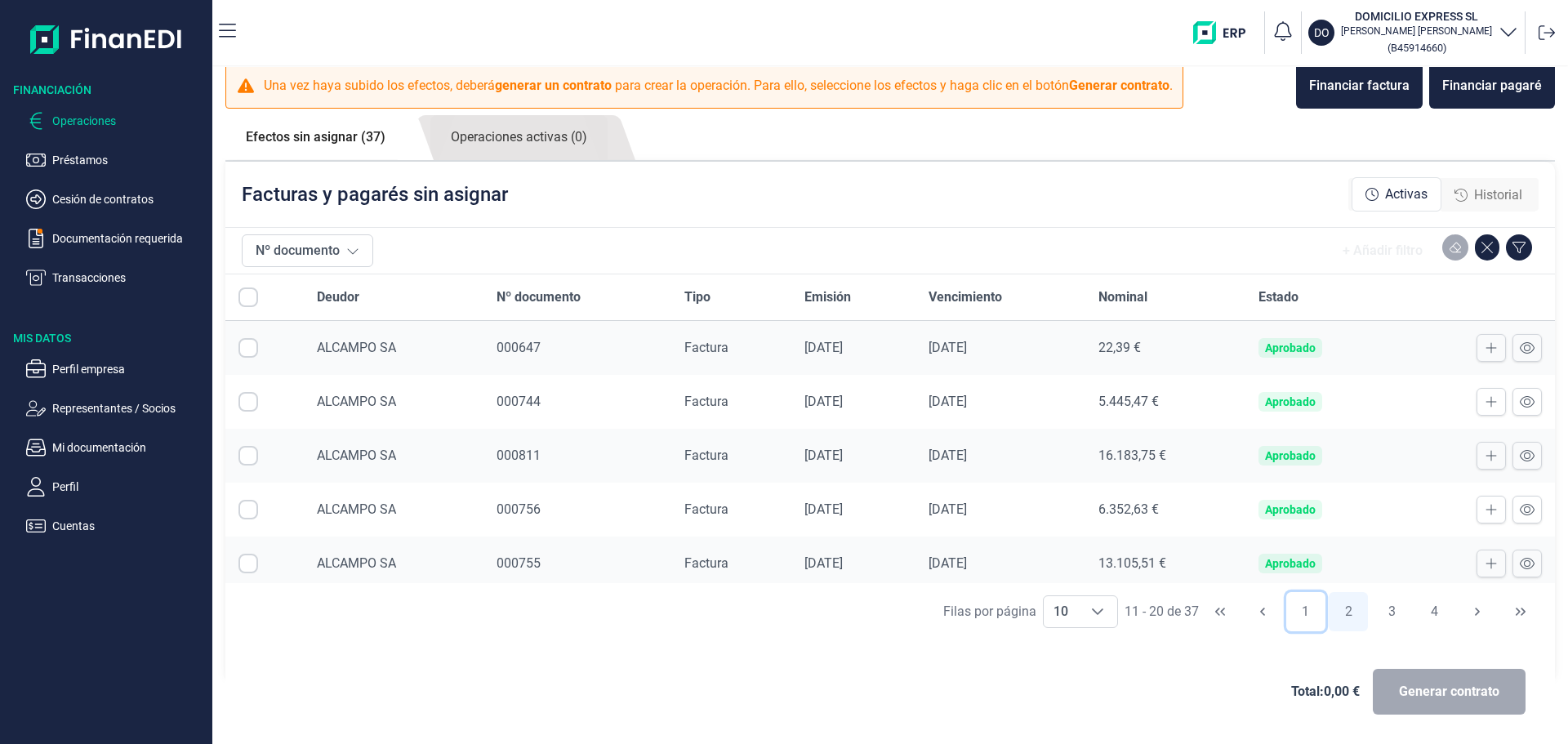
click at [758, 608] on button "1" at bounding box center [1305, 611] width 39 height 39
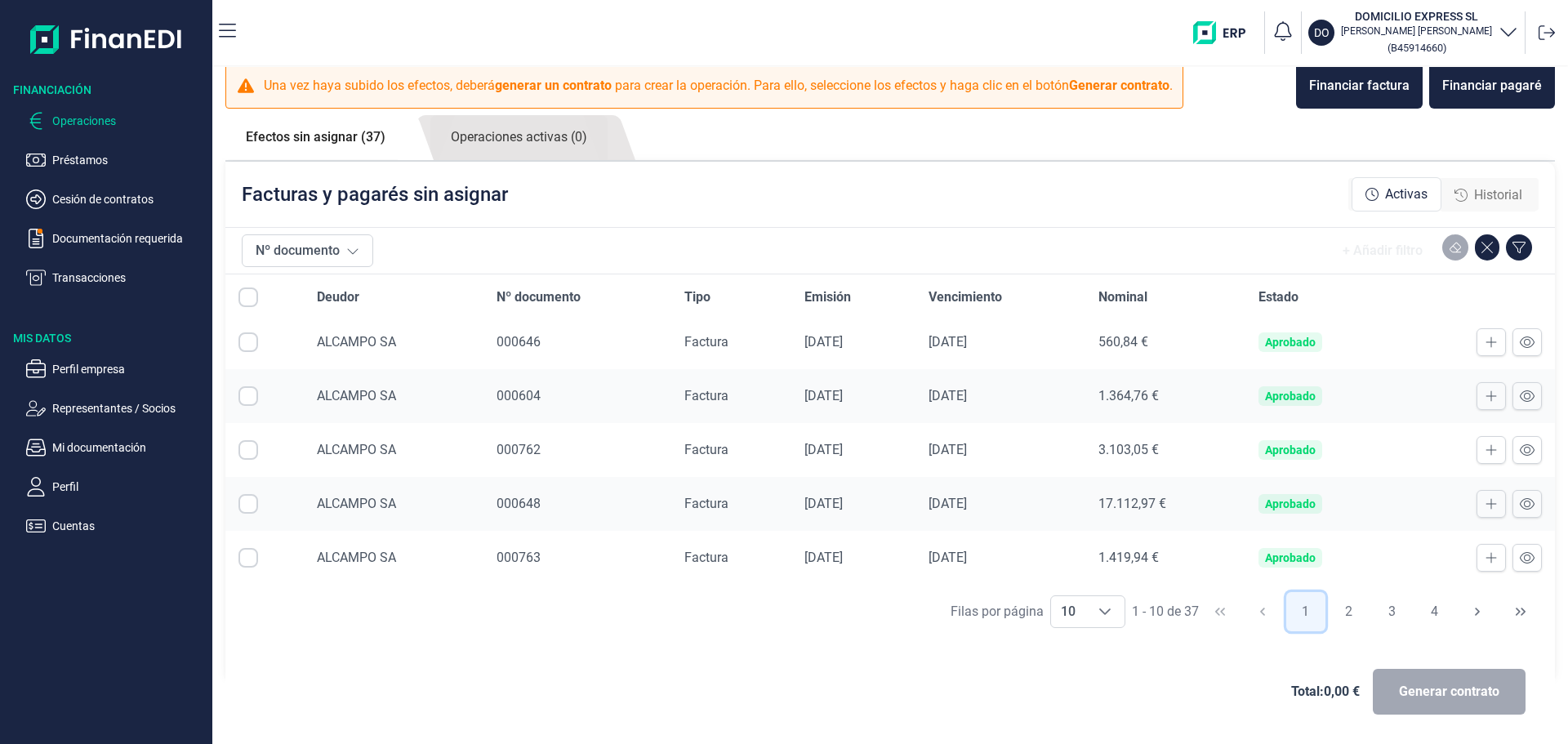
scroll to position [277, 0]
click at [758, 36] on icon at bounding box center [1546, 32] width 16 height 15
